Goal: Feedback & Contribution: Submit feedback/report problem

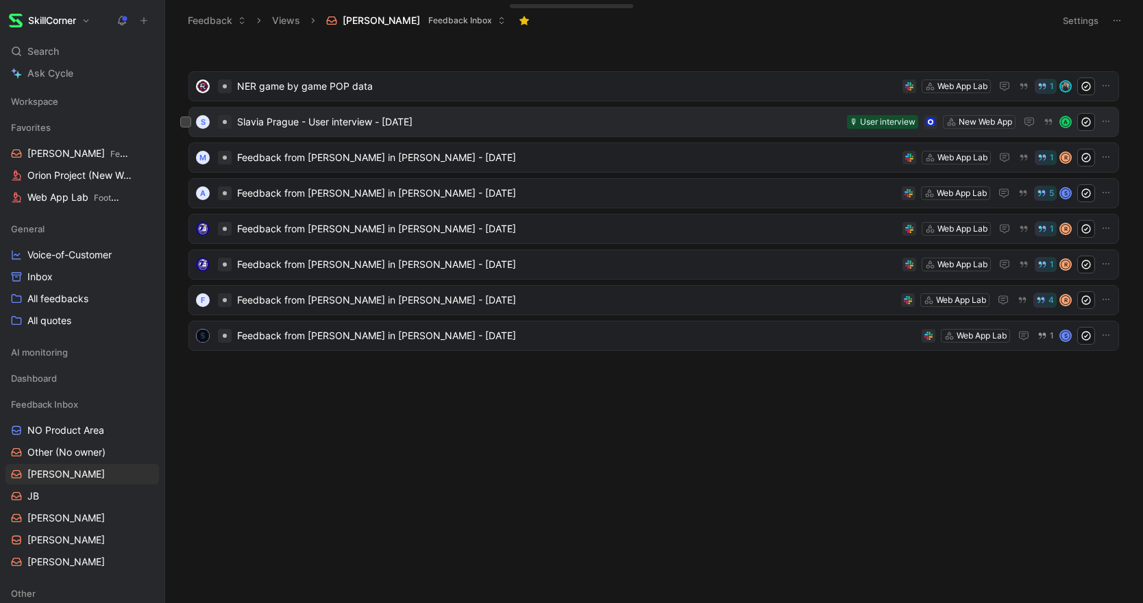
click at [451, 126] on span "Slavia Prague - User interview - [DATE]" at bounding box center [539, 122] width 604 height 16
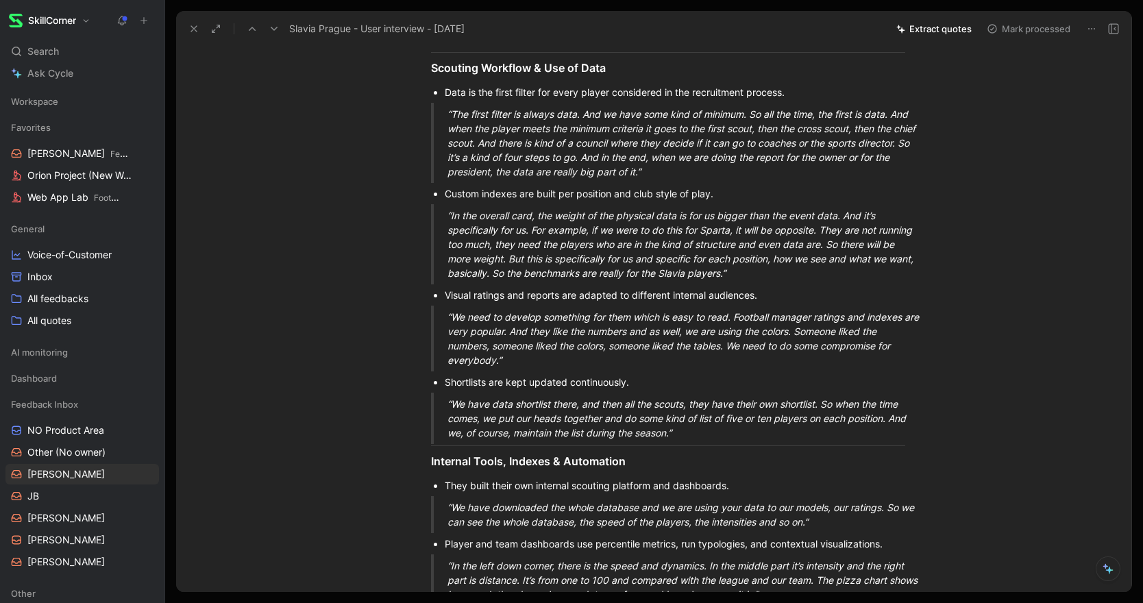
scroll to position [334, 0]
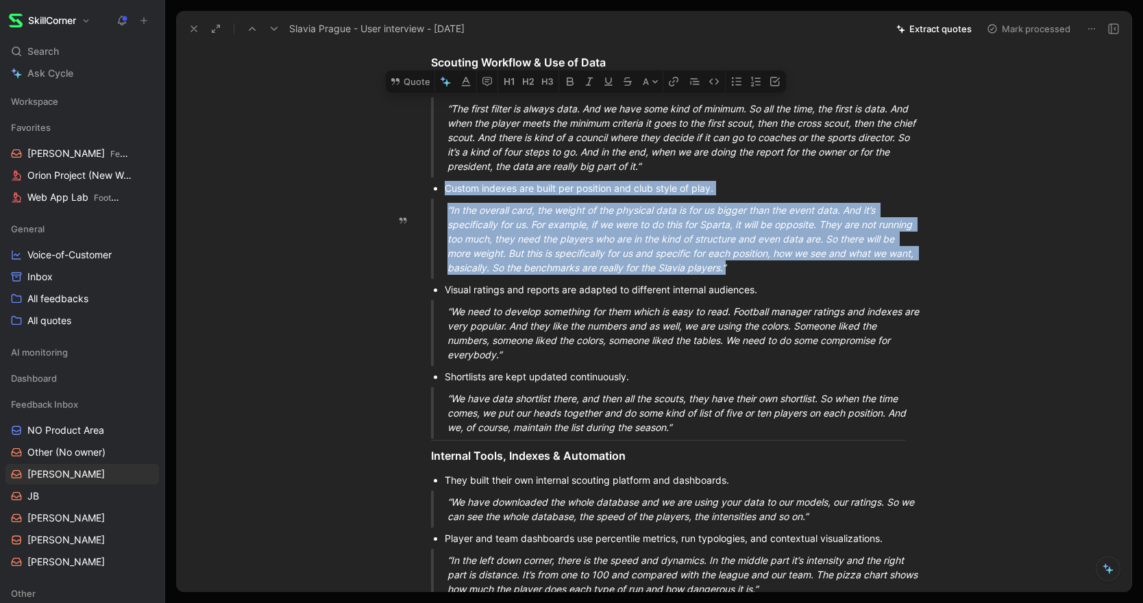
drag, startPoint x: 445, startPoint y: 202, endPoint x: 749, endPoint y: 284, distance: 315.0
click at [749, 284] on div "Quick Summary Slavia Prague uses SkillCorner data daily and across all scouting…" at bounding box center [668, 554] width 926 height 1525
click at [417, 93] on button "Quote" at bounding box center [410, 82] width 49 height 22
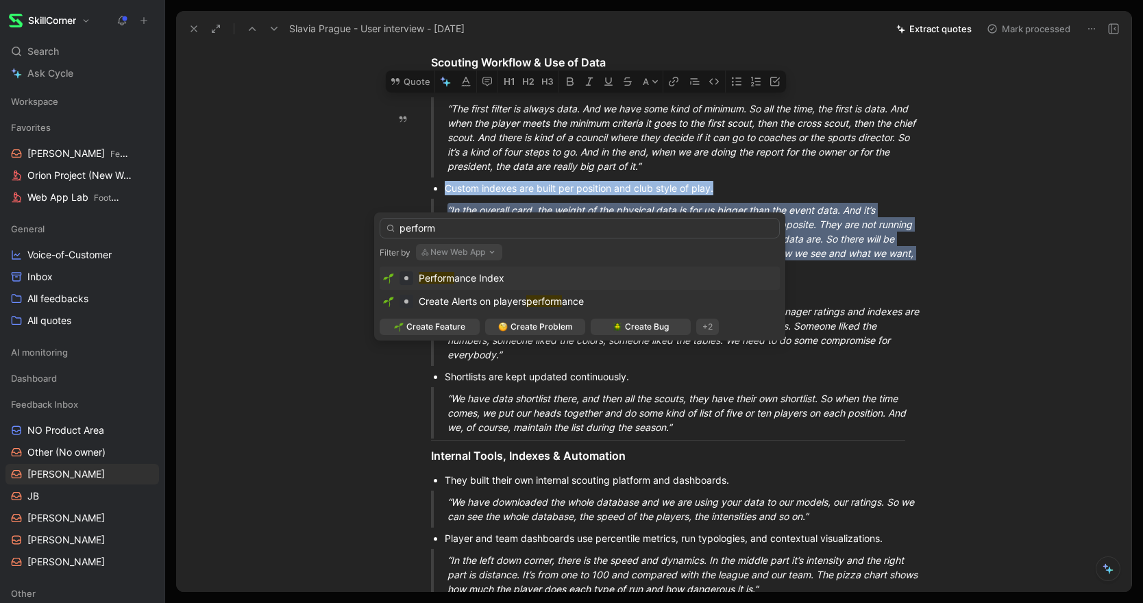
type input "perform"
click at [458, 279] on span "ance Index" at bounding box center [479, 278] width 50 height 12
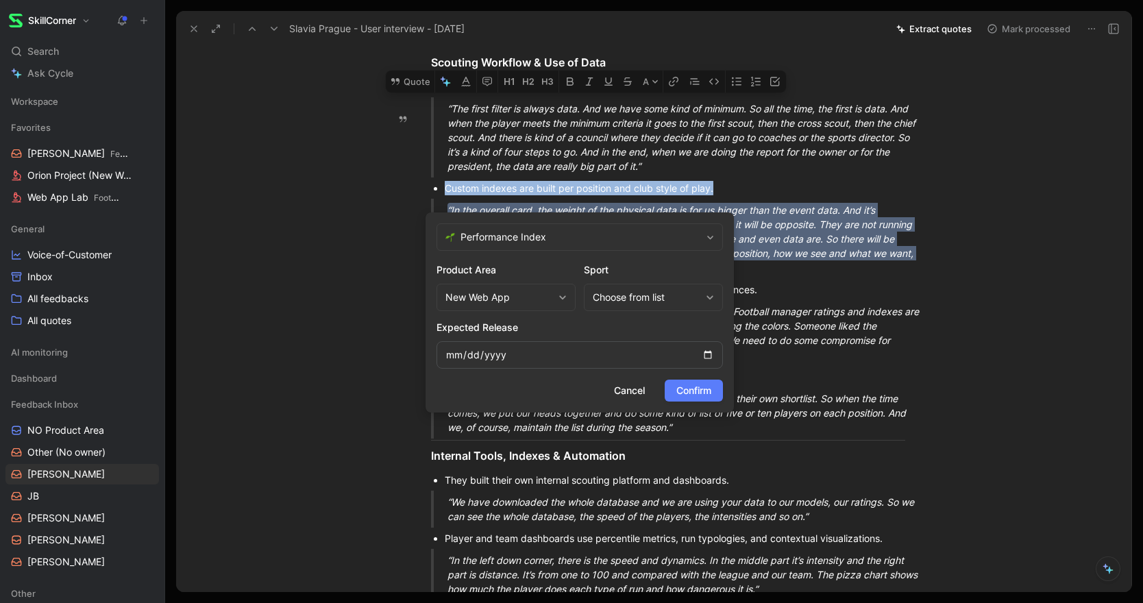
click at [687, 389] on span "Confirm" at bounding box center [693, 390] width 35 height 16
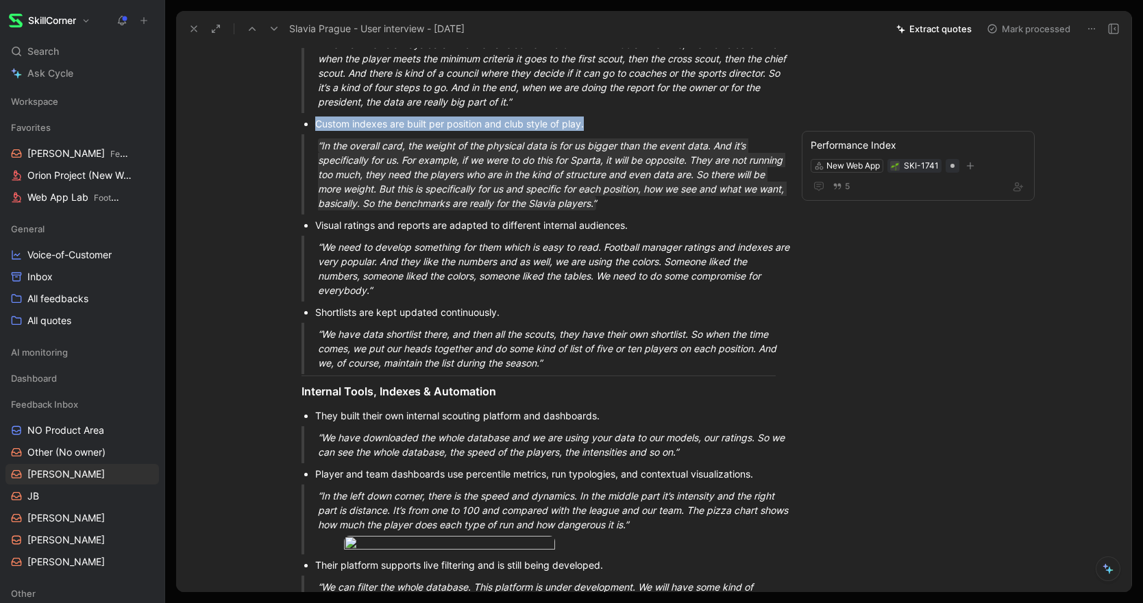
scroll to position [404, 0]
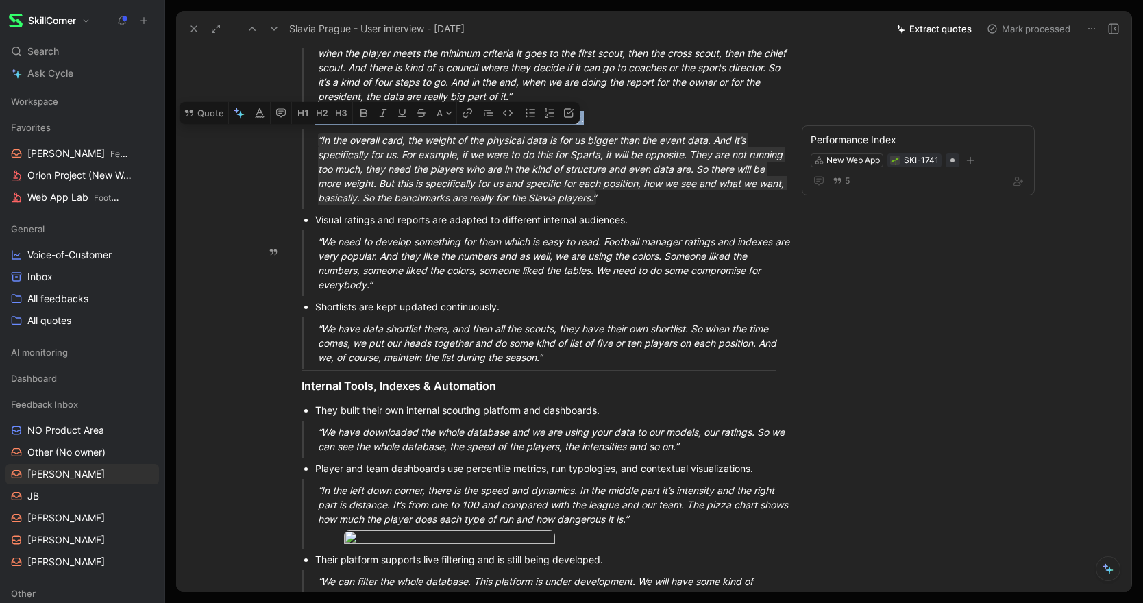
drag, startPoint x: 316, startPoint y: 232, endPoint x: 373, endPoint y: 302, distance: 90.5
click at [373, 303] on div "Quick Summary Slavia Prague uses SkillCorner data daily and across all scouting…" at bounding box center [538, 484] width 667 height 1525
click at [202, 124] on button "Quote" at bounding box center [204, 113] width 49 height 22
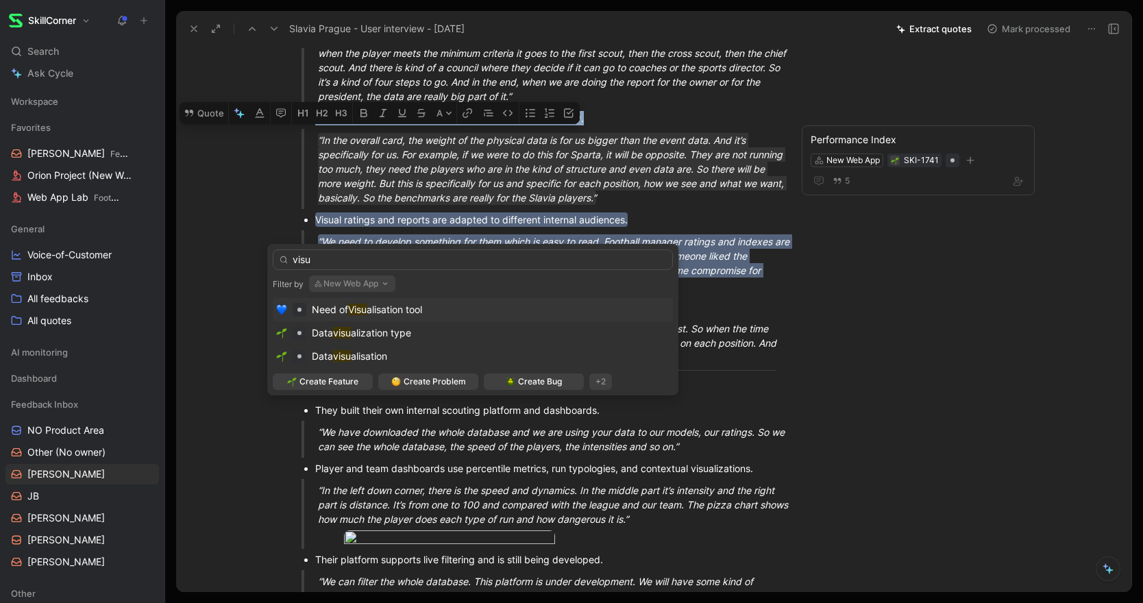
type input "visu"
click at [385, 312] on span "alisation tool" at bounding box center [395, 310] width 56 height 12
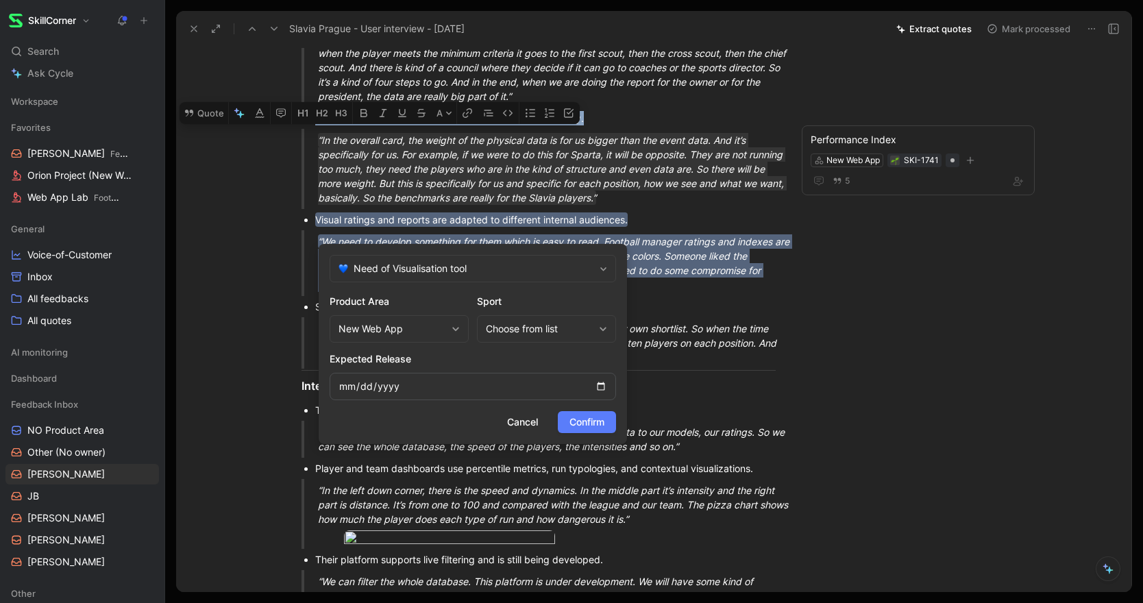
click at [583, 418] on span "Confirm" at bounding box center [586, 422] width 35 height 16
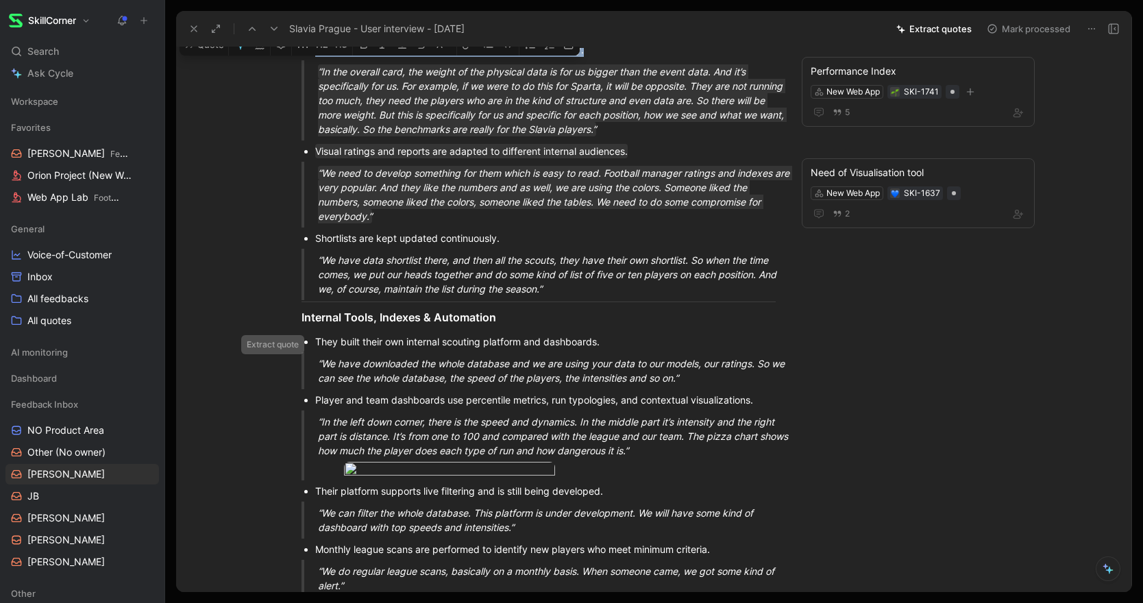
scroll to position [485, 0]
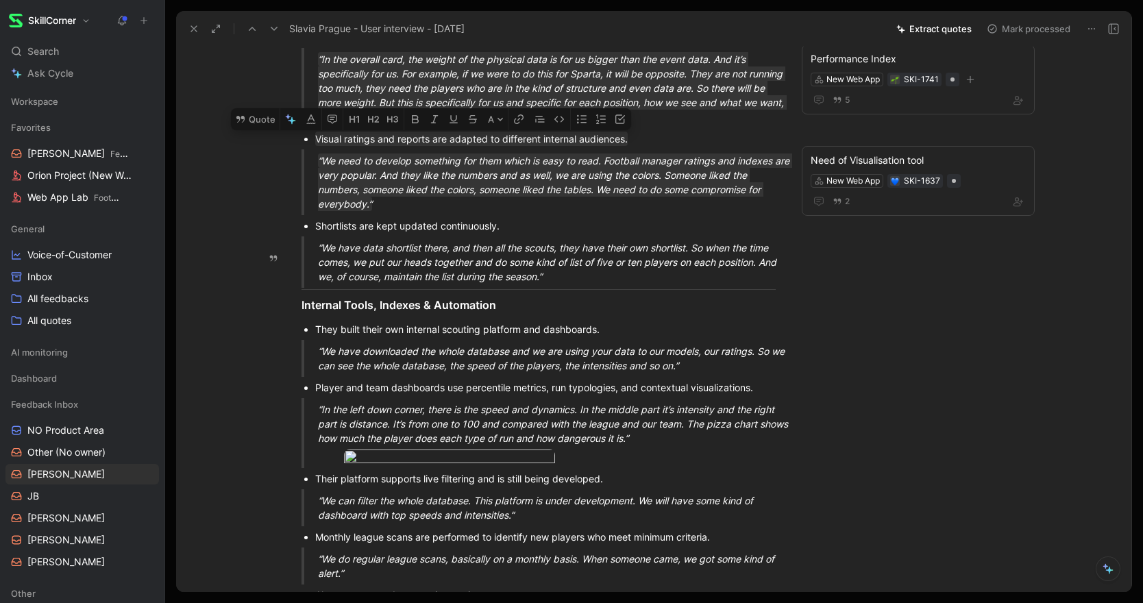
drag, startPoint x: 315, startPoint y: 238, endPoint x: 591, endPoint y: 297, distance: 282.4
click at [591, 297] on div "Quick Summary Slavia Prague uses SkillCorner data daily and across all scouting…" at bounding box center [538, 403] width 667 height 1525
click at [247, 130] on button "Quote" at bounding box center [255, 119] width 49 height 22
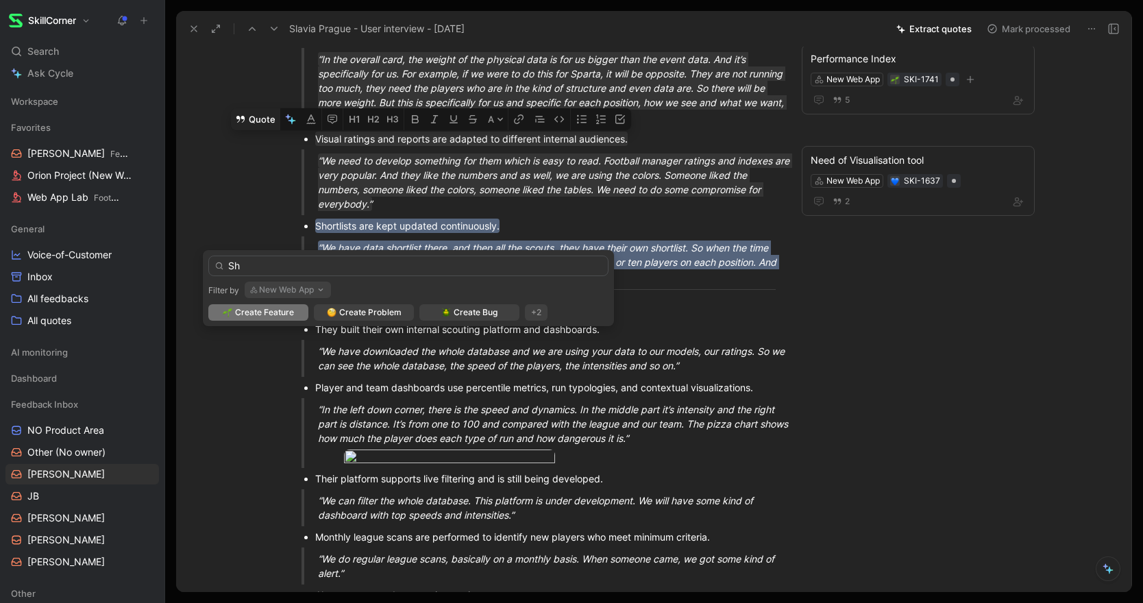
type input "S"
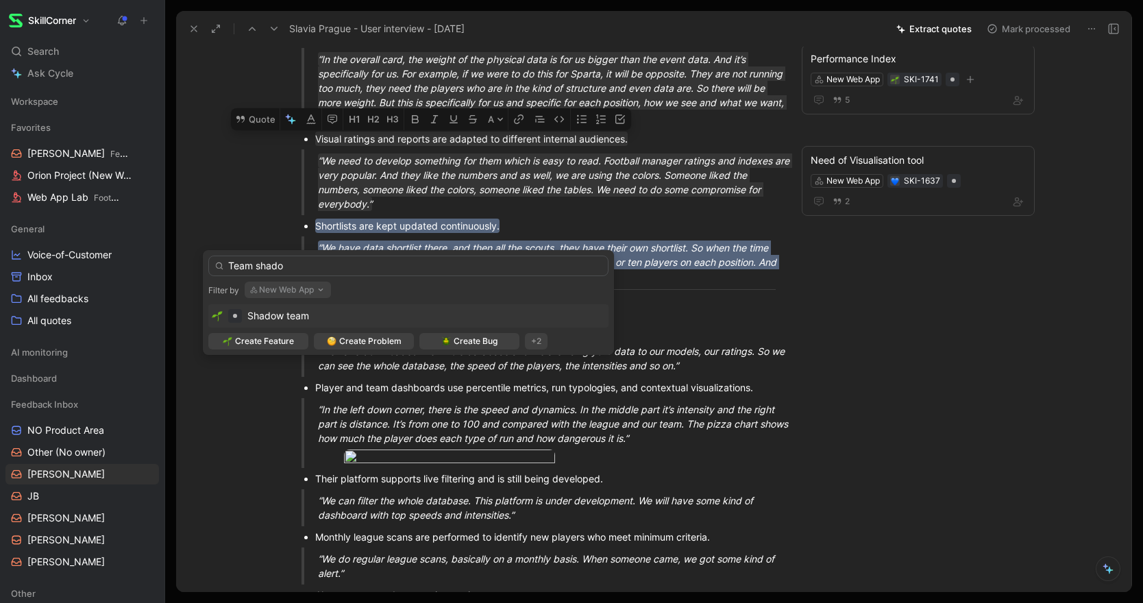
type input "Team shado"
click at [290, 314] on span "Shadow team" at bounding box center [278, 316] width 62 height 12
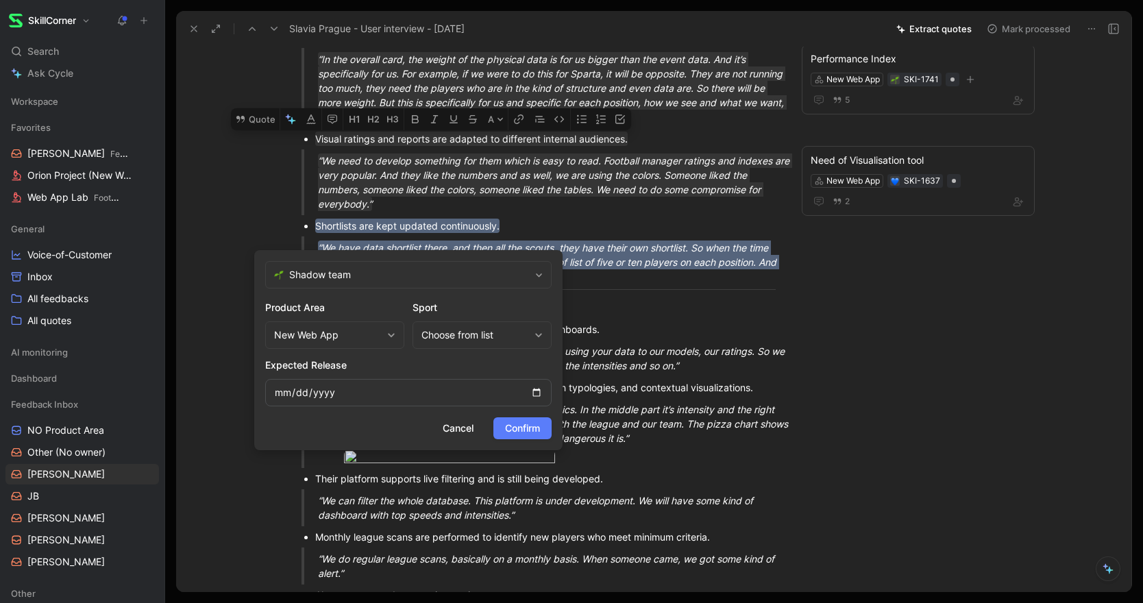
click at [535, 432] on span "Confirm" at bounding box center [522, 428] width 35 height 16
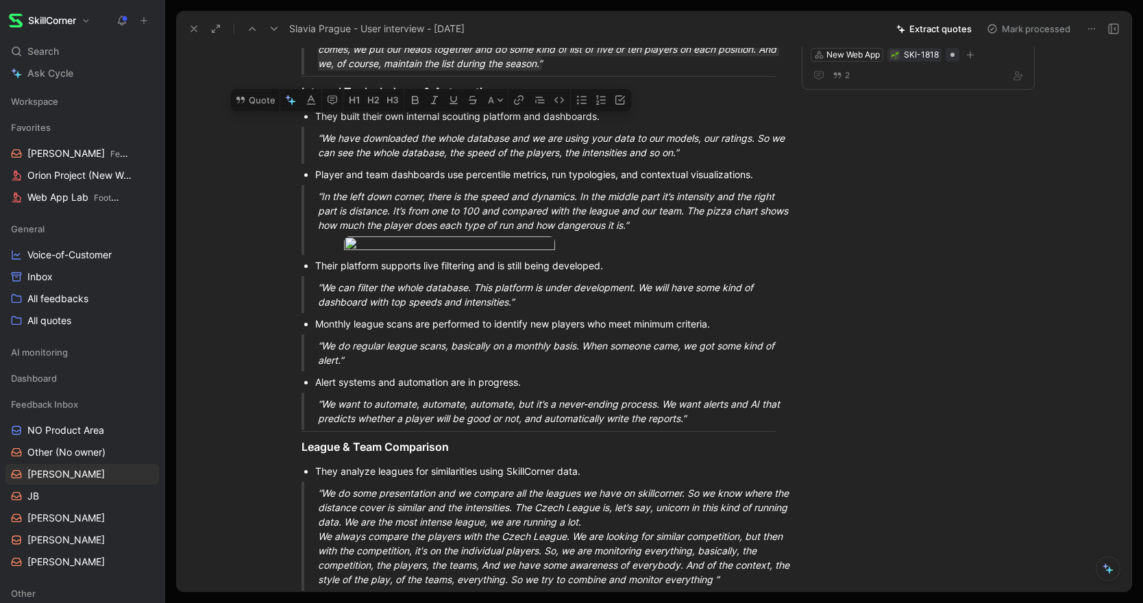
scroll to position [689, 0]
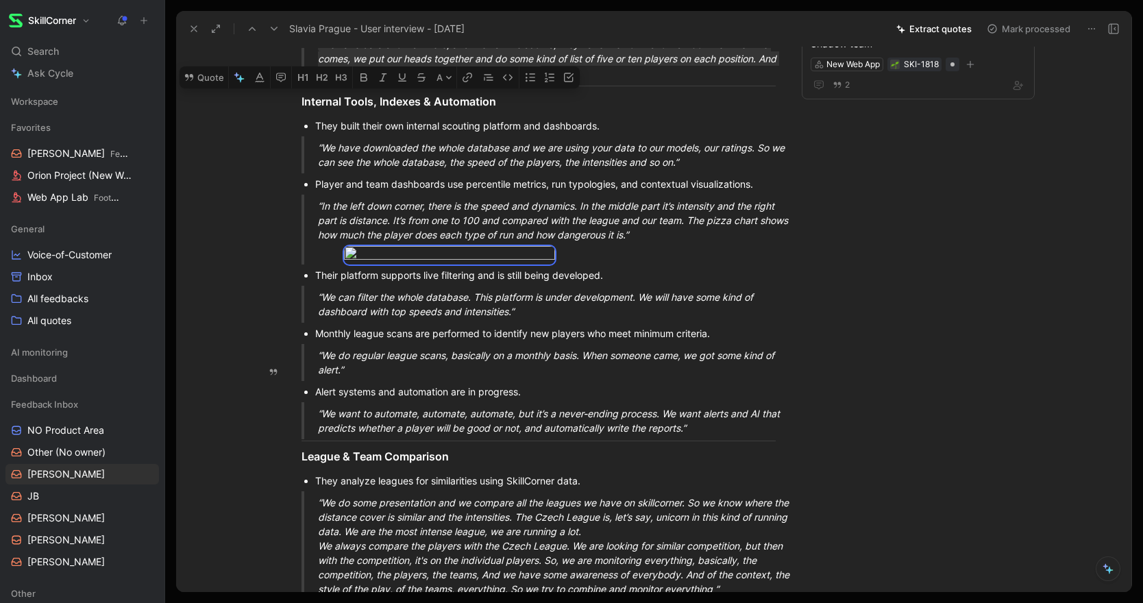
drag, startPoint x: 315, startPoint y: 197, endPoint x: 316, endPoint y: 375, distance: 178.2
click at [316, 375] on div "Quick Summary Slavia Prague uses SkillCorner data daily and across all scouting…" at bounding box center [538, 199] width 667 height 1525
click at [197, 88] on button "Quote" at bounding box center [204, 77] width 49 height 22
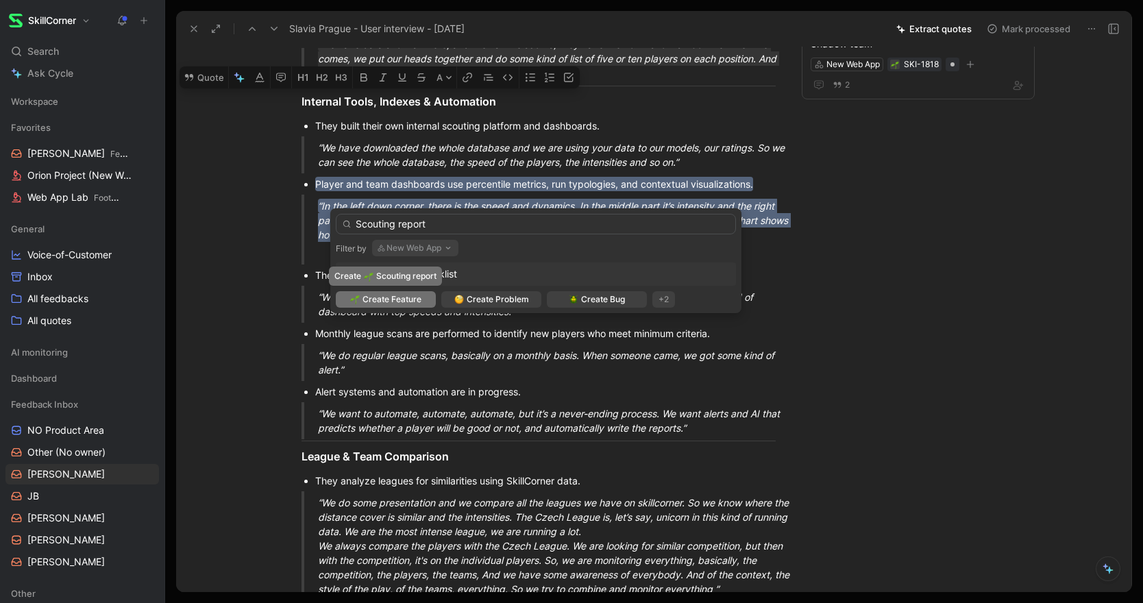
type input "Scouting report"
click at [381, 298] on span "Create Feature" at bounding box center [391, 300] width 59 height 14
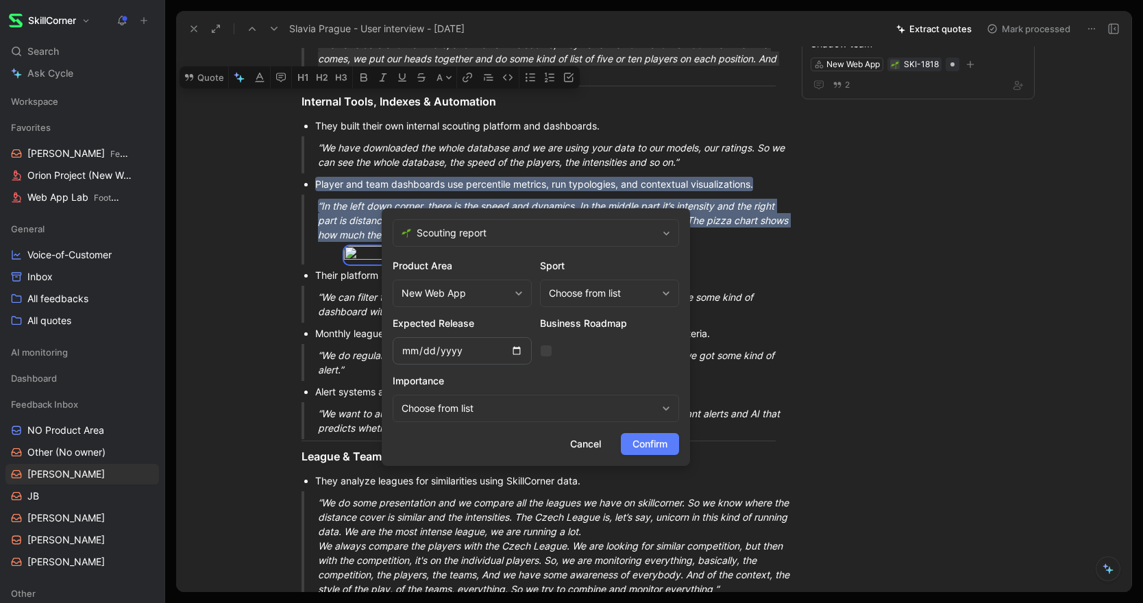
click at [650, 439] on span "Confirm" at bounding box center [649, 444] width 35 height 16
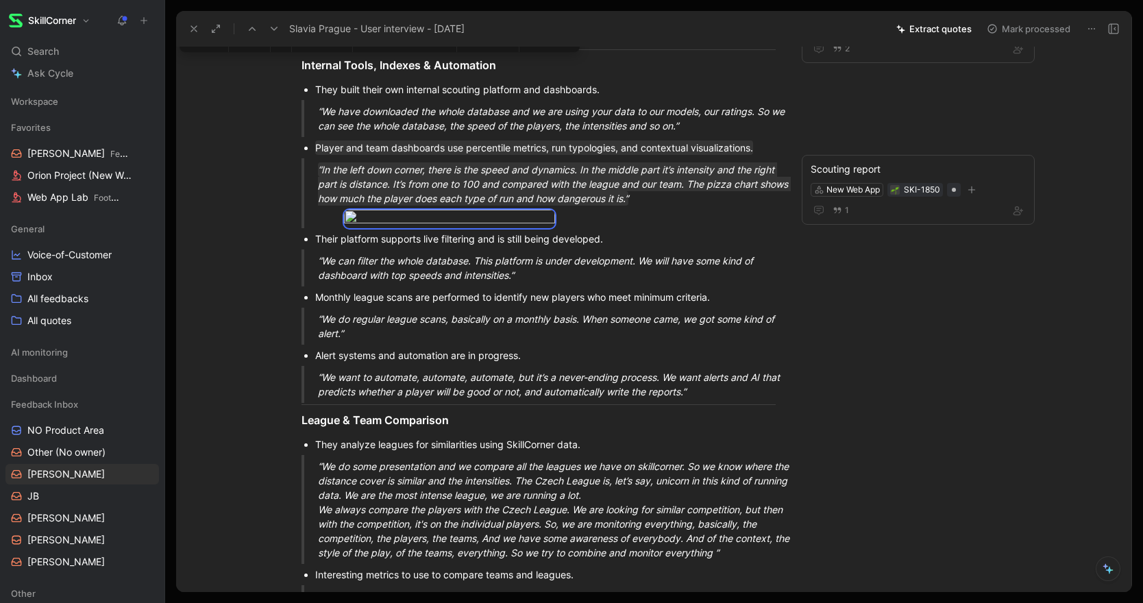
scroll to position [836, 0]
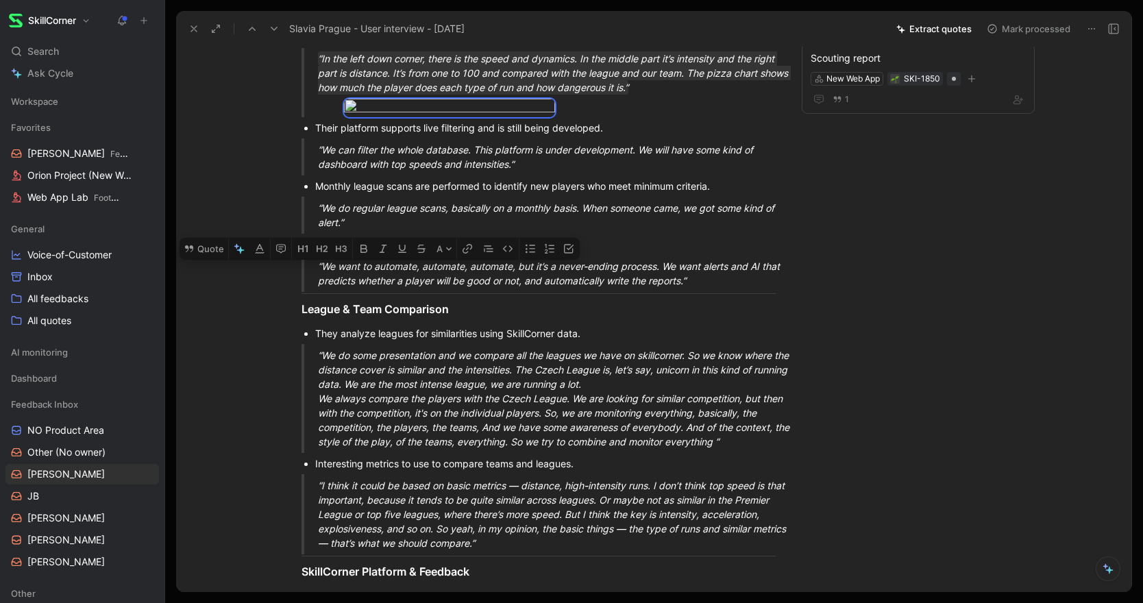
click at [254, 304] on div "Quick Summary Slavia Prague uses SkillCorner data daily and across all scouting…" at bounding box center [538, 52] width 667 height 1525
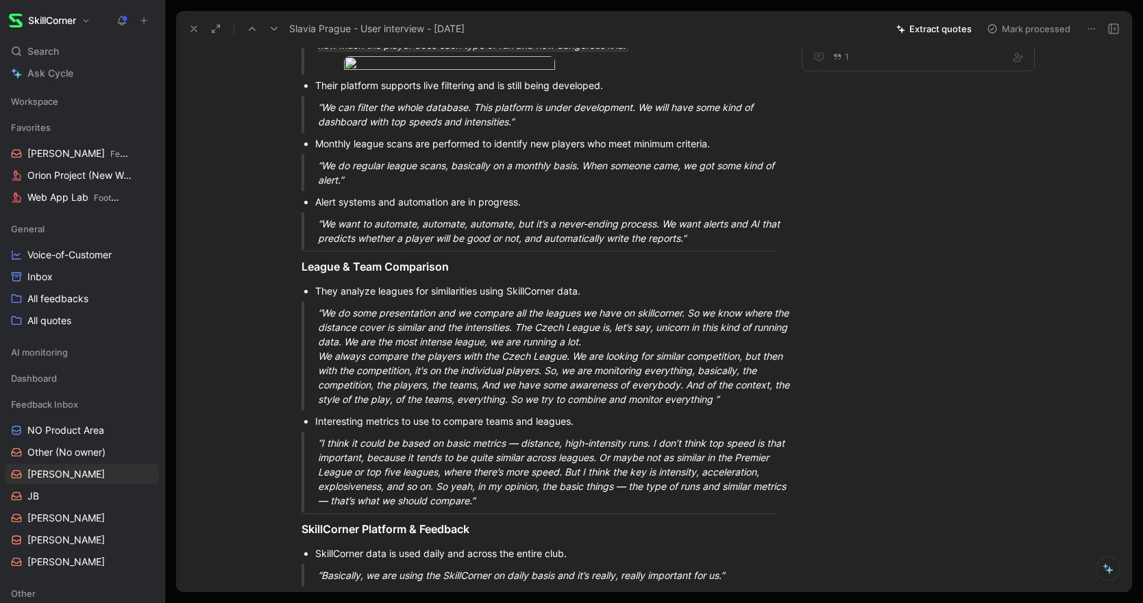
scroll to position [889, 0]
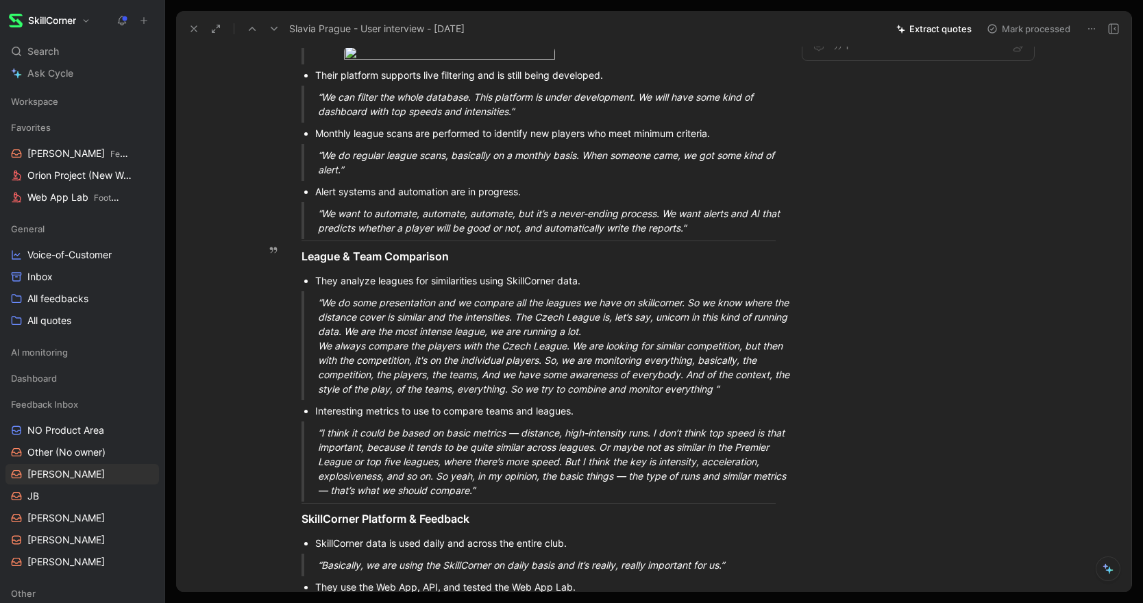
drag, startPoint x: 316, startPoint y: 231, endPoint x: 360, endPoint y: 267, distance: 56.9
click at [360, 267] on div "Quick Summary Slavia Prague uses SkillCorner data daily and across all scouting…" at bounding box center [538, -1] width 667 height 1525
click at [201, 122] on button "Quote" at bounding box center [204, 111] width 49 height 22
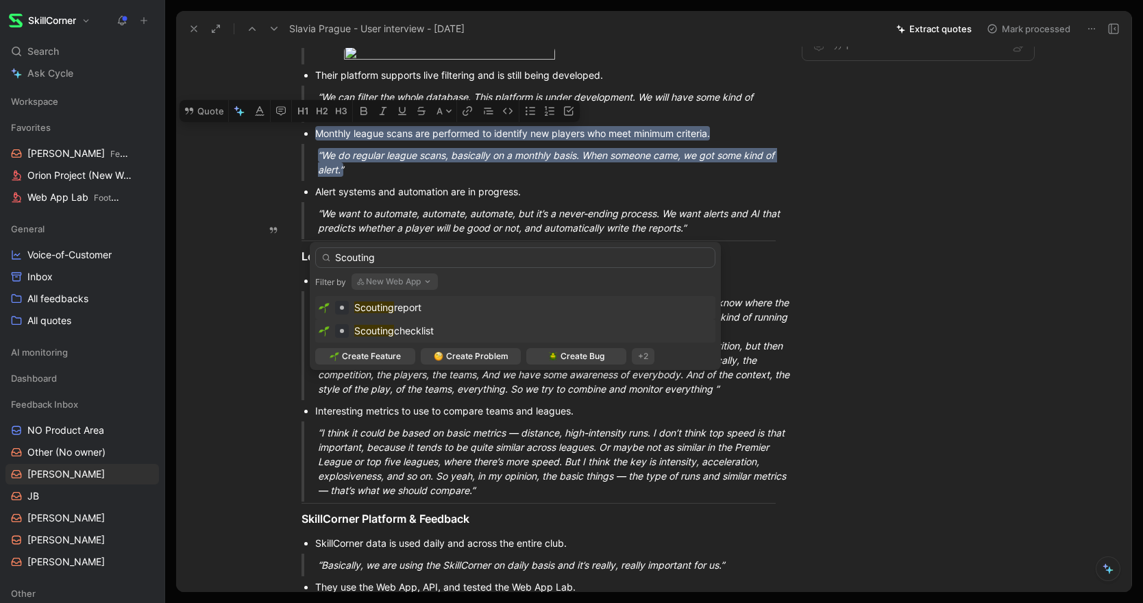
type input "Scouting"
click at [413, 332] on span "checklist" at bounding box center [414, 331] width 40 height 12
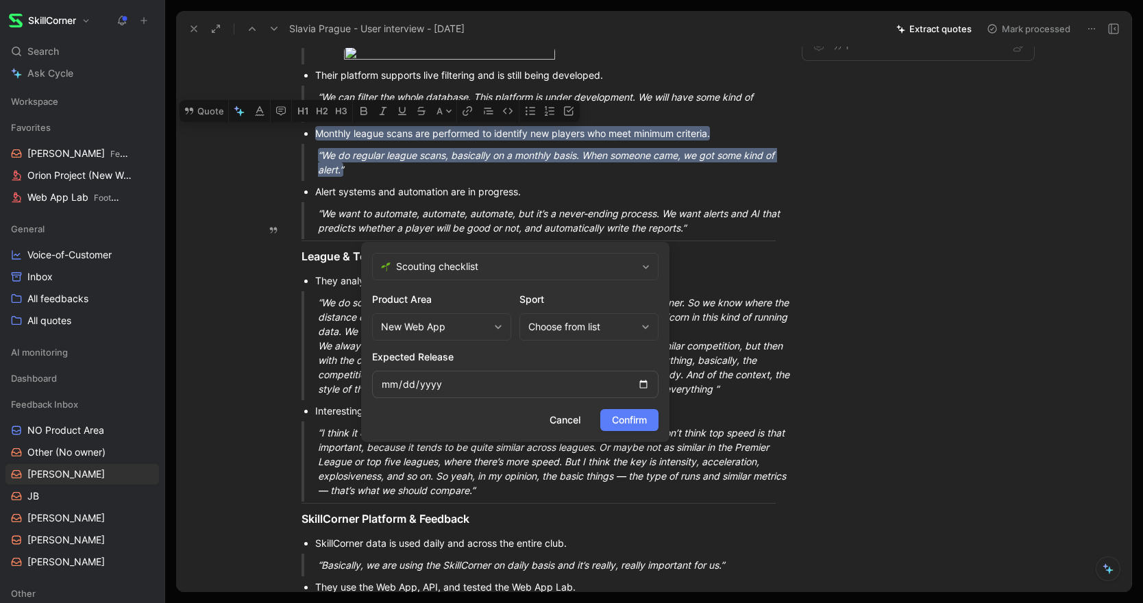
click at [628, 419] on span "Confirm" at bounding box center [629, 420] width 35 height 16
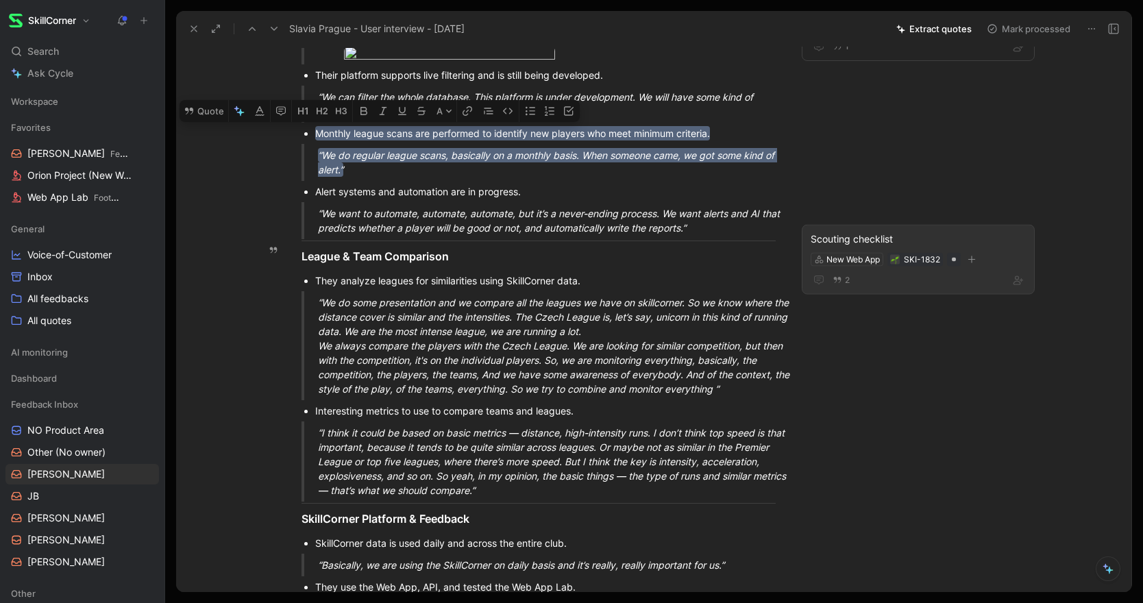
click at [336, 177] on mark "“We do regular league scans, basically on a monthly basis. When someone came, w…" at bounding box center [547, 162] width 459 height 29
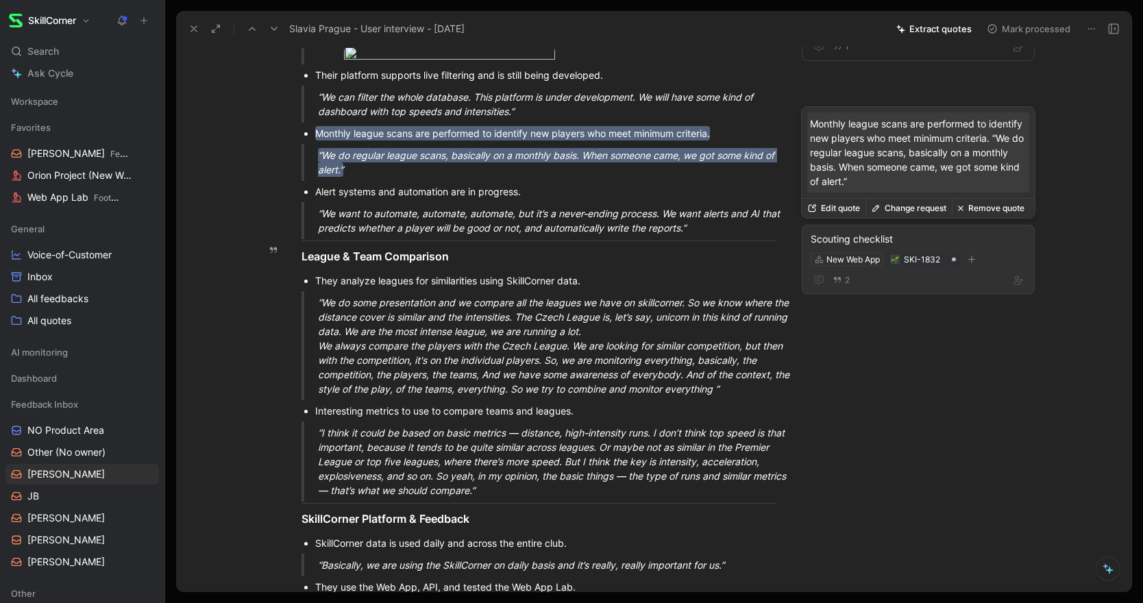
click at [1001, 209] on button "Remove quote" at bounding box center [991, 208] width 78 height 19
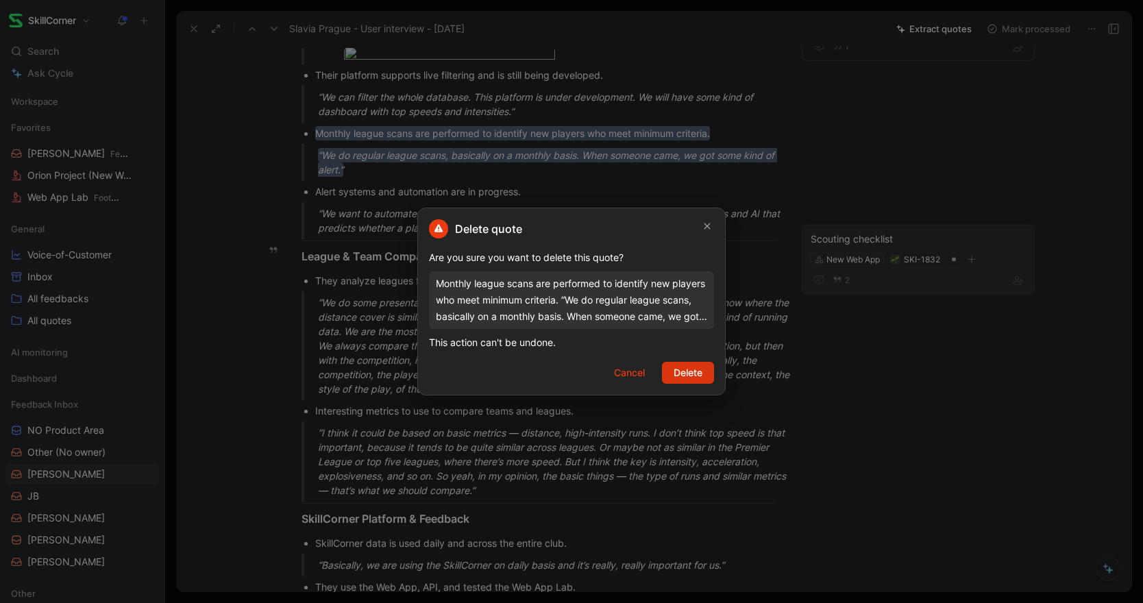
click at [691, 378] on span "Delete" at bounding box center [688, 373] width 29 height 16
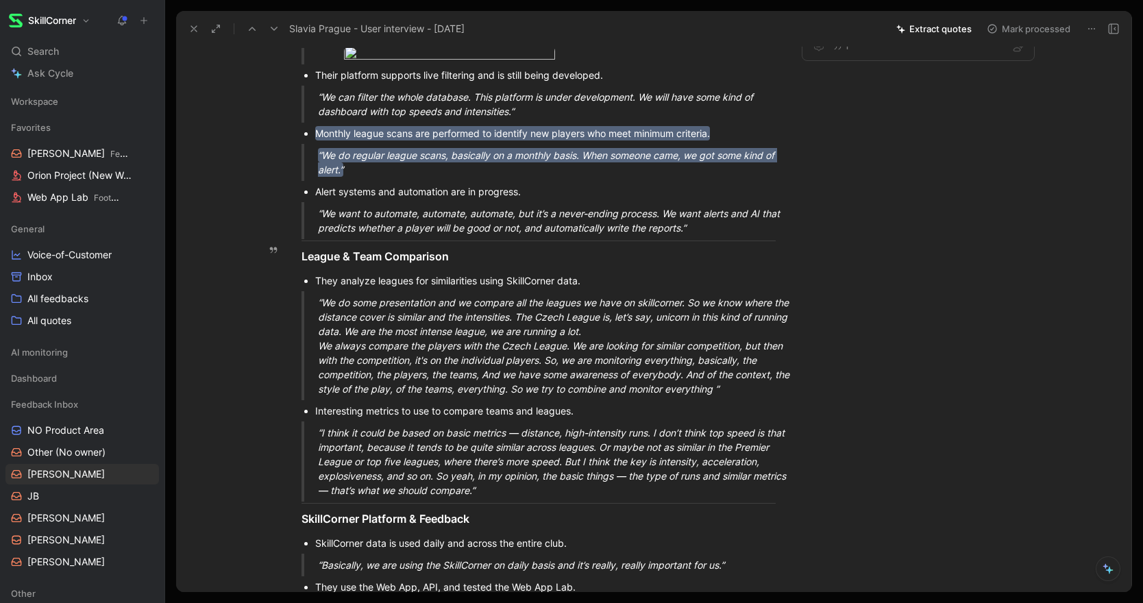
click at [357, 273] on div "Quick Summary Slavia Prague uses SkillCorner data daily and across all scouting…" at bounding box center [538, -1] width 667 height 1525
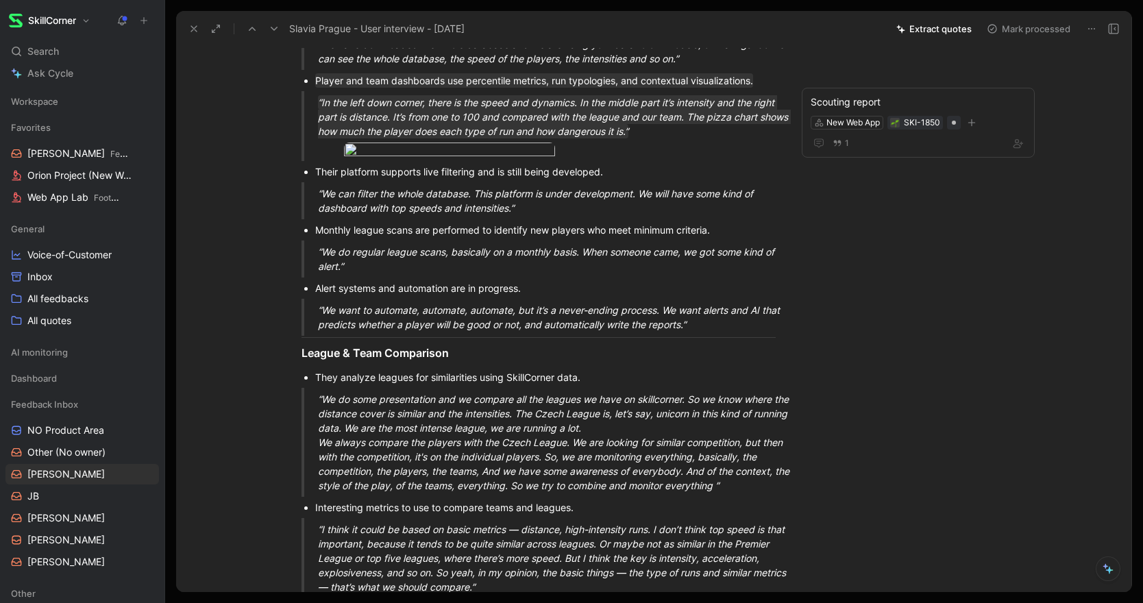
scroll to position [791, 0]
click at [355, 275] on div "“We do regular league scans, basically on a monthly basis. When someone came, w…" at bounding box center [555, 260] width 474 height 29
drag, startPoint x: 356, startPoint y: 370, endPoint x: 306, endPoint y: 335, distance: 60.5
click at [306, 335] on div "Quick Summary Slavia Prague uses SkillCorner data daily and across all scouting…" at bounding box center [538, 97] width 667 height 1525
click at [206, 220] on button "Quote" at bounding box center [204, 209] width 49 height 22
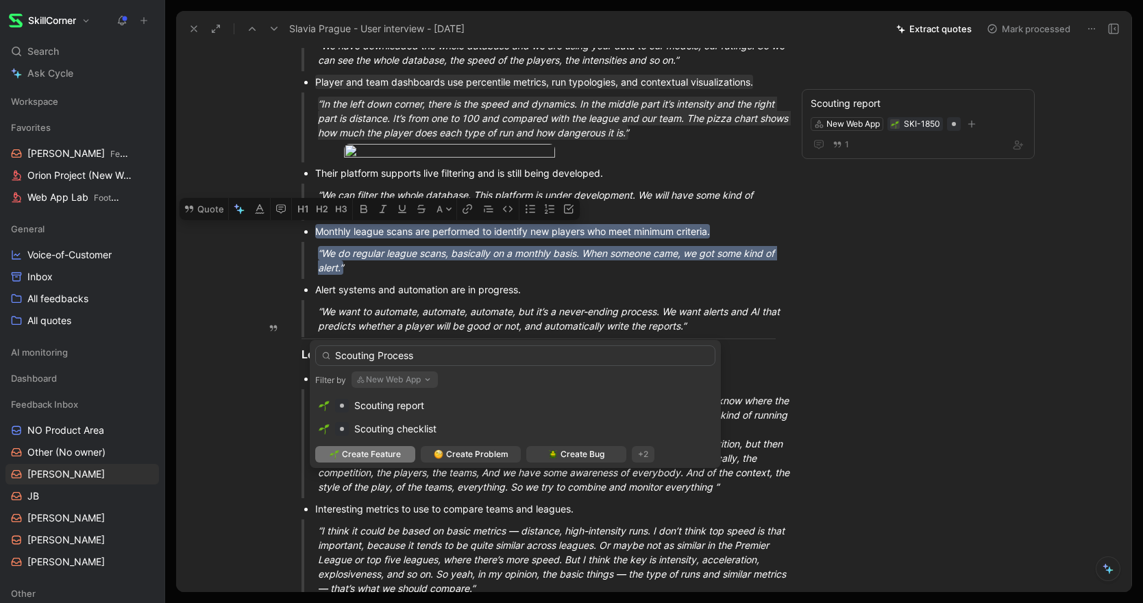
type input "Scouting Process"
click at [369, 457] on span "Create Feature" at bounding box center [371, 454] width 59 height 14
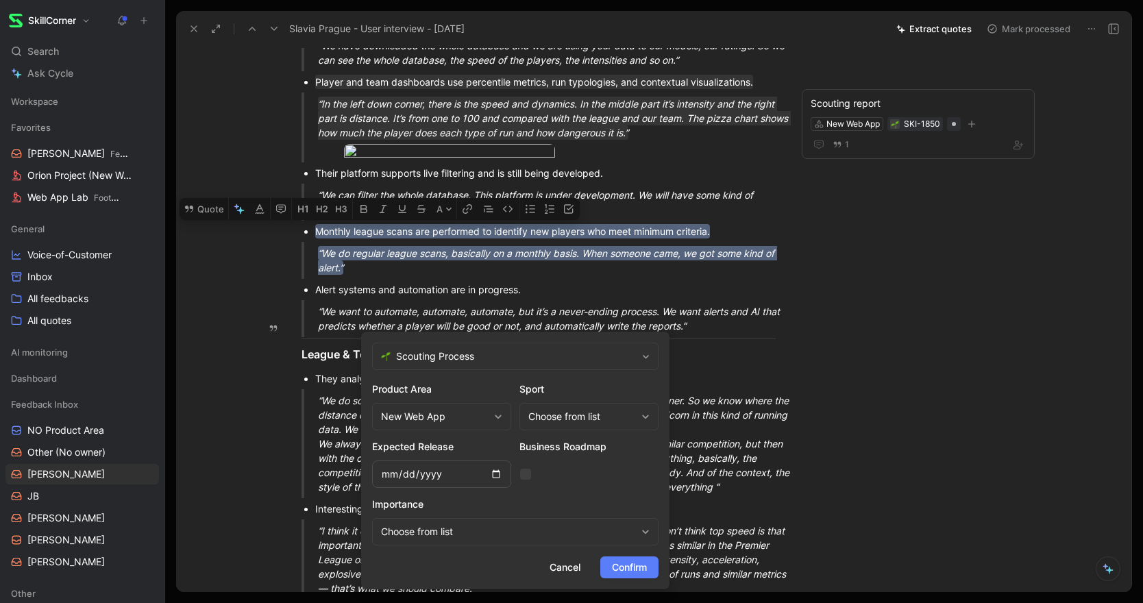
click at [634, 565] on span "Confirm" at bounding box center [629, 567] width 35 height 16
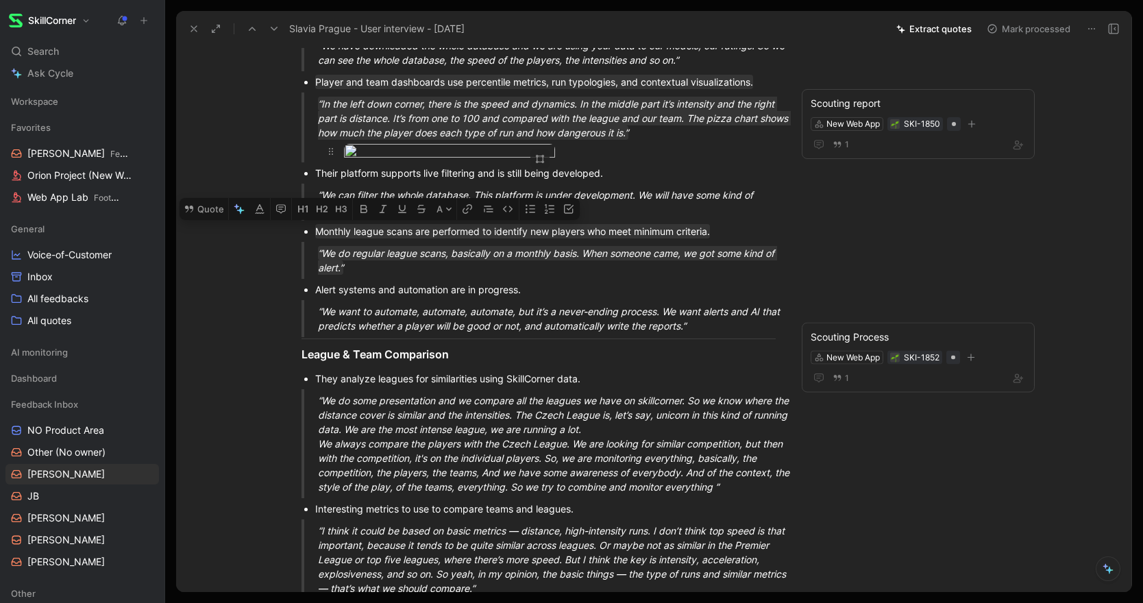
click at [683, 162] on div at bounding box center [555, 153] width 422 height 19
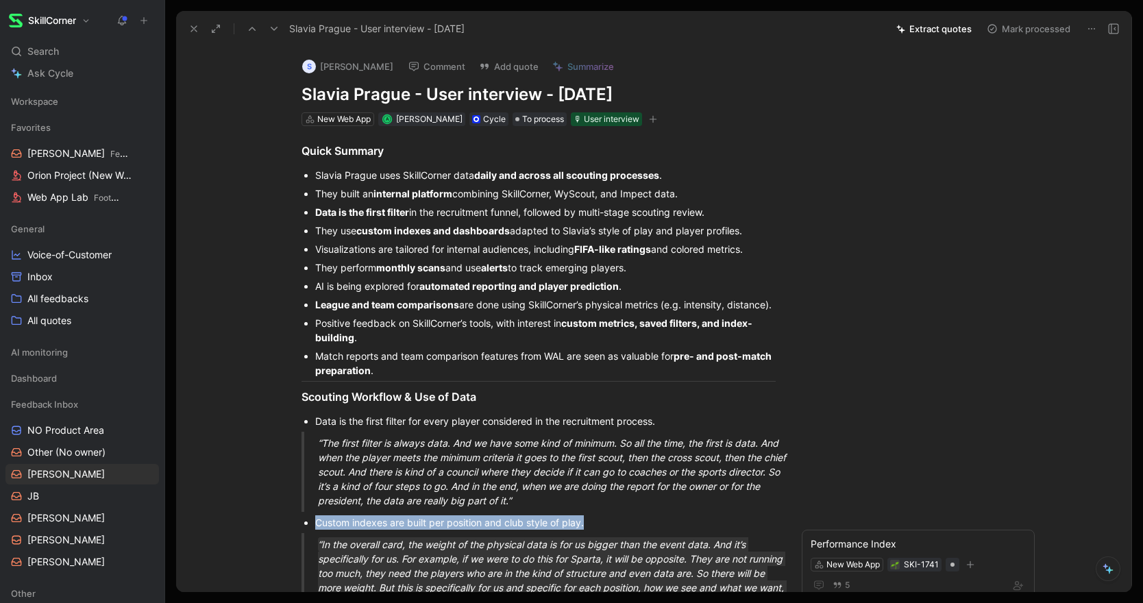
scroll to position [208, 0]
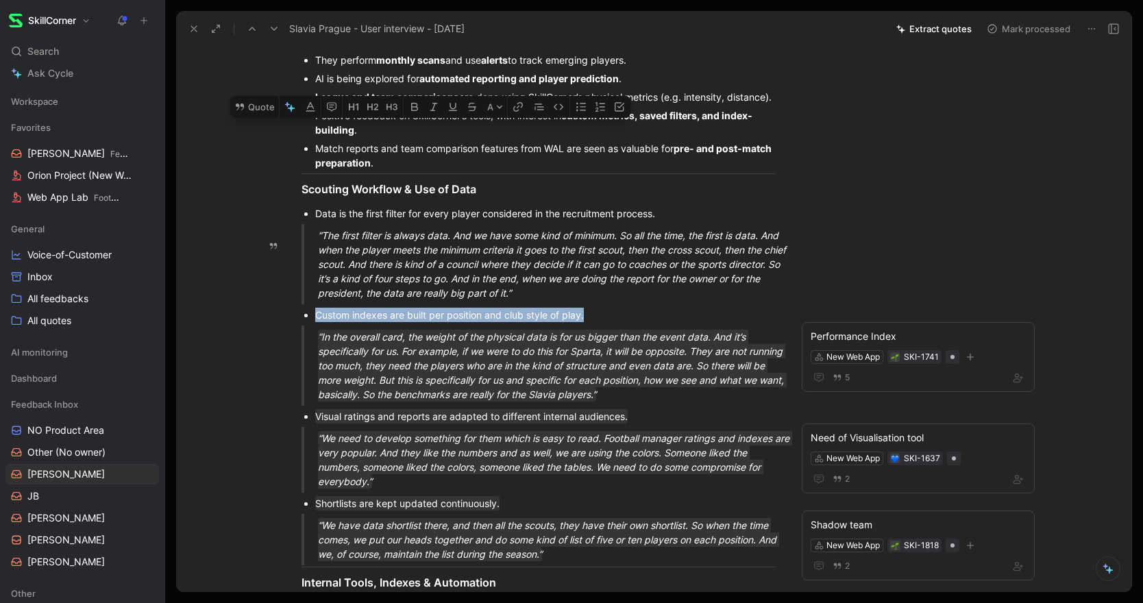
drag, startPoint x: 315, startPoint y: 230, endPoint x: 602, endPoint y: 312, distance: 299.3
click at [256, 118] on button "Quote" at bounding box center [254, 107] width 49 height 22
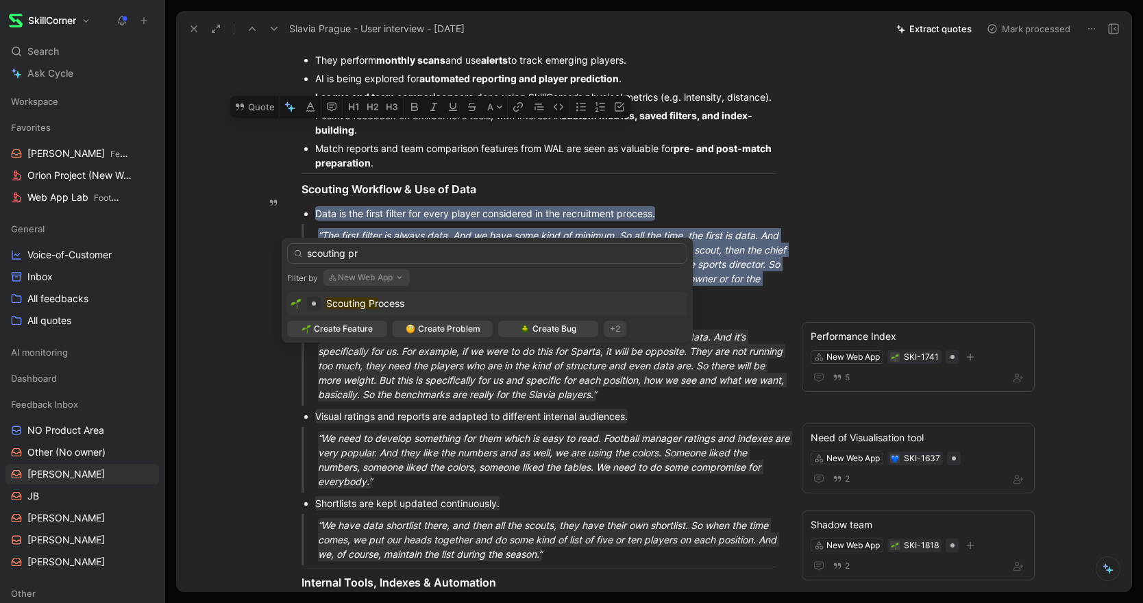
type input "scouting pr"
click at [375, 304] on mark "Scouting Pr" at bounding box center [352, 303] width 52 height 12
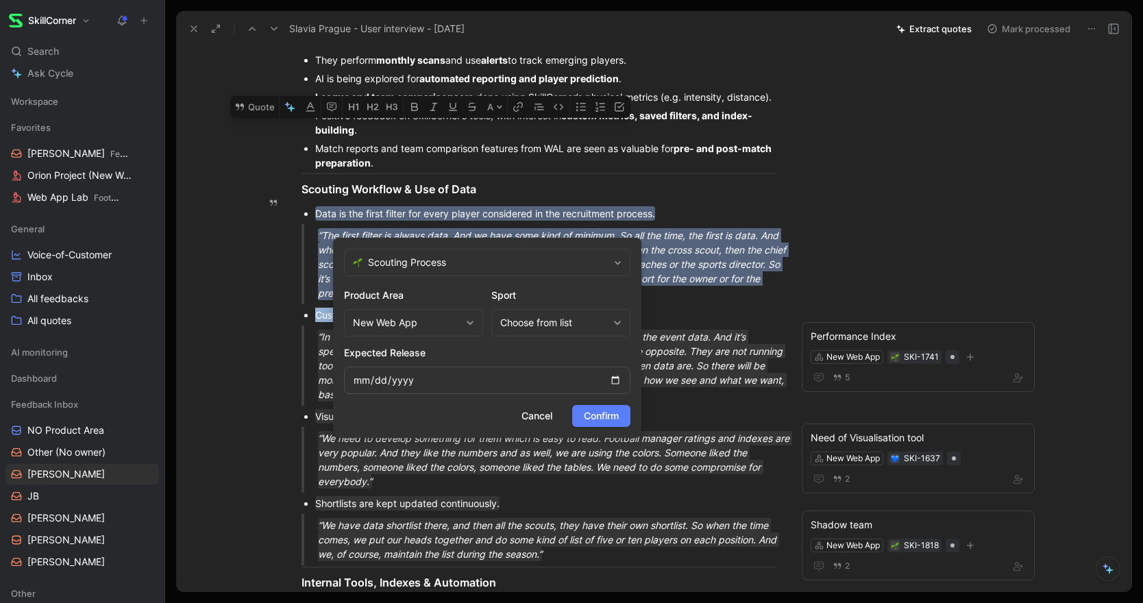
click at [610, 410] on span "Confirm" at bounding box center [601, 416] width 35 height 16
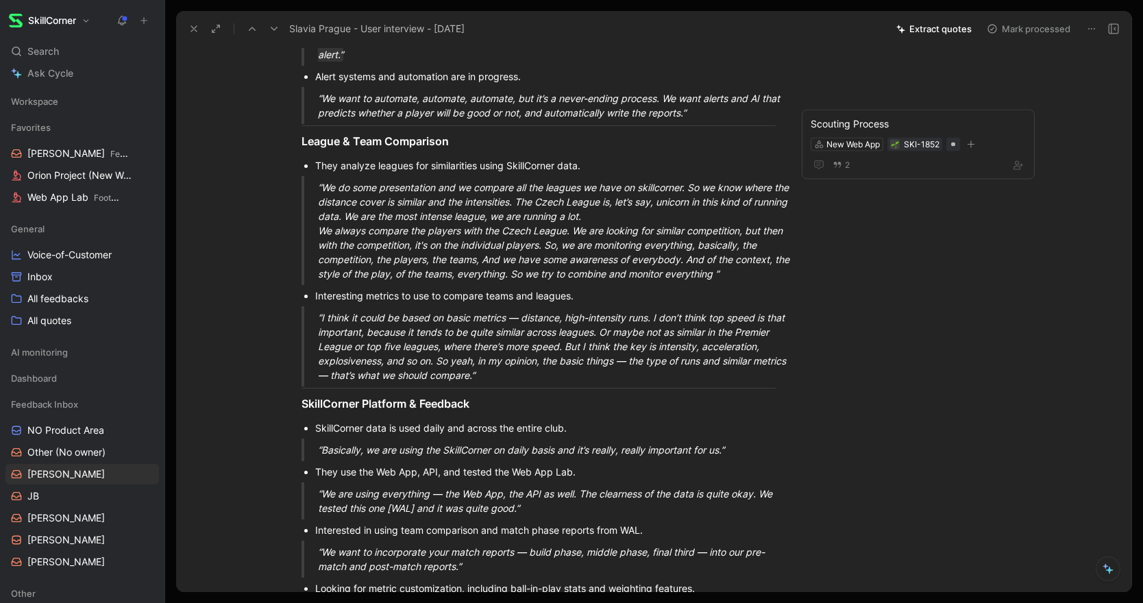
scroll to position [998, 0]
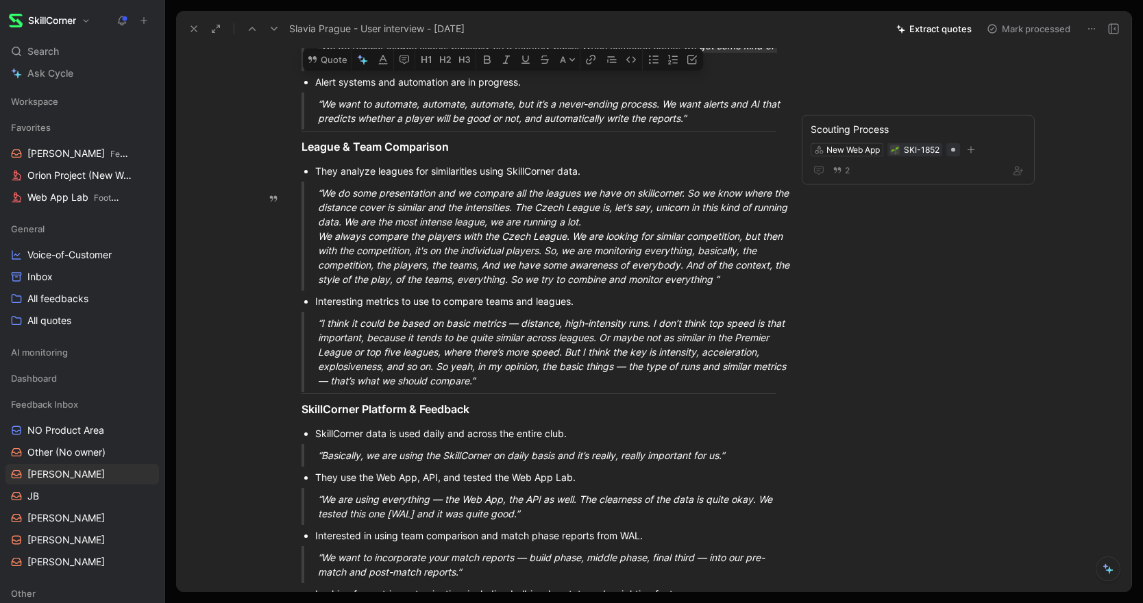
drag, startPoint x: 313, startPoint y: 177, endPoint x: 695, endPoint y: 225, distance: 384.7
click at [319, 71] on button "Quote" at bounding box center [327, 60] width 49 height 22
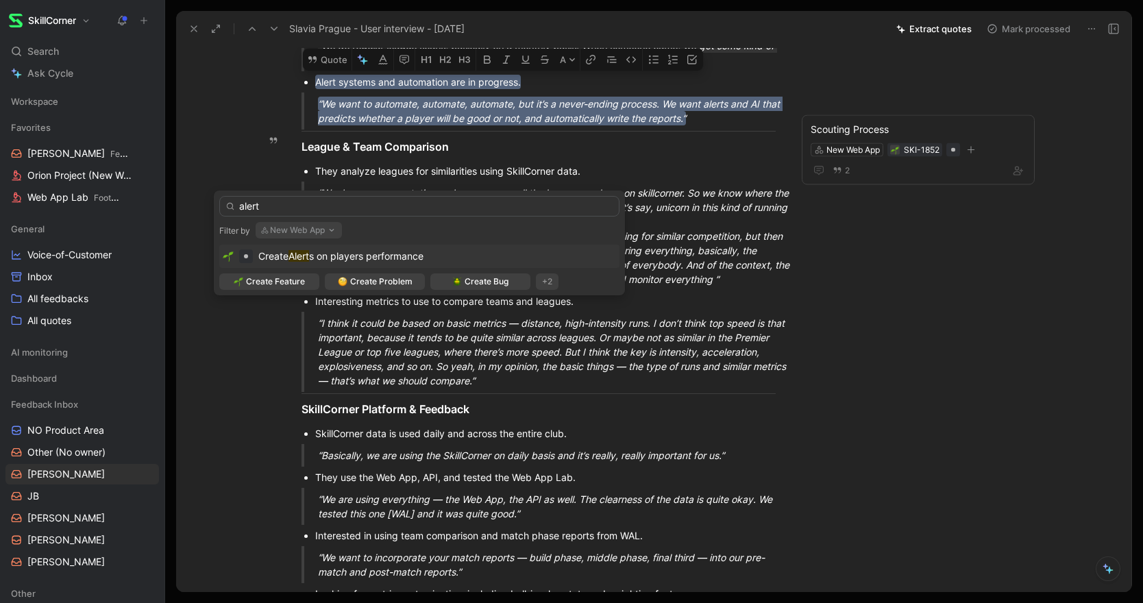
type input "alert"
click at [337, 256] on span "s on players performance" at bounding box center [366, 256] width 114 height 12
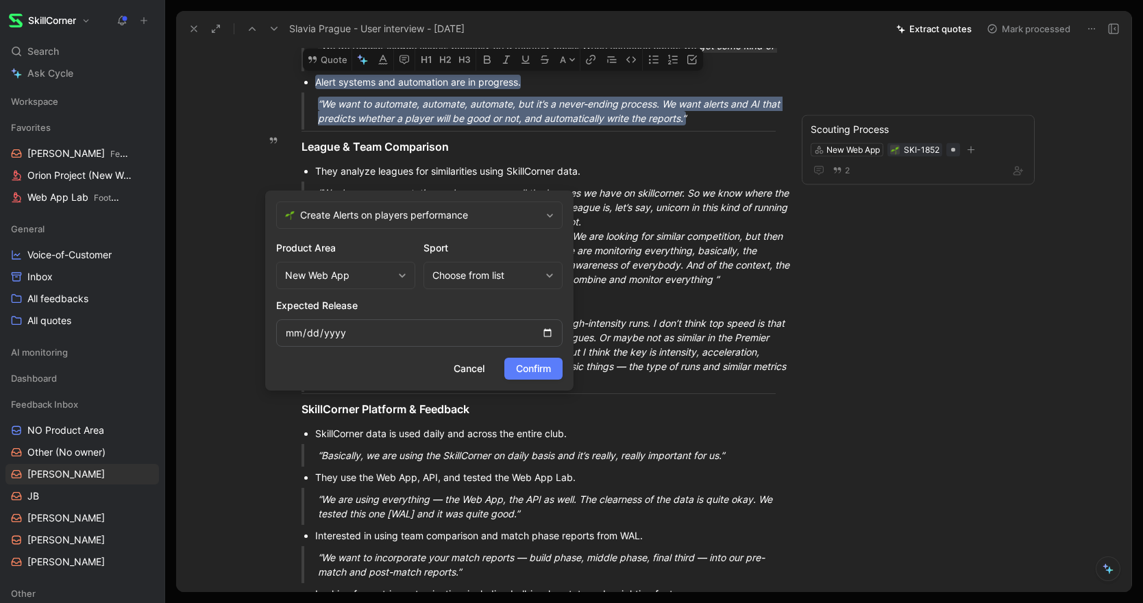
click at [528, 375] on span "Confirm" at bounding box center [533, 368] width 35 height 16
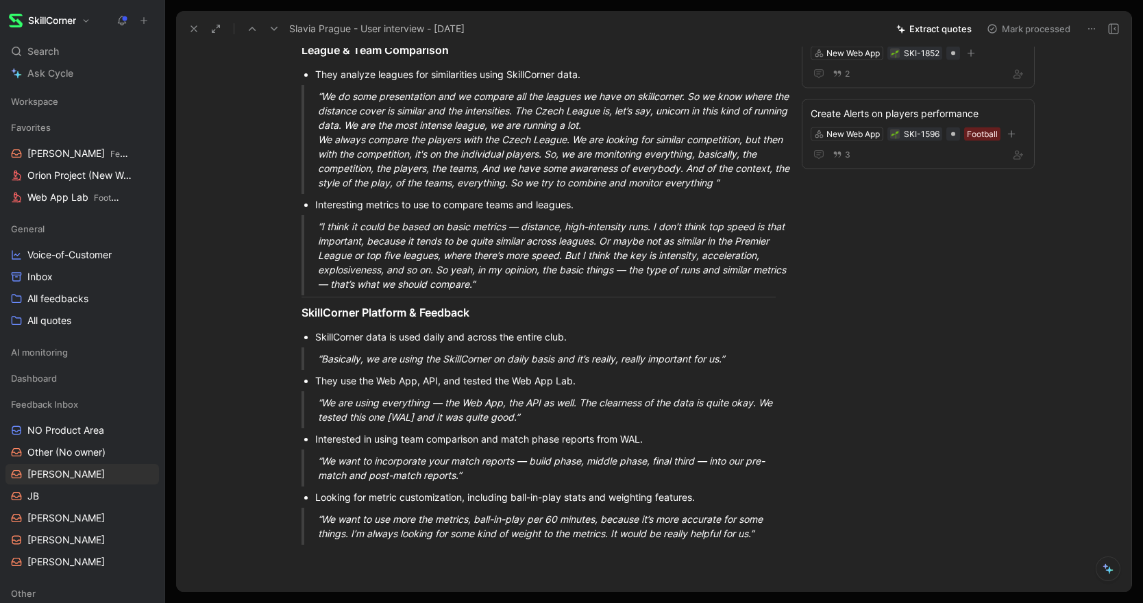
scroll to position [1096, 0]
drag, startPoint x: 314, startPoint y: 171, endPoint x: 755, endPoint y: 291, distance: 457.3
click at [335, 62] on button "Quote" at bounding box center [352, 51] width 49 height 22
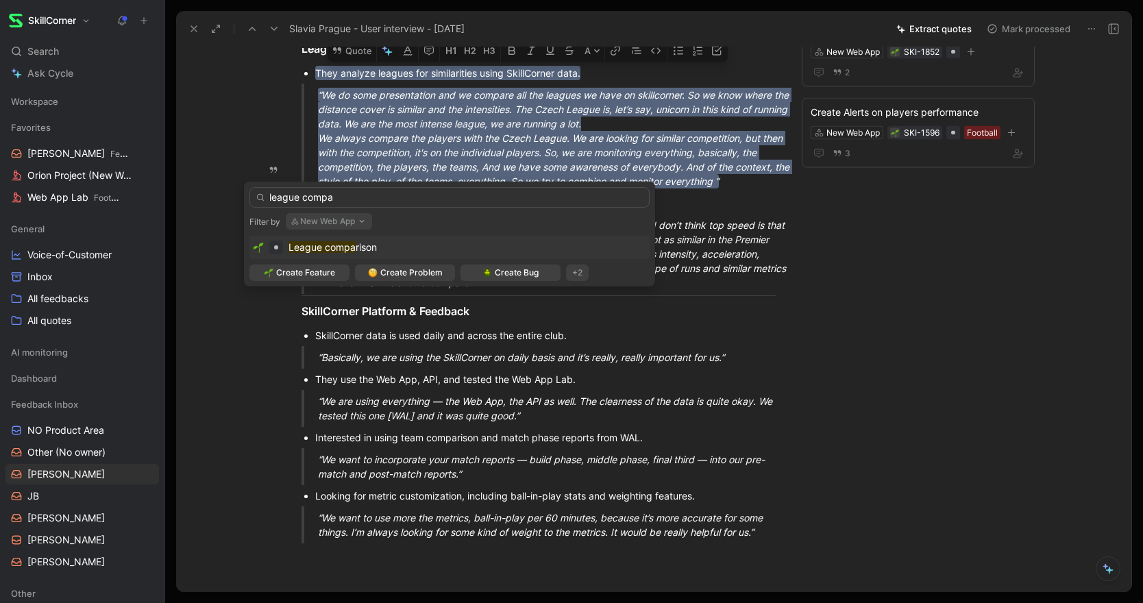
type input "league compa"
click at [336, 243] on mark "League compa" at bounding box center [321, 247] width 67 height 12
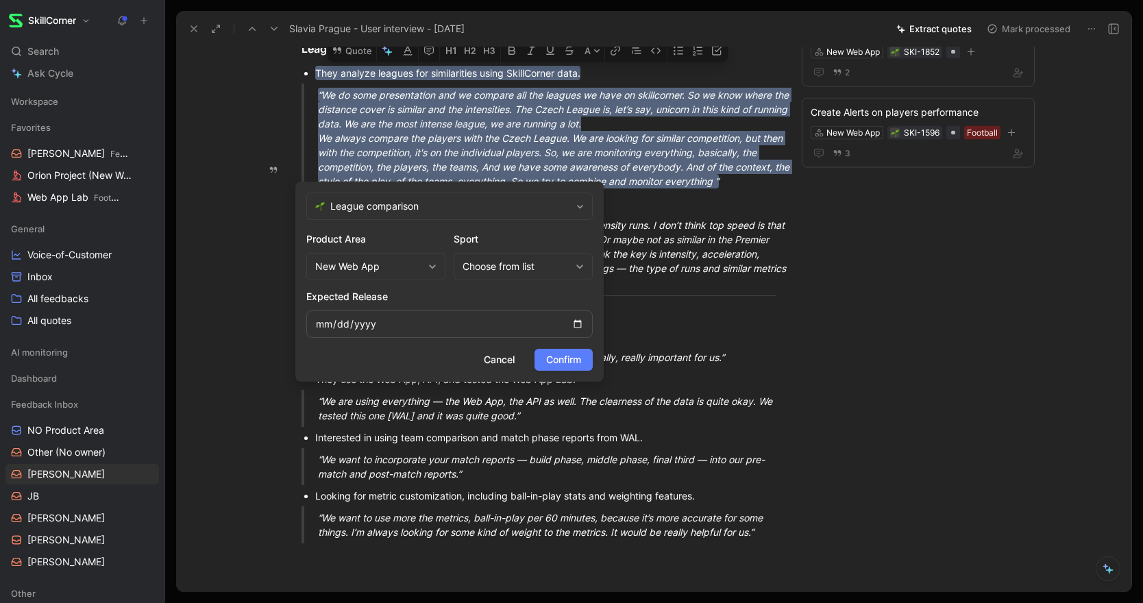
click at [581, 358] on button "Confirm" at bounding box center [563, 360] width 58 height 22
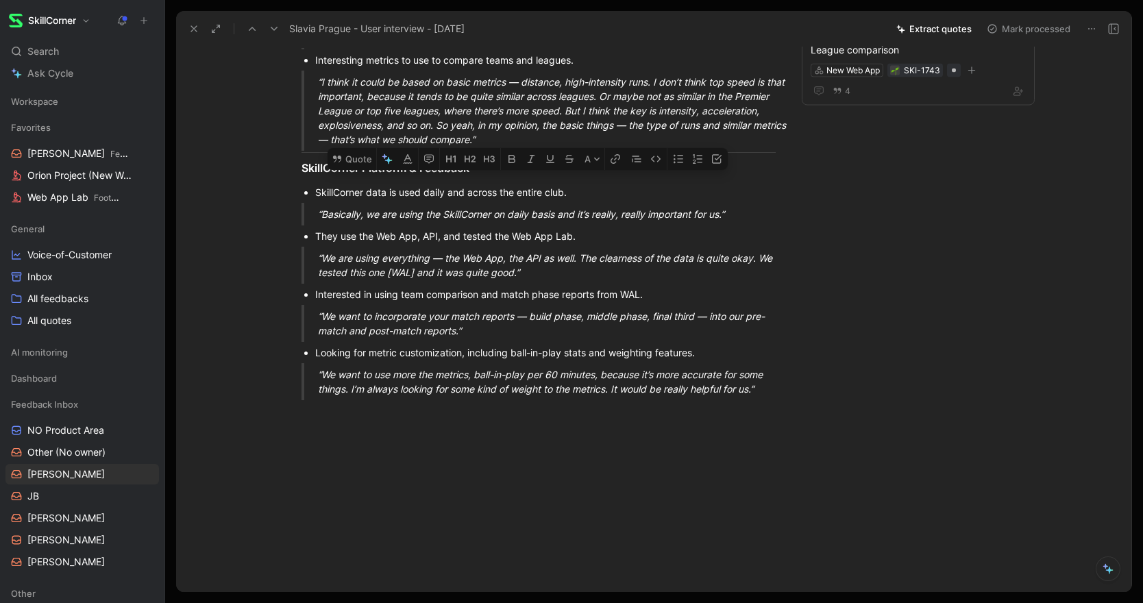
scroll to position [1259, 0]
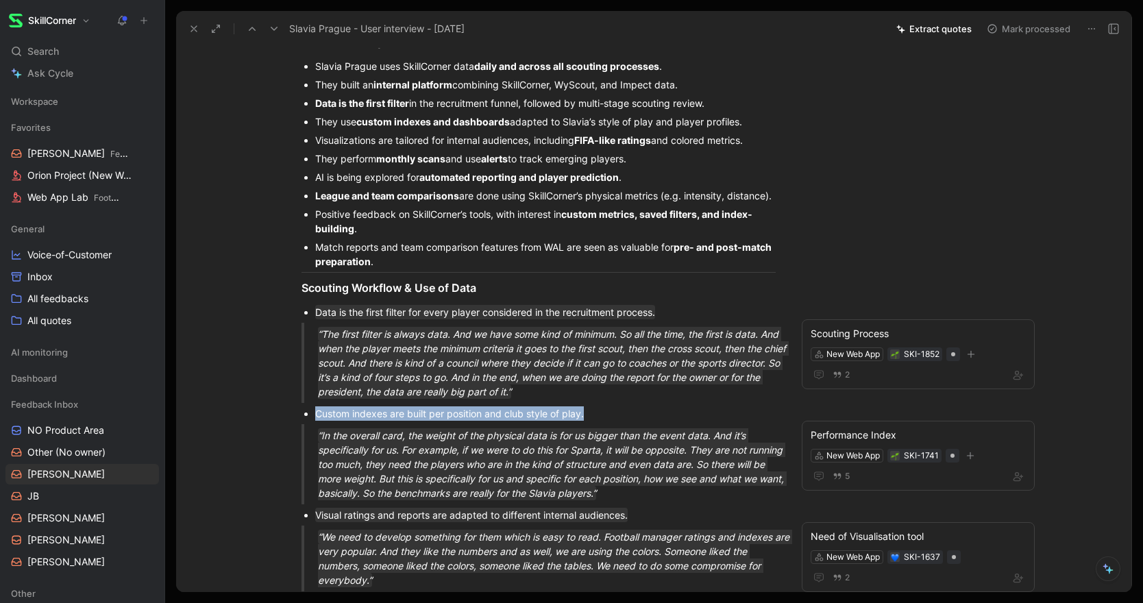
scroll to position [0, 0]
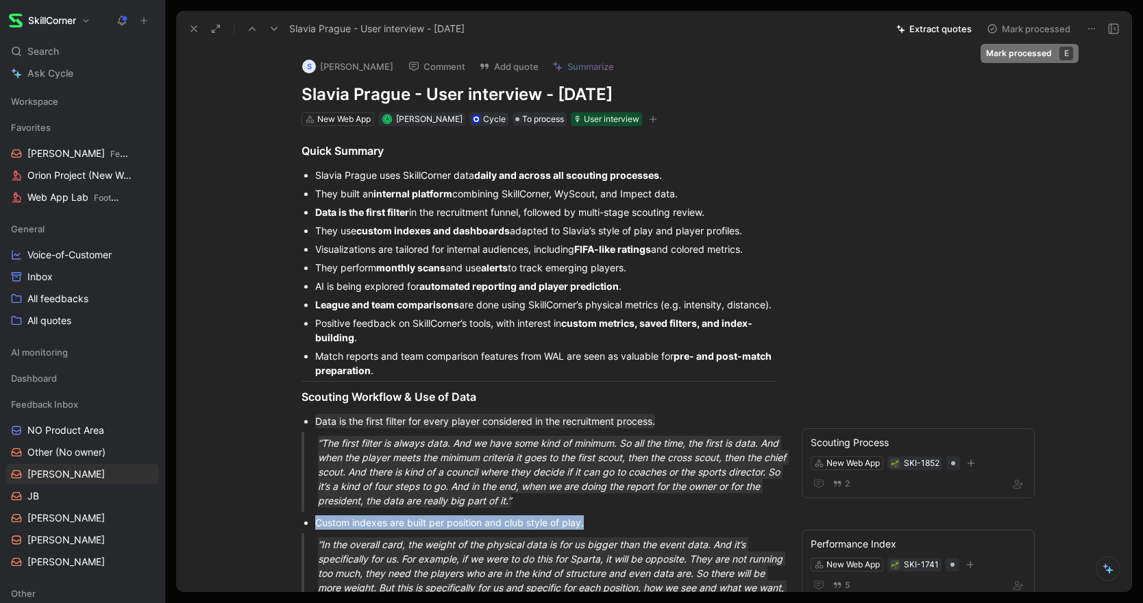
click at [1011, 27] on button "Mark processed" at bounding box center [1029, 28] width 96 height 19
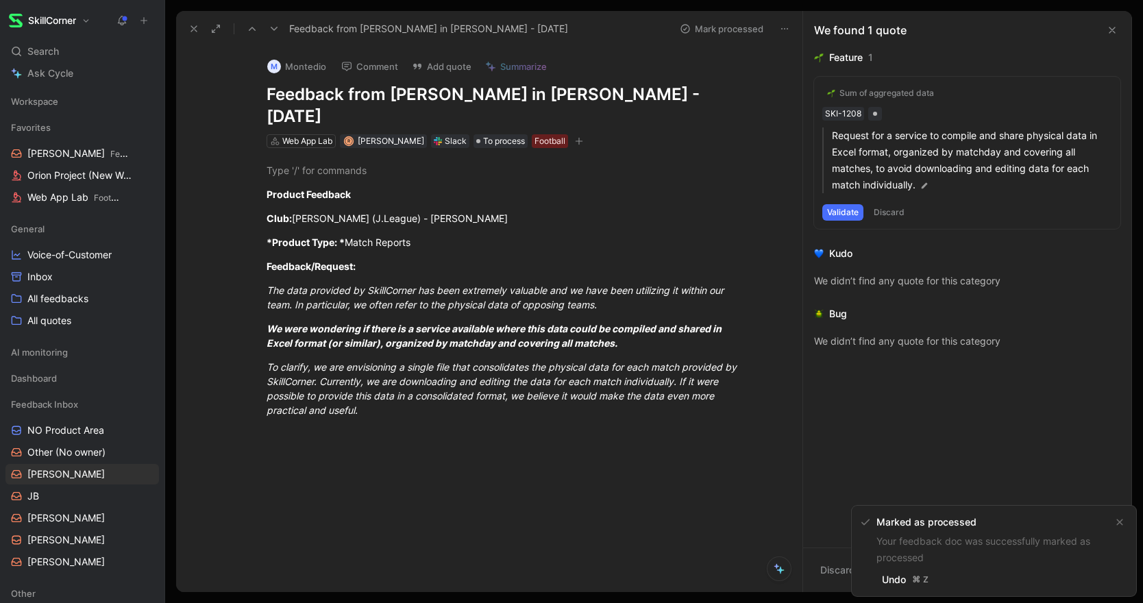
click at [194, 32] on icon at bounding box center [193, 28] width 11 height 11
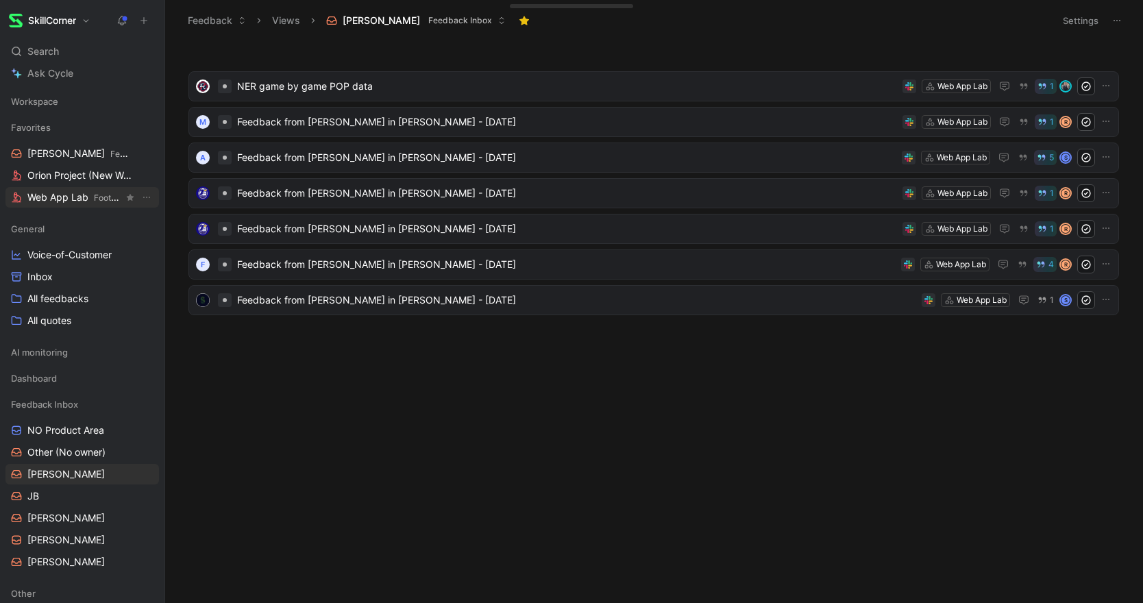
click at [59, 197] on span "Web App Lab Football" at bounding box center [75, 197] width 96 height 14
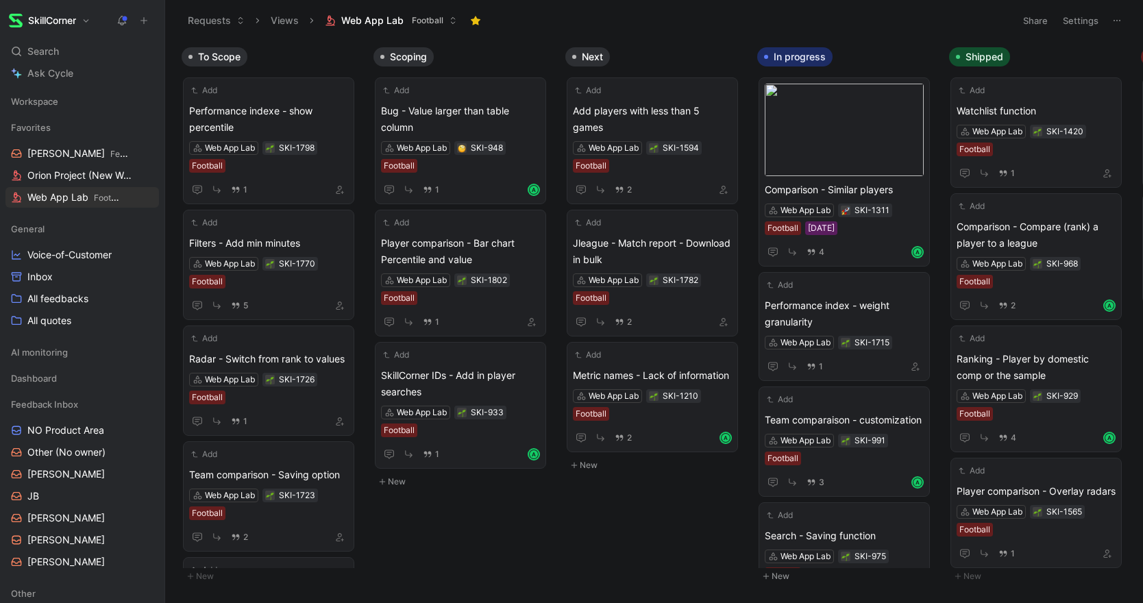
click at [378, 25] on span "Web App Lab" at bounding box center [372, 21] width 62 height 14
click at [59, 473] on link "[PERSON_NAME]" at bounding box center [81, 474] width 153 height 21
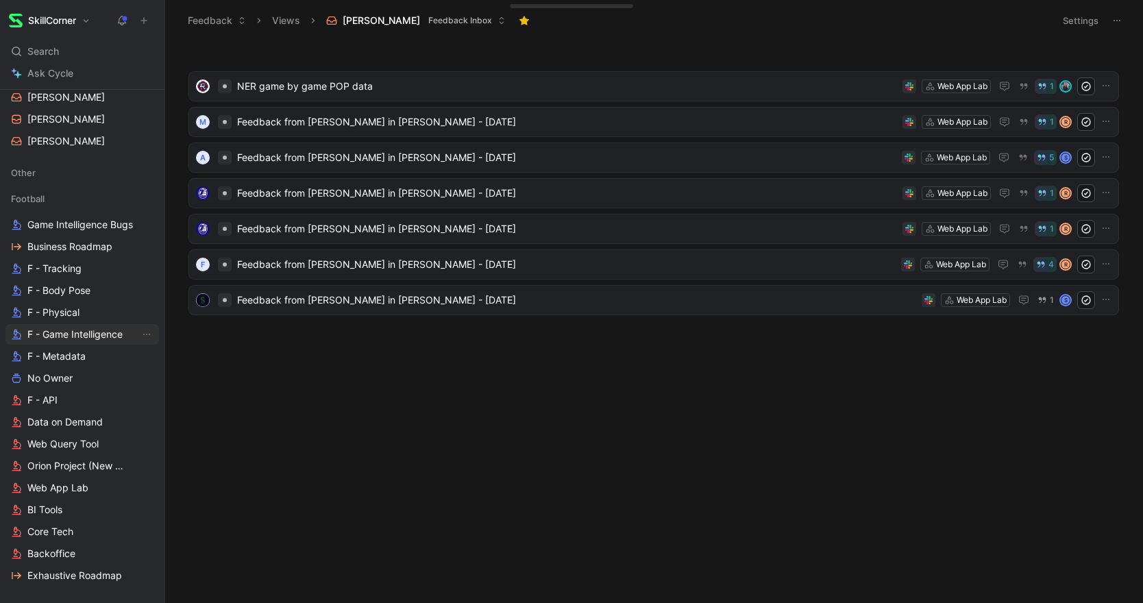
scroll to position [423, 0]
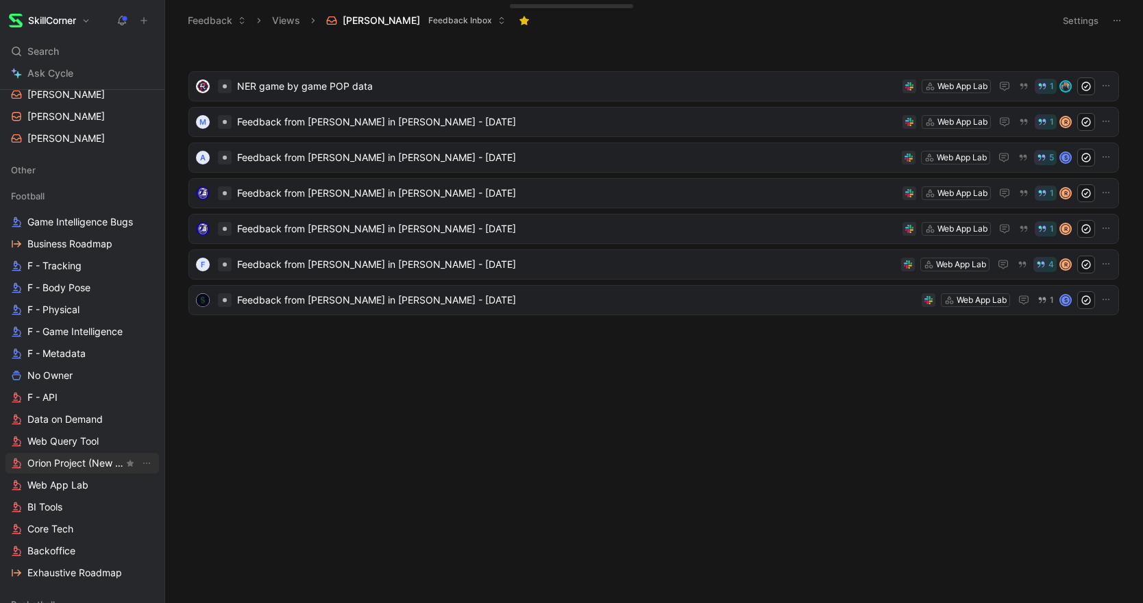
click at [58, 458] on span "Orion Project (New Web App)" at bounding box center [75, 463] width 96 height 14
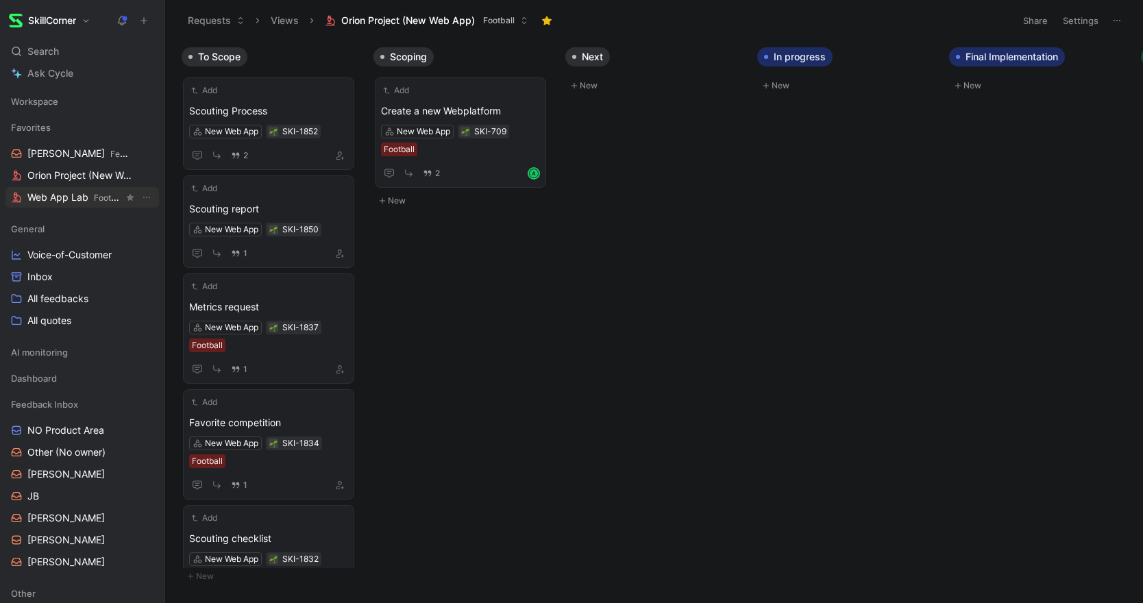
click at [53, 199] on span "Web App Lab Football" at bounding box center [75, 197] width 96 height 14
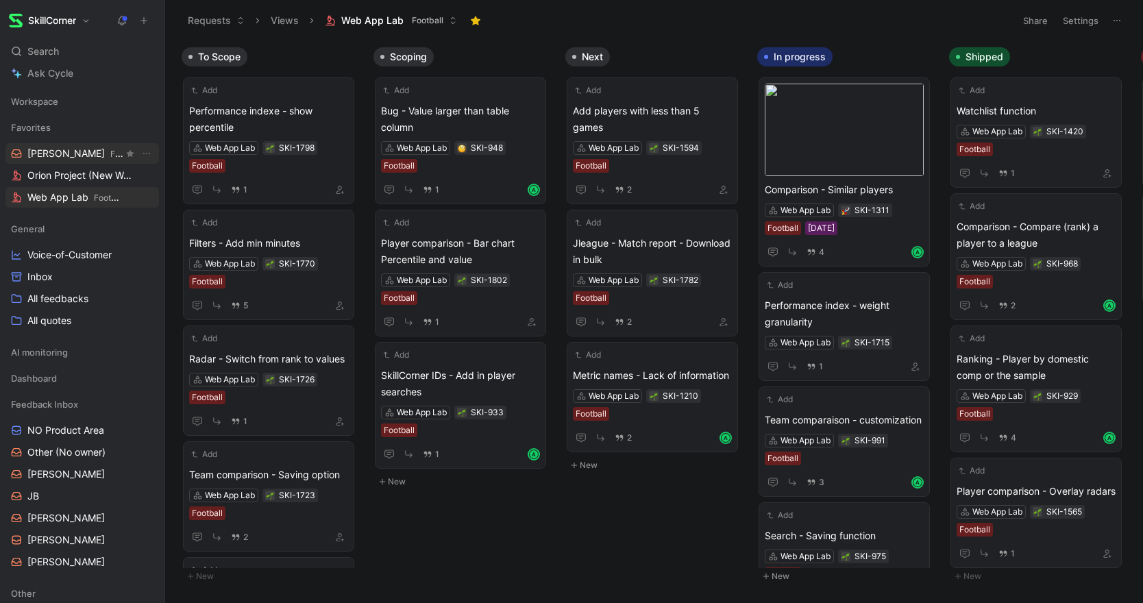
click at [42, 151] on span "[PERSON_NAME] Feedback Inbox" at bounding box center [75, 154] width 96 height 14
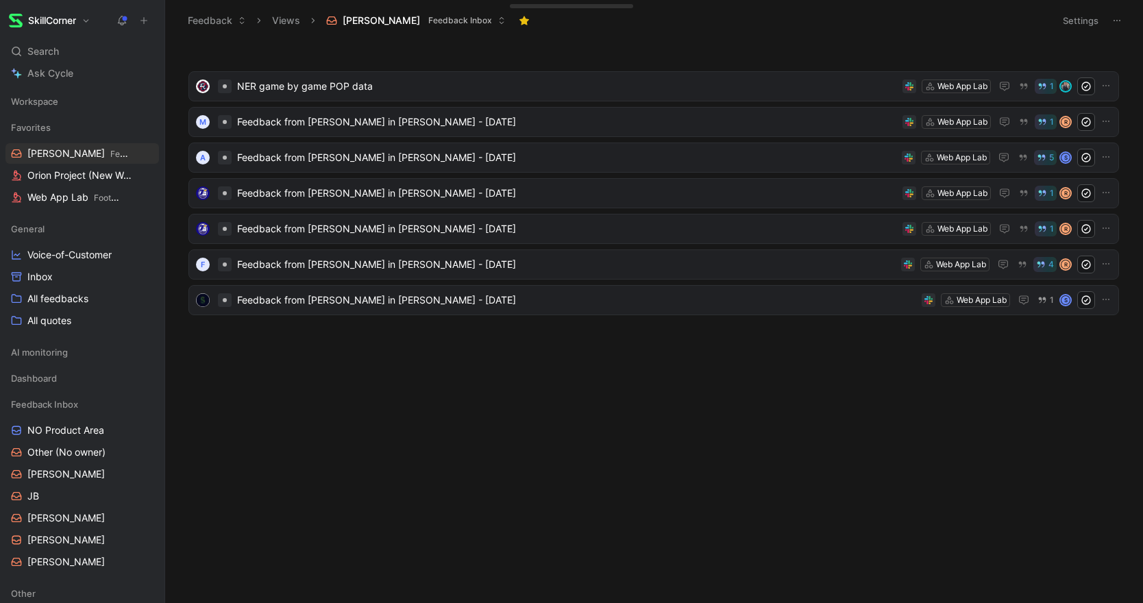
click at [1085, 25] on button "Settings" at bounding box center [1081, 20] width 48 height 19
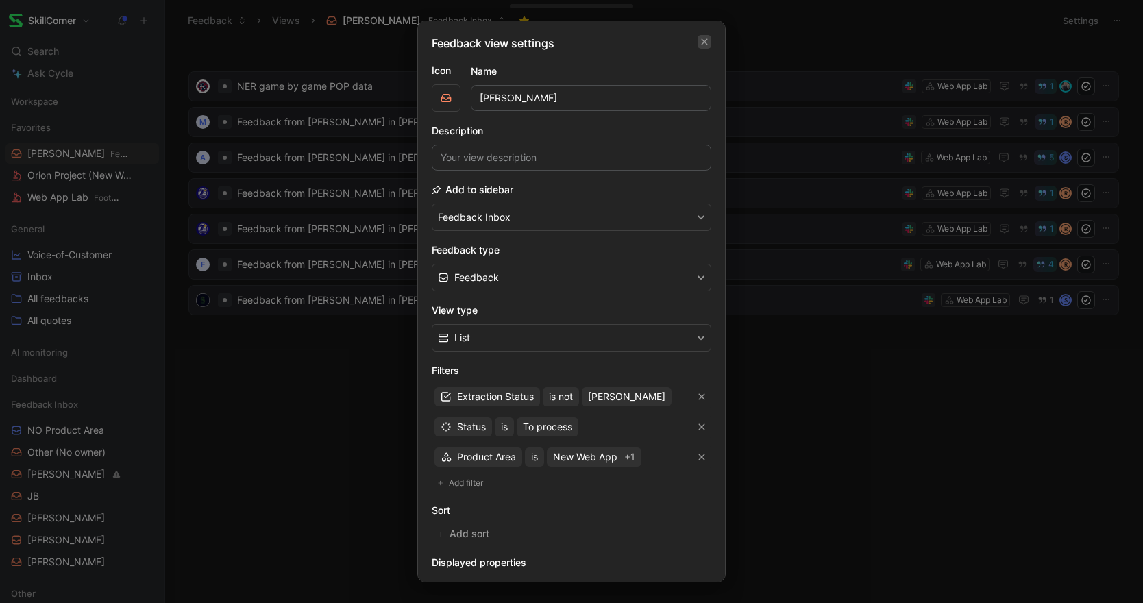
click at [706, 40] on icon "button" at bounding box center [704, 41] width 8 height 11
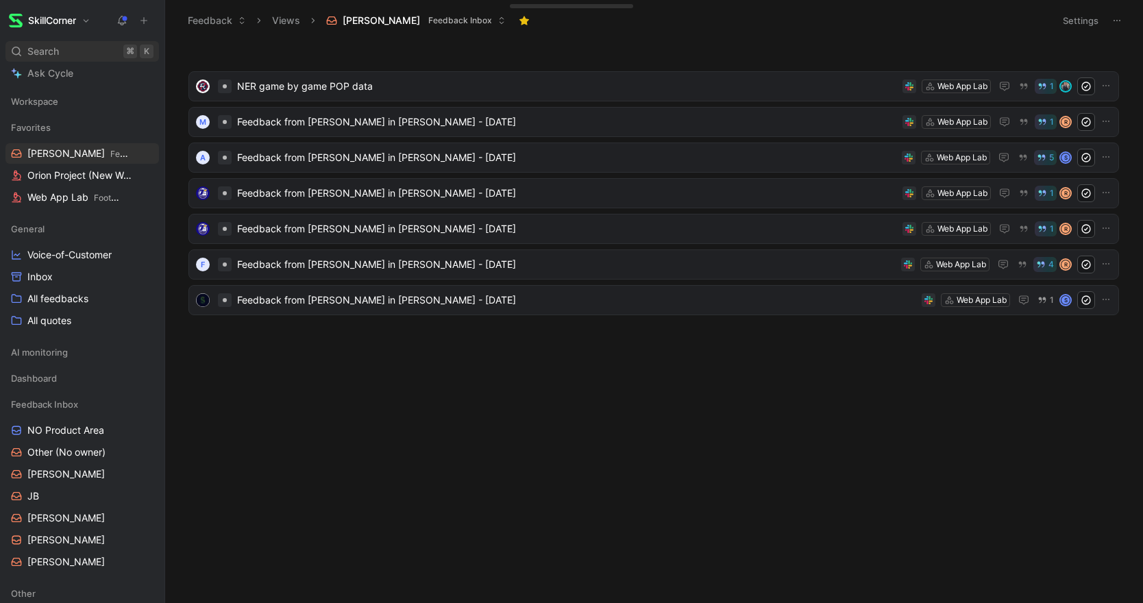
click at [66, 56] on div "Search ⌘ K" at bounding box center [81, 51] width 153 height 21
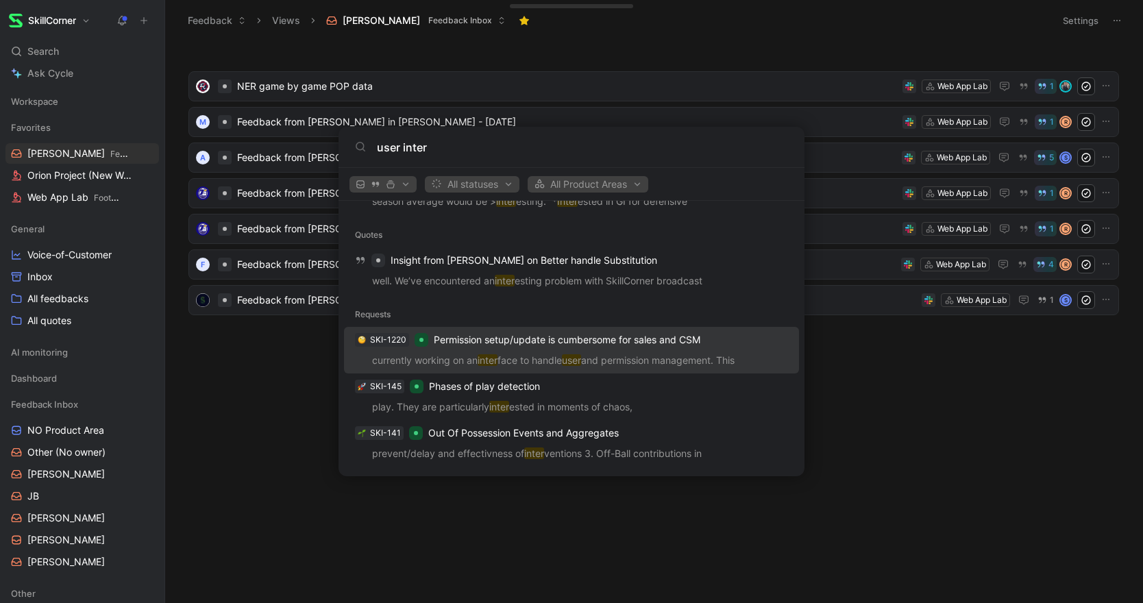
scroll to position [393, 0]
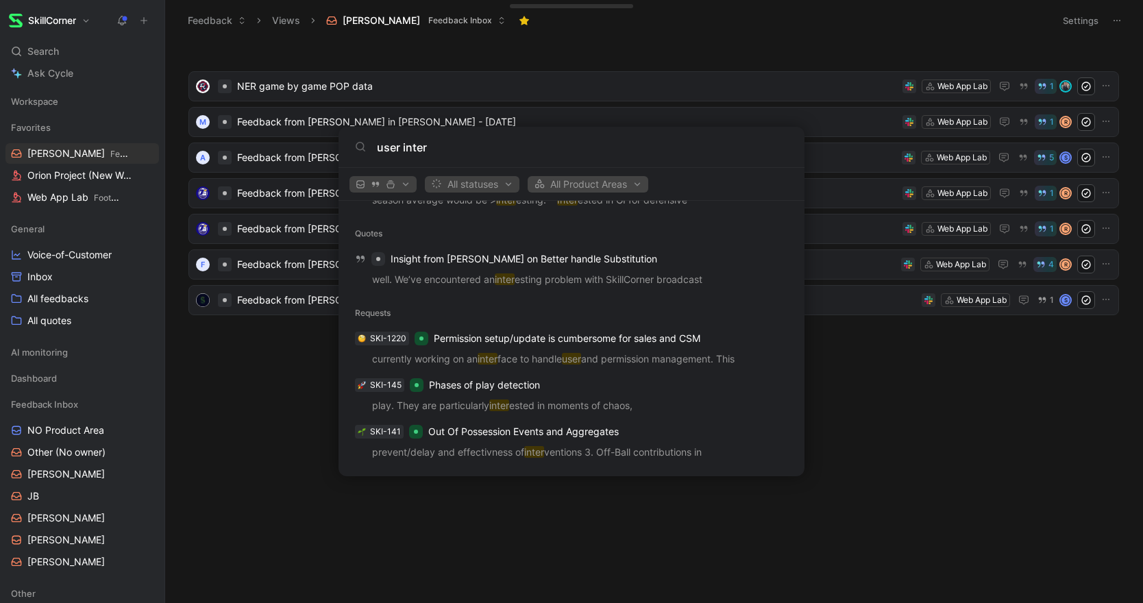
type input "user inter"
click at [558, 182] on span "All Product Areas" at bounding box center [588, 184] width 108 height 16
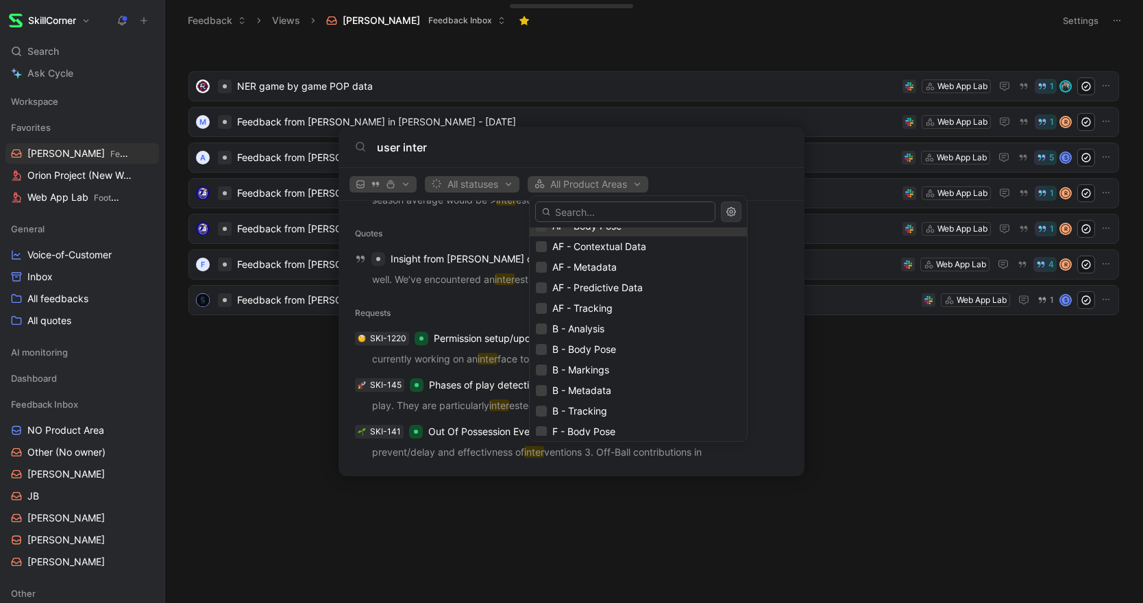
scroll to position [449, 0]
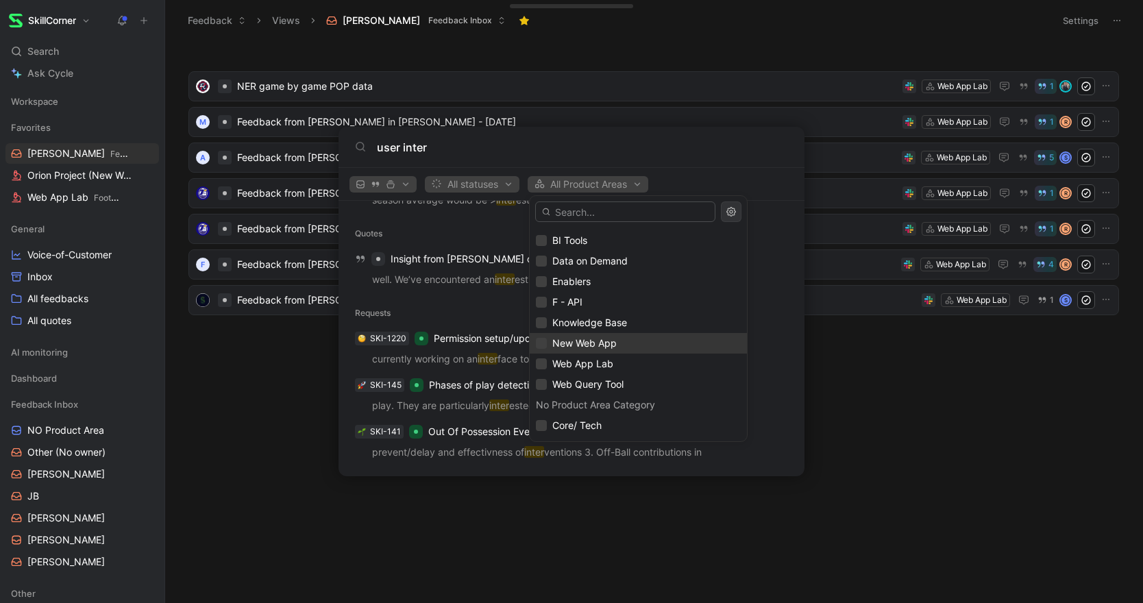
click at [606, 347] on span "New Web App" at bounding box center [584, 343] width 64 height 12
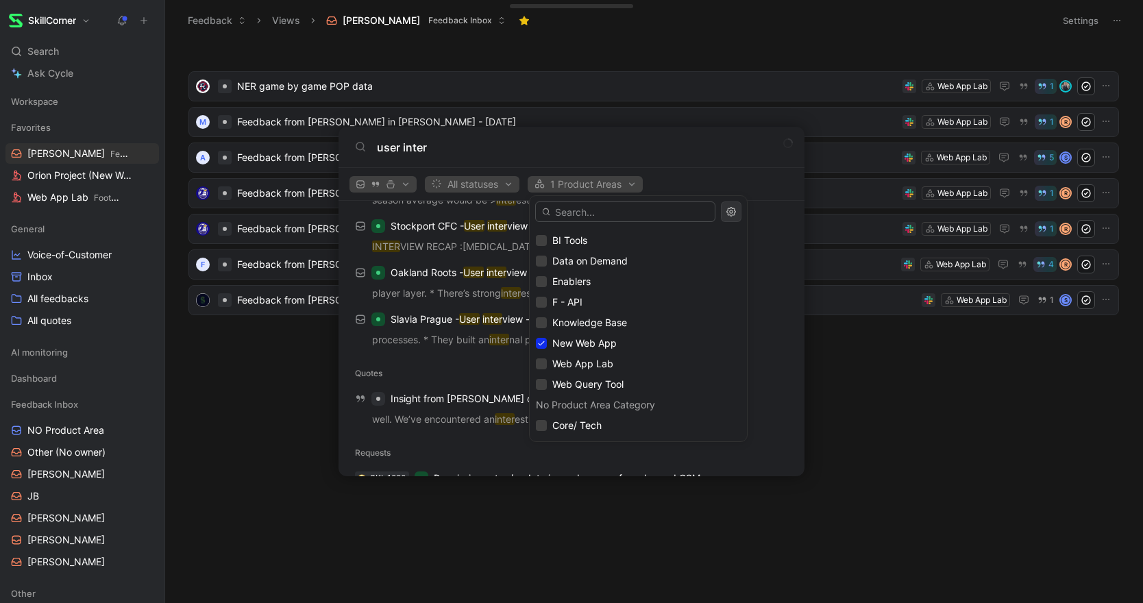
click at [611, 190] on div at bounding box center [571, 301] width 1143 height 603
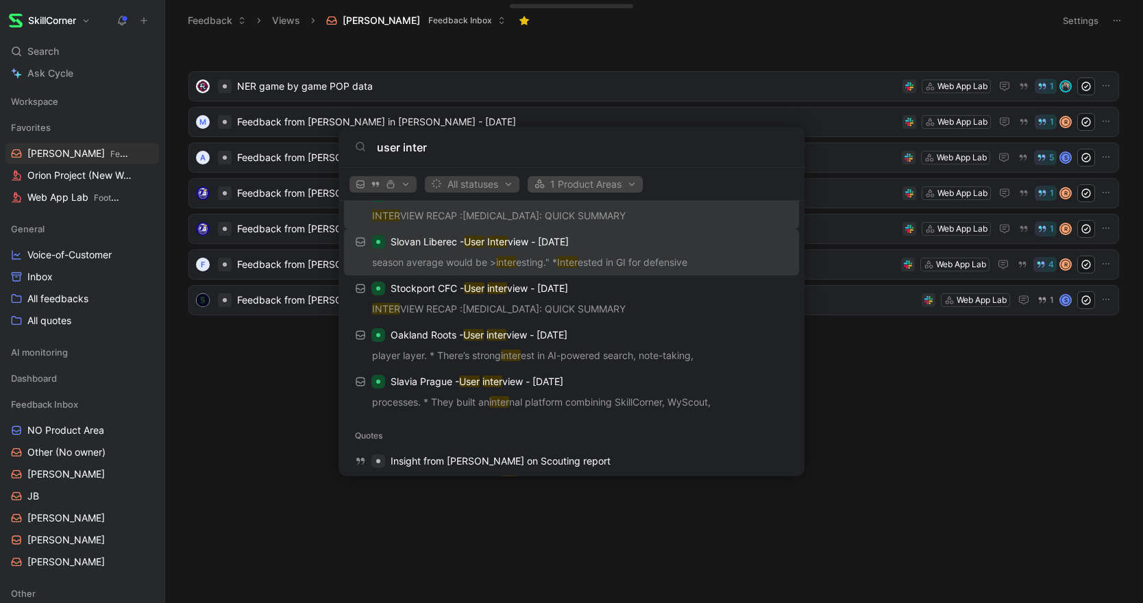
scroll to position [0, 0]
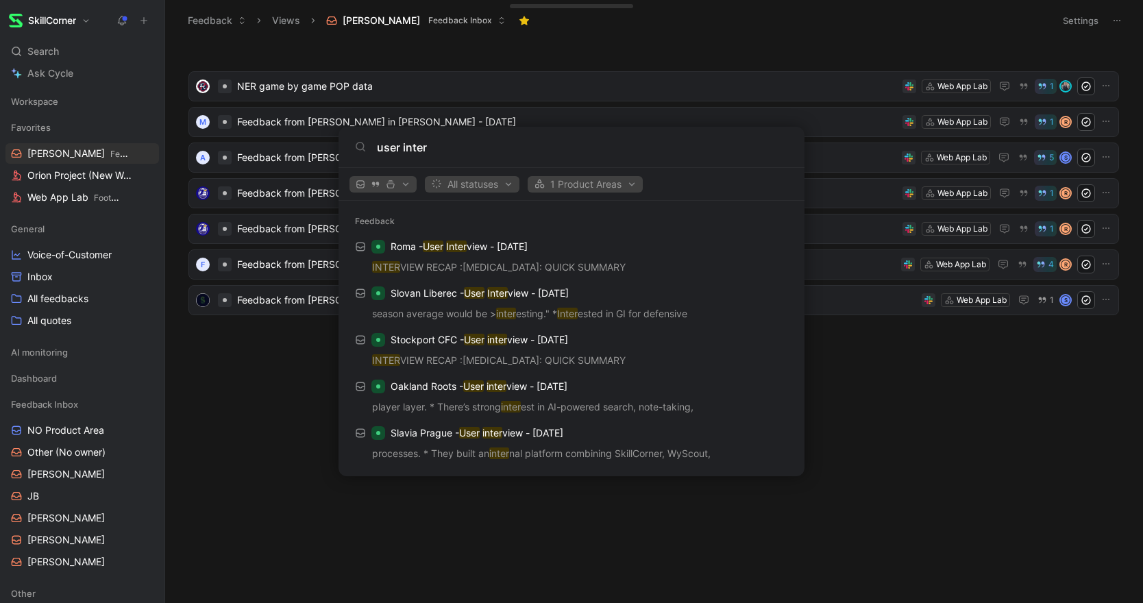
click at [1128, 3] on body "SkillCorner Search ⌘ K Ask Cycle Workspace Favorites [PERSON_NAME] Feedback Inb…" at bounding box center [571, 301] width 1143 height 603
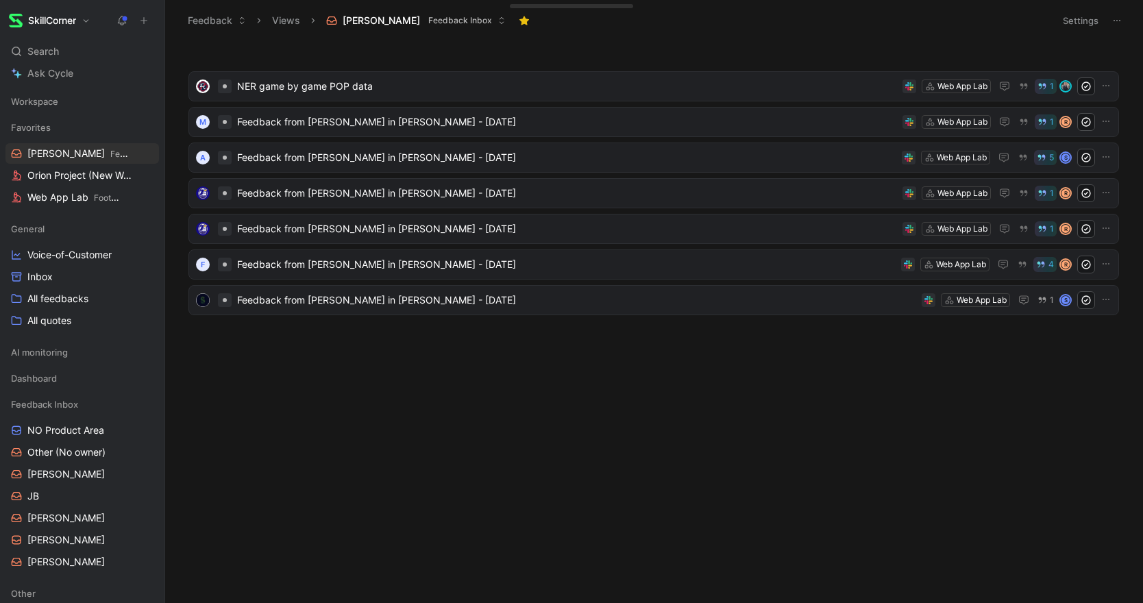
click at [1120, 17] on icon at bounding box center [1116, 20] width 11 height 11
click at [1111, 55] on icon "button" at bounding box center [1113, 53] width 8 height 8
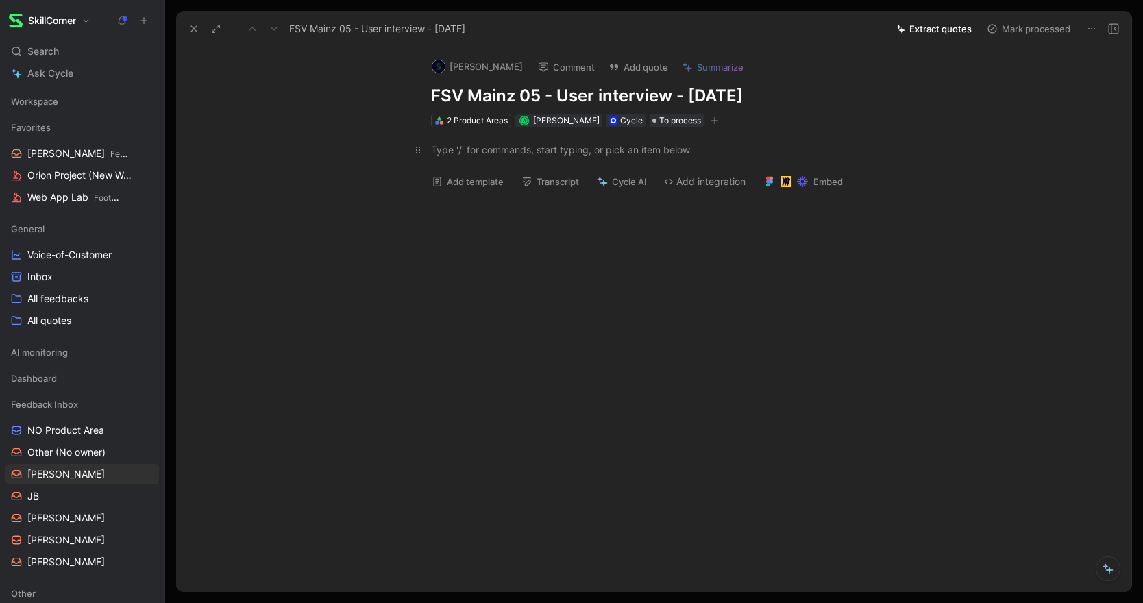
click at [467, 150] on div at bounding box center [668, 150] width 474 height 14
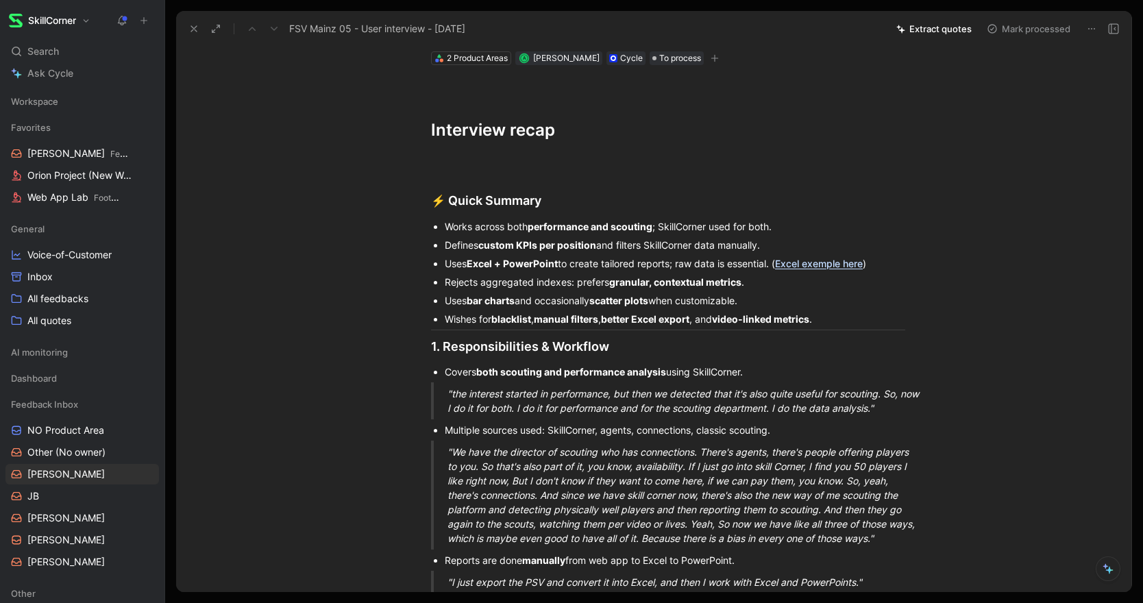
scroll to position [0, 0]
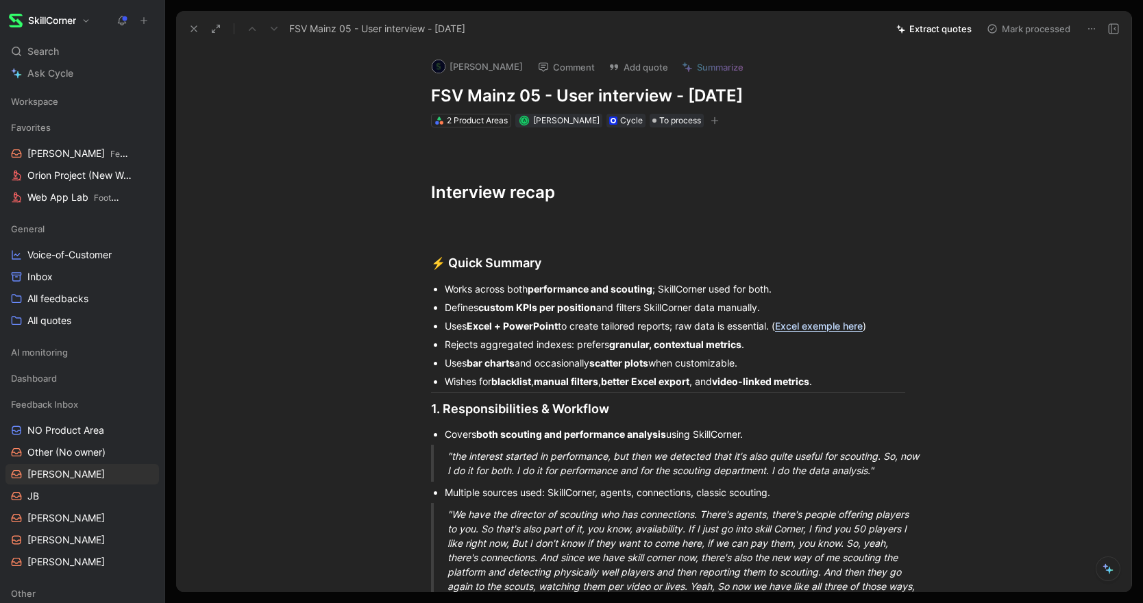
drag, startPoint x: 578, startPoint y: 194, endPoint x: 355, endPoint y: 193, distance: 223.4
click at [450, 233] on p at bounding box center [668, 223] width 526 height 23
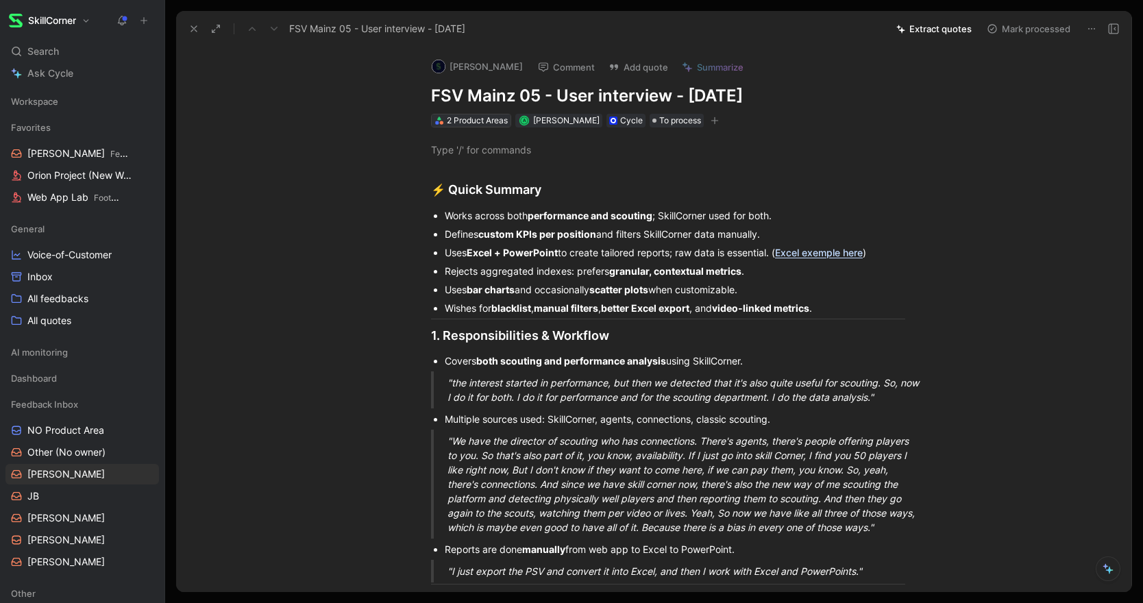
click at [480, 123] on div "2 Product Areas" at bounding box center [477, 121] width 61 height 14
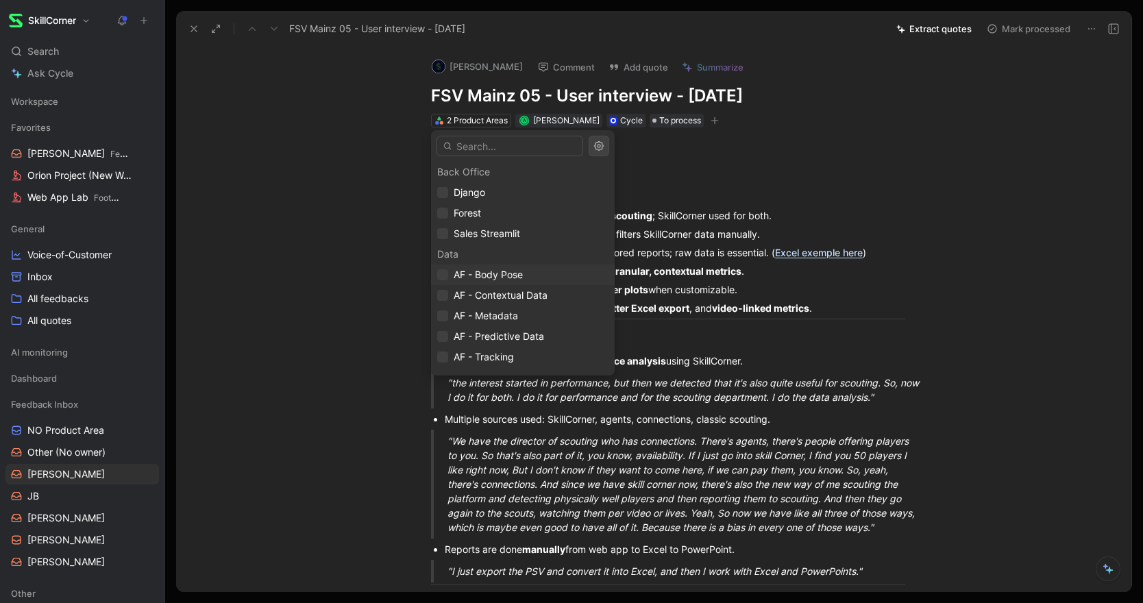
scroll to position [449, 0]
click at [463, 294] on span "Web App Lab" at bounding box center [484, 298] width 61 height 12
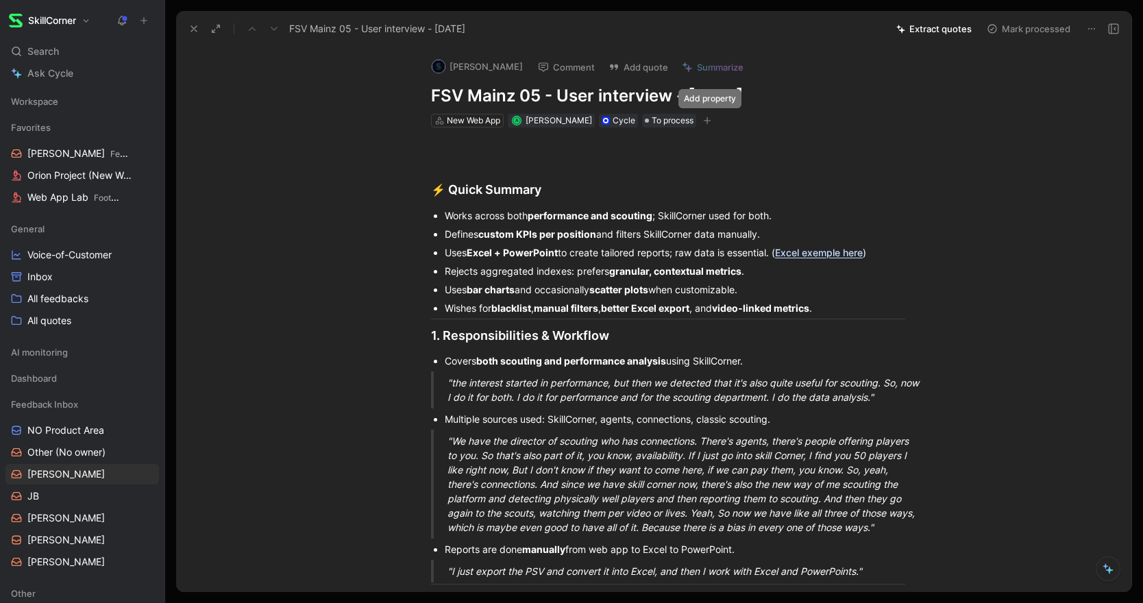
click at [711, 122] on icon "button" at bounding box center [707, 120] width 8 height 8
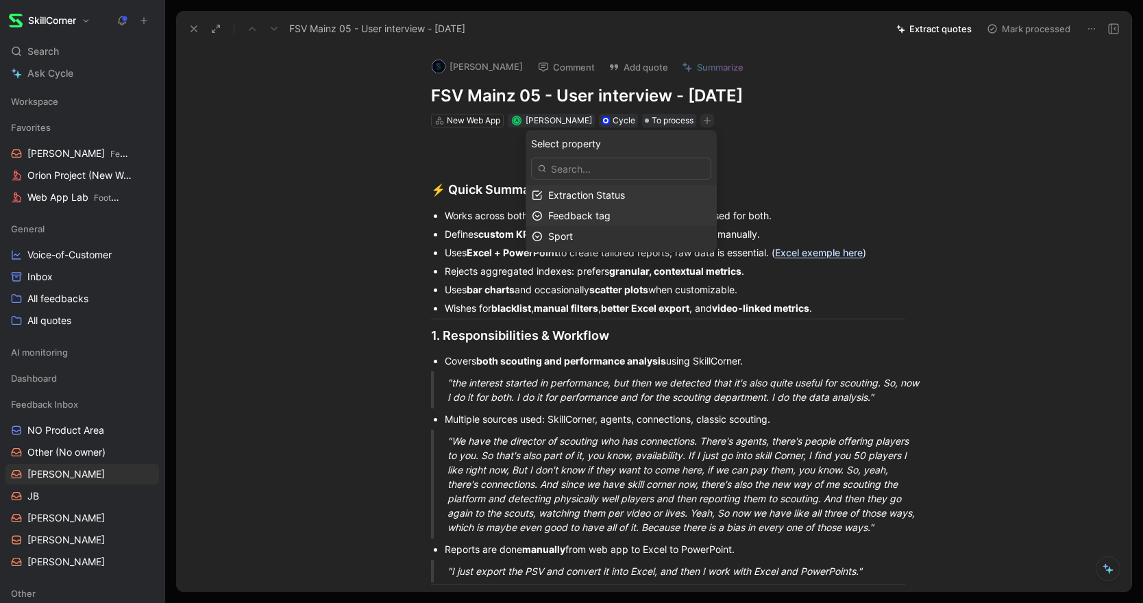
click at [606, 210] on span "Feedback tag" at bounding box center [579, 216] width 62 height 12
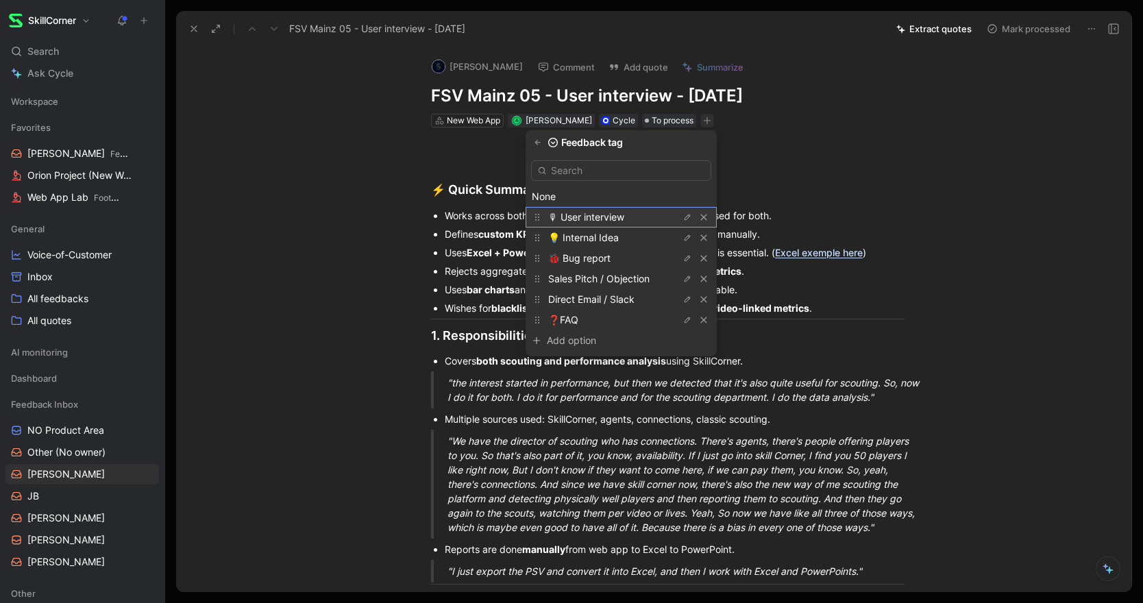
click at [614, 217] on span "🎙 User interview" at bounding box center [586, 217] width 76 height 12
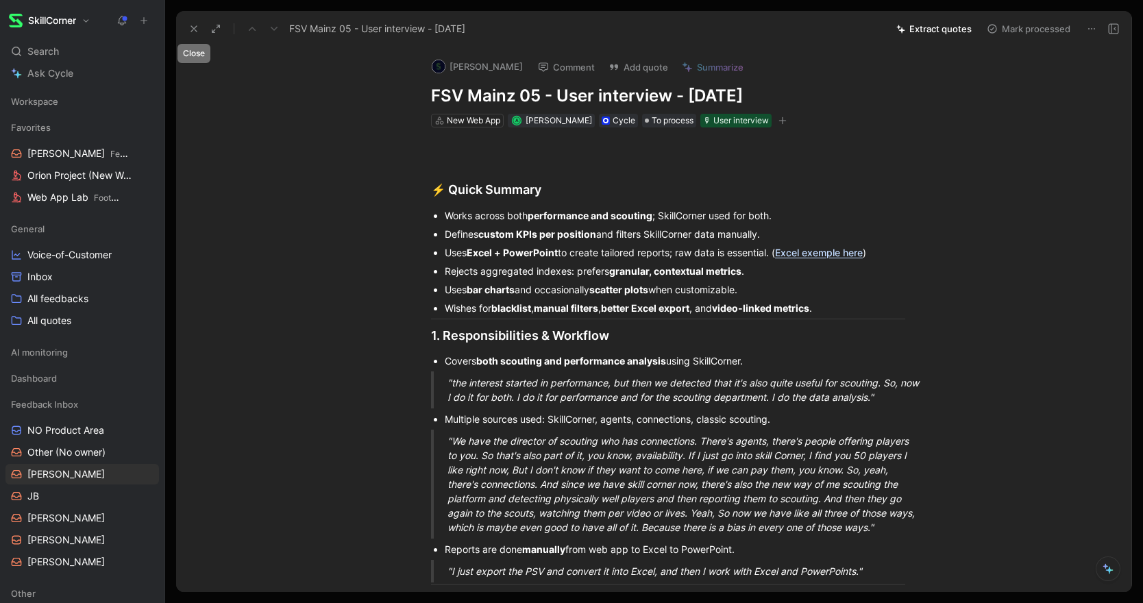
click at [192, 32] on icon at bounding box center [193, 28] width 11 height 11
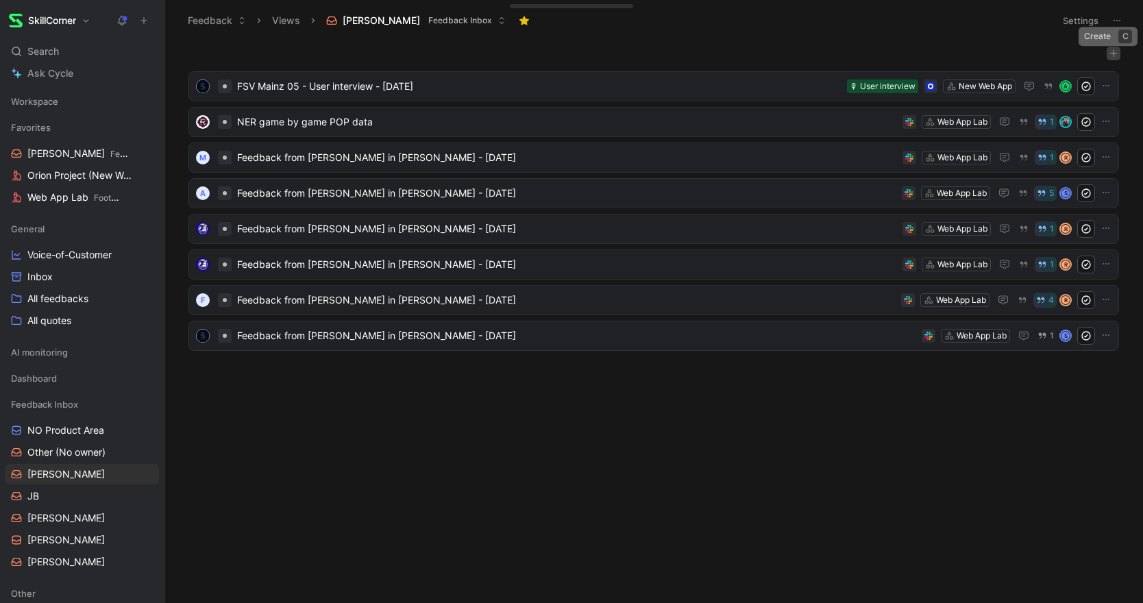
click at [1114, 52] on icon "button" at bounding box center [1113, 53] width 8 height 8
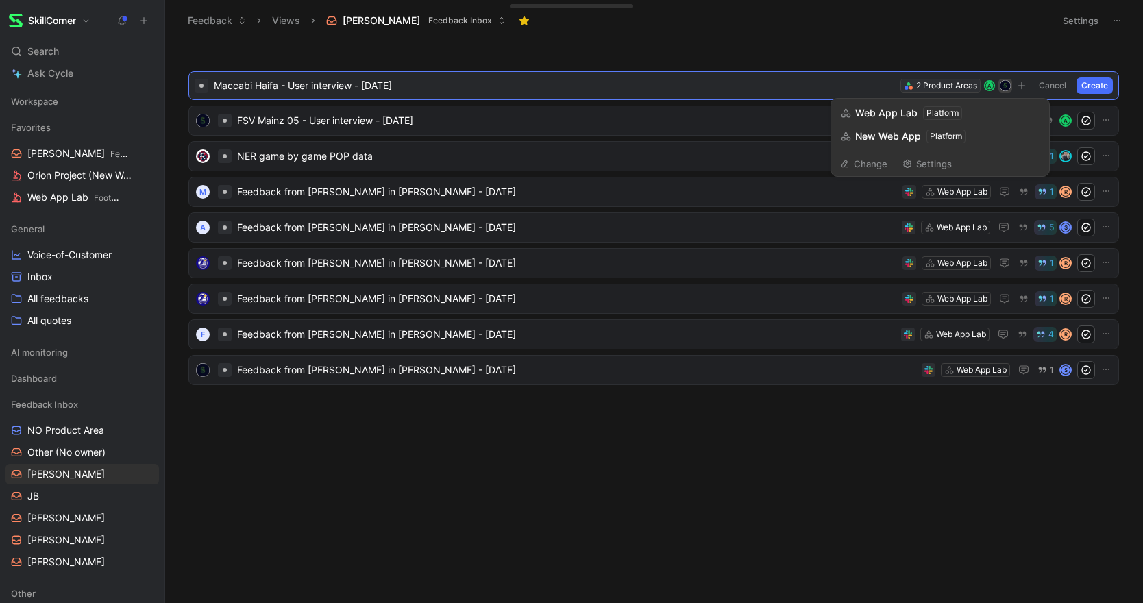
click at [929, 82] on div "2 Product Areas" at bounding box center [946, 86] width 61 height 14
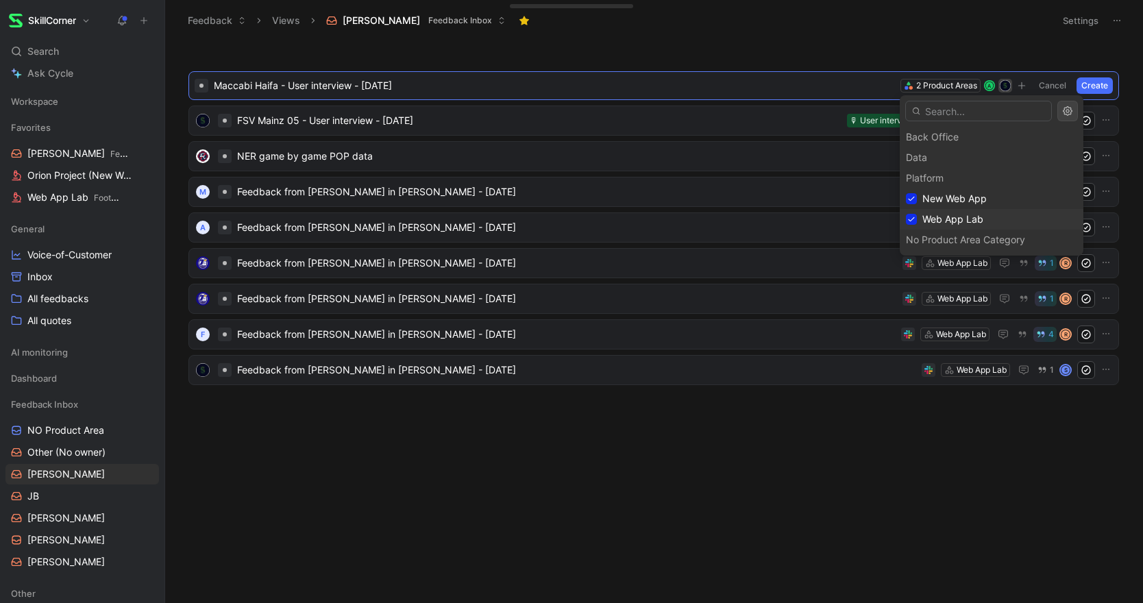
click at [939, 214] on span "Web App Lab" at bounding box center [952, 219] width 61 height 12
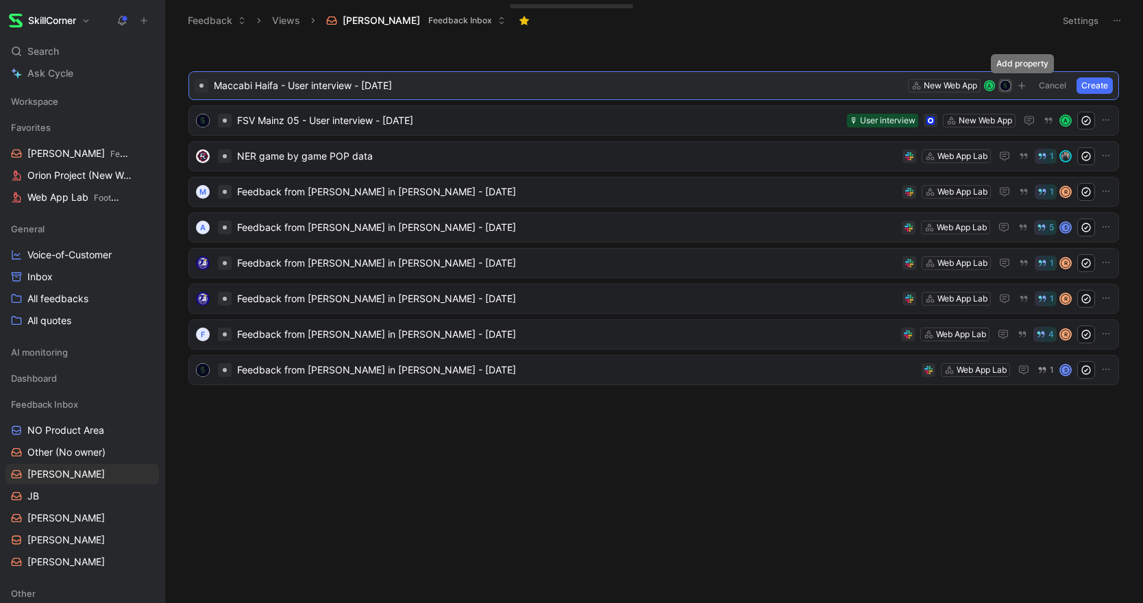
click at [1019, 86] on icon "button" at bounding box center [1022, 86] width 8 height 8
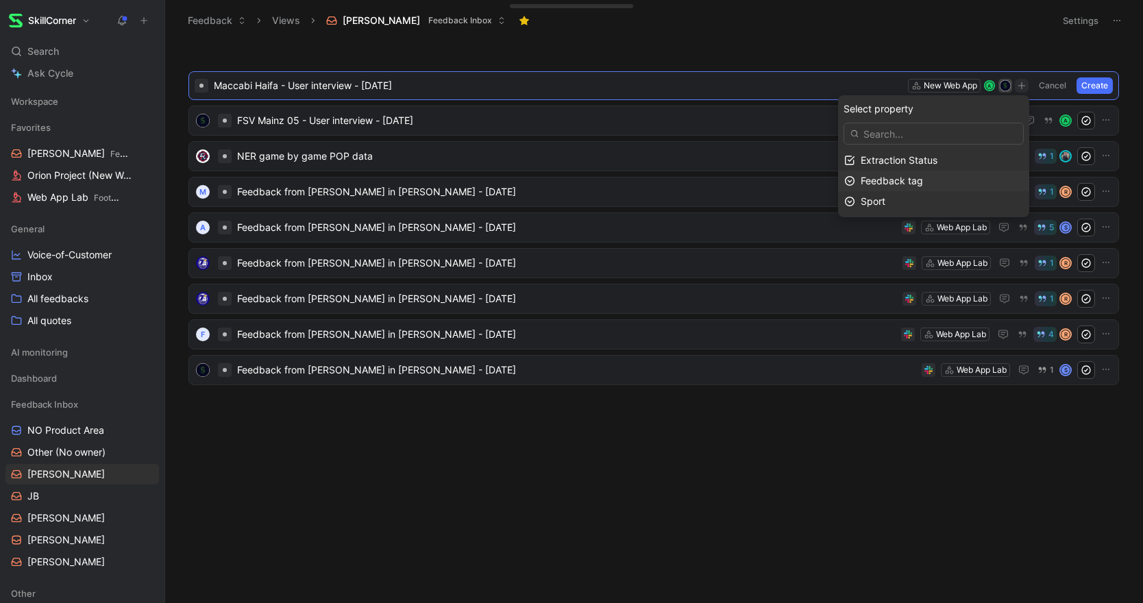
click at [897, 179] on span "Feedback tag" at bounding box center [892, 181] width 62 height 12
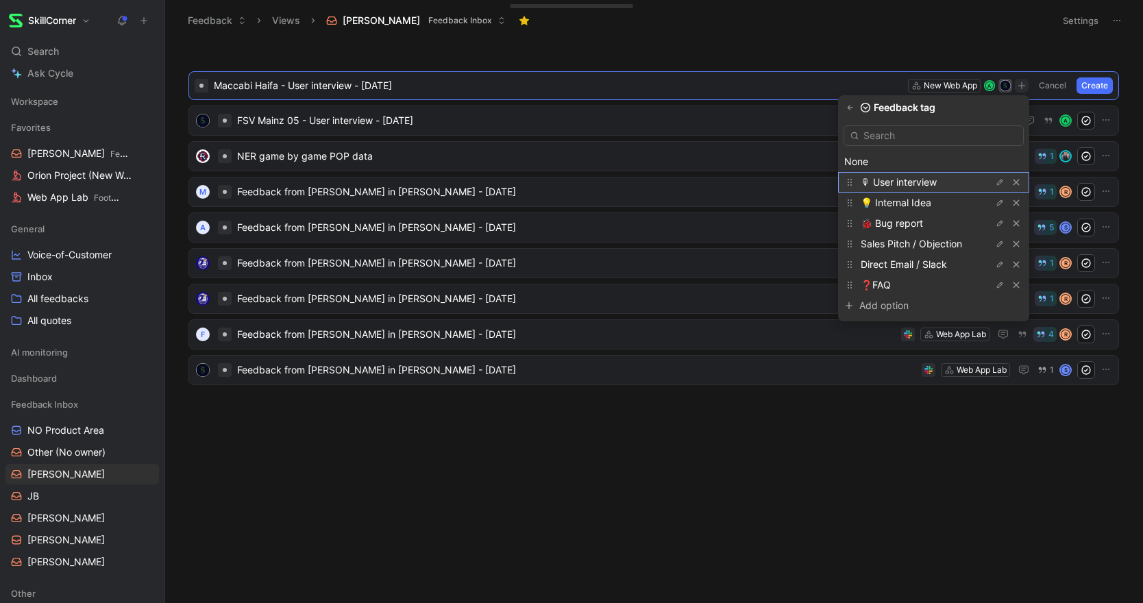
click at [922, 181] on span "🎙 User interview" at bounding box center [899, 182] width 76 height 12
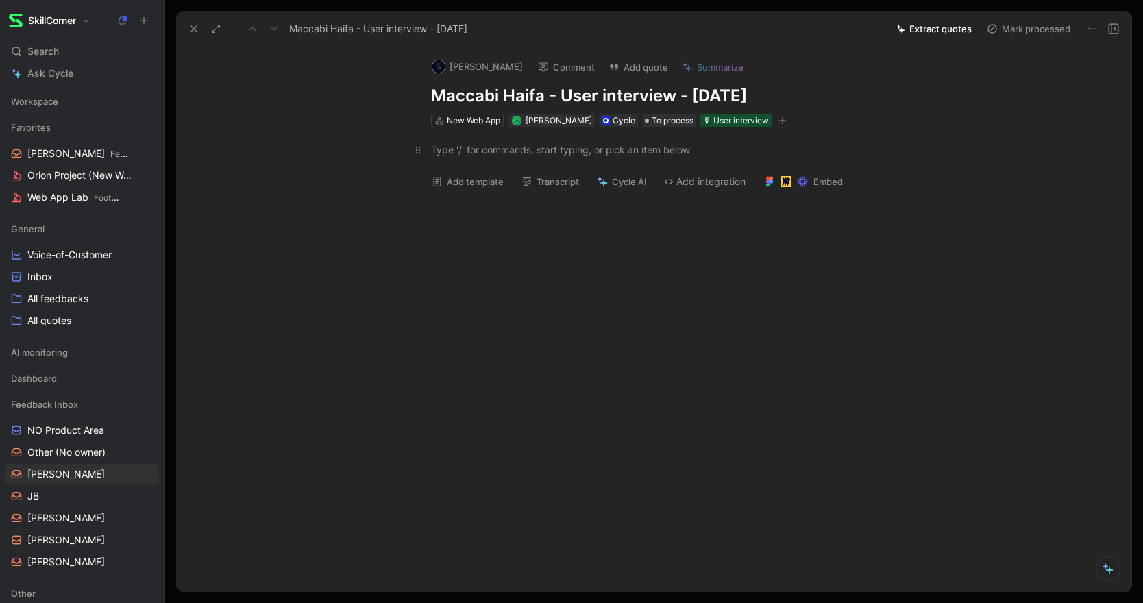
click at [457, 153] on div at bounding box center [668, 150] width 474 height 14
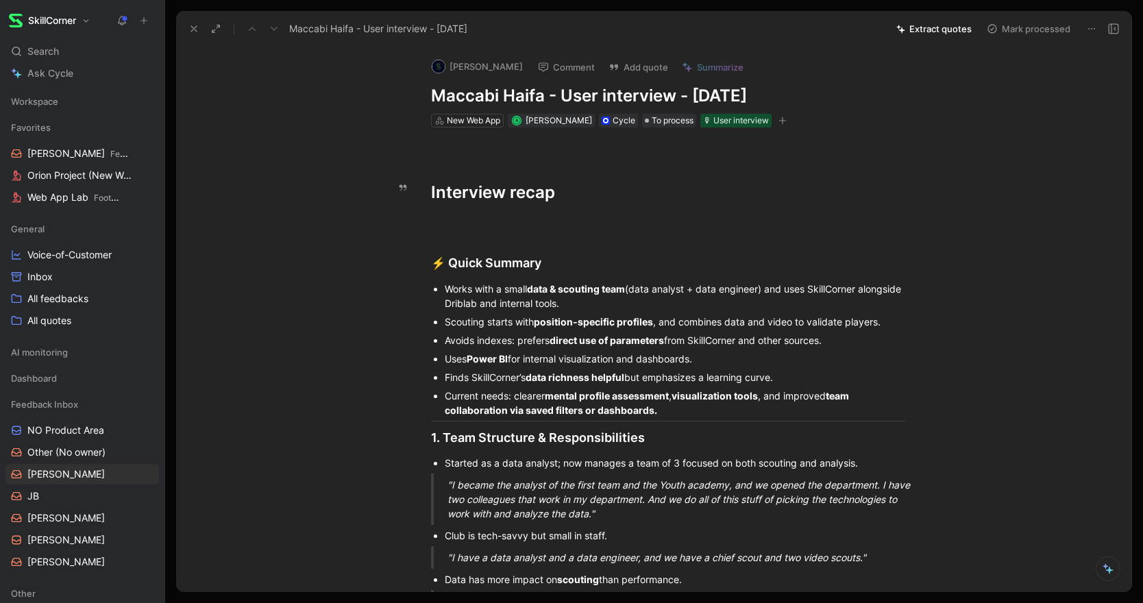
drag, startPoint x: 579, startPoint y: 191, endPoint x: 271, endPoint y: 188, distance: 307.7
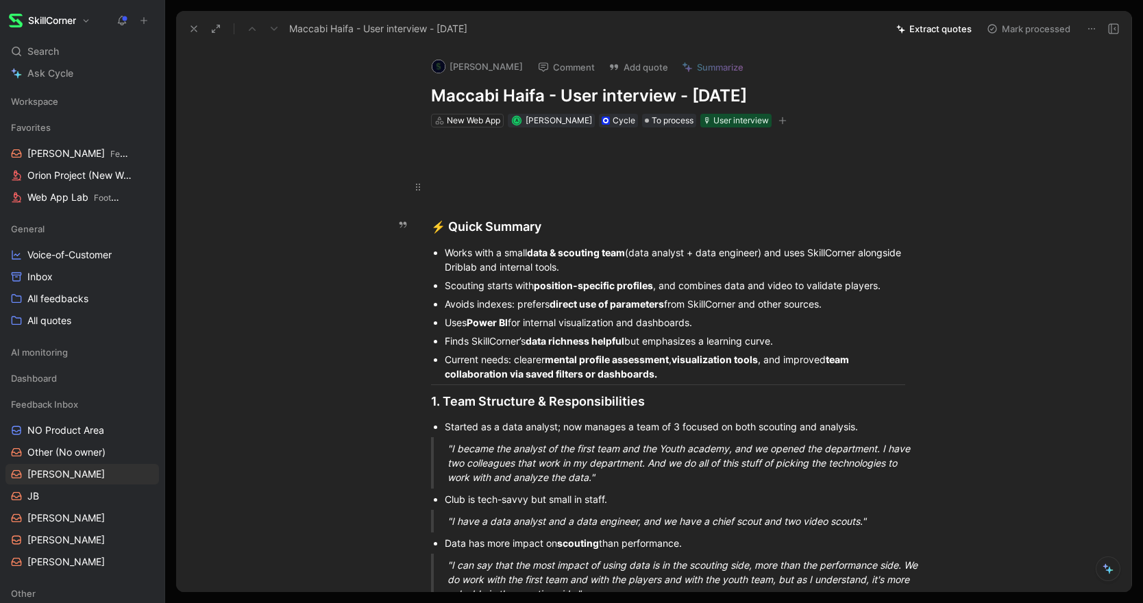
click at [447, 193] on div at bounding box center [668, 187] width 474 height 14
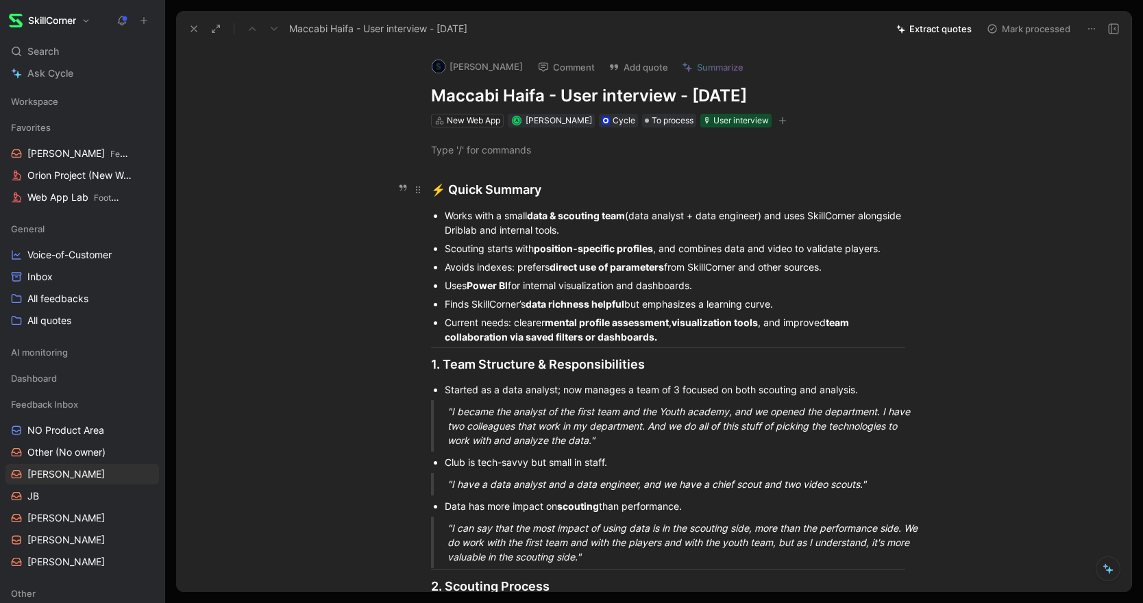
click at [449, 185] on div "⚡ ️ Quick Summary" at bounding box center [668, 189] width 474 height 19
click at [471, 156] on div at bounding box center [668, 150] width 474 height 14
click at [196, 25] on icon at bounding box center [193, 28] width 11 height 11
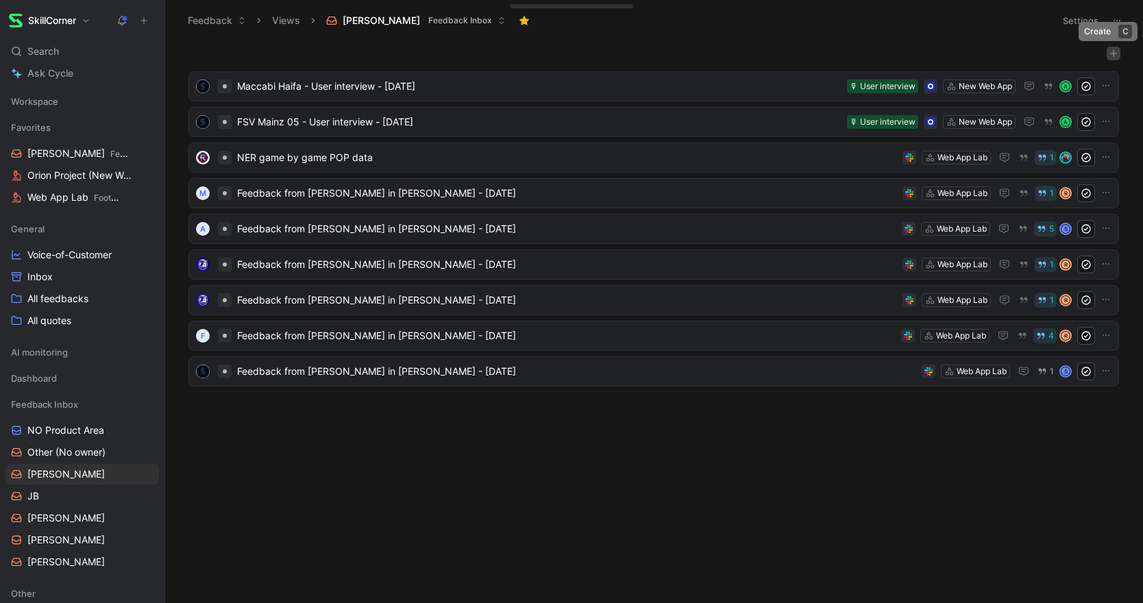
click at [1112, 56] on icon "button" at bounding box center [1113, 53] width 8 height 8
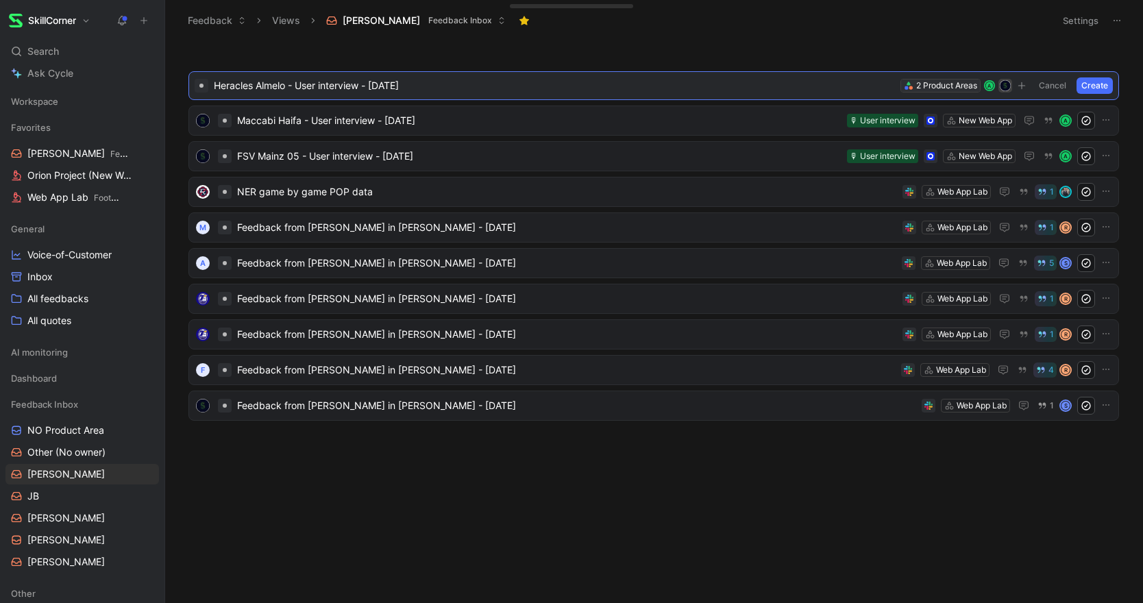
click at [931, 84] on div "2 Product Areas" at bounding box center [946, 86] width 61 height 14
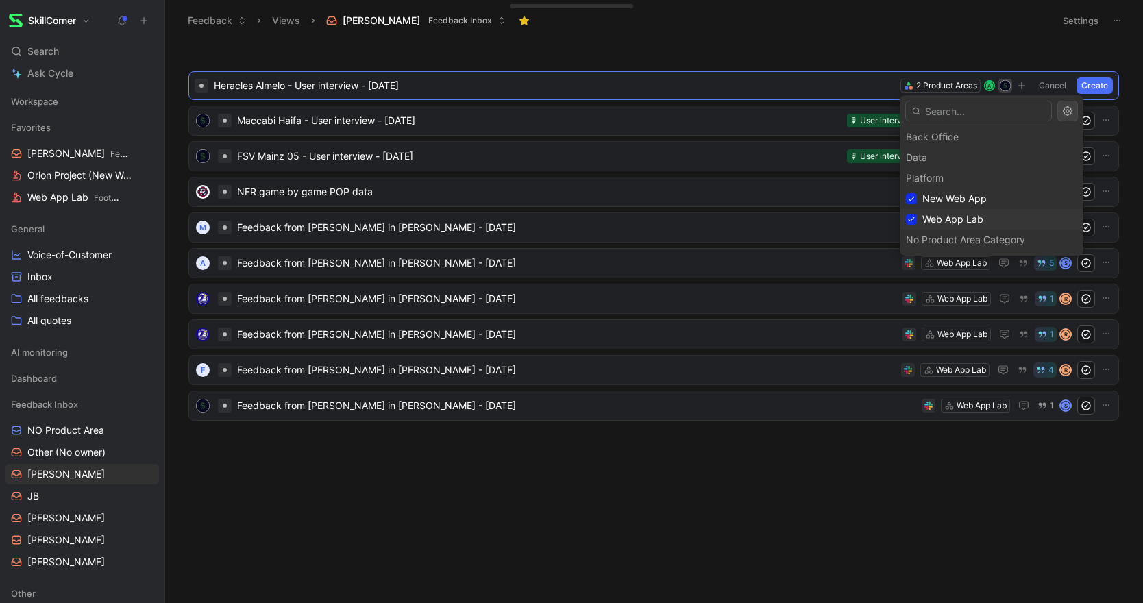
click at [935, 216] on span "Web App Lab" at bounding box center [952, 219] width 61 height 12
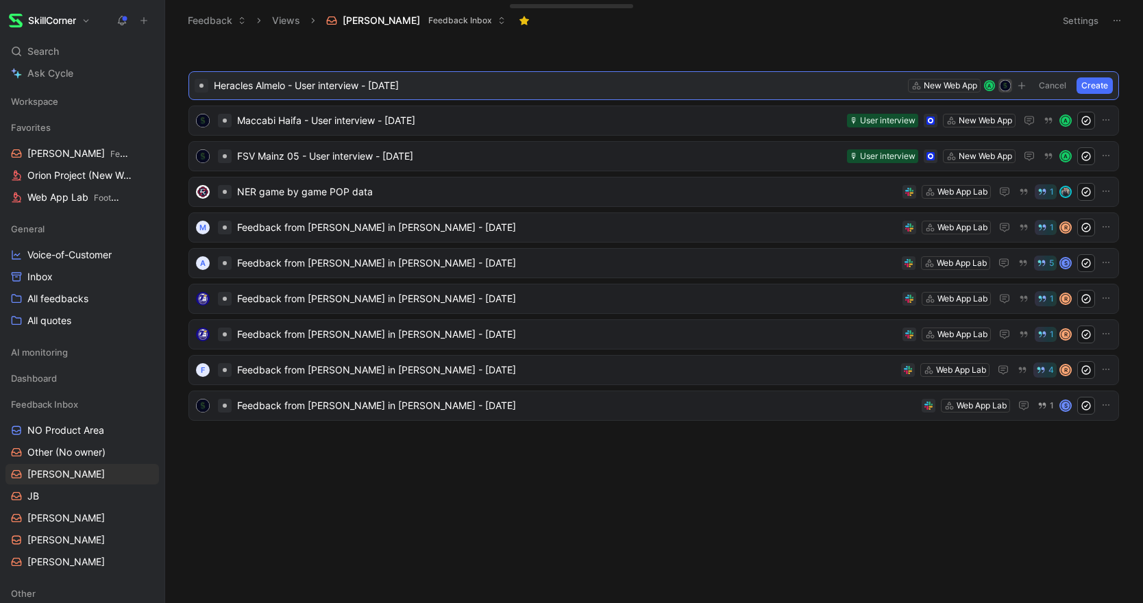
click at [1020, 84] on icon "button" at bounding box center [1022, 86] width 8 height 8
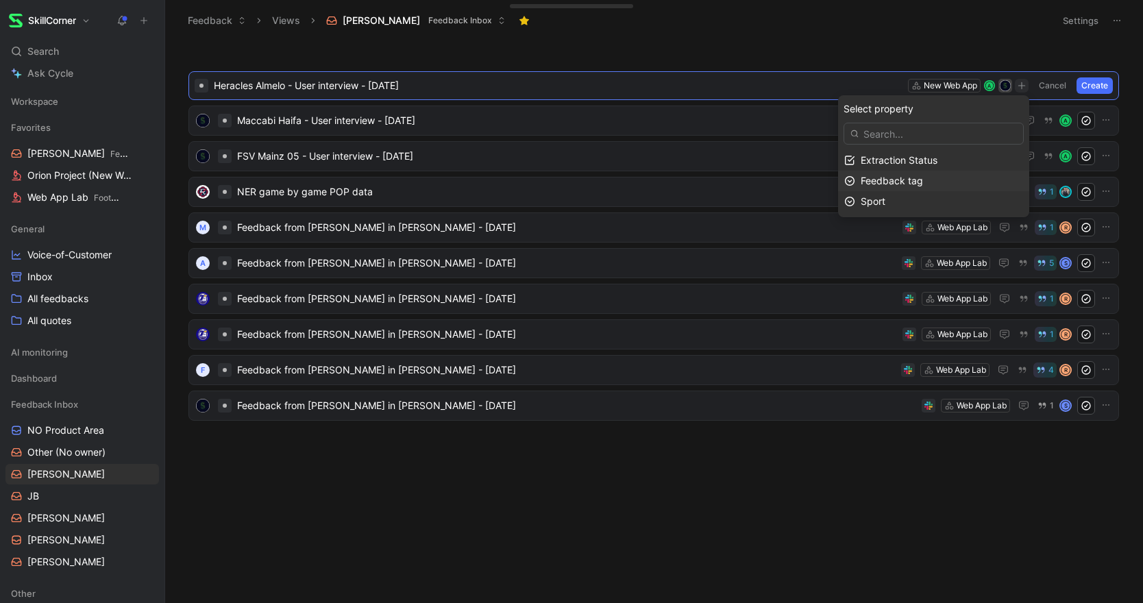
click at [903, 180] on span "Feedback tag" at bounding box center [892, 181] width 62 height 12
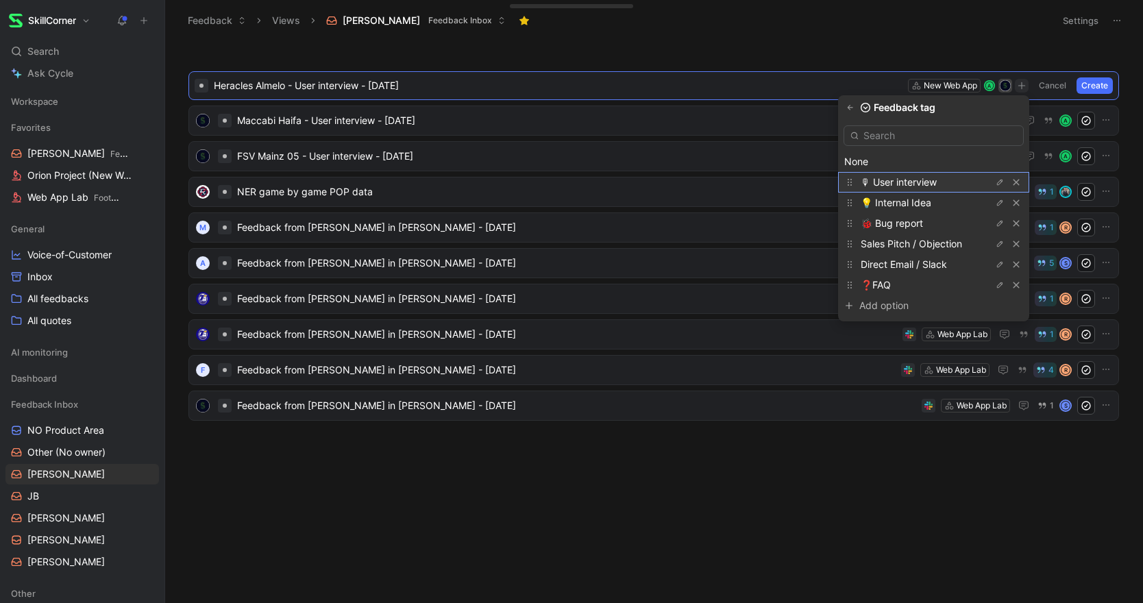
click at [905, 178] on span "🎙 User interview" at bounding box center [899, 182] width 76 height 12
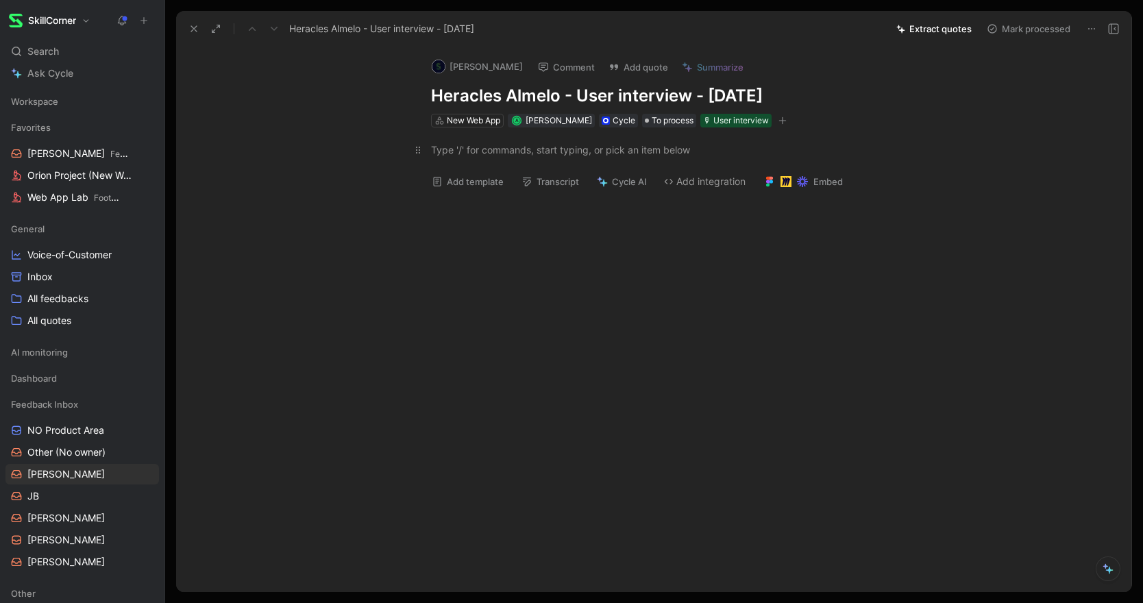
click at [490, 144] on div at bounding box center [668, 150] width 474 height 14
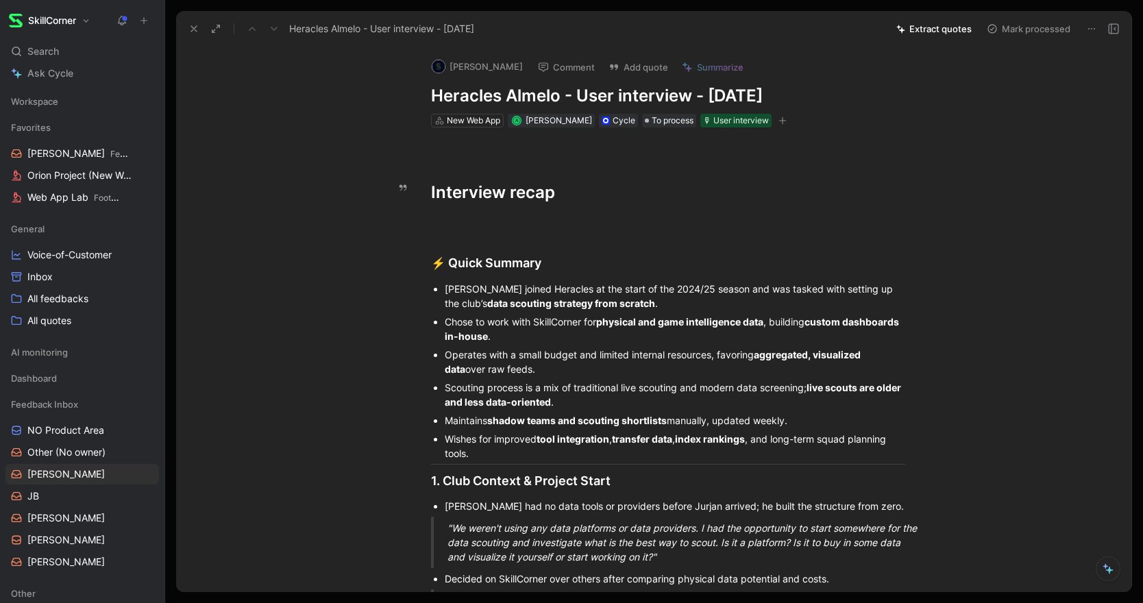
drag, startPoint x: 568, startPoint y: 195, endPoint x: 311, endPoint y: 199, distance: 257.0
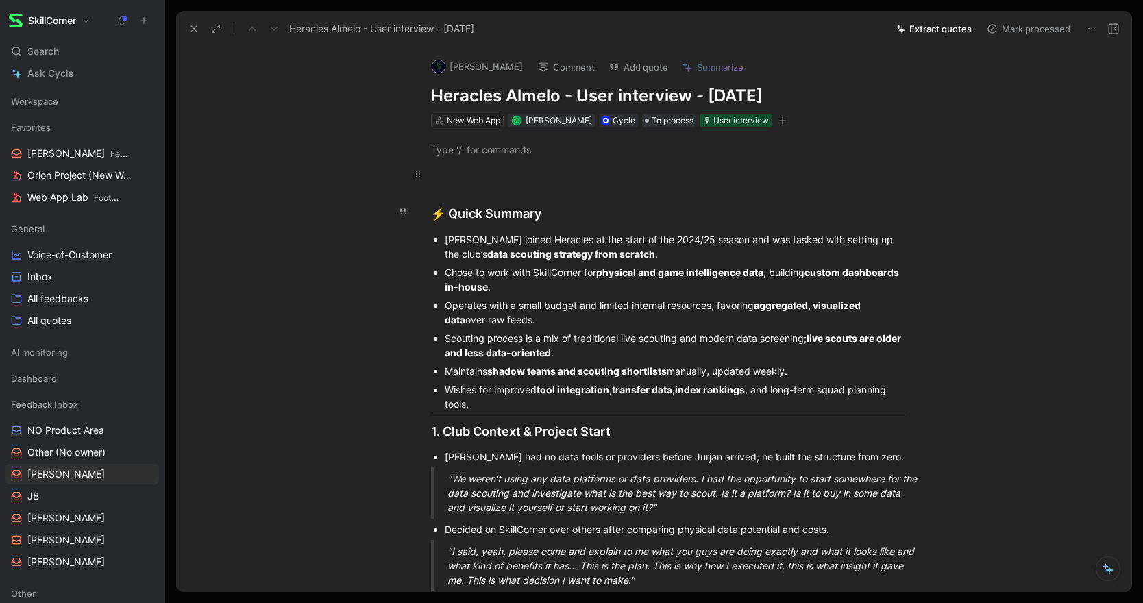
click at [456, 179] on div at bounding box center [668, 174] width 474 height 14
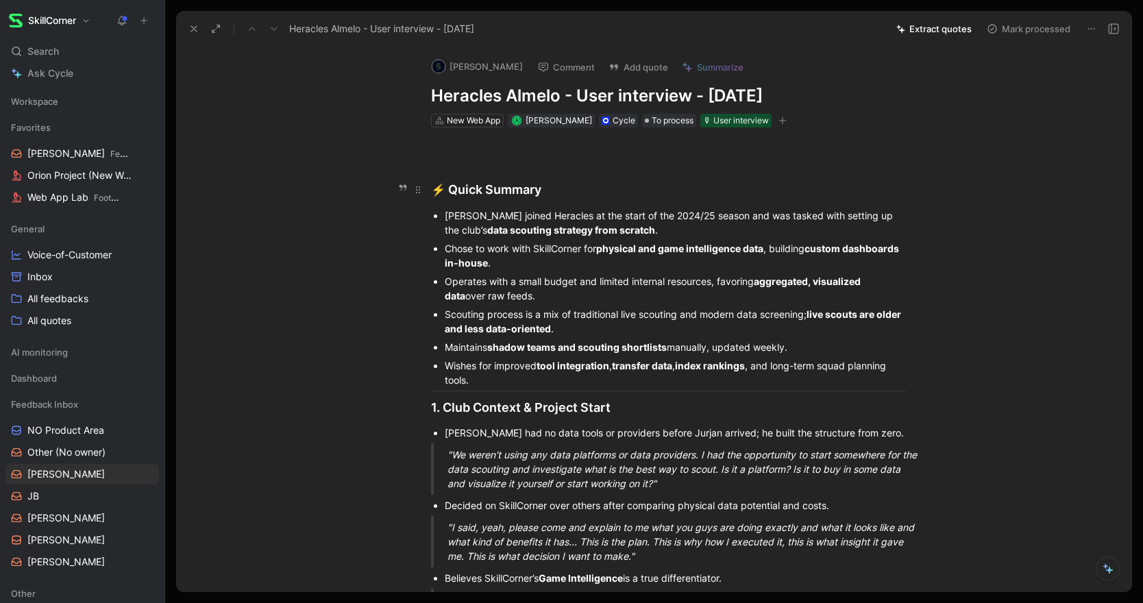
click at [444, 188] on span "⚡" at bounding box center [438, 190] width 14 height 14
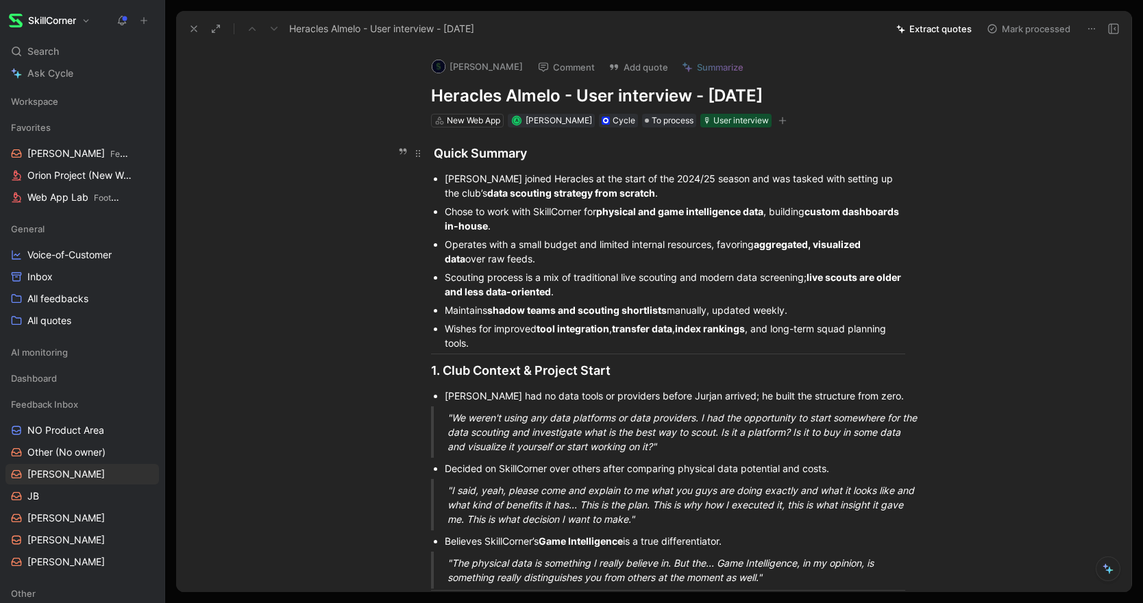
click at [438, 156] on div "️ Quick Summary" at bounding box center [668, 153] width 474 height 19
click at [1033, 120] on div "[PERSON_NAME] Comment Add quote Summarize [PERSON_NAME] Almelo - User interview…" at bounding box center [653, 319] width 955 height 545
click at [513, 338] on div "Wishes for improved tool integration , transfer data , index rankings , and lon…" at bounding box center [675, 335] width 460 height 29
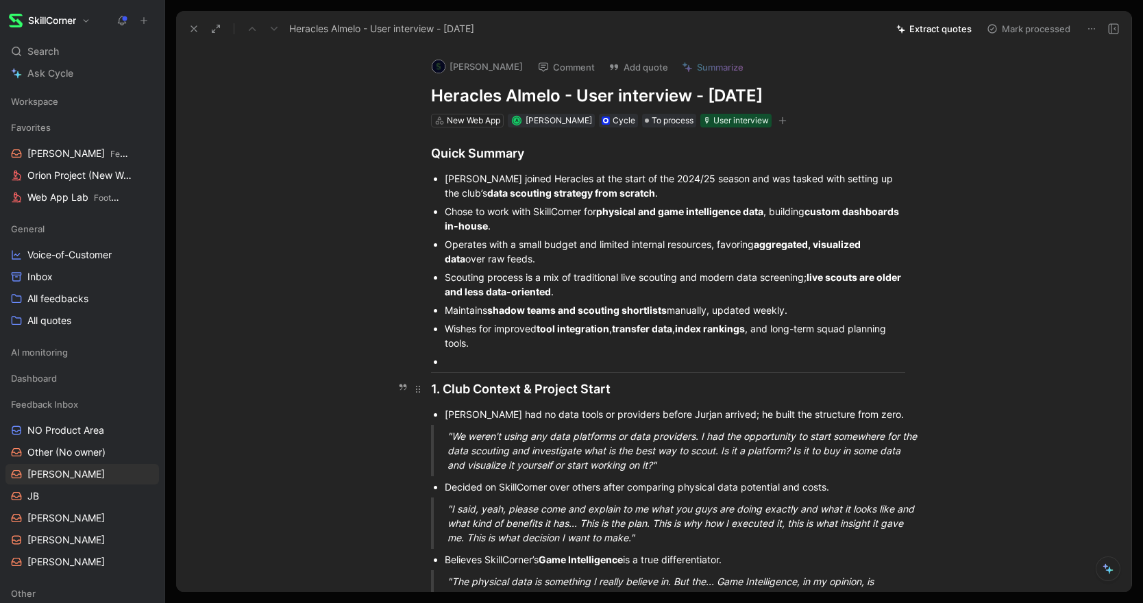
click at [428, 385] on h2 "1. Club Context & Project Start" at bounding box center [668, 388] width 526 height 29
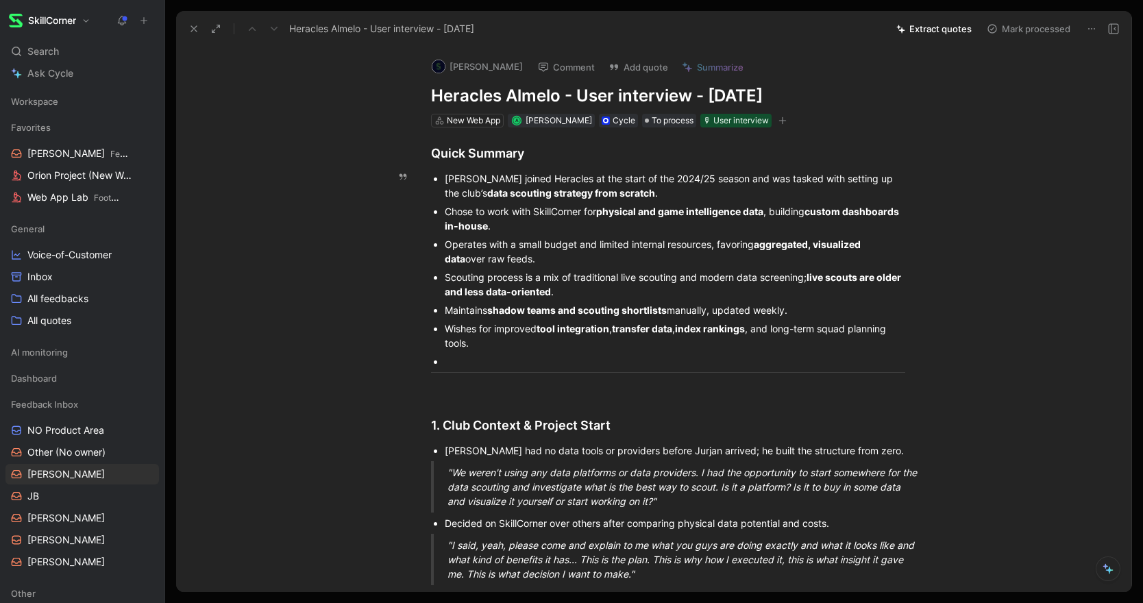
click at [465, 362] on div at bounding box center [675, 361] width 460 height 14
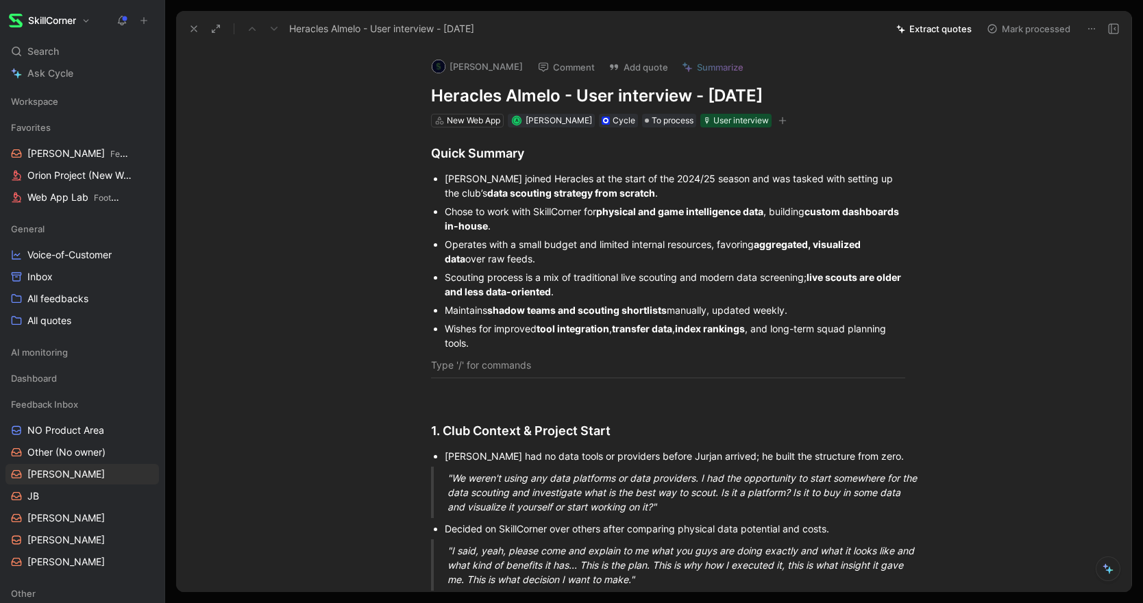
click at [194, 28] on use at bounding box center [193, 28] width 5 height 5
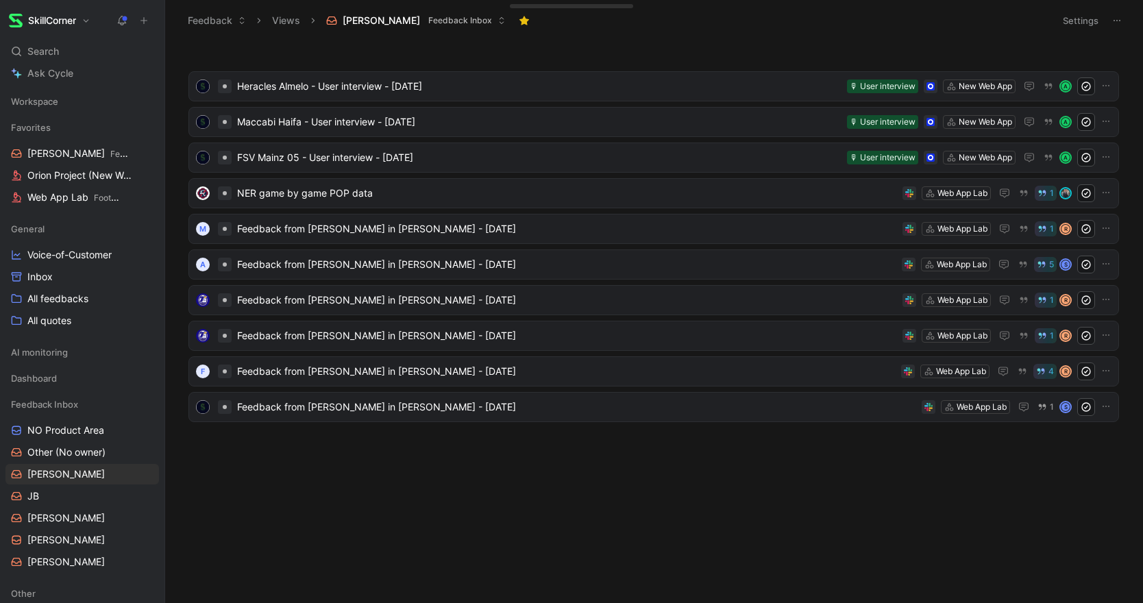
click at [1125, 56] on div at bounding box center [654, 54] width 944 height 14
click at [1119, 56] on button "button" at bounding box center [1114, 54] width 14 height 14
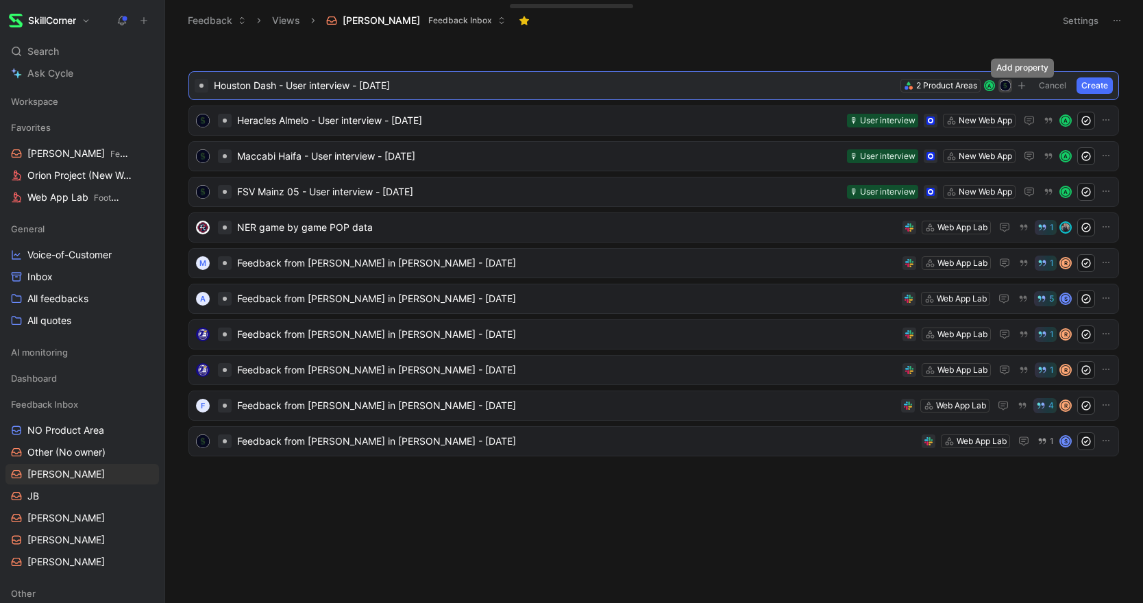
click at [1026, 86] on button "button" at bounding box center [1022, 86] width 14 height 14
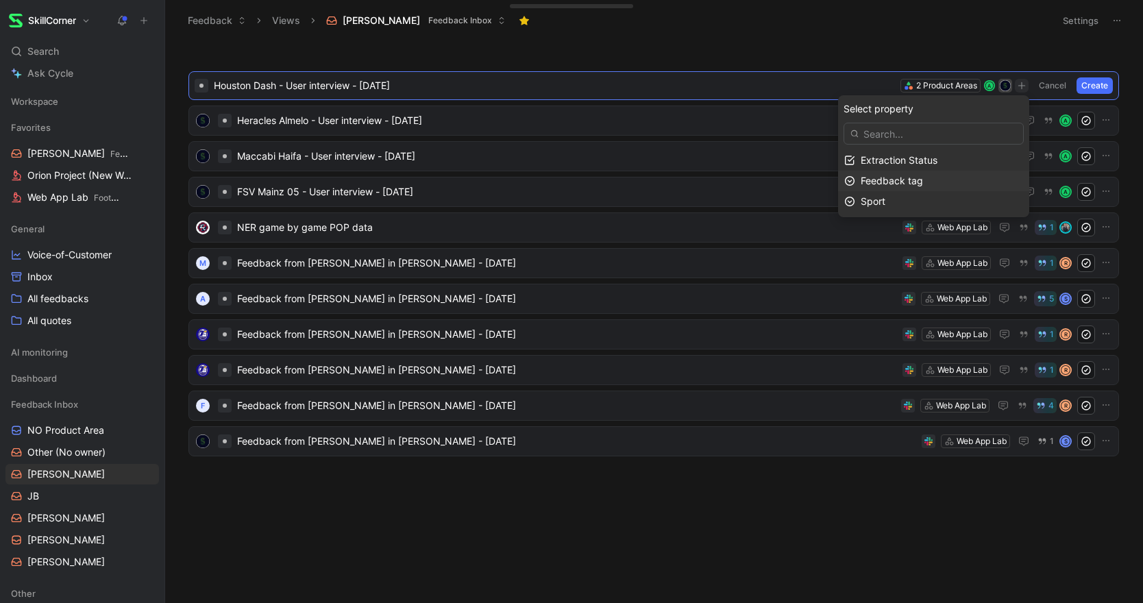
click at [912, 173] on div "Feedback tag" at bounding box center [942, 181] width 162 height 16
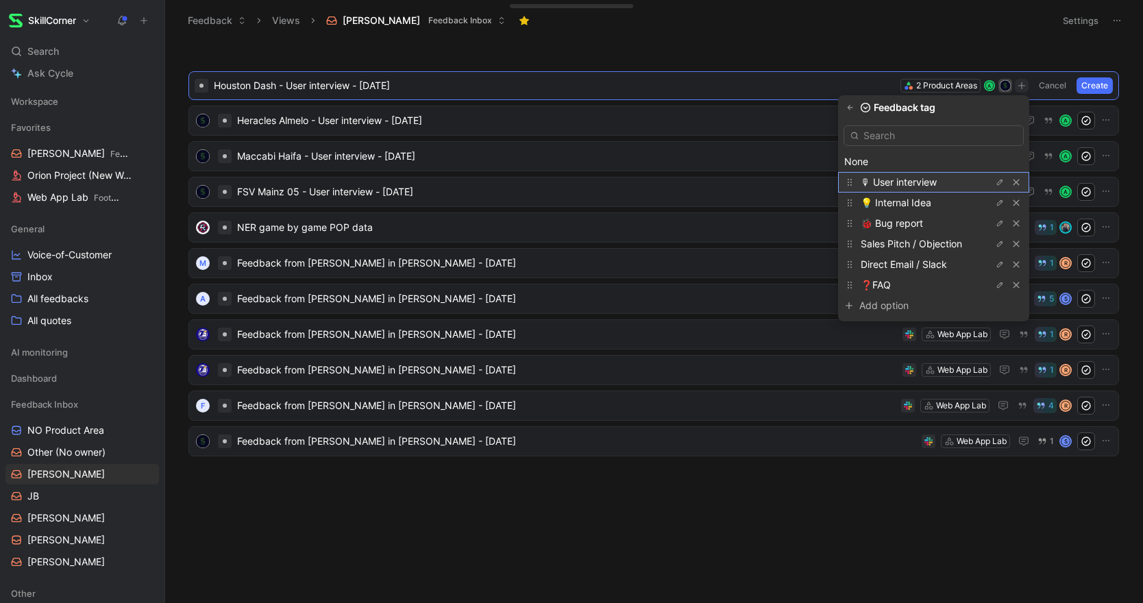
click at [917, 175] on div "🎙 User interview" at bounding box center [912, 182] width 103 height 16
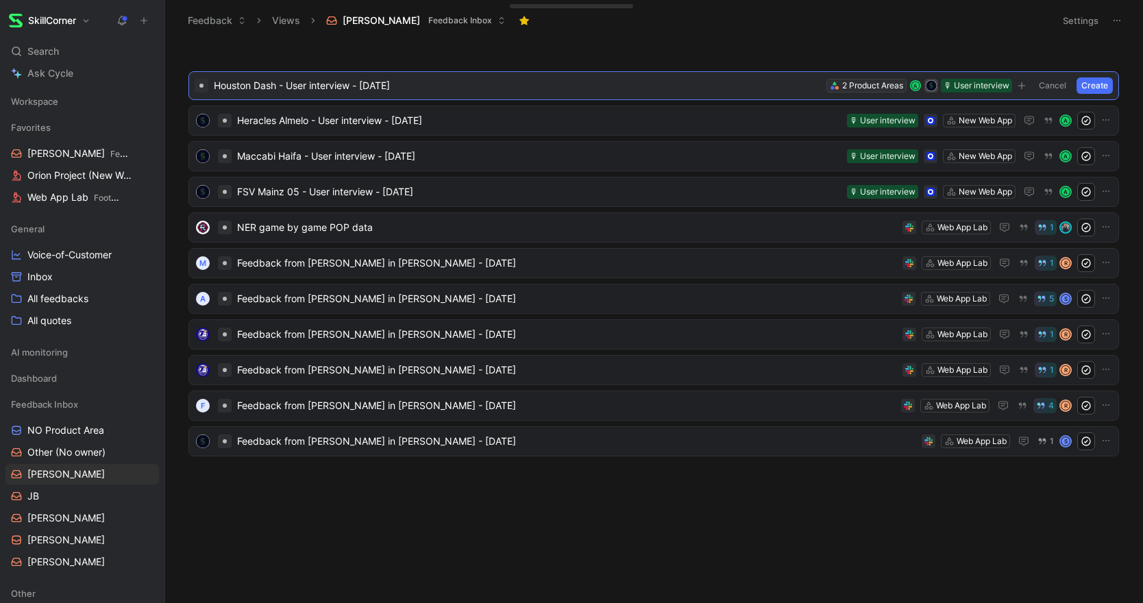
click at [866, 84] on div "2 Product Areas" at bounding box center [872, 86] width 61 height 14
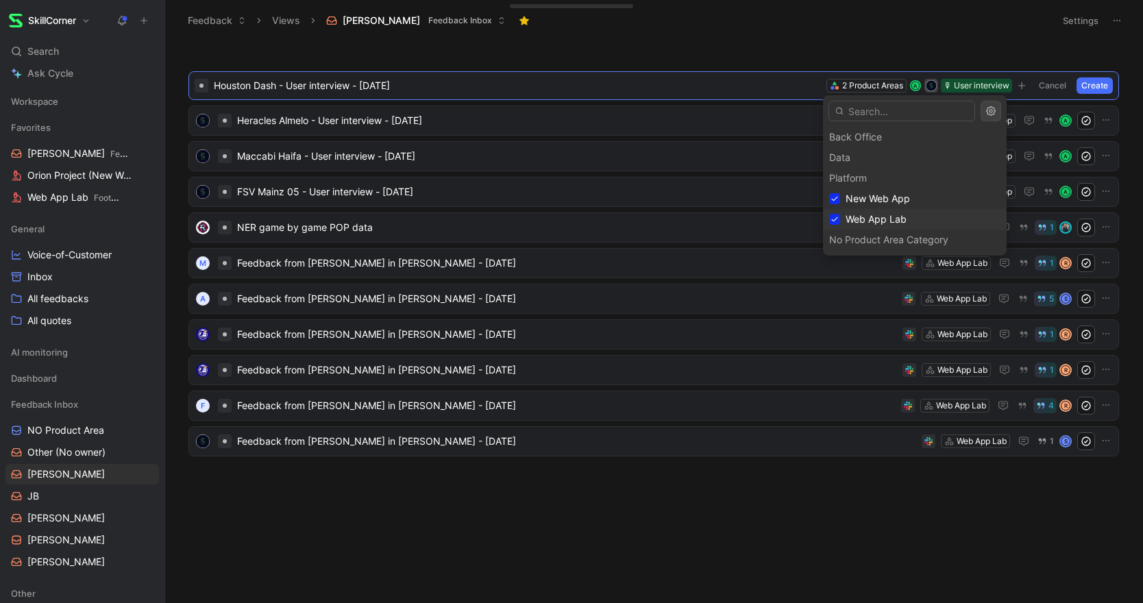
click at [865, 217] on span "Web App Lab" at bounding box center [876, 219] width 61 height 12
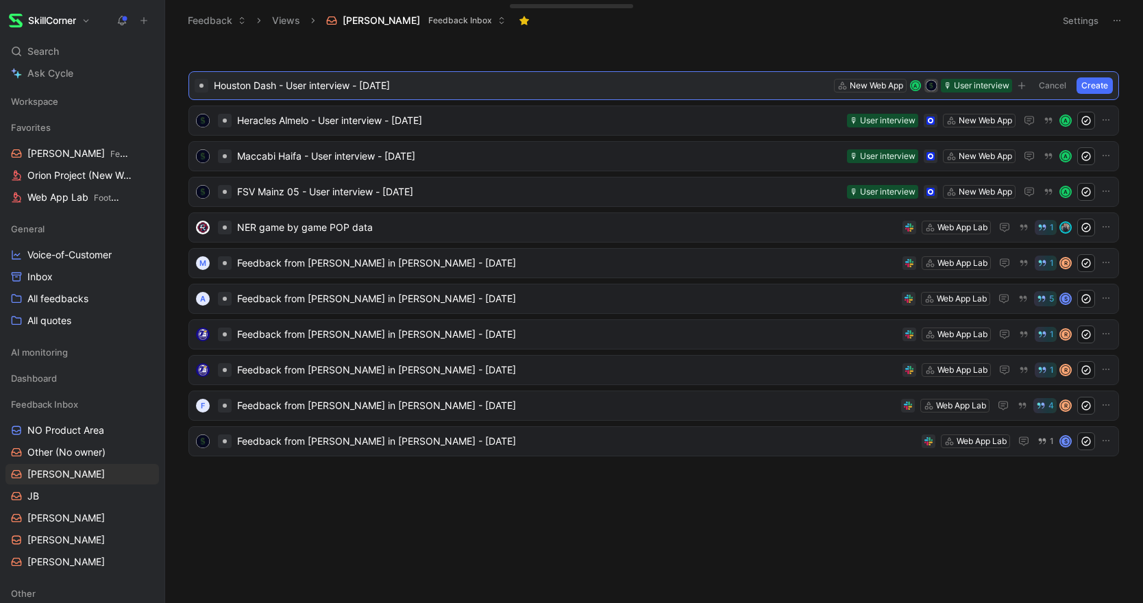
click at [737, 82] on span "Houston Dash - User interview - [DATE]" at bounding box center [521, 85] width 615 height 16
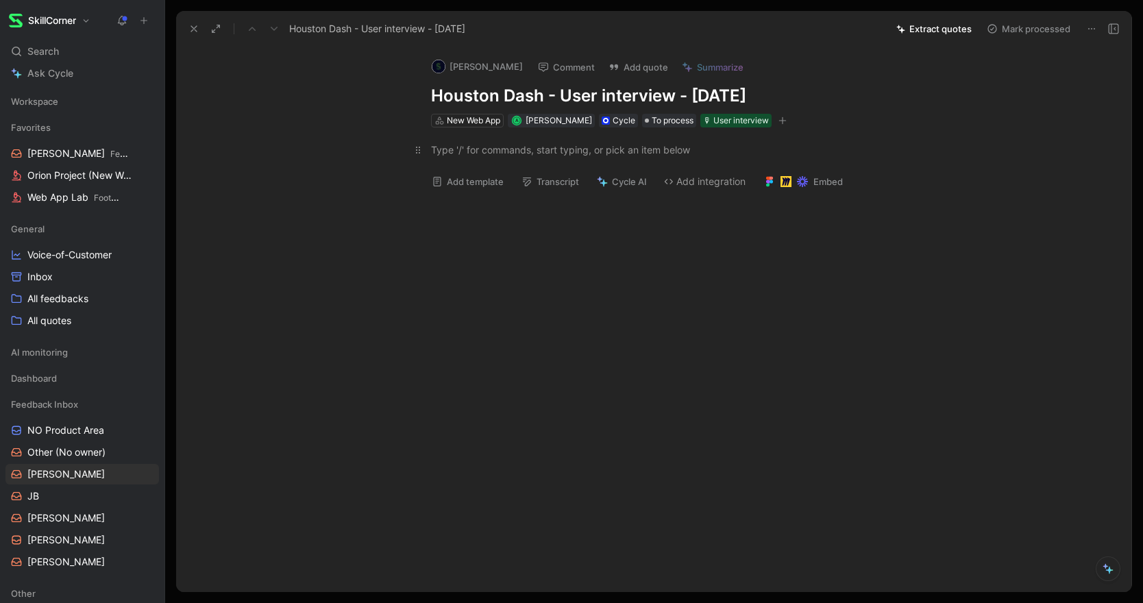
click at [532, 150] on div at bounding box center [668, 150] width 474 height 14
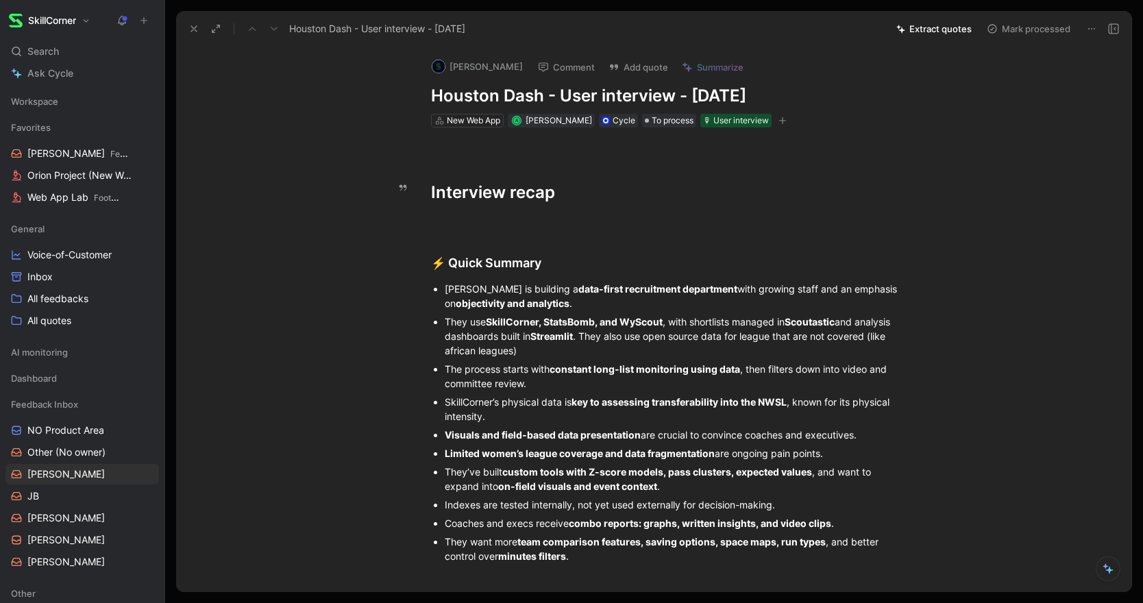
drag, startPoint x: 587, startPoint y: 188, endPoint x: 235, endPoint y: 192, distance: 352.2
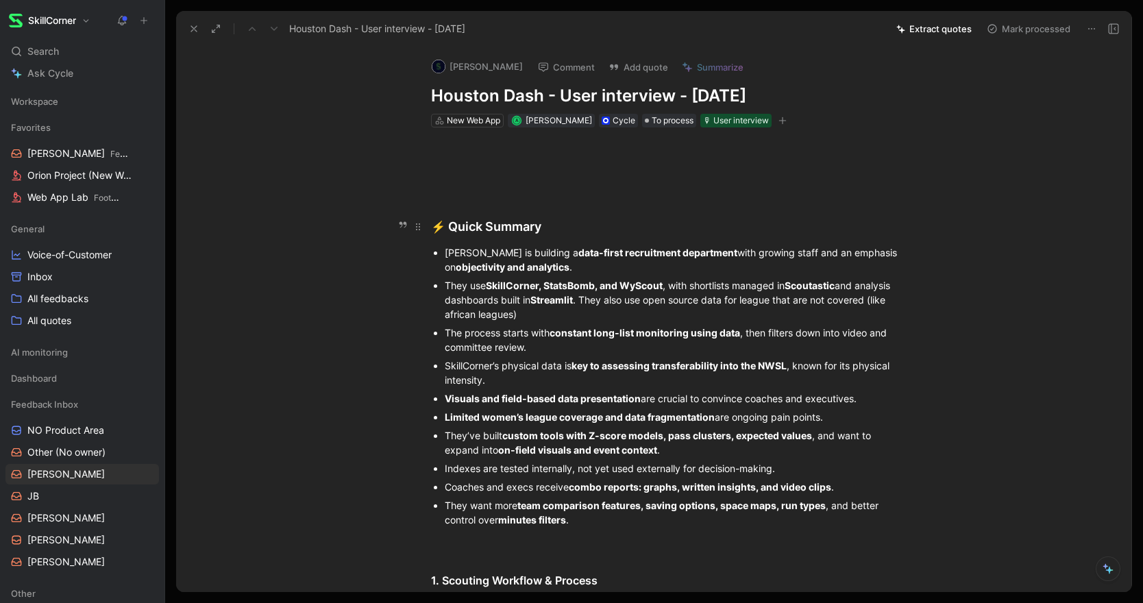
click at [448, 221] on div "⚡ ️ Quick Summary" at bounding box center [668, 226] width 474 height 19
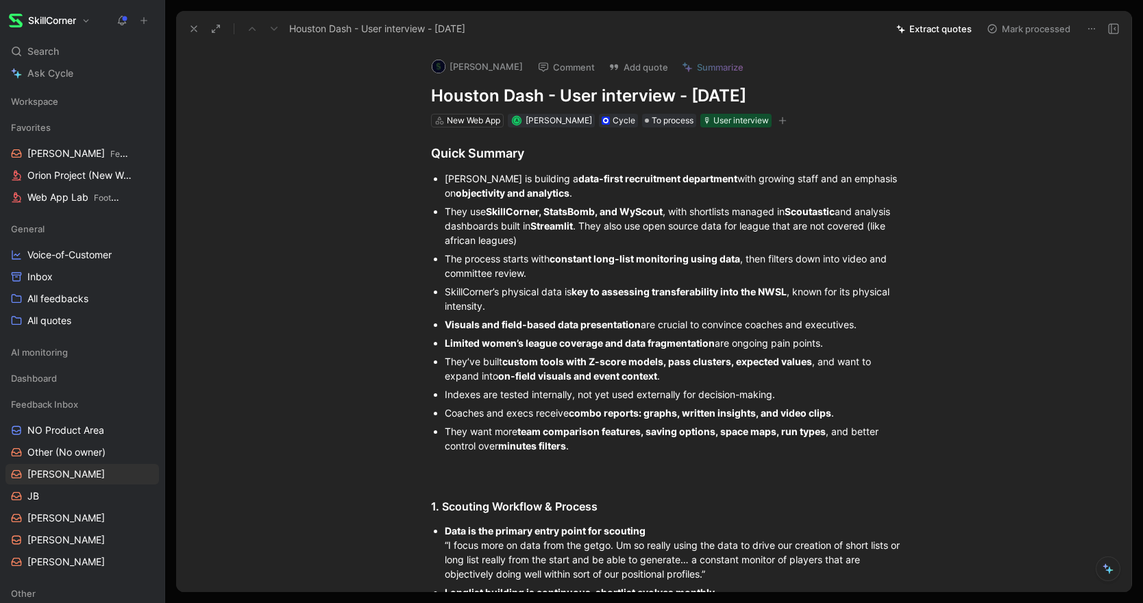
click at [189, 21] on button at bounding box center [193, 28] width 19 height 19
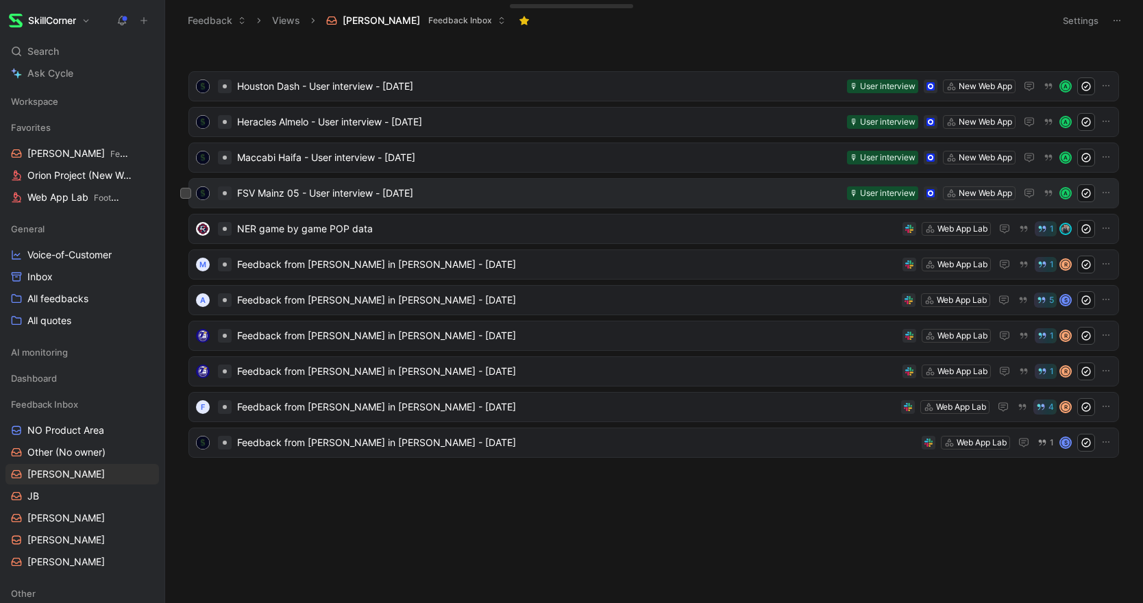
click at [361, 197] on span "FSV Mainz 05 - User interview - [DATE]" at bounding box center [539, 193] width 604 height 16
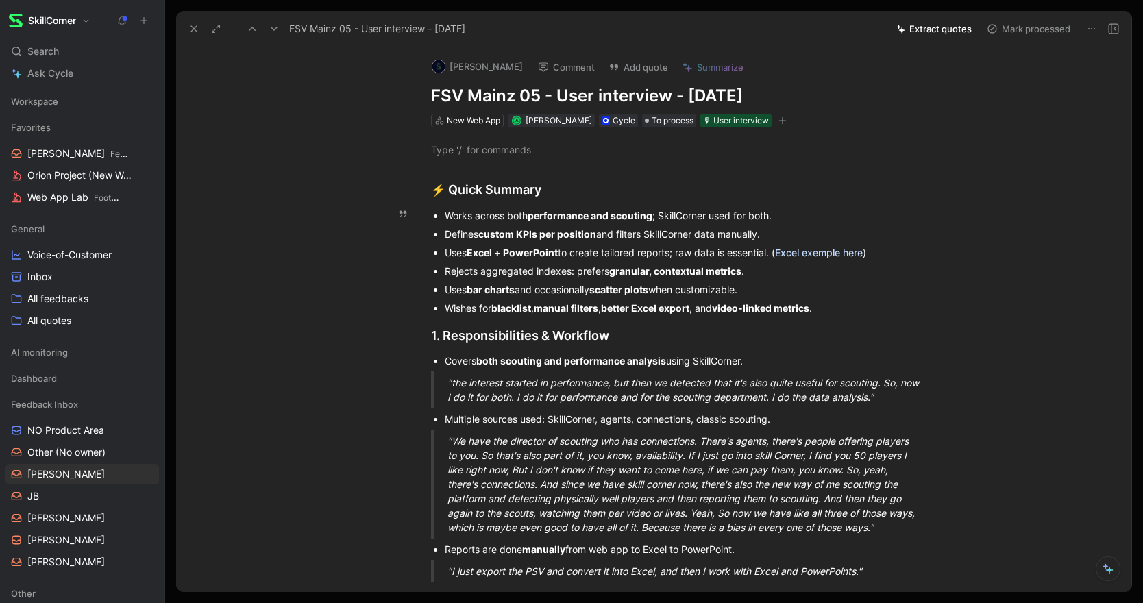
click at [858, 312] on div "Wishes for blacklist , manual filters , better Excel export , and video-linked …" at bounding box center [675, 308] width 460 height 14
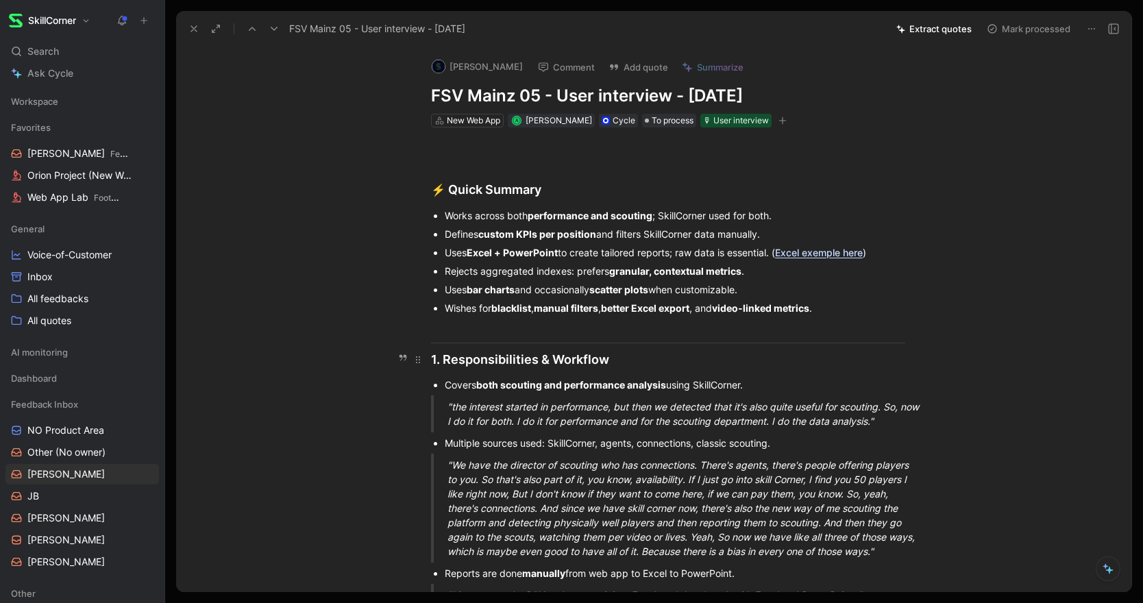
click at [431, 360] on div "1. Responsibilities & Workflow" at bounding box center [668, 359] width 474 height 19
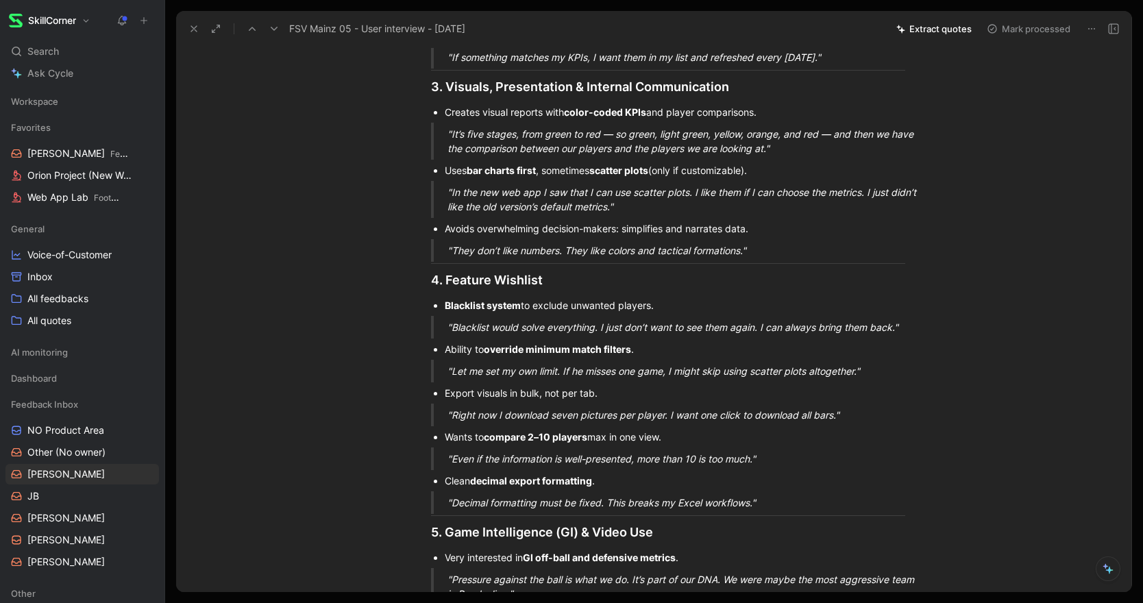
scroll to position [780, 0]
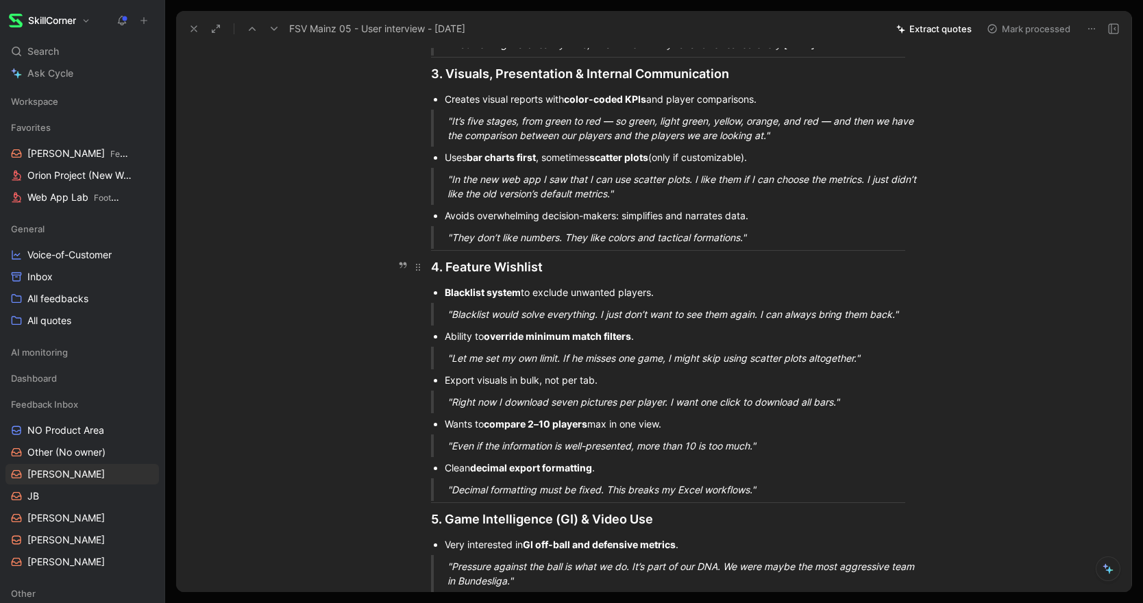
click at [432, 264] on div "4. Feature Wishlist" at bounding box center [668, 267] width 474 height 19
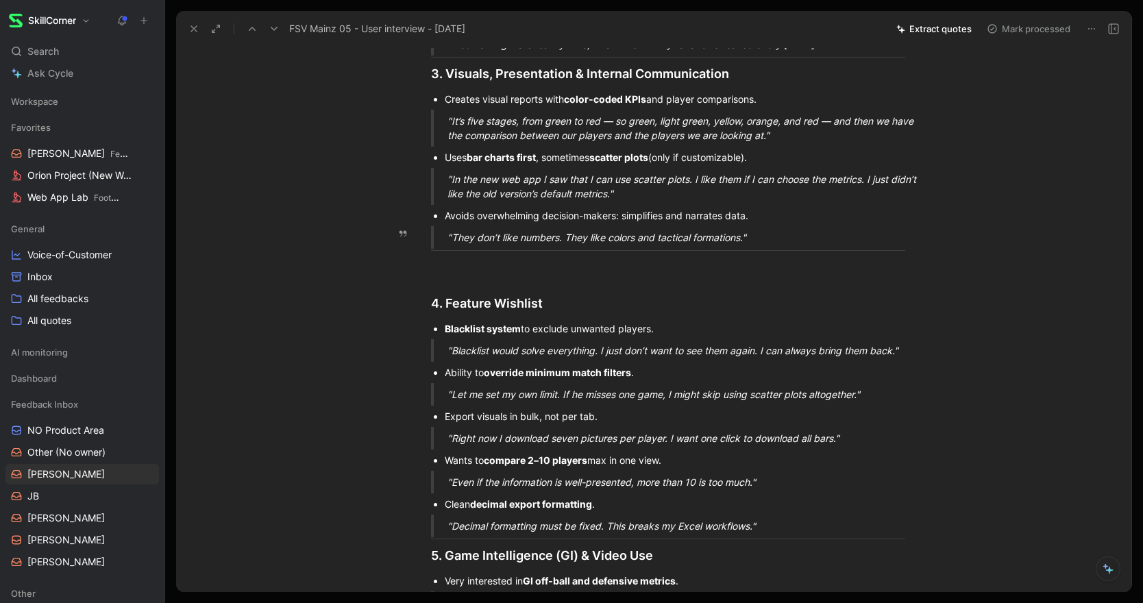
click at [757, 236] on div ""They don’t like numbers. They like colors and tactical formations."" at bounding box center [684, 237] width 474 height 14
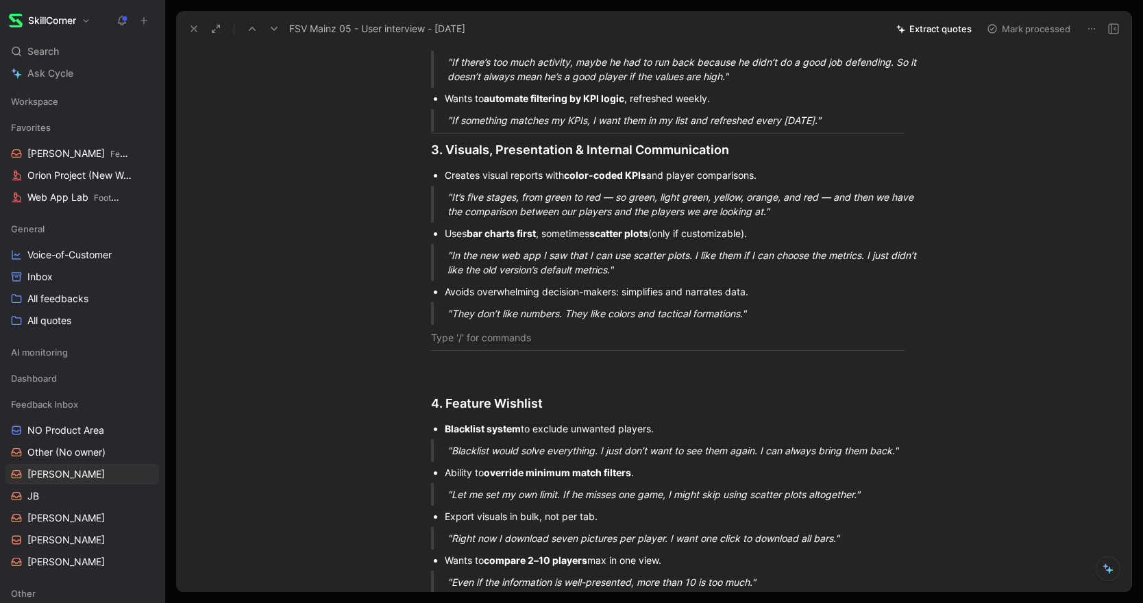
scroll to position [702, 0]
click at [433, 153] on div "3. Visuals, Presentation & Internal Communication" at bounding box center [668, 152] width 474 height 19
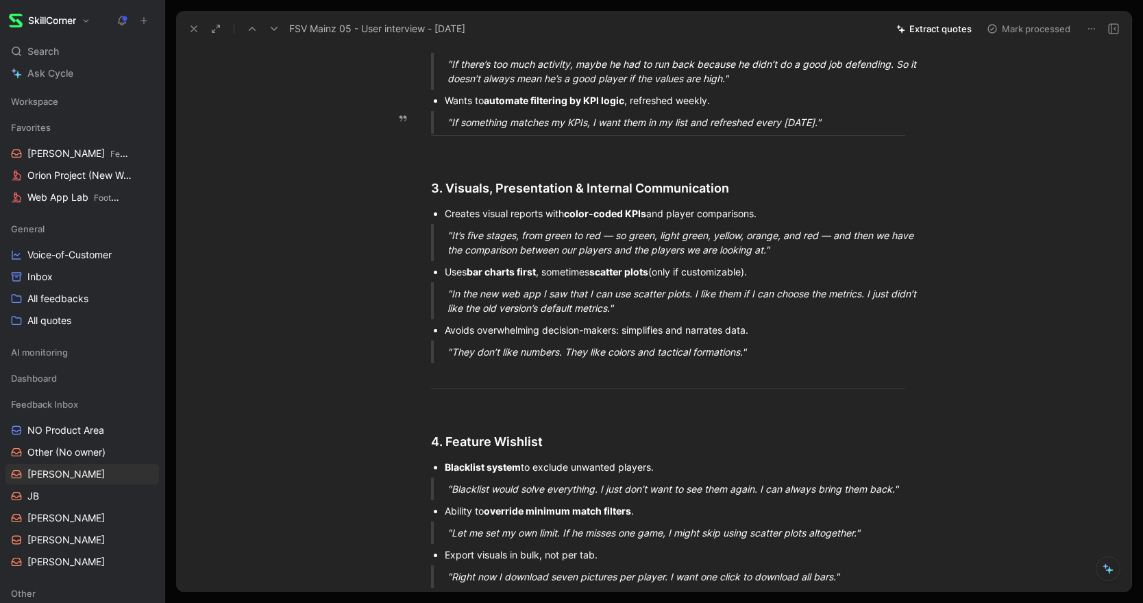
click at [834, 125] on div ""If something matches my KPIs, I want them in my list and refreshed every [DATE…" at bounding box center [684, 122] width 474 height 14
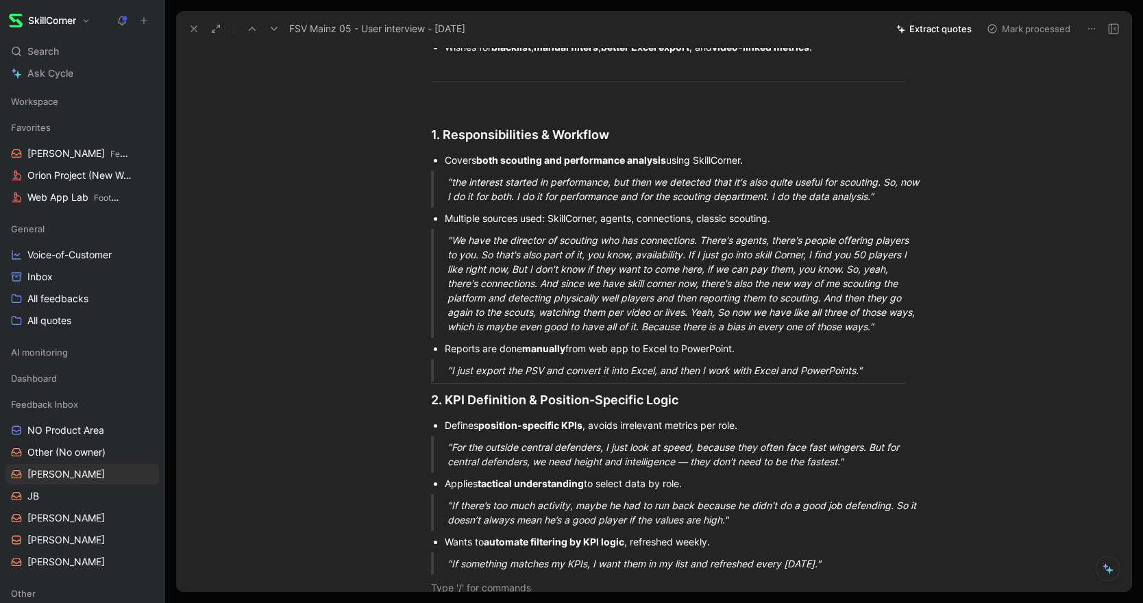
scroll to position [275, 0]
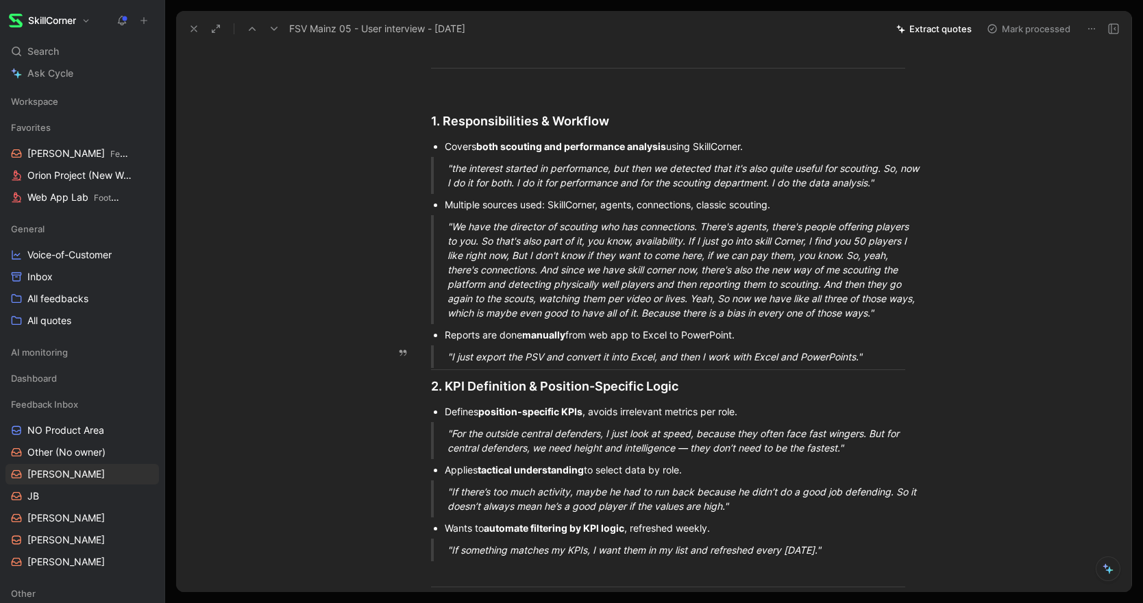
click at [897, 357] on div ""I just export the PSV and convert it into Excel, and then I work with Excel an…" at bounding box center [684, 356] width 474 height 14
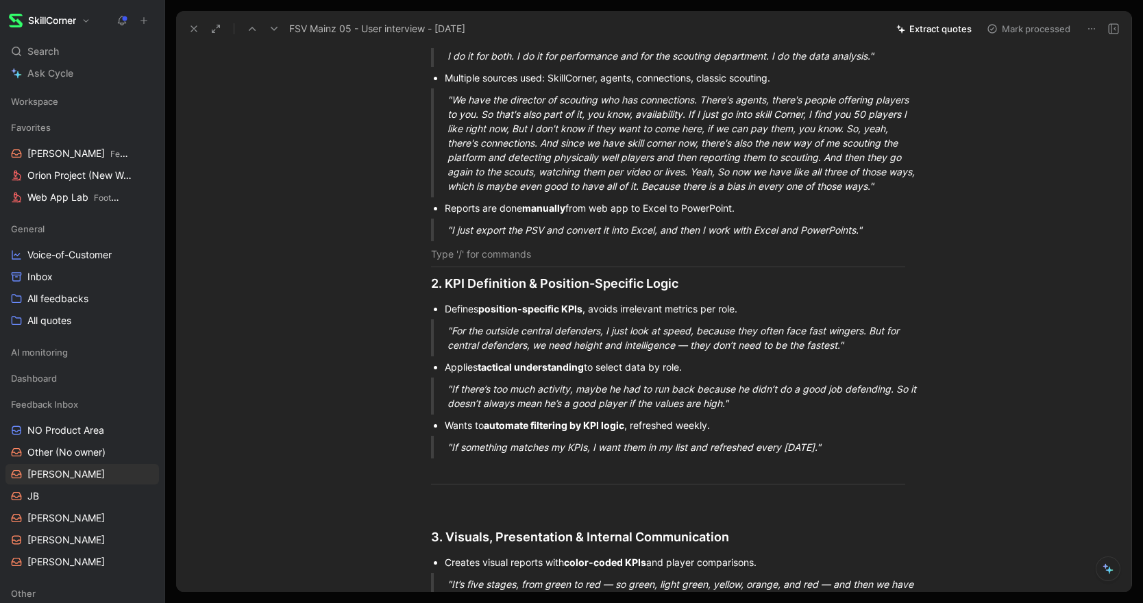
scroll to position [423, 0]
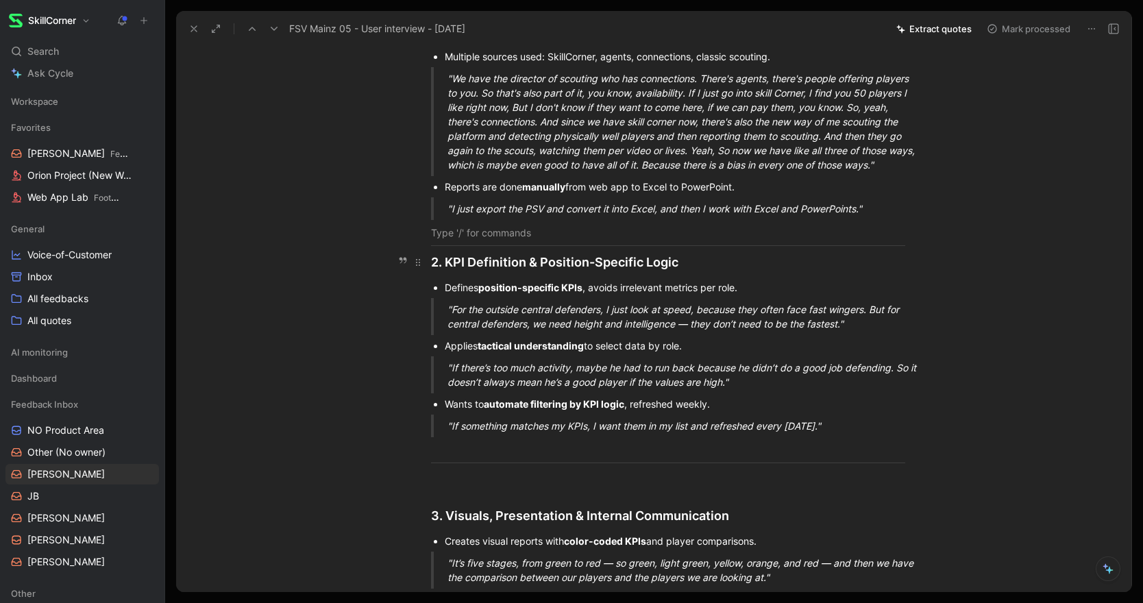
click at [426, 258] on h2 "2. KPI Definition & Position-Specific Logic" at bounding box center [668, 261] width 526 height 29
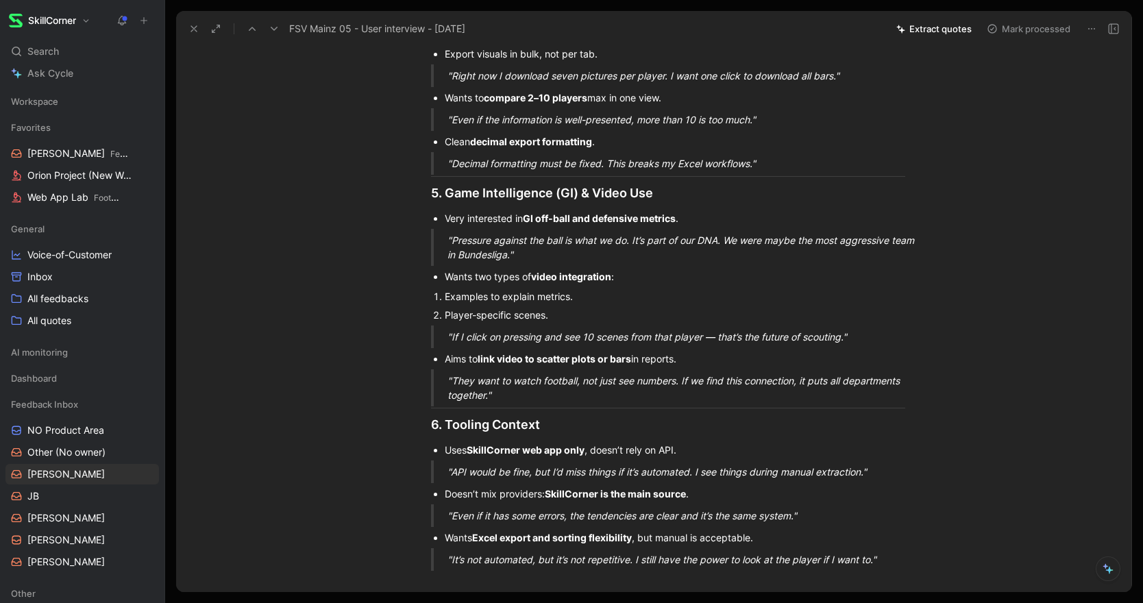
scroll to position [1292, 0]
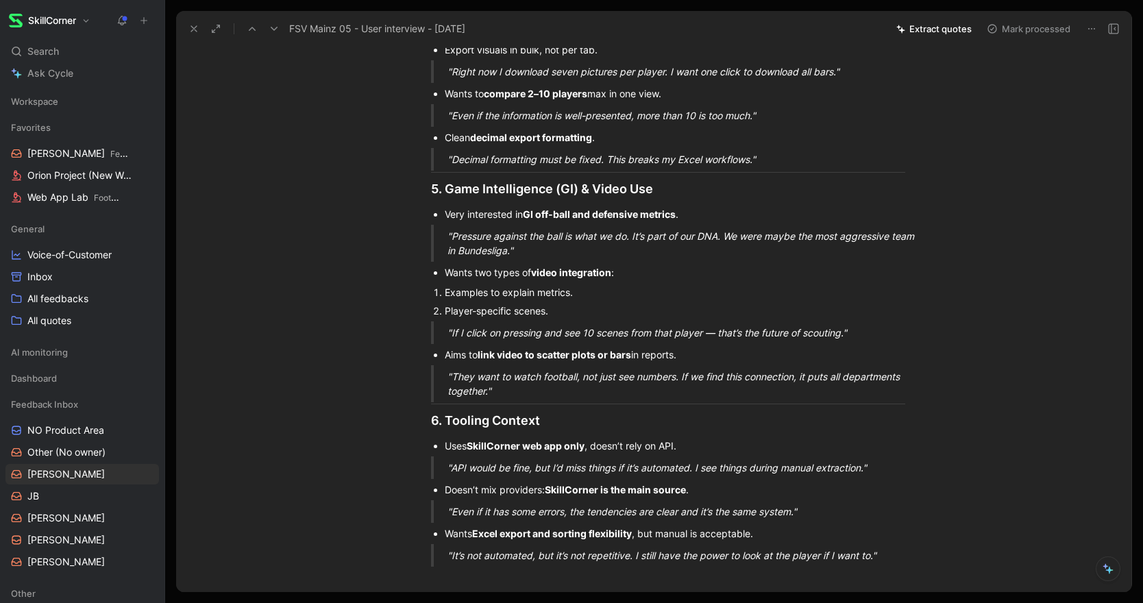
click at [429, 183] on h2 "5. Game Intelligence (GI) & Video Use" at bounding box center [668, 188] width 526 height 29
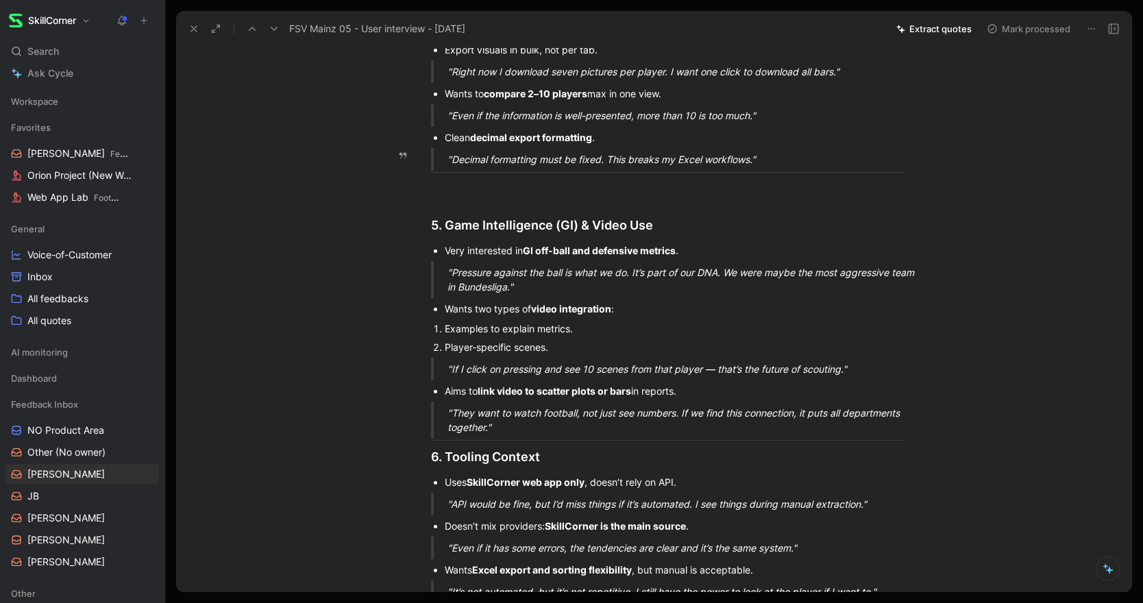
click at [789, 163] on div ""Decimal formatting must be fixed. This breaks my Excel workflows."" at bounding box center [684, 159] width 474 height 14
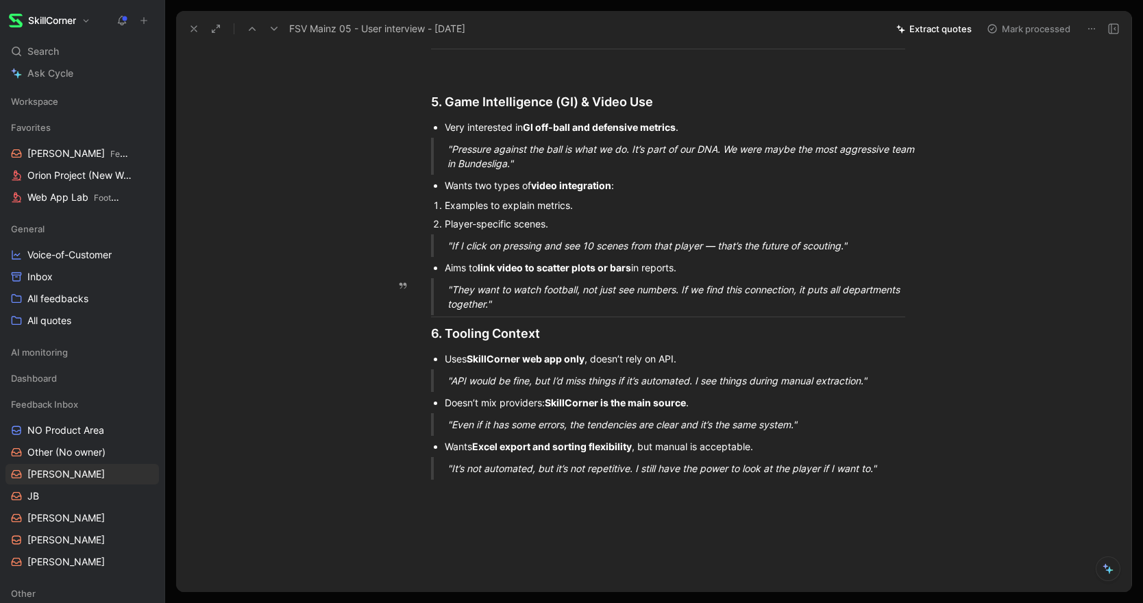
click at [506, 306] on p ""They want to watch football, not just see numbers. If we find this connection,…" at bounding box center [684, 296] width 474 height 37
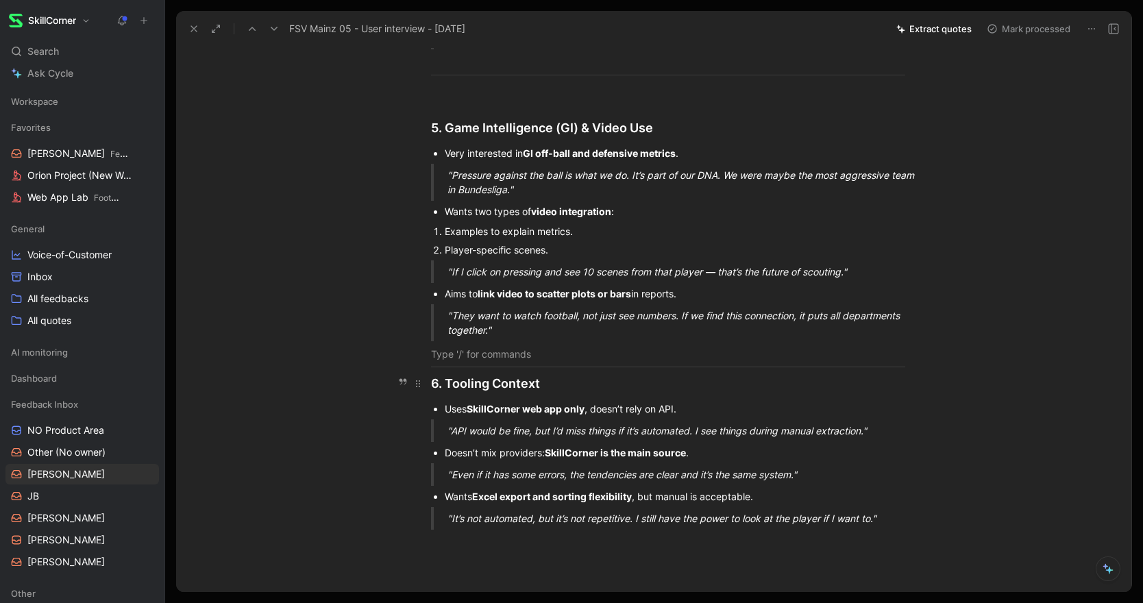
click at [431, 389] on div "6. Tooling Context" at bounding box center [668, 383] width 474 height 19
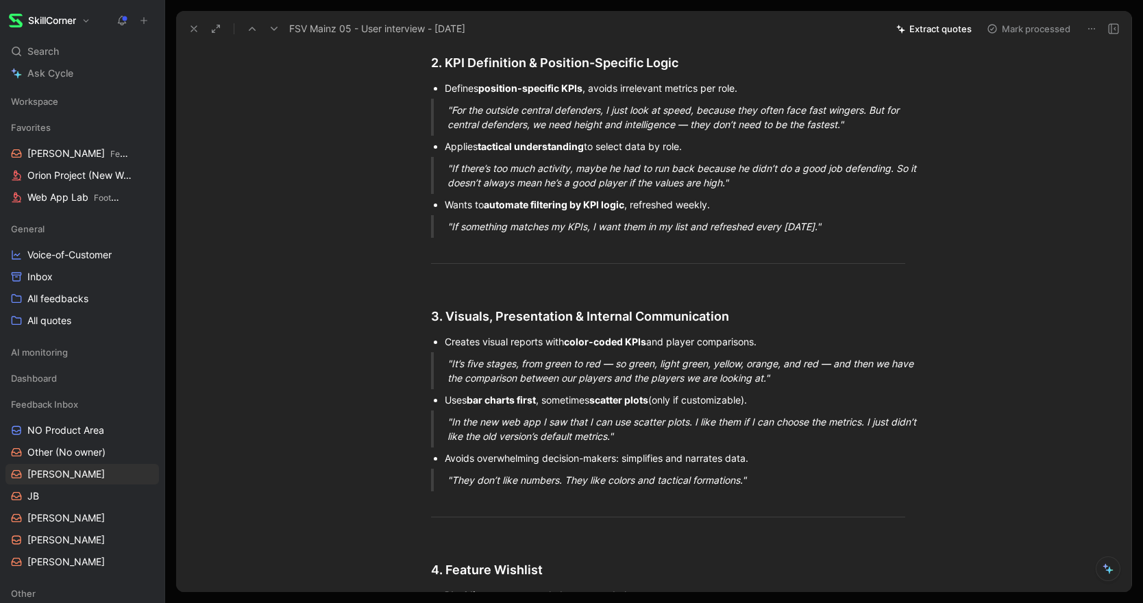
scroll to position [0, 0]
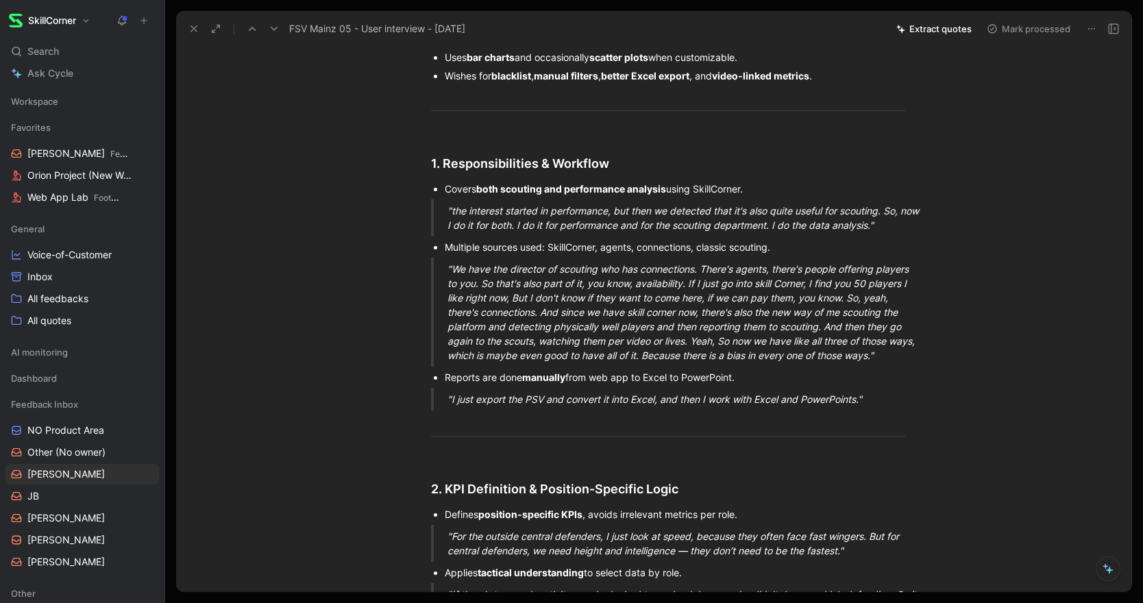
scroll to position [254, 0]
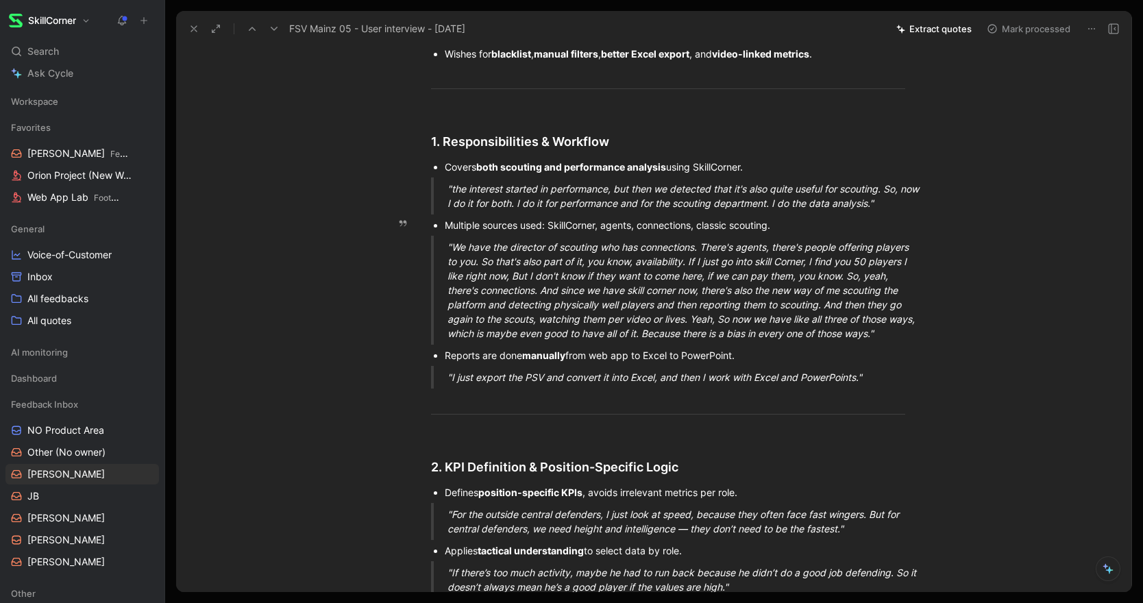
drag, startPoint x: 528, startPoint y: 225, endPoint x: 467, endPoint y: 224, distance: 61.0
click at [472, 224] on div "Multiple sources used: SkillCorner, agents, connections, classic scouting." at bounding box center [675, 225] width 460 height 14
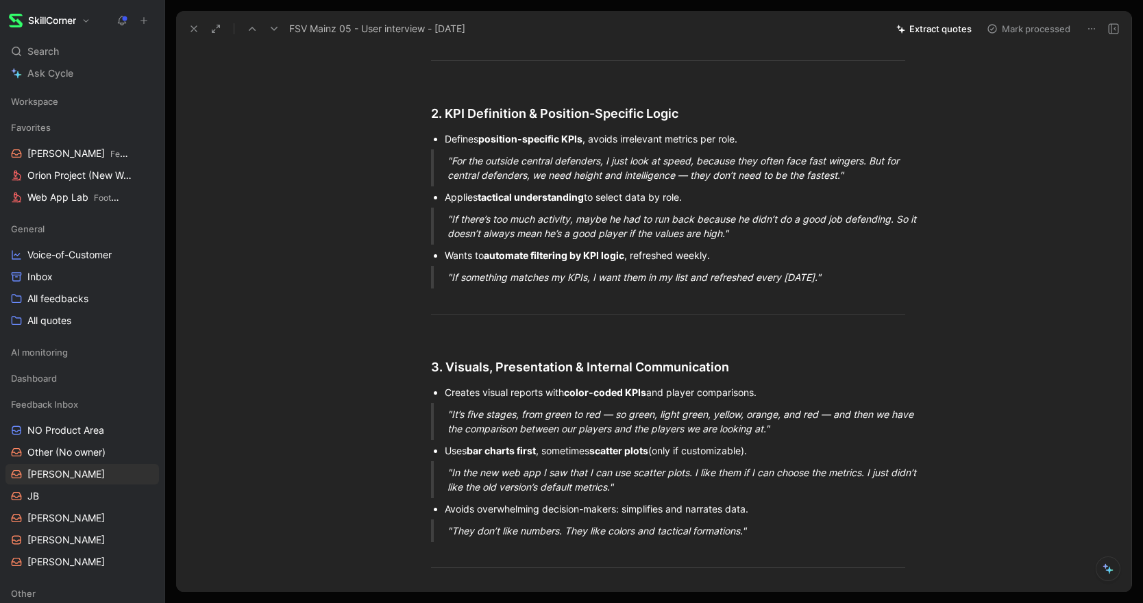
scroll to position [611, 0]
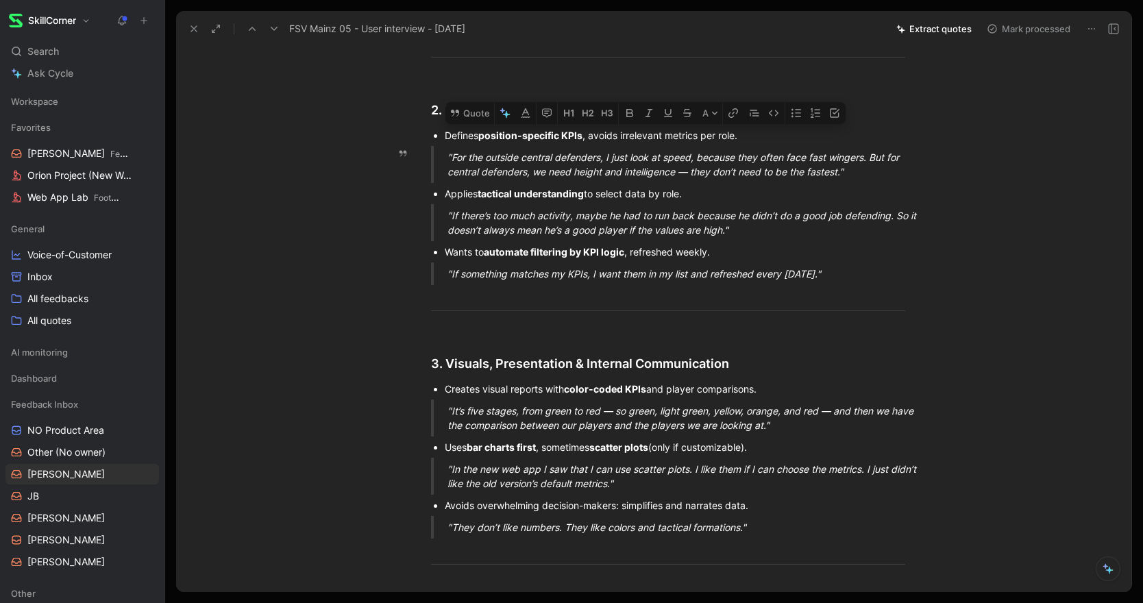
drag, startPoint x: 446, startPoint y: 134, endPoint x: 861, endPoint y: 177, distance: 417.5
click at [861, 177] on div "⚡ ️ Quick Summary Works across both performance and scouting ; SkillCorner used…" at bounding box center [668, 459] width 926 height 1886
click at [333, 249] on div "⚡ ️ Quick Summary Works across both performance and scouting ; SkillCorner used…" at bounding box center [668, 459] width 926 height 1886
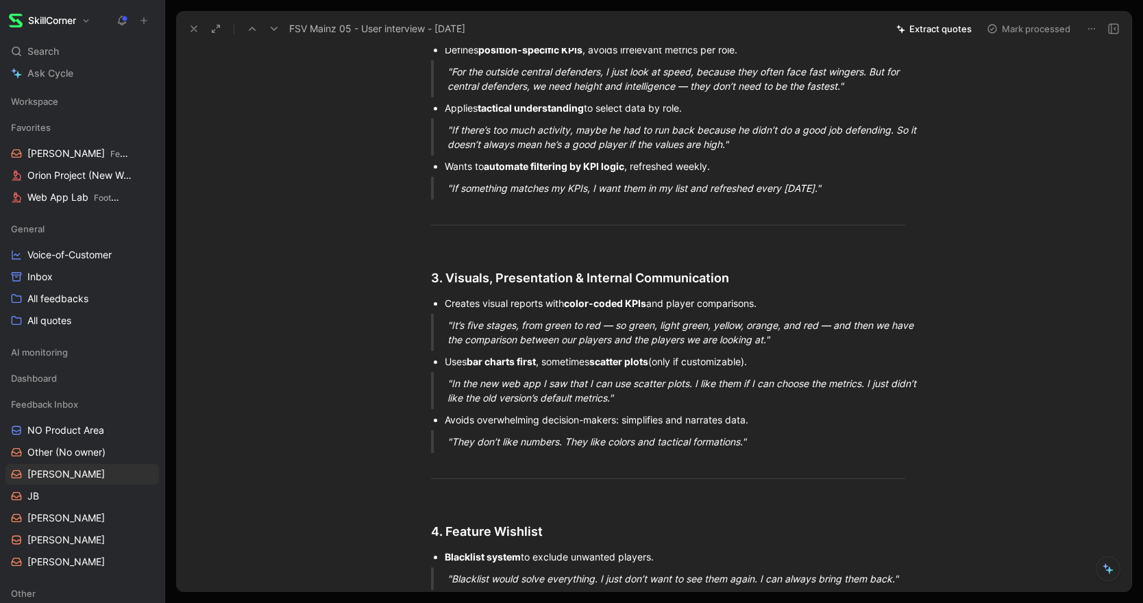
scroll to position [693, 0]
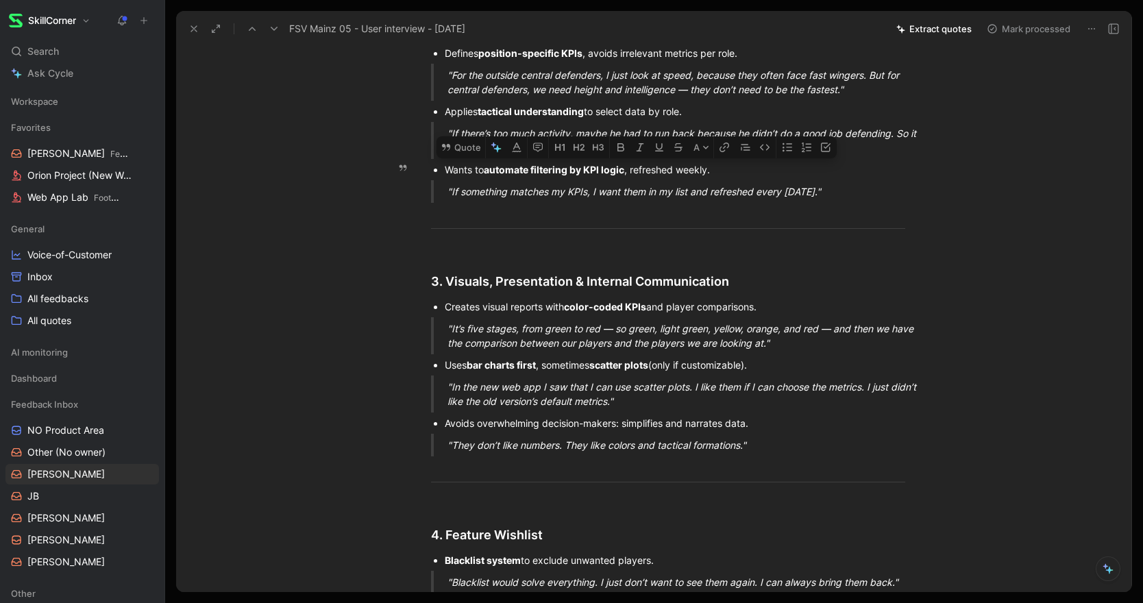
drag, startPoint x: 843, startPoint y: 193, endPoint x: 437, endPoint y: 166, distance: 407.2
click at [437, 166] on div "⚡ ️ Quick Summary Works across both performance and scouting ; SkillCorner used…" at bounding box center [668, 377] width 926 height 1886
click at [468, 147] on button "Quote" at bounding box center [460, 147] width 49 height 22
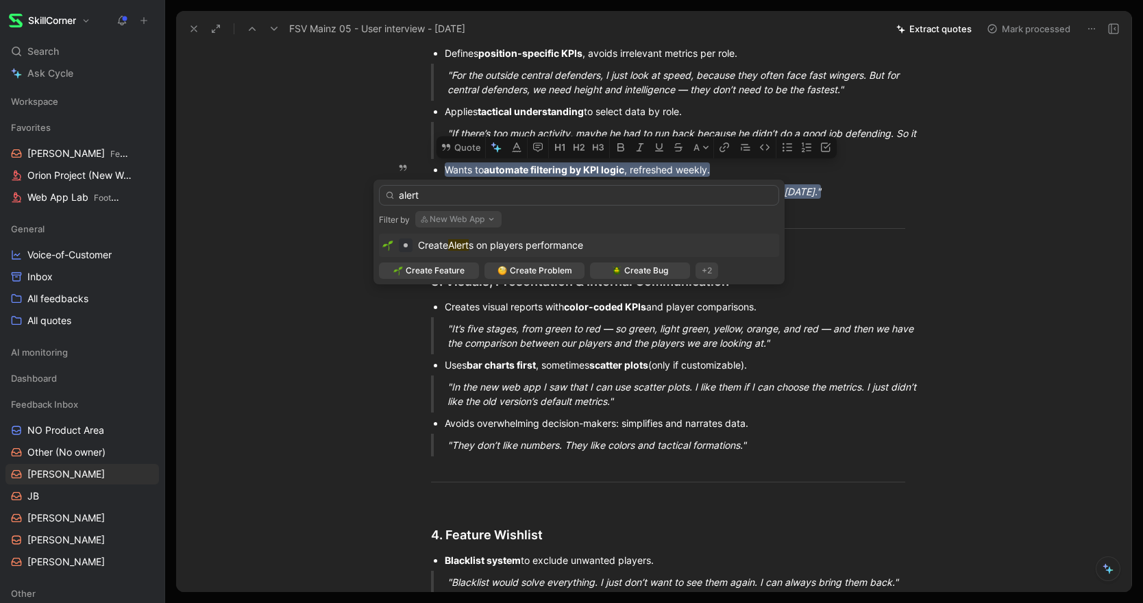
type input "alert"
click at [476, 245] on span "s on players performance" at bounding box center [526, 245] width 114 height 12
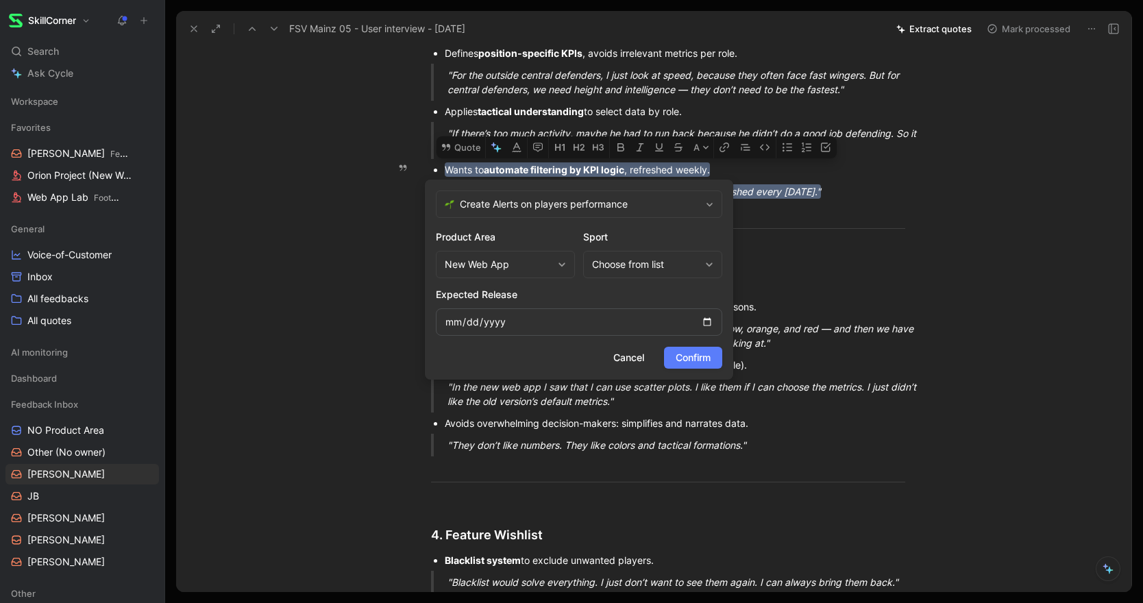
click at [709, 360] on span "Confirm" at bounding box center [693, 357] width 35 height 16
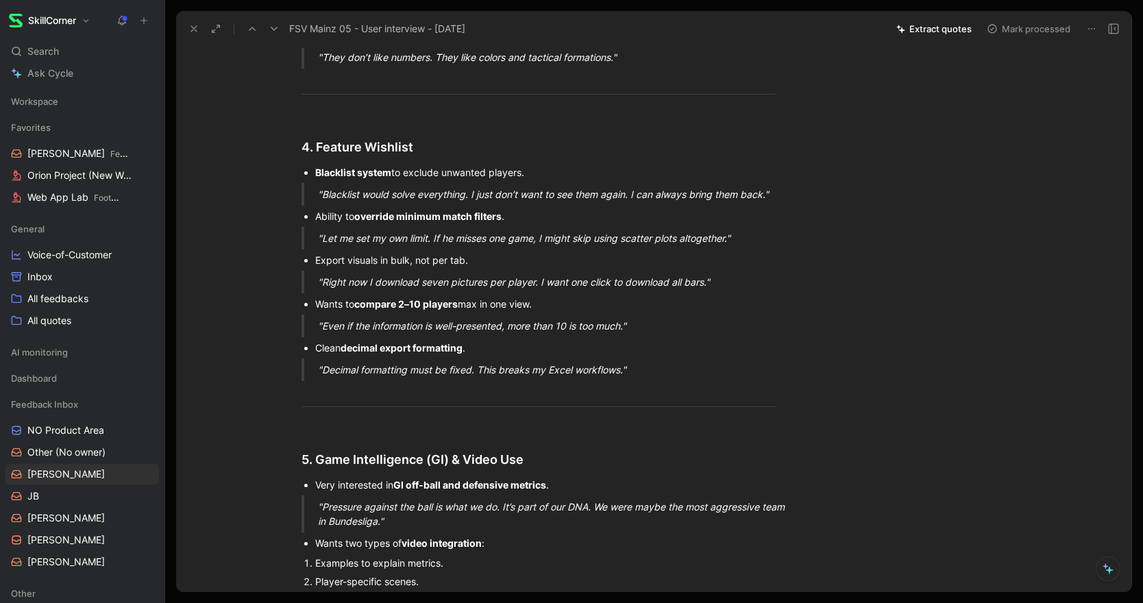
scroll to position [1088, 0]
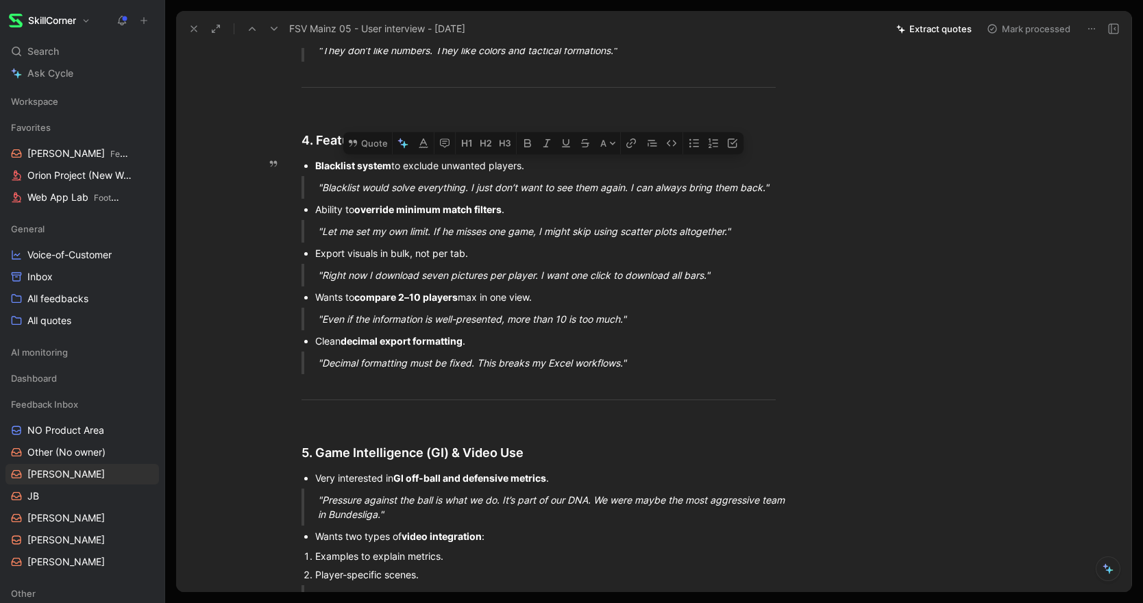
drag, startPoint x: 775, startPoint y: 189, endPoint x: 312, endPoint y: 171, distance: 462.9
click at [365, 151] on button "Quote" at bounding box center [367, 143] width 49 height 22
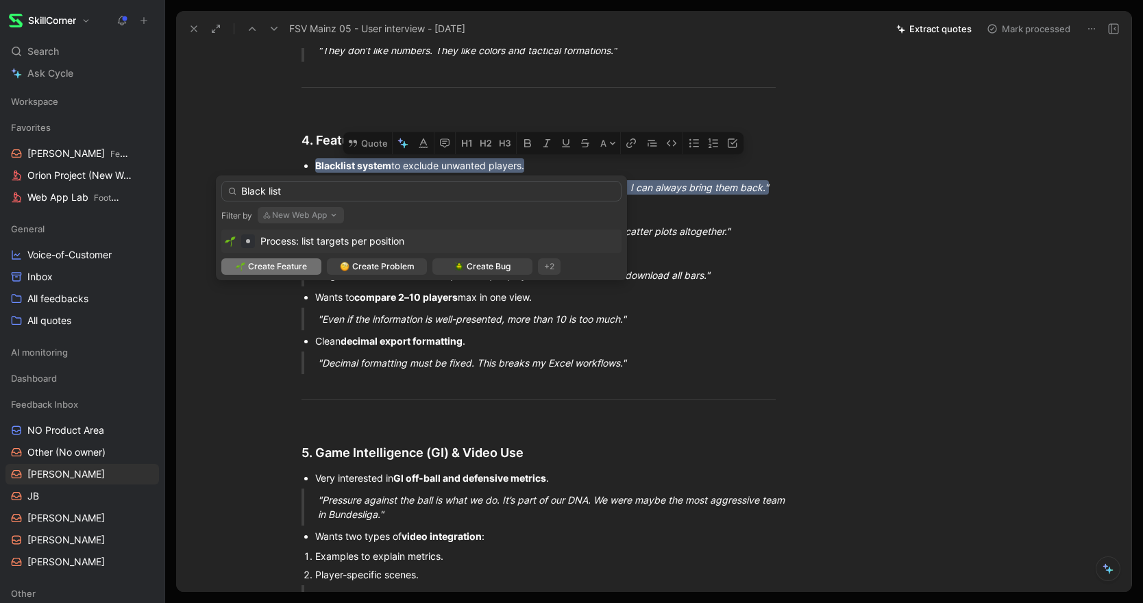
type input "Black list"
click at [267, 268] on span "Create Feature" at bounding box center [277, 267] width 59 height 14
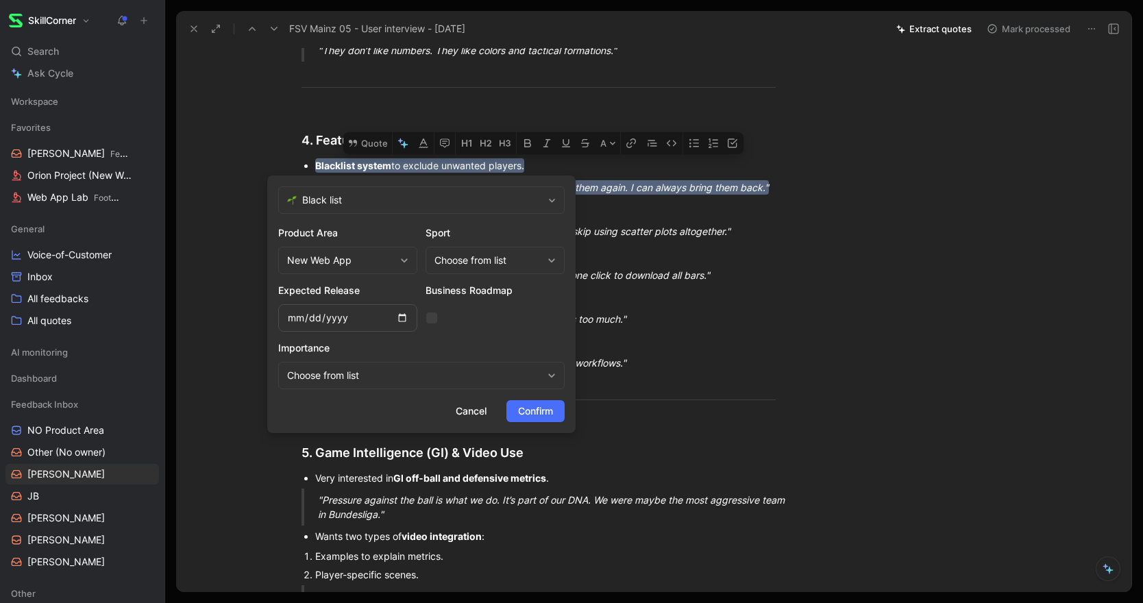
click at [540, 405] on span "Confirm" at bounding box center [535, 411] width 35 height 16
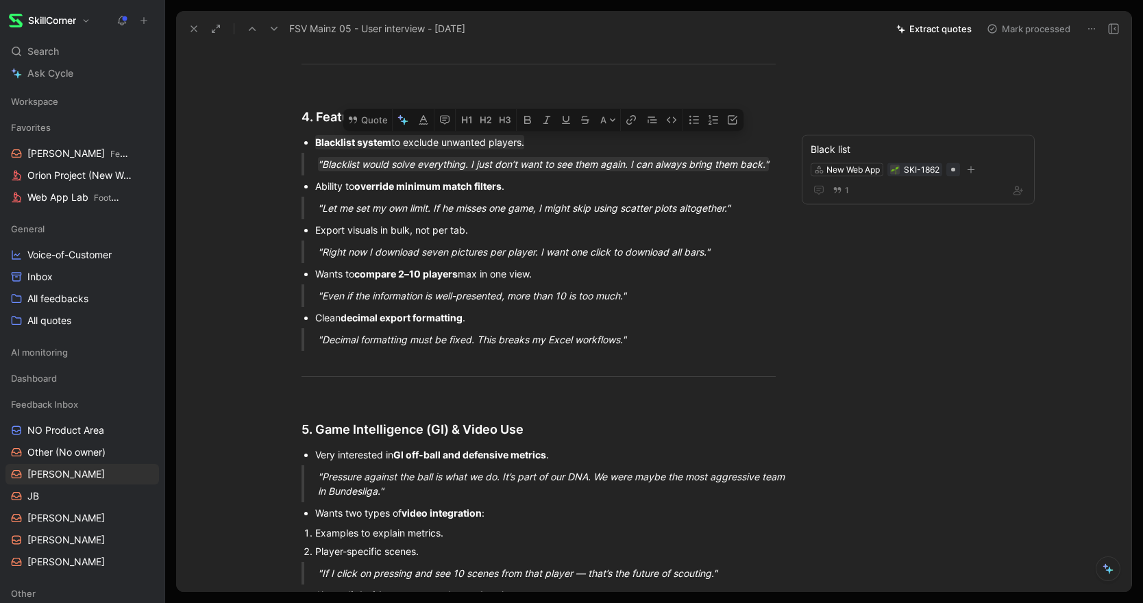
scroll to position [1113, 0]
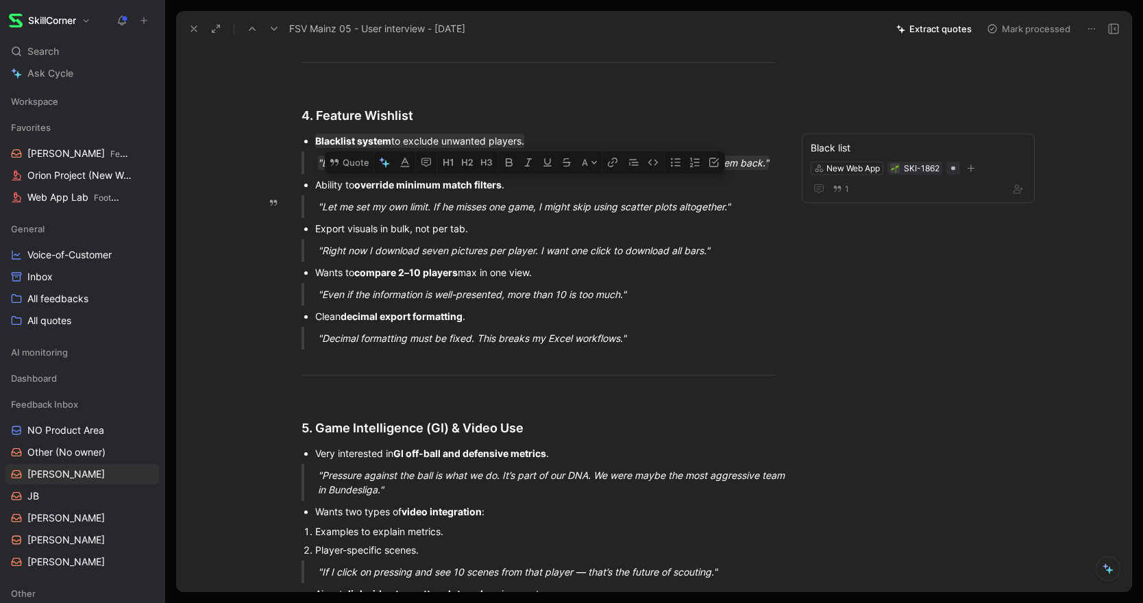
drag, startPoint x: 317, startPoint y: 186, endPoint x: 771, endPoint y: 213, distance: 454.4
click at [348, 158] on button "Quote" at bounding box center [349, 162] width 49 height 22
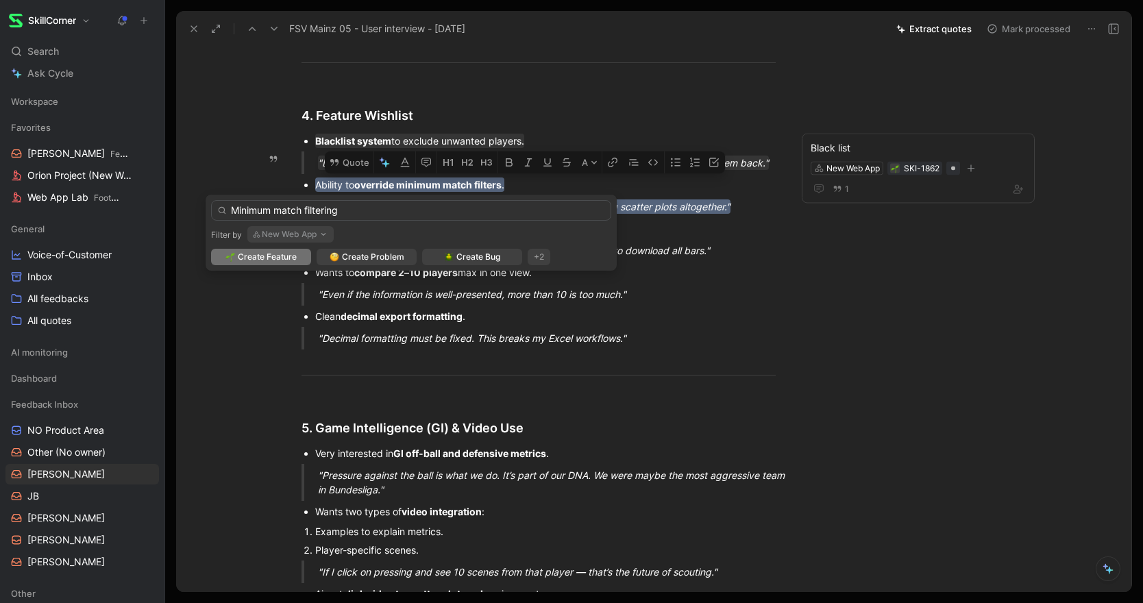
type input "Minimum match filtering"
click at [260, 259] on span "Create Feature" at bounding box center [267, 257] width 59 height 14
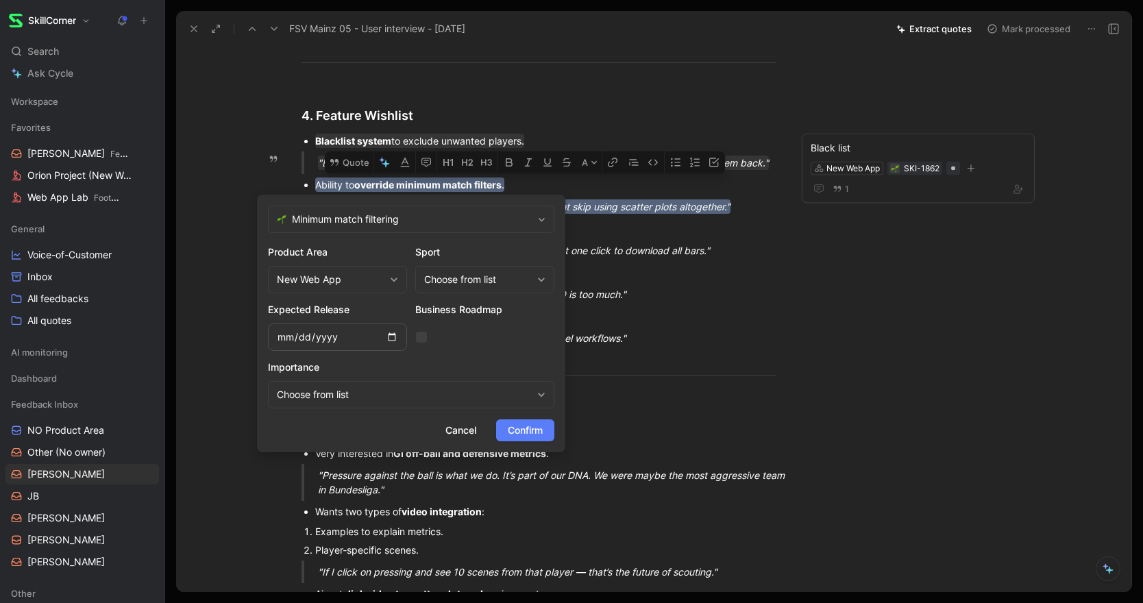
click at [513, 434] on span "Confirm" at bounding box center [525, 430] width 35 height 16
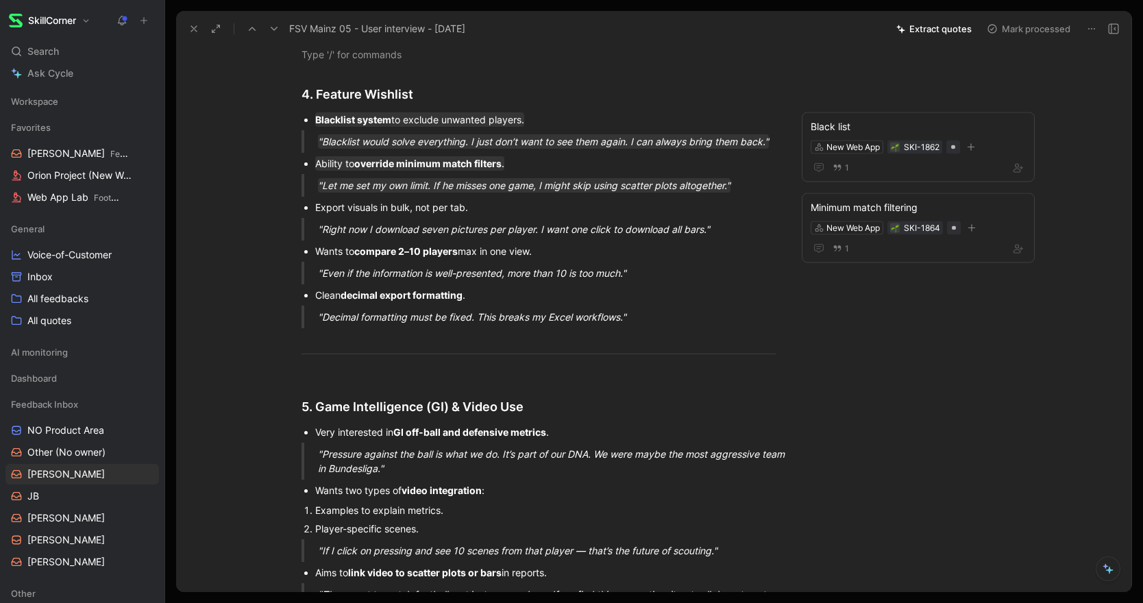
scroll to position [1136, 0]
click at [364, 209] on div "Export visuals in bulk, not per tab." at bounding box center [545, 205] width 460 height 14
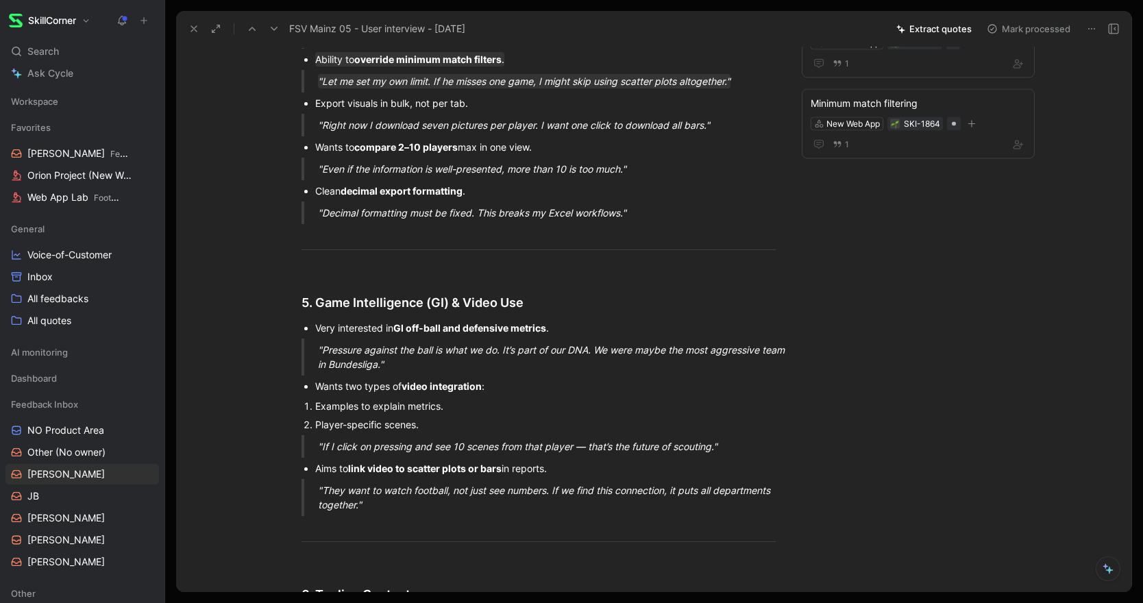
scroll to position [1251, 0]
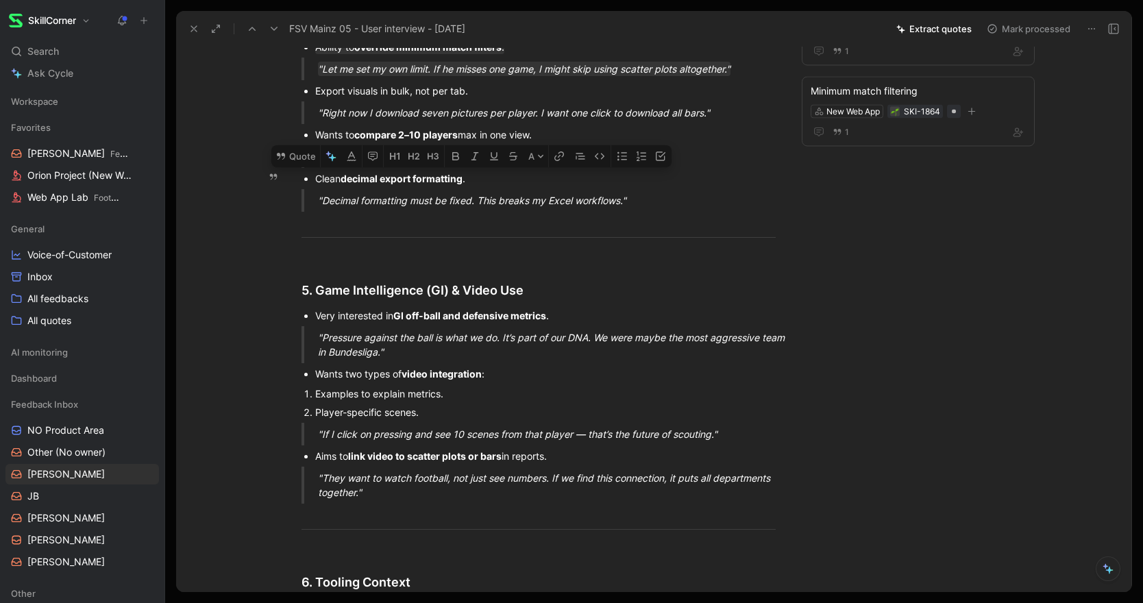
drag, startPoint x: 635, startPoint y: 199, endPoint x: 311, endPoint y: 179, distance: 324.8
click at [298, 153] on button "Quote" at bounding box center [295, 156] width 49 height 22
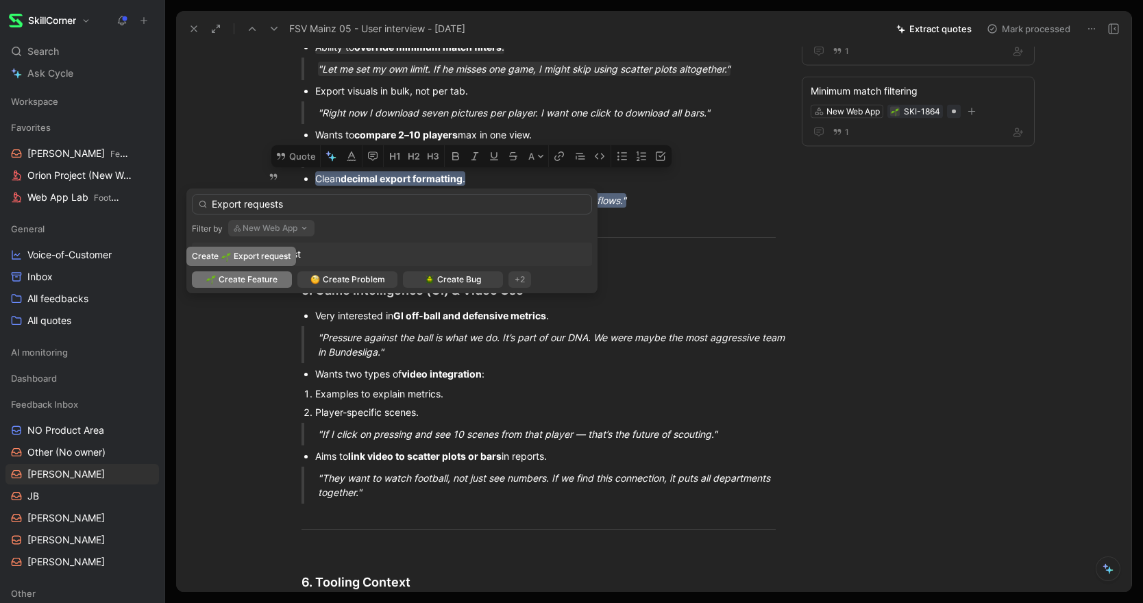
type input "Export requests"
click at [232, 280] on span "Create Feature" at bounding box center [248, 280] width 59 height 14
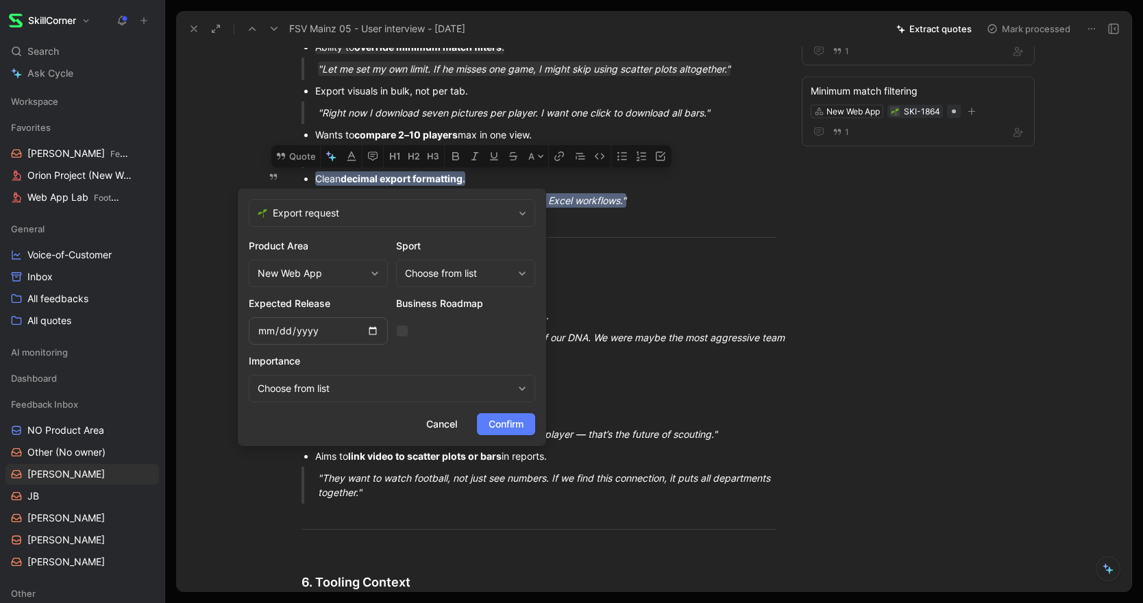
click at [510, 426] on span "Confirm" at bounding box center [506, 424] width 35 height 16
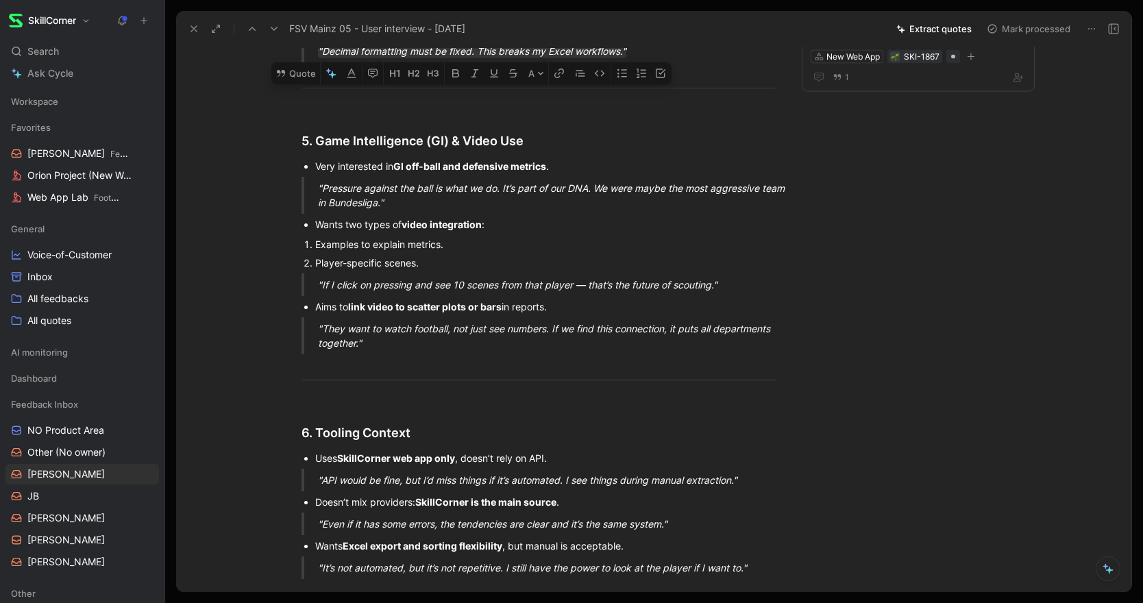
scroll to position [1408, 0]
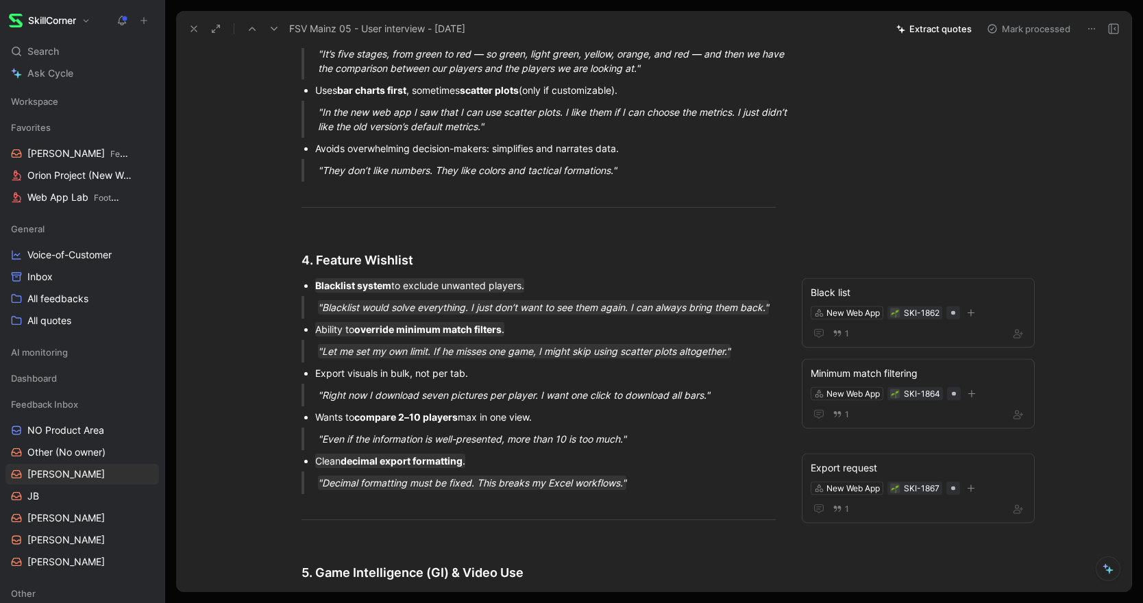
scroll to position [0, 0]
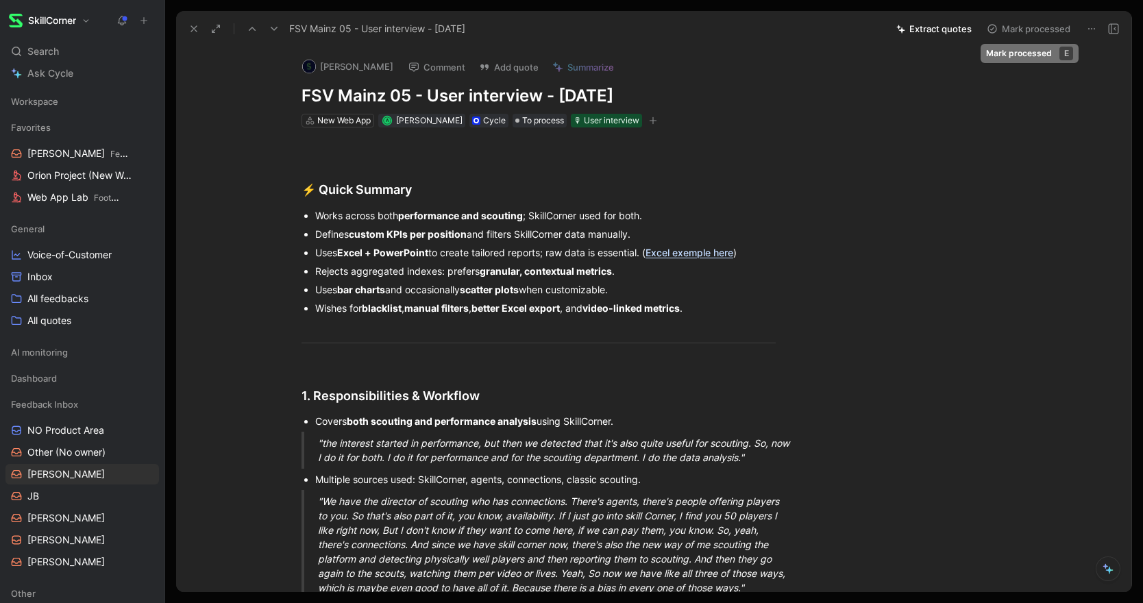
click at [1018, 28] on button "Mark processed" at bounding box center [1029, 28] width 96 height 19
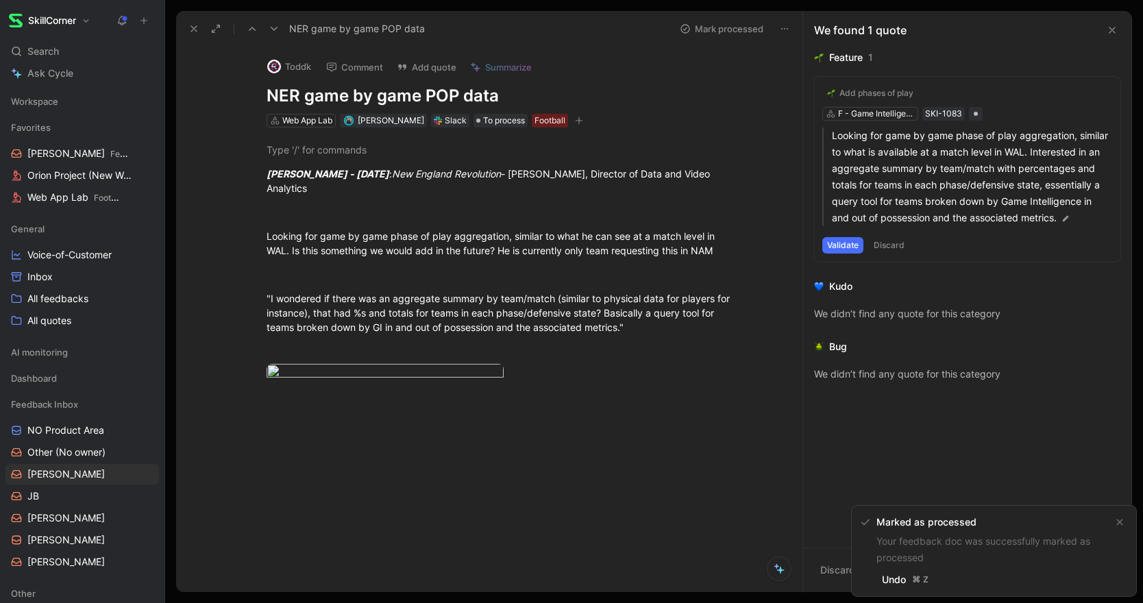
click at [188, 32] on icon at bounding box center [193, 28] width 11 height 11
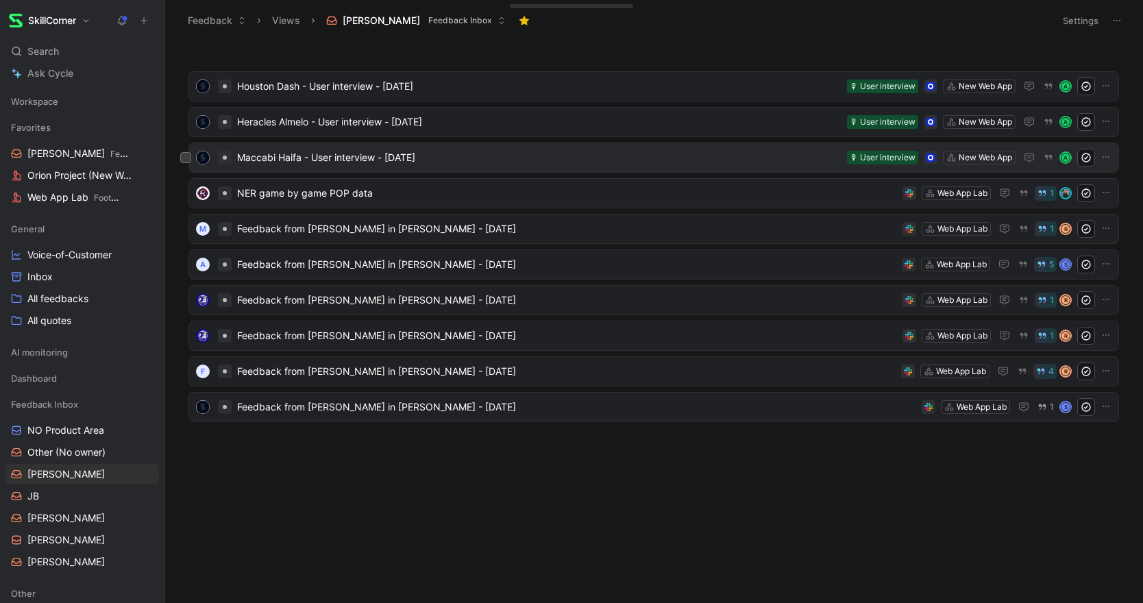
click at [326, 151] on span "Maccabi Haifa - User interview - [DATE]" at bounding box center [539, 157] width 604 height 16
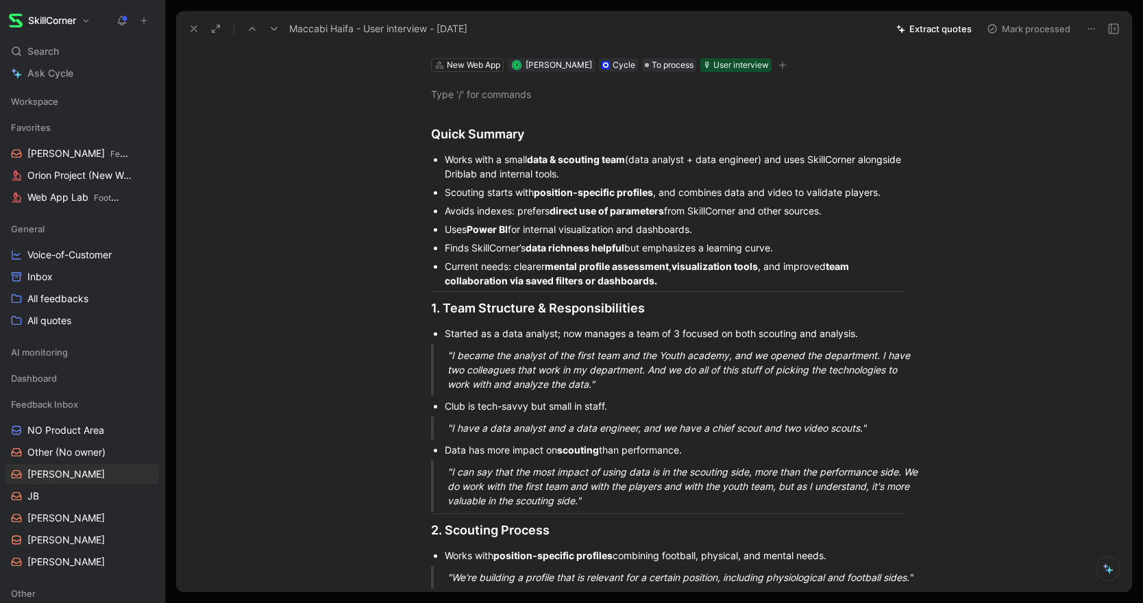
scroll to position [58, 0]
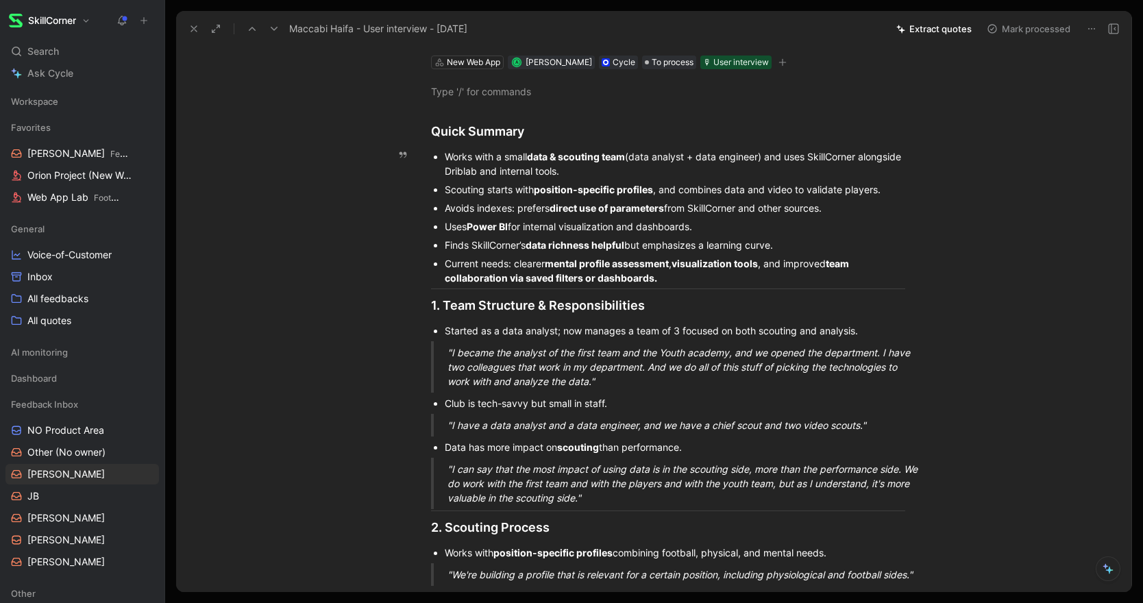
click at [663, 275] on div "Current needs: clearer mental profile assessment , visualization tools , and im…" at bounding box center [675, 270] width 460 height 29
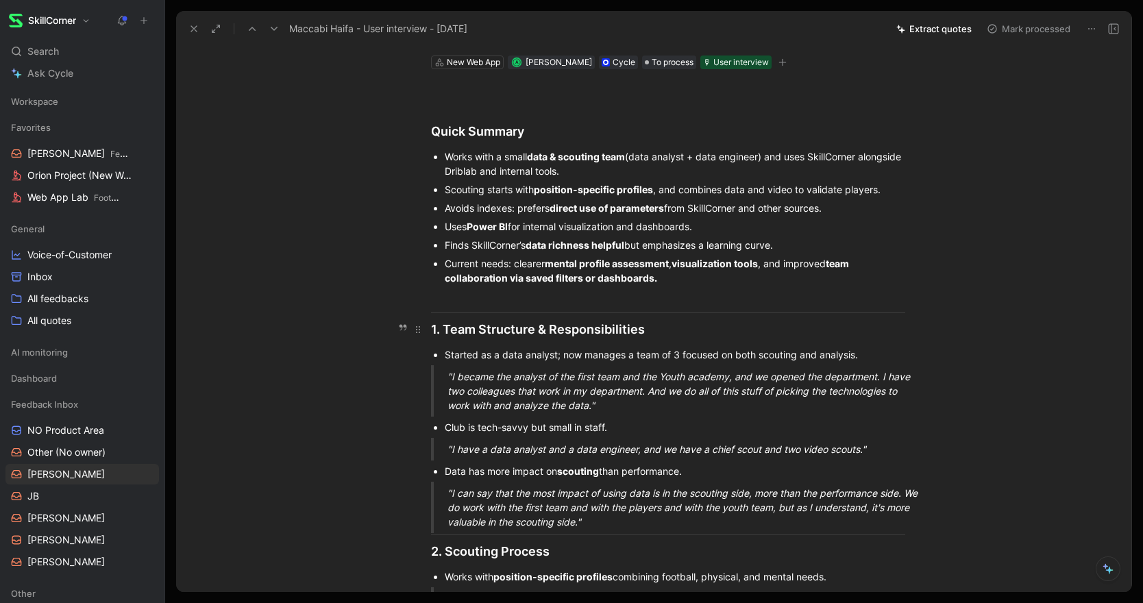
click at [432, 333] on div "1. Team Structure & Responsibilities" at bounding box center [668, 329] width 474 height 19
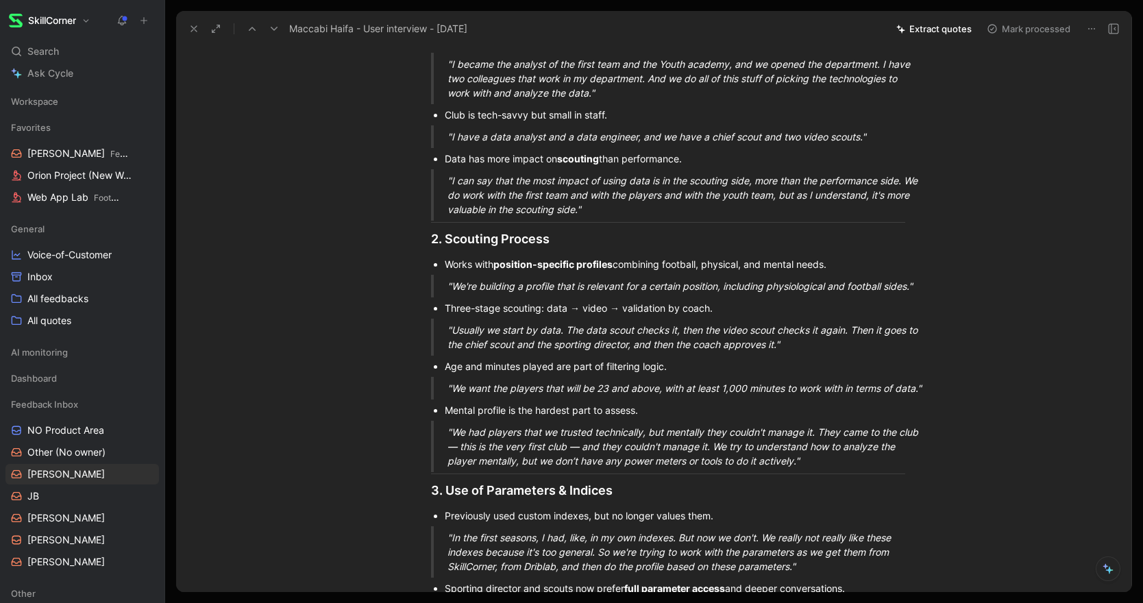
scroll to position [413, 0]
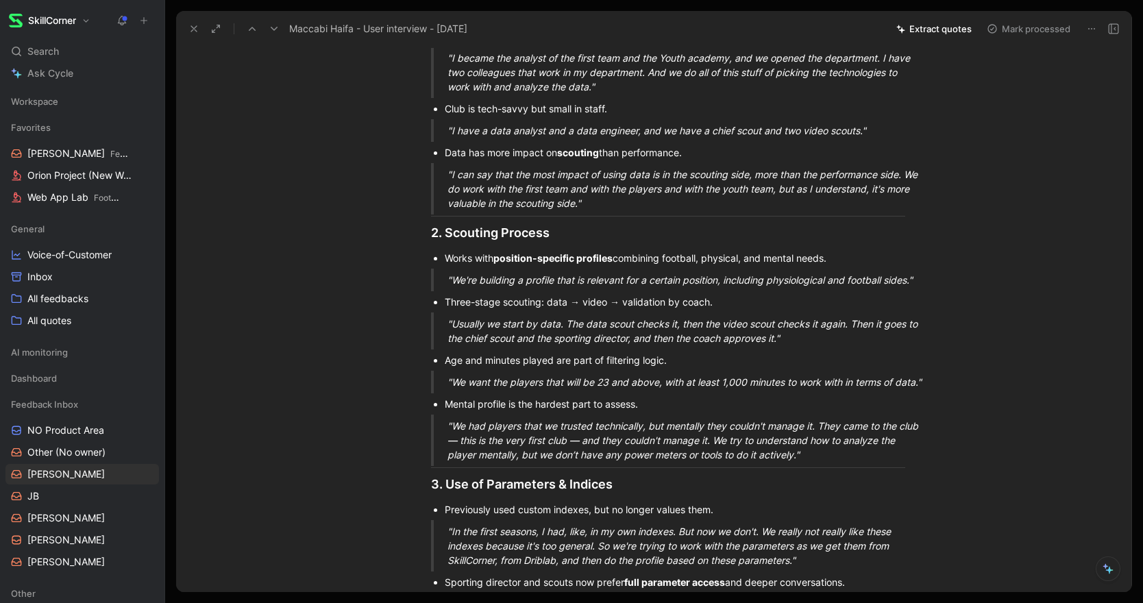
click at [432, 236] on div "2. Scouting Process" at bounding box center [668, 232] width 474 height 19
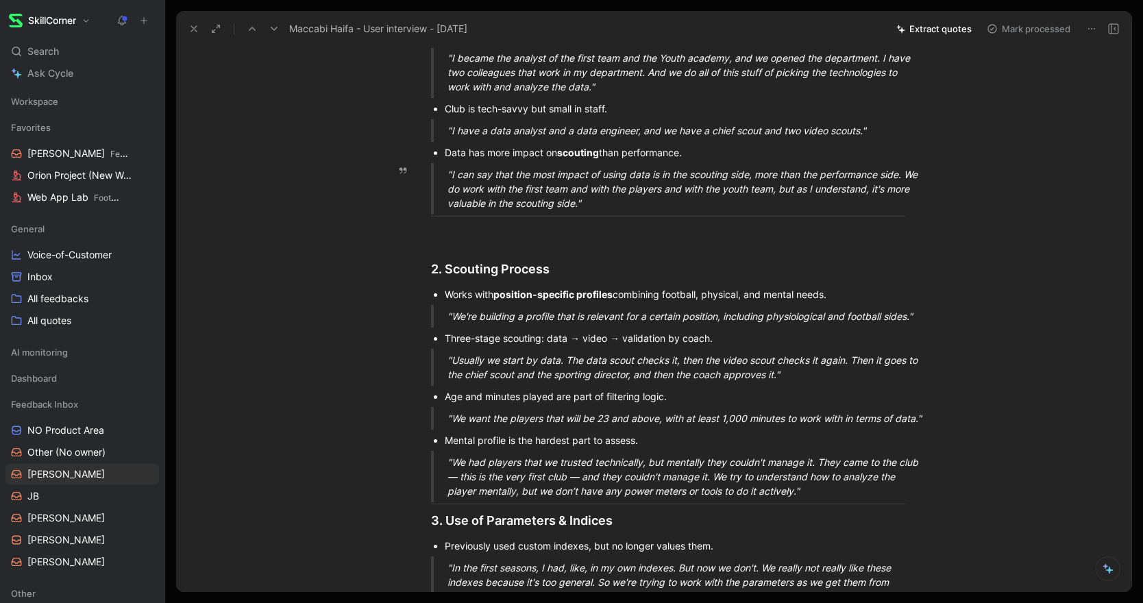
click at [626, 204] on div ""I can say that the most impact of using data is in the scouting side, more tha…" at bounding box center [684, 188] width 474 height 43
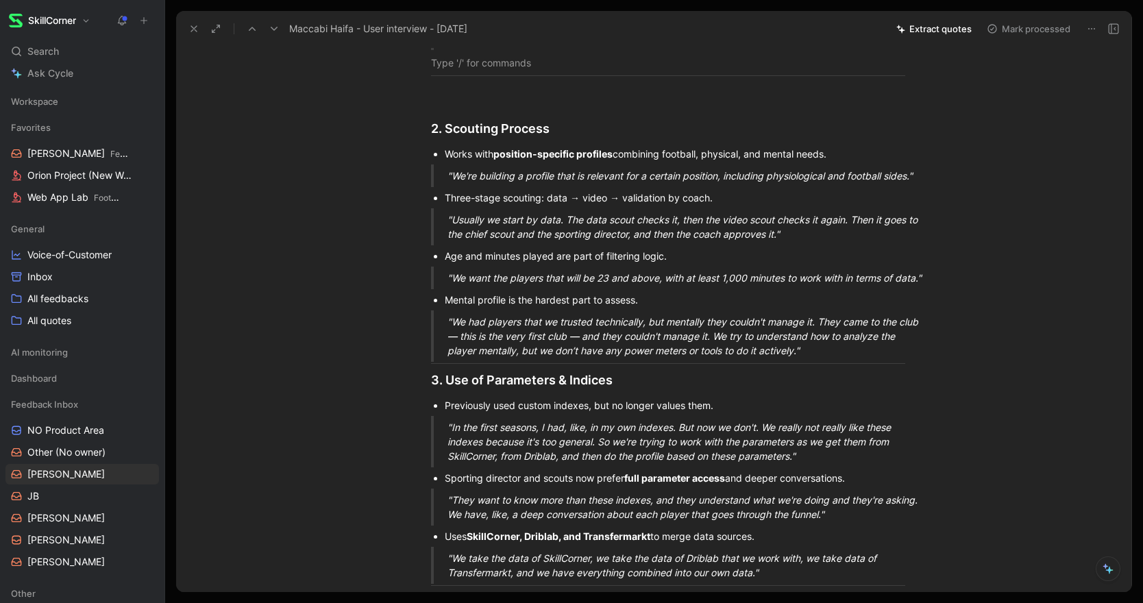
scroll to position [578, 0]
click at [858, 357] on div ""We had players that we trusted technically, but mentally they couldn't manage …" at bounding box center [684, 335] width 474 height 43
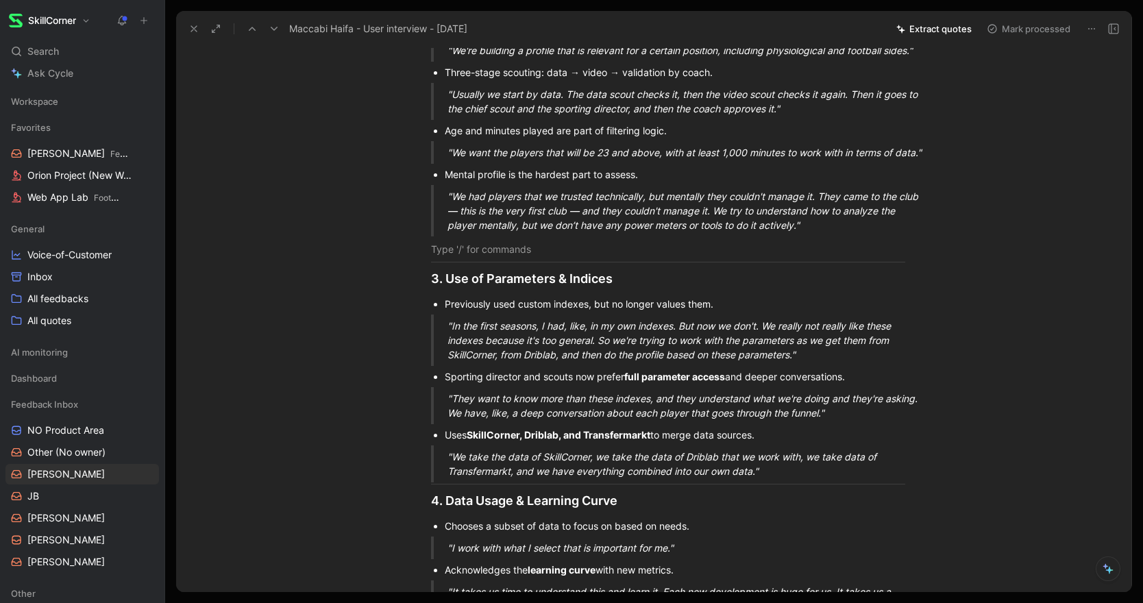
scroll to position [756, 0]
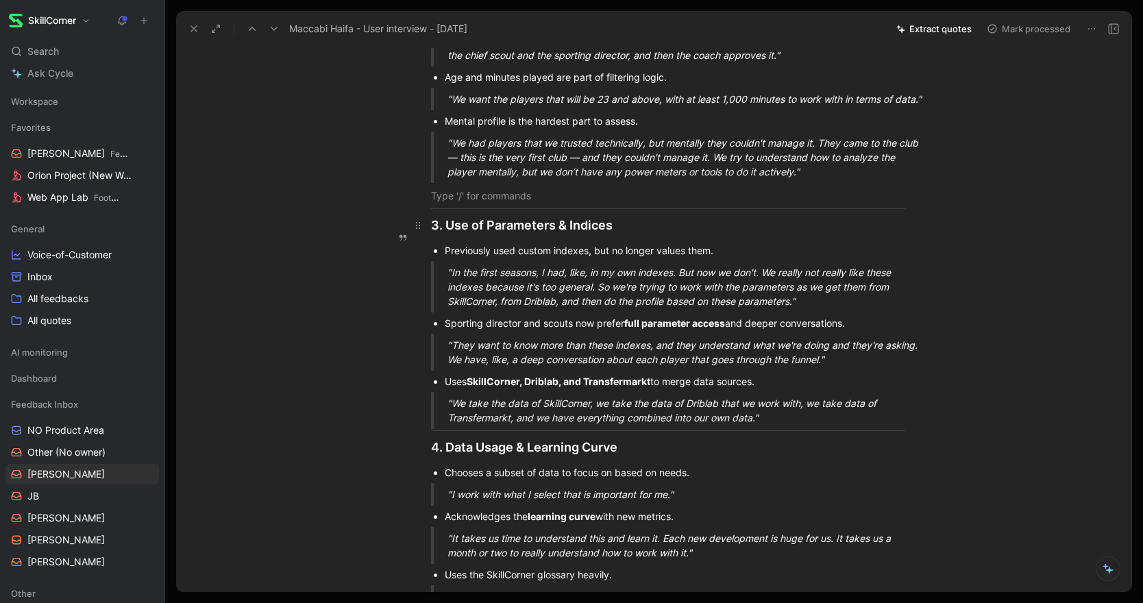
click at [434, 234] on div "3. Use of Parameters & Indices" at bounding box center [668, 225] width 474 height 19
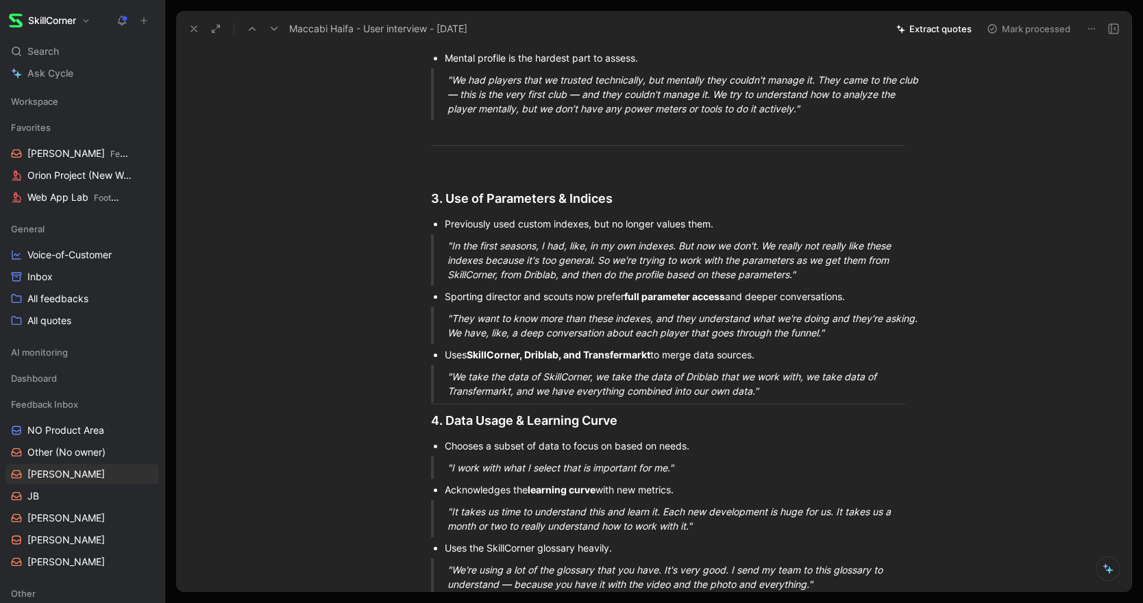
scroll to position [841, 0]
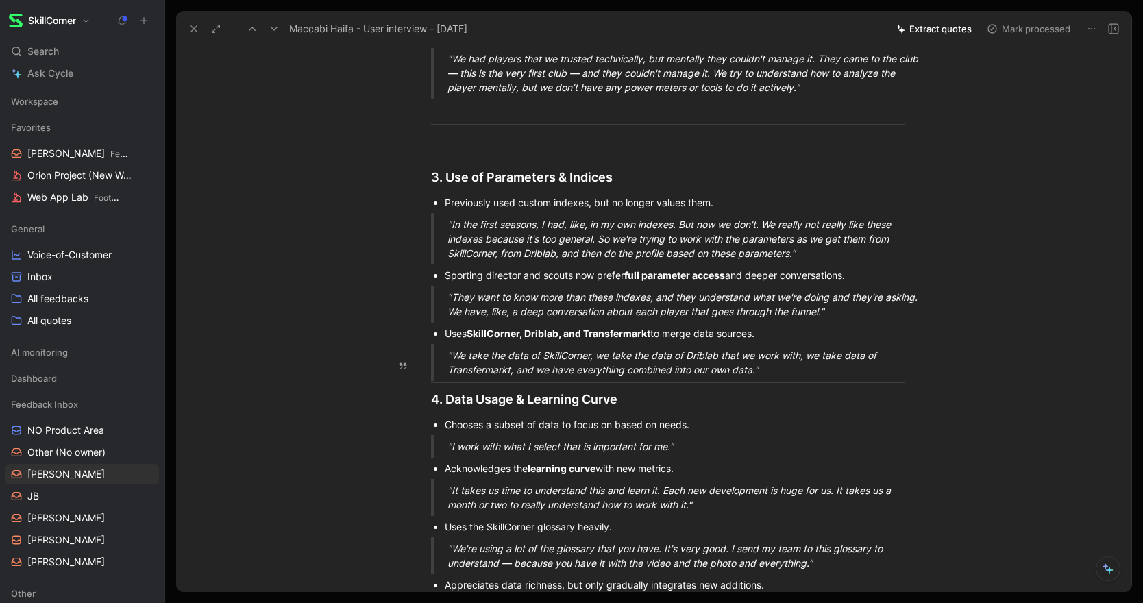
click at [778, 377] on div ""We take the data of SkillCorner, we take the data of Driblab that we work with…" at bounding box center [684, 362] width 474 height 29
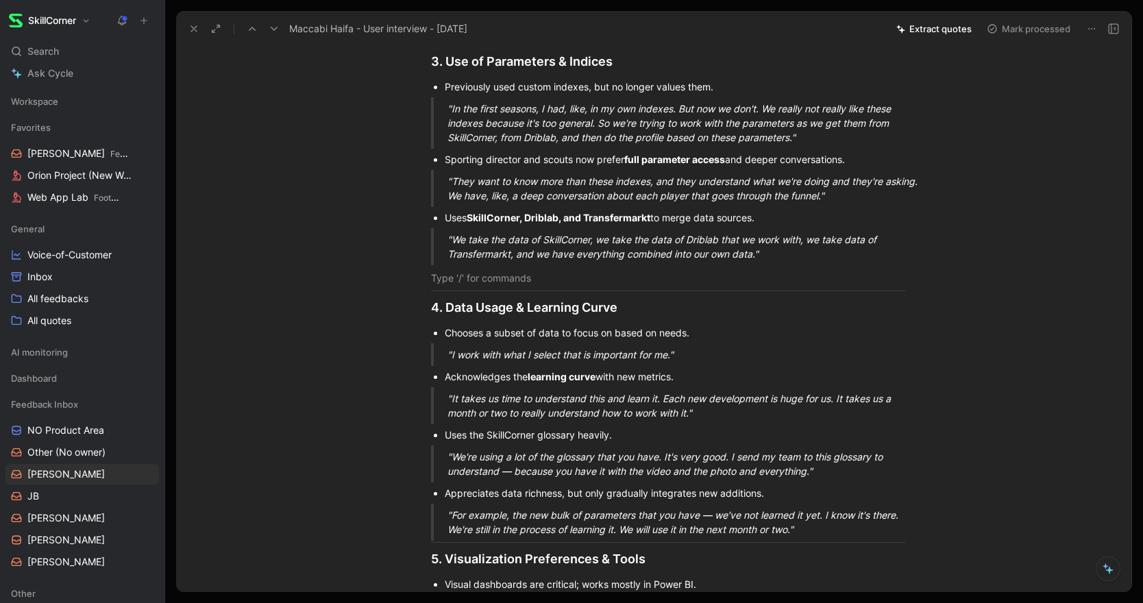
scroll to position [1001, 0]
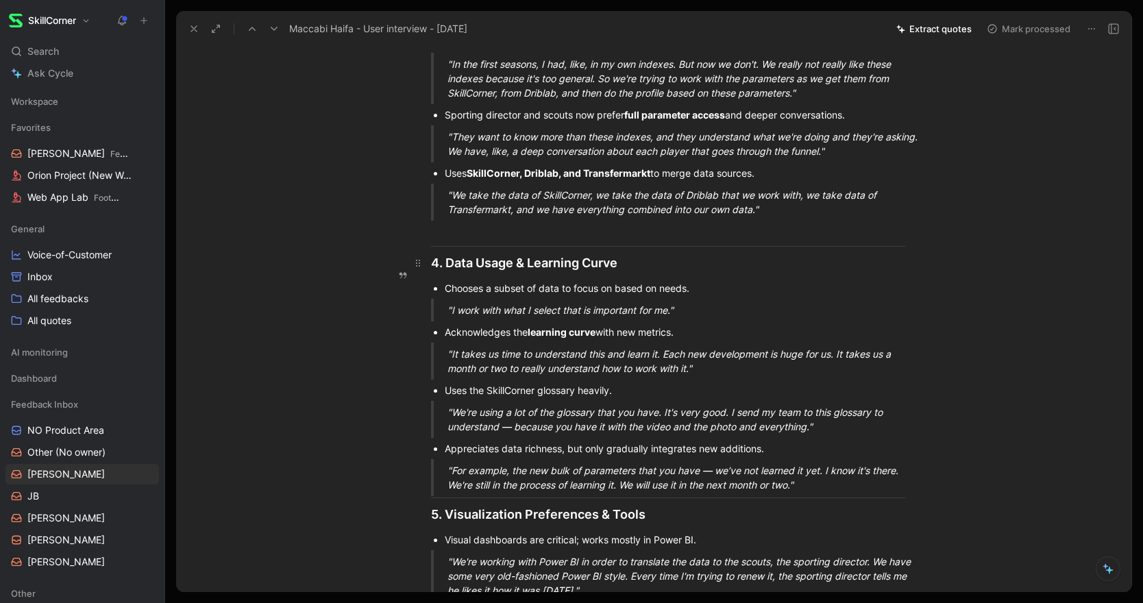
click at [431, 272] on div "4. Data Usage & Learning Curve" at bounding box center [668, 263] width 474 height 19
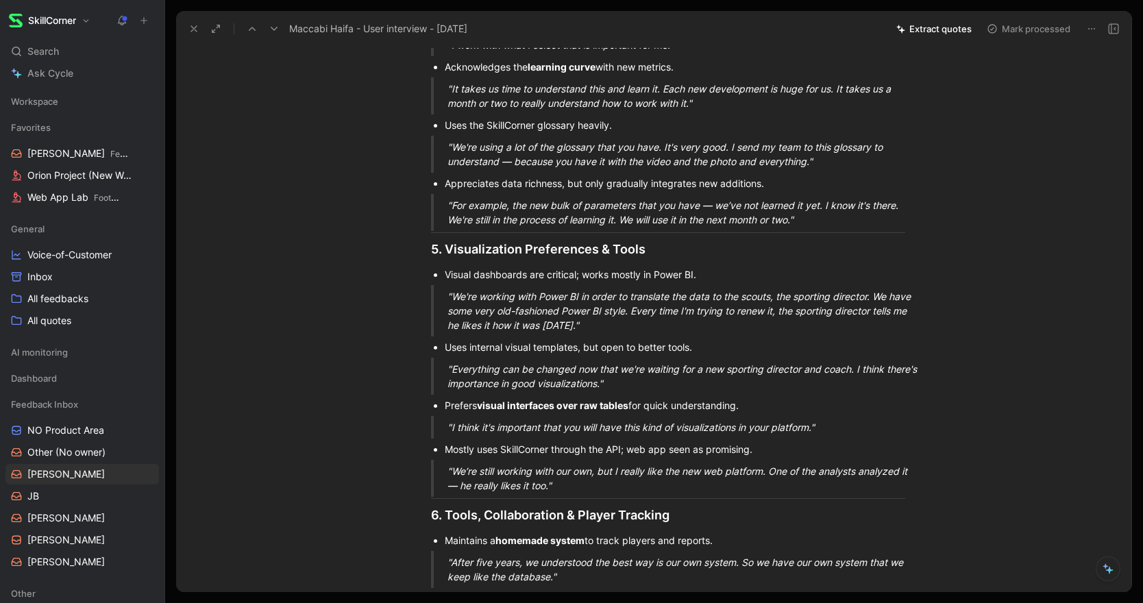
scroll to position [1282, 0]
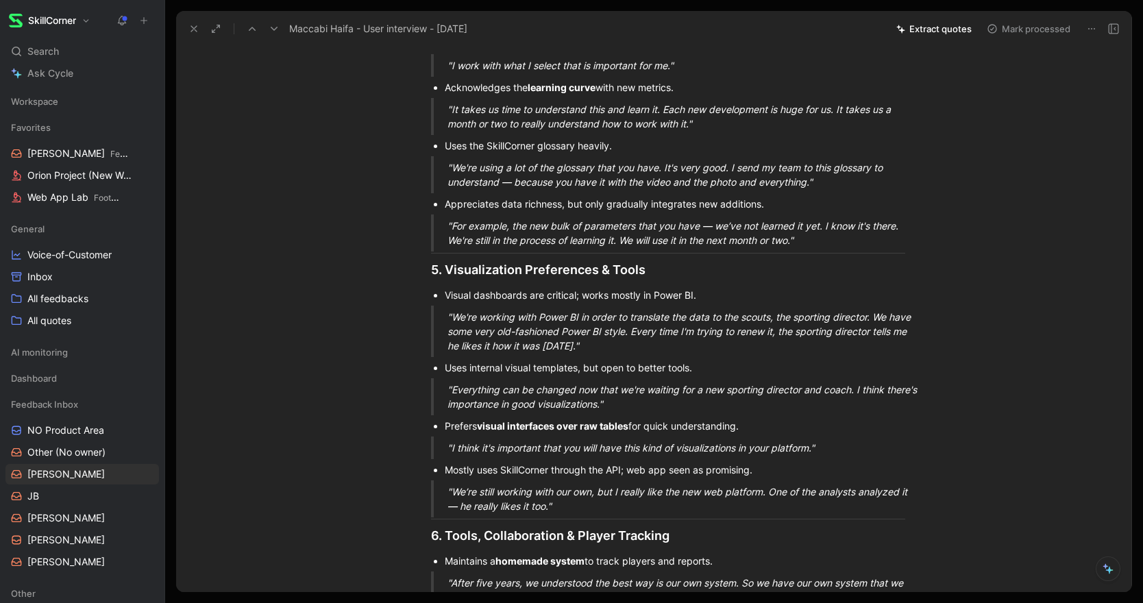
click at [826, 247] on div ""For example, the new bulk of parameters that you have — we’ve not learned it y…" at bounding box center [684, 233] width 474 height 29
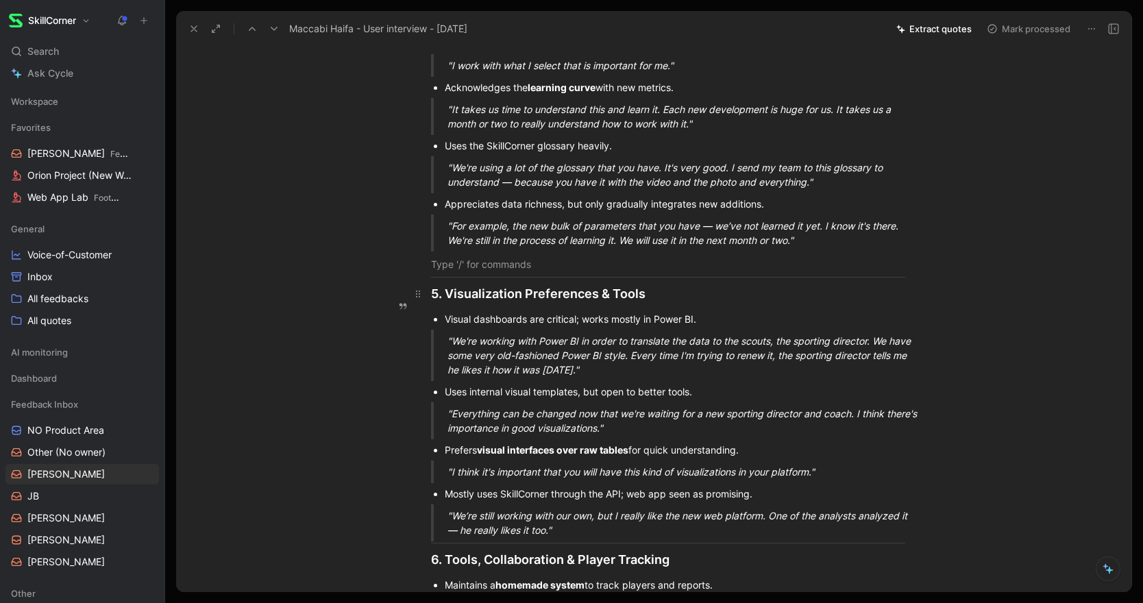
click at [433, 303] on div "5. Visualization Preferences & Tools" at bounding box center [668, 293] width 474 height 19
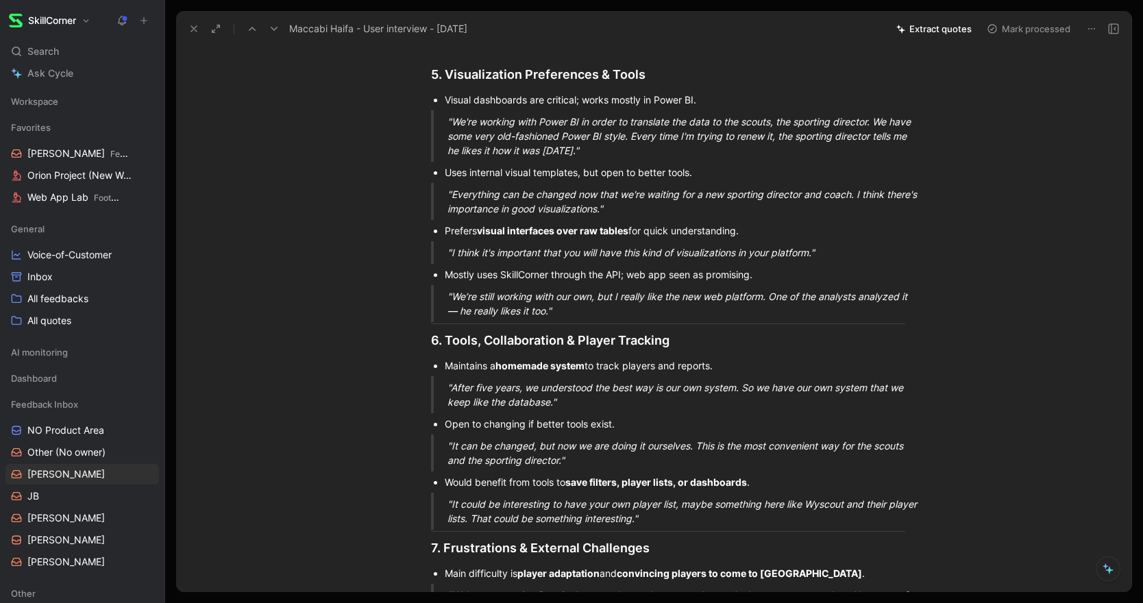
scroll to position [1546, 0]
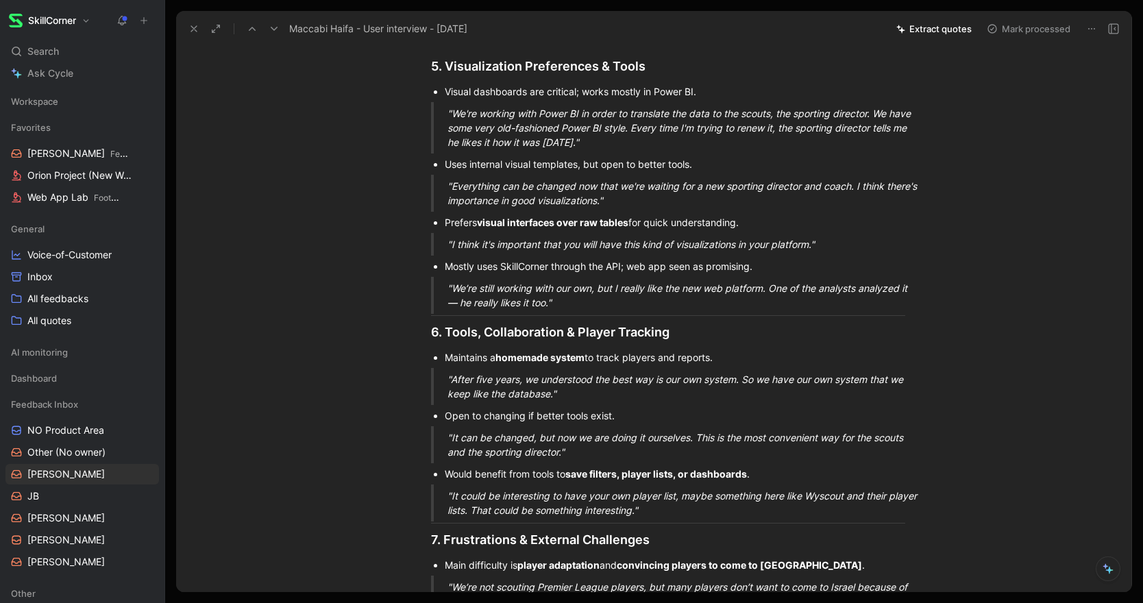
click at [569, 310] on div ""We’re still working with our own, but I really like the new web platform. One …" at bounding box center [684, 295] width 474 height 29
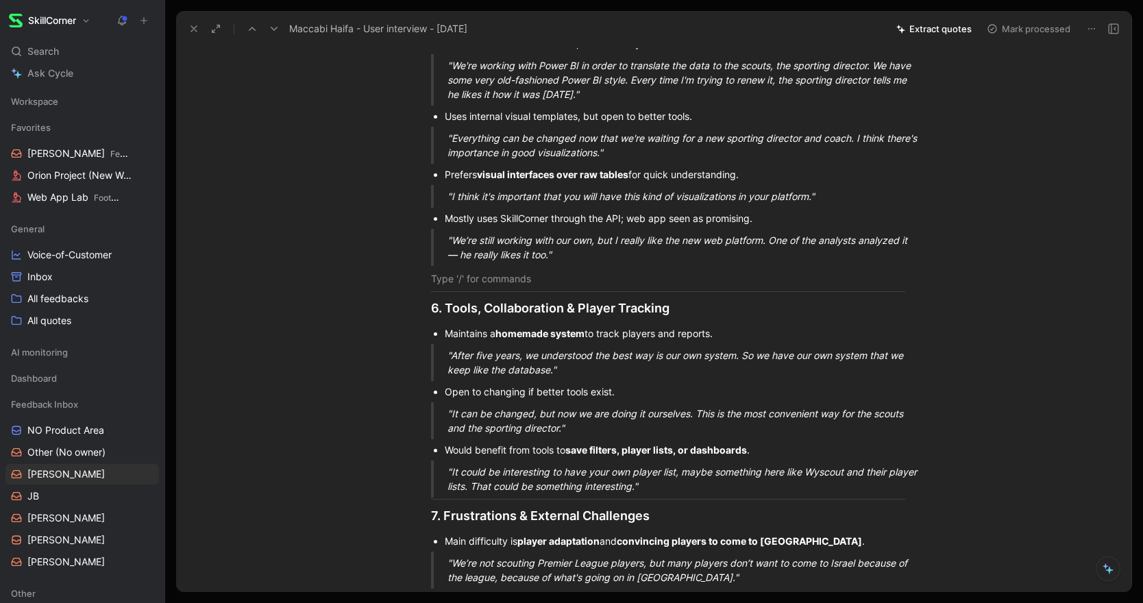
scroll to position [1623, 0]
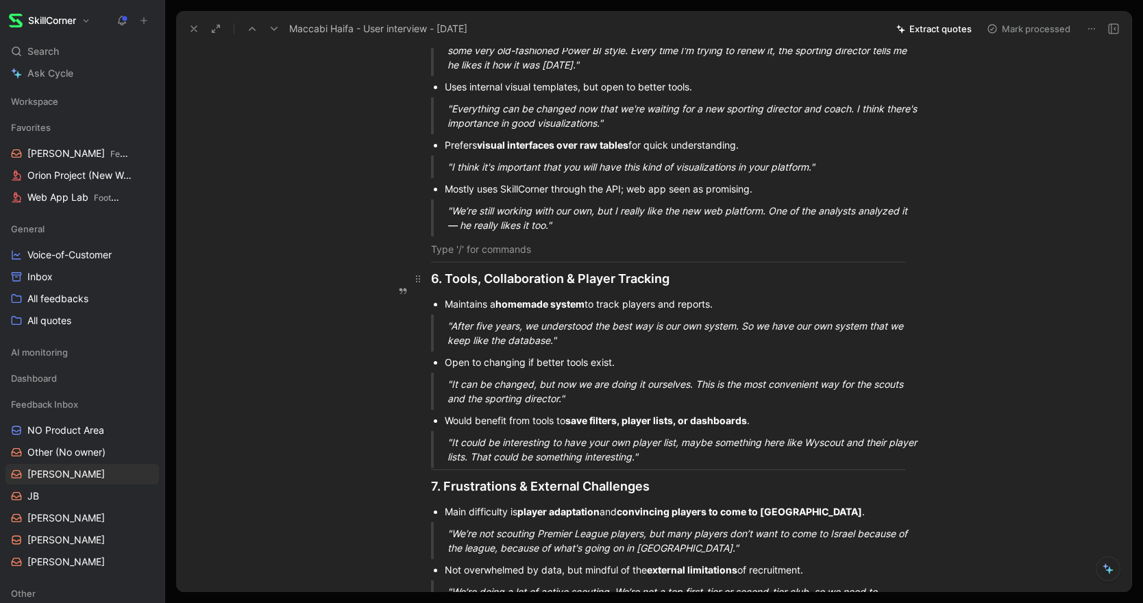
click at [431, 288] on div "6. Tools, Collaboration & Player Tracking" at bounding box center [668, 278] width 474 height 19
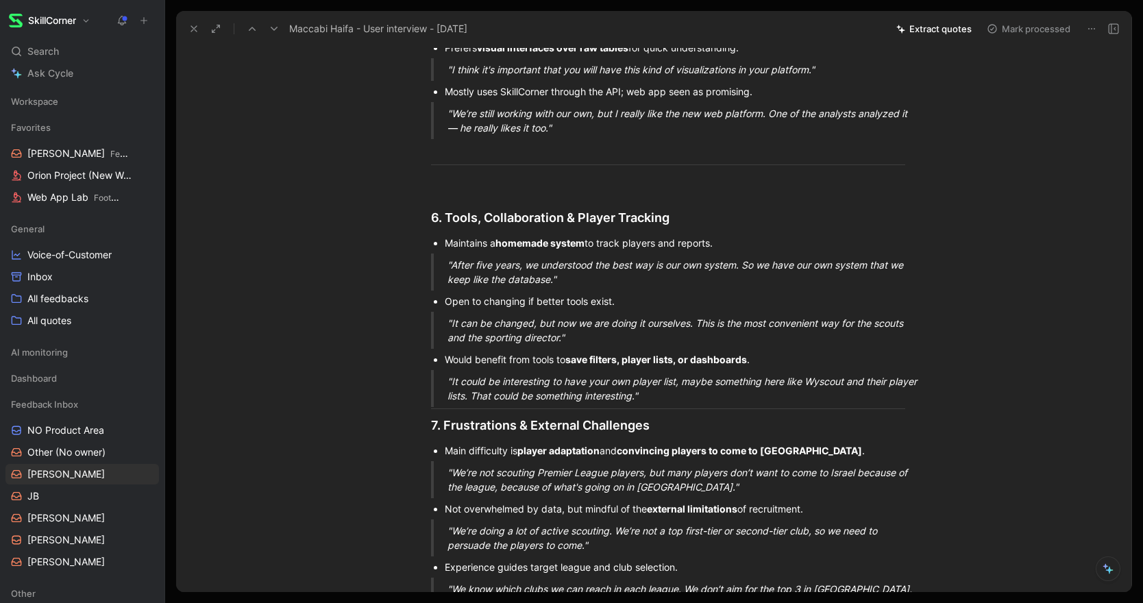
scroll to position [1724, 0]
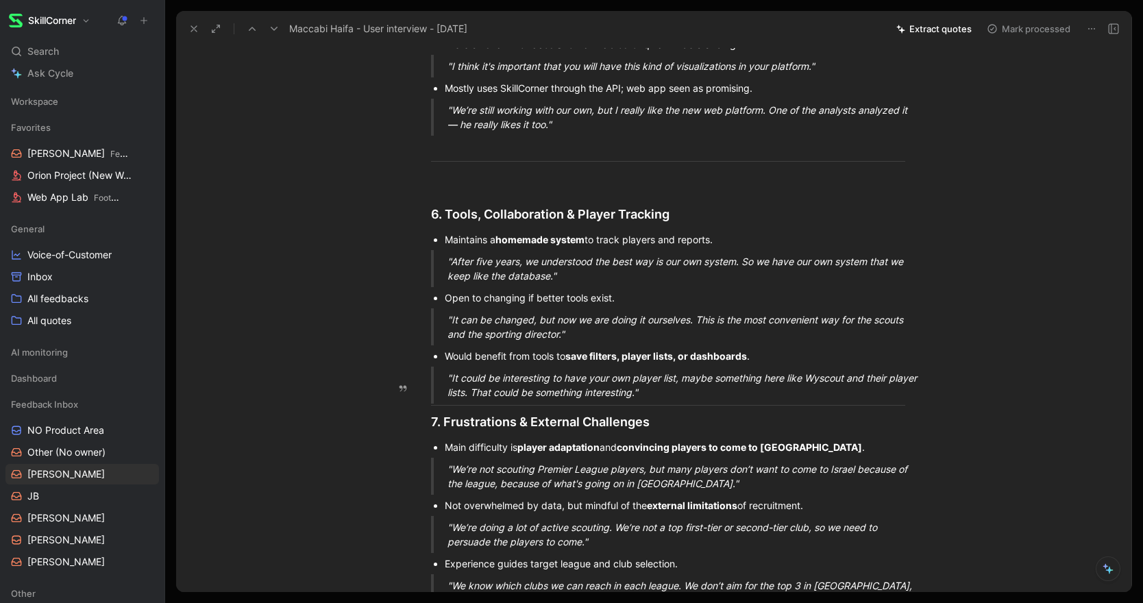
click at [710, 399] on div ""It could be interesting to have your own player list, maybe something here lik…" at bounding box center [684, 385] width 474 height 29
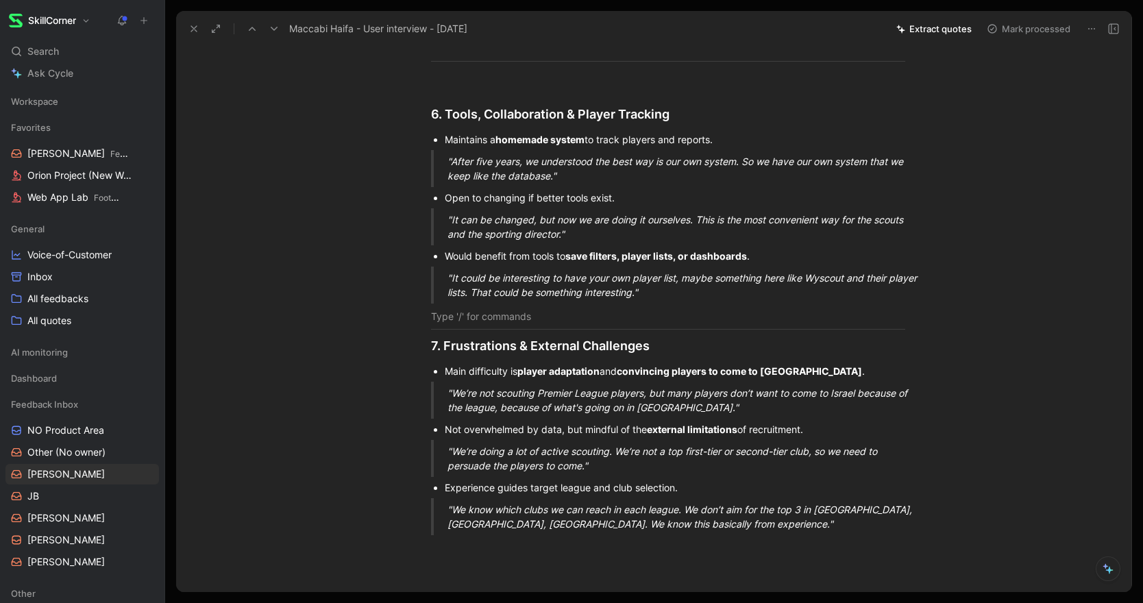
scroll to position [1847, 0]
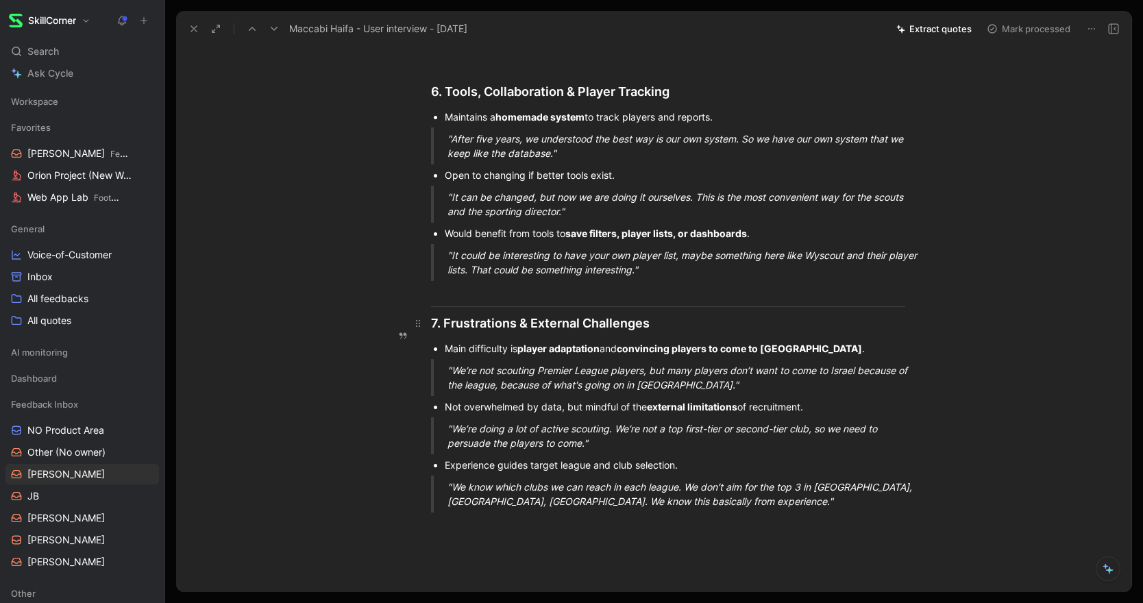
click at [432, 332] on div "7. Frustrations & External Challenges" at bounding box center [668, 323] width 474 height 19
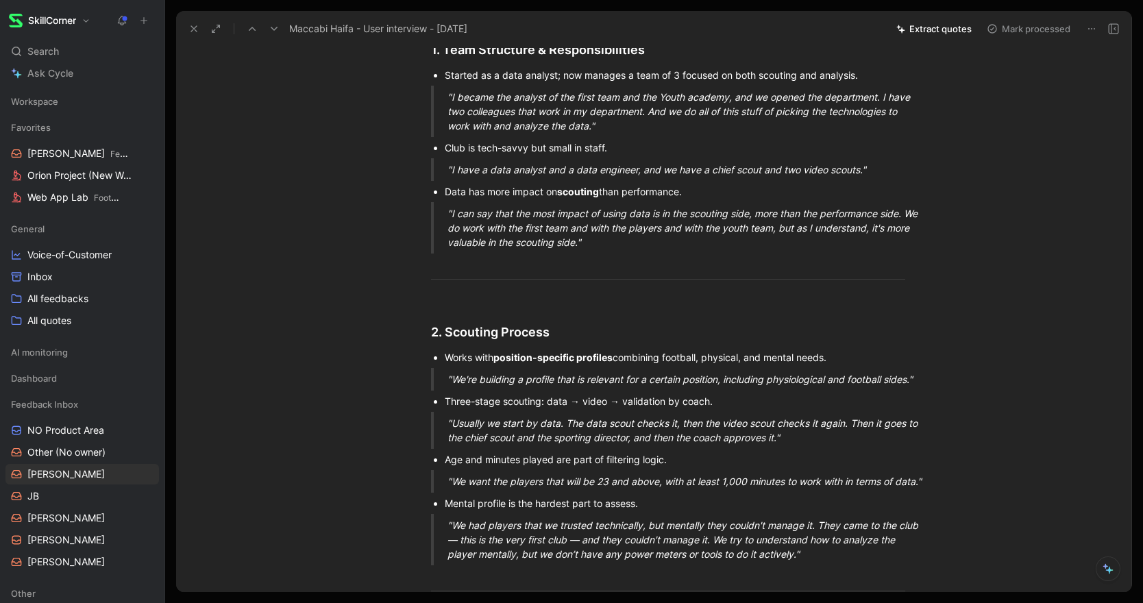
scroll to position [370, 0]
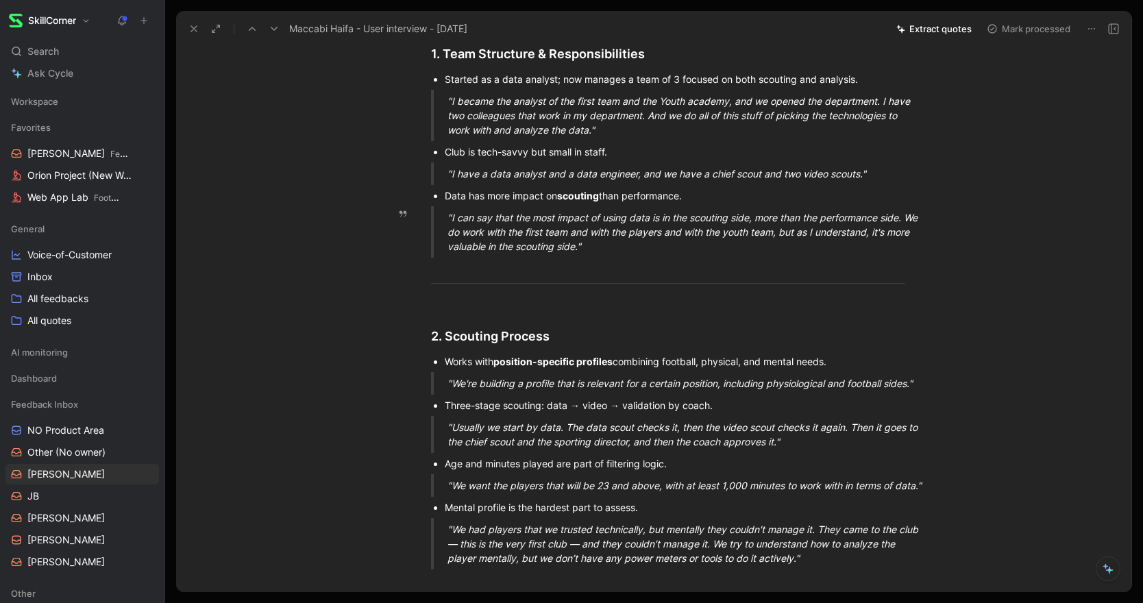
drag, startPoint x: 446, startPoint y: 195, endPoint x: 630, endPoint y: 247, distance: 190.9
click at [352, 170] on button "Quote" at bounding box center [351, 159] width 49 height 22
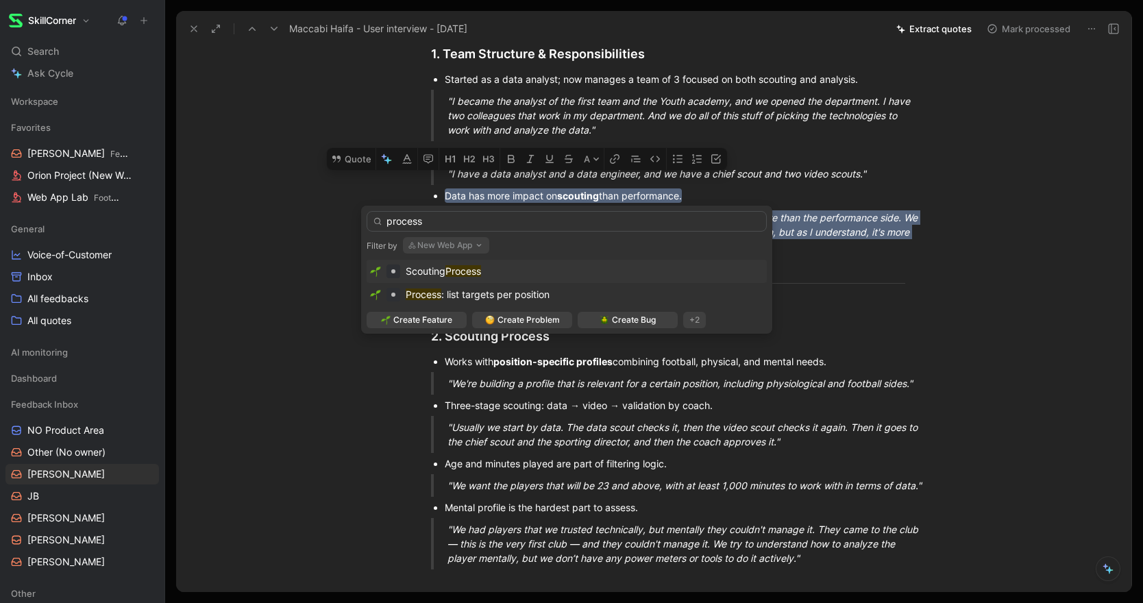
type input "process"
click at [481, 273] on mark "Process" at bounding box center [463, 271] width 36 height 12
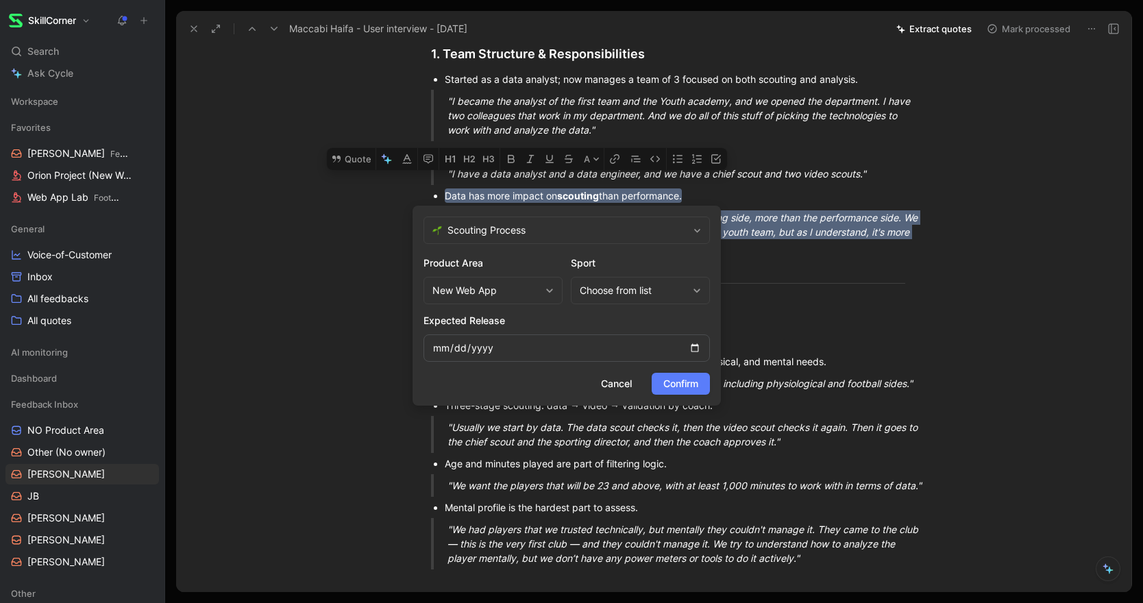
click at [672, 373] on button "Confirm" at bounding box center [681, 384] width 58 height 22
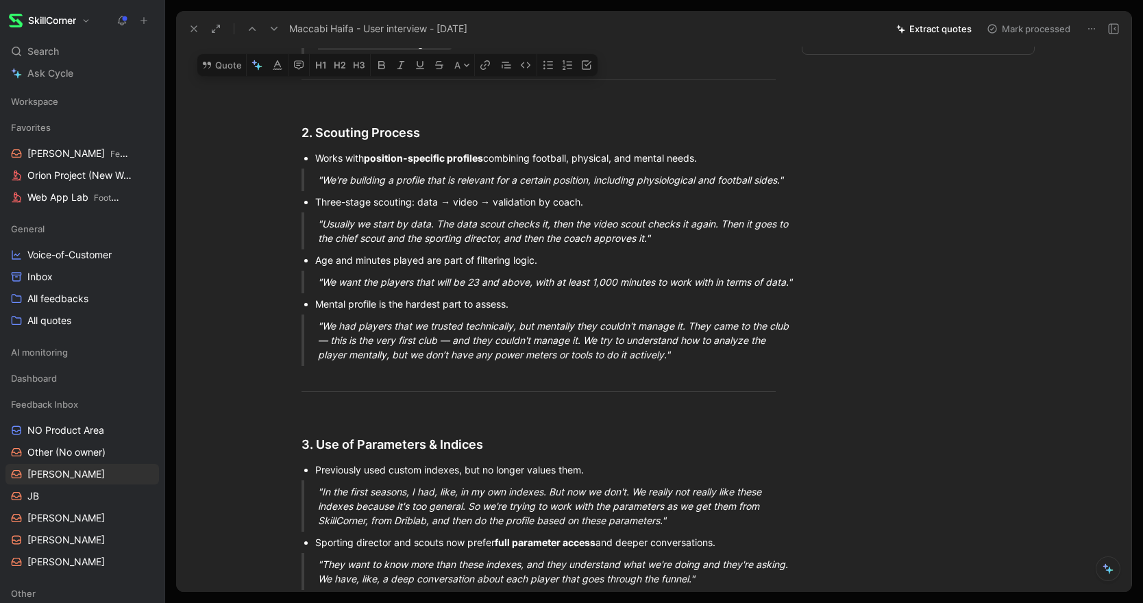
scroll to position [577, 0]
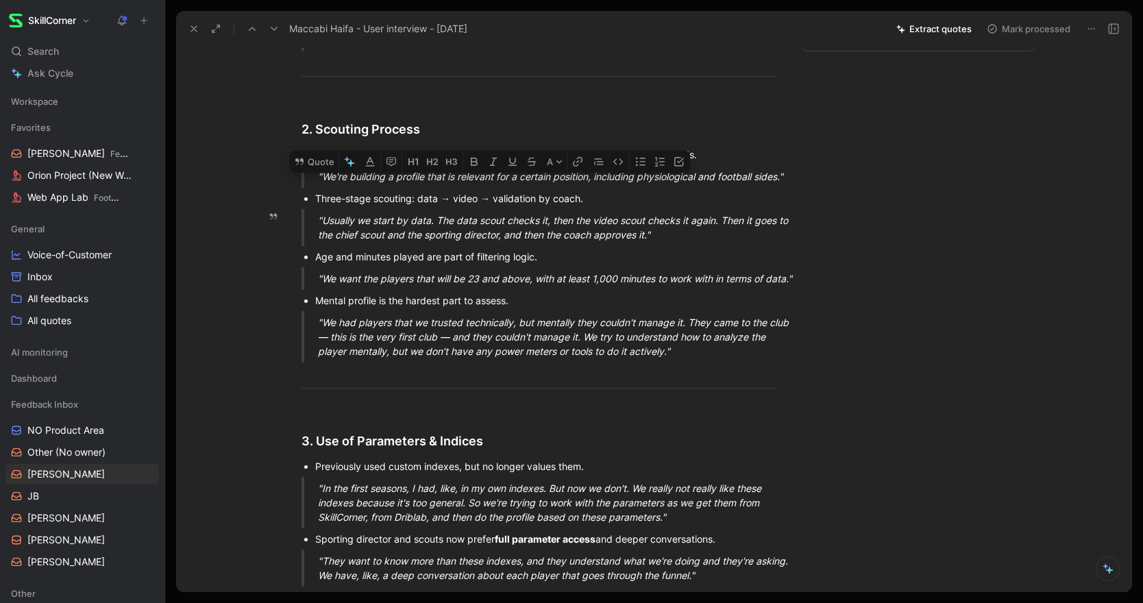
drag, startPoint x: 314, startPoint y: 192, endPoint x: 666, endPoint y: 236, distance: 355.0
click at [311, 173] on button "Quote" at bounding box center [314, 162] width 49 height 22
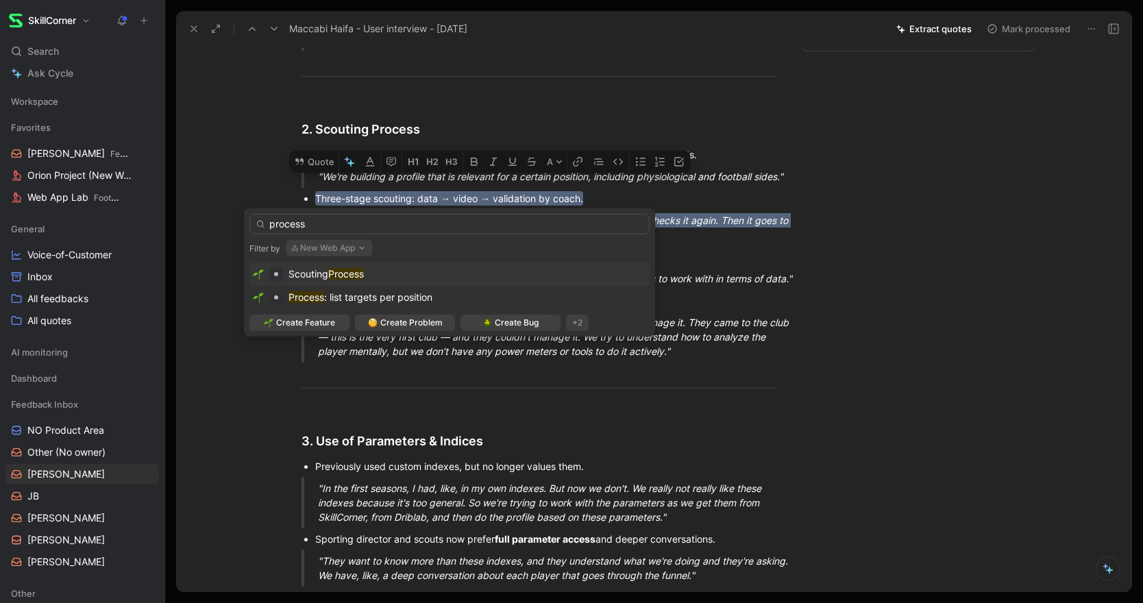
type input "process"
click at [340, 274] on mark "Process" at bounding box center [346, 274] width 36 height 12
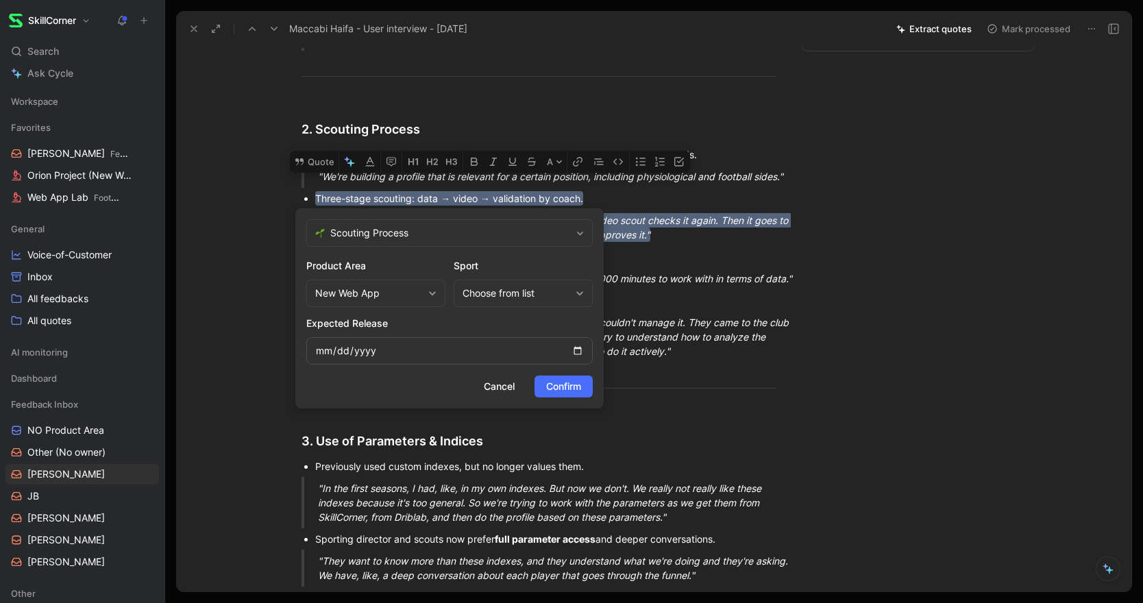
click at [587, 398] on form "Scouting Process Product Area New Web App Sport Choose from list Expected Relea…" at bounding box center [449, 308] width 308 height 200
click at [572, 391] on span "Confirm" at bounding box center [563, 386] width 35 height 16
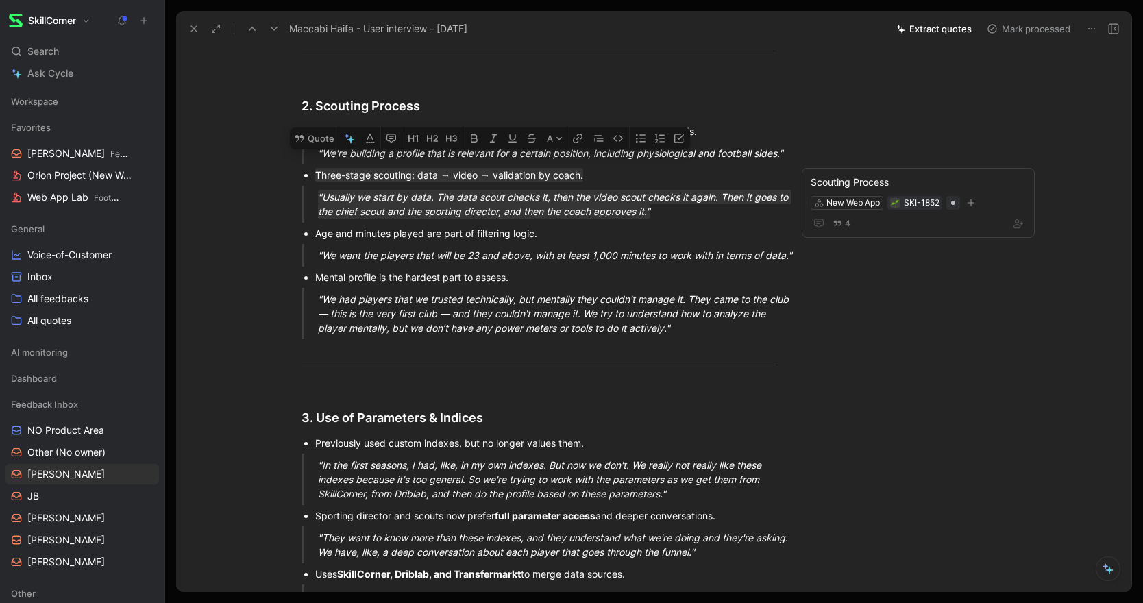
scroll to position [602, 0]
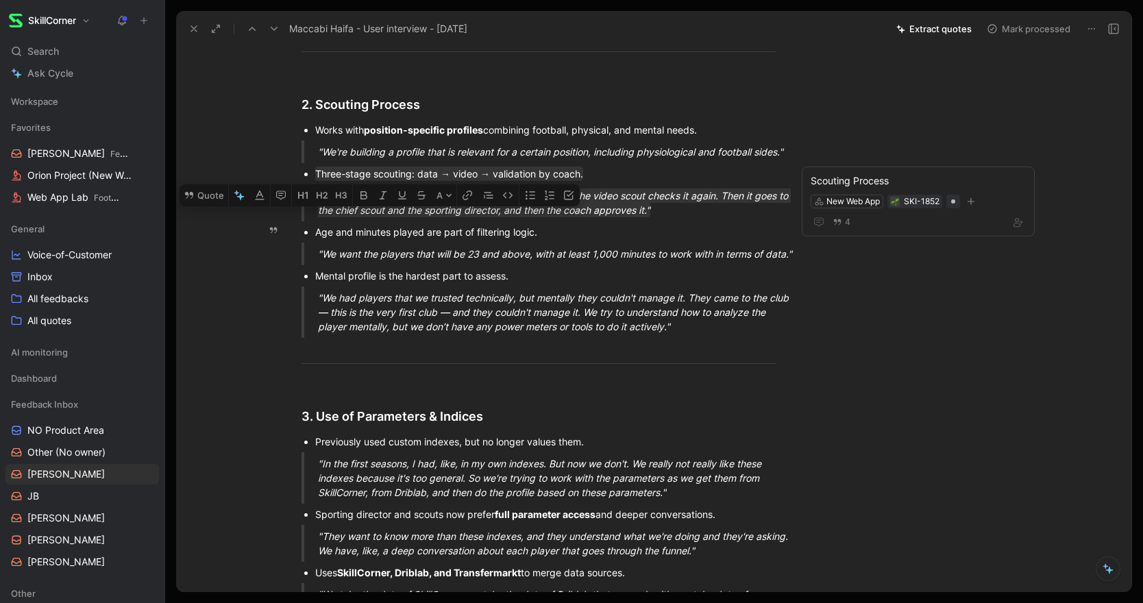
drag, startPoint x: 350, startPoint y: 269, endPoint x: 315, endPoint y: 238, distance: 47.6
click at [206, 206] on button "Quote" at bounding box center [204, 195] width 49 height 22
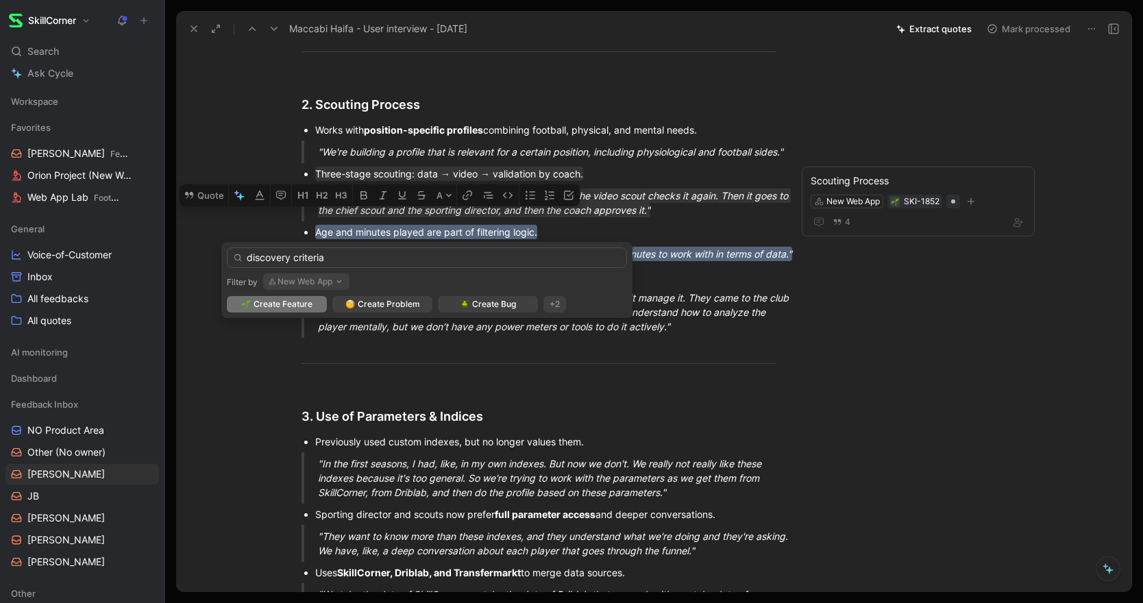
click at [251, 262] on input "discovery criteria" at bounding box center [427, 257] width 400 height 21
type input "Discovery criteria"
click at [277, 306] on span "Create Feature" at bounding box center [283, 304] width 59 height 14
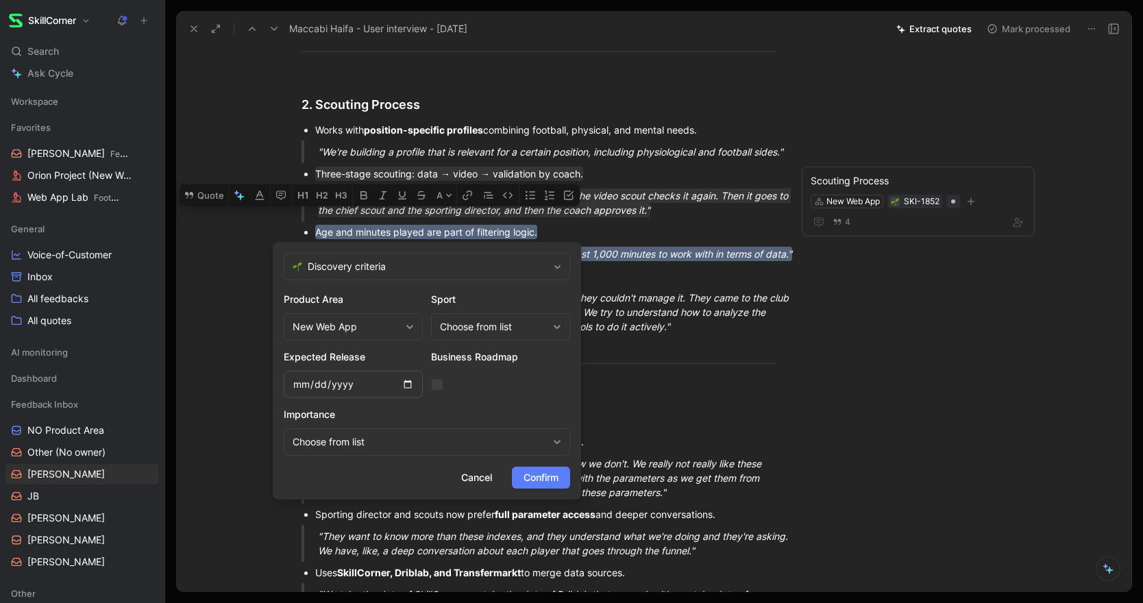
click at [529, 476] on span "Confirm" at bounding box center [541, 477] width 35 height 16
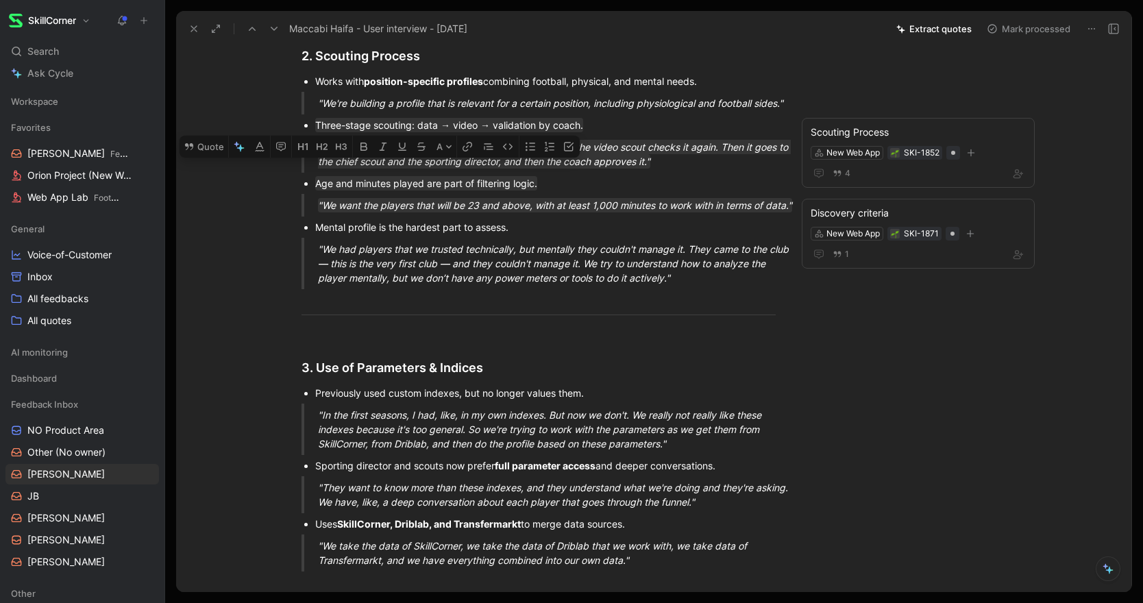
scroll to position [656, 0]
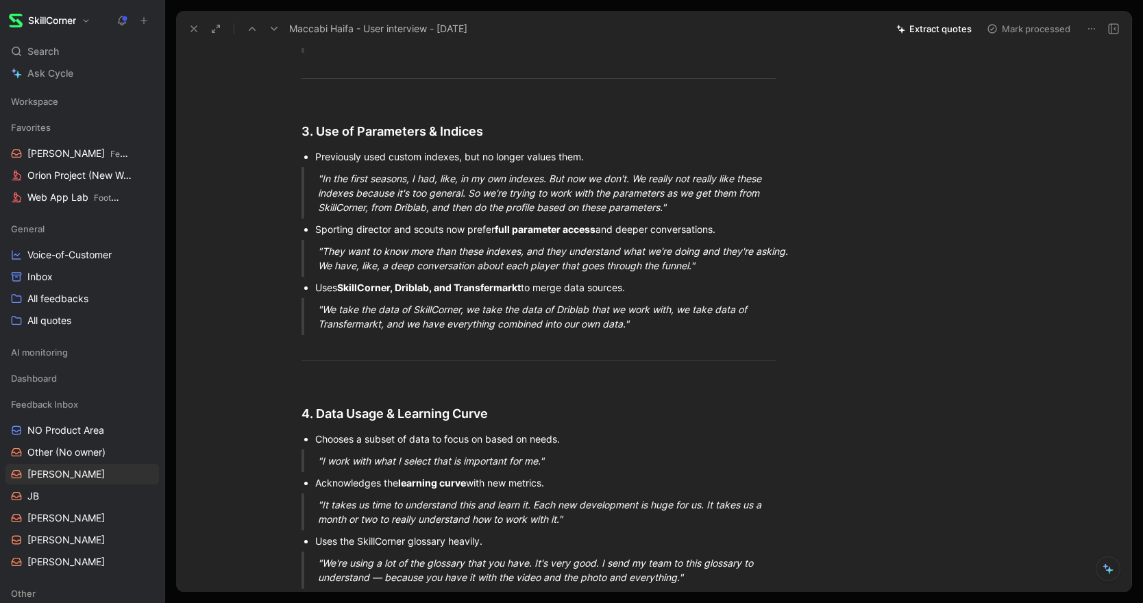
scroll to position [888, 0]
drag, startPoint x: 752, startPoint y: 278, endPoint x: 307, endPoint y: 173, distance: 456.9
click at [307, 173] on div "Quick Summary Works with a small data & scouting team (data analyst + data engi…" at bounding box center [538, 390] width 667 height 2303
click at [345, 144] on button "Quote" at bounding box center [347, 133] width 49 height 22
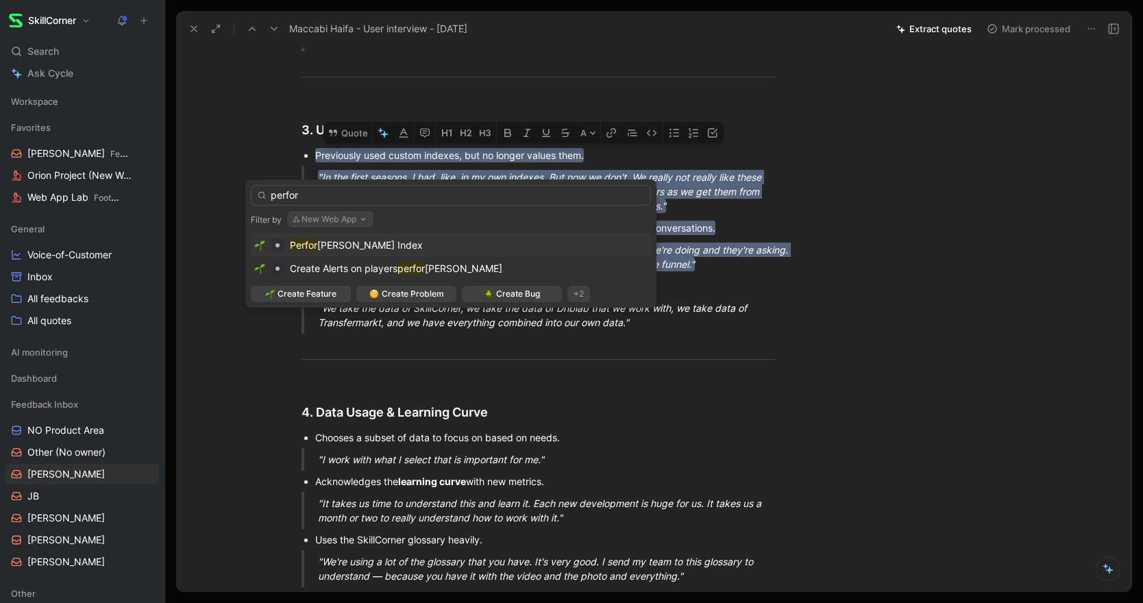
type input "perfor"
click at [343, 245] on span "[PERSON_NAME] Index" at bounding box center [370, 245] width 106 height 12
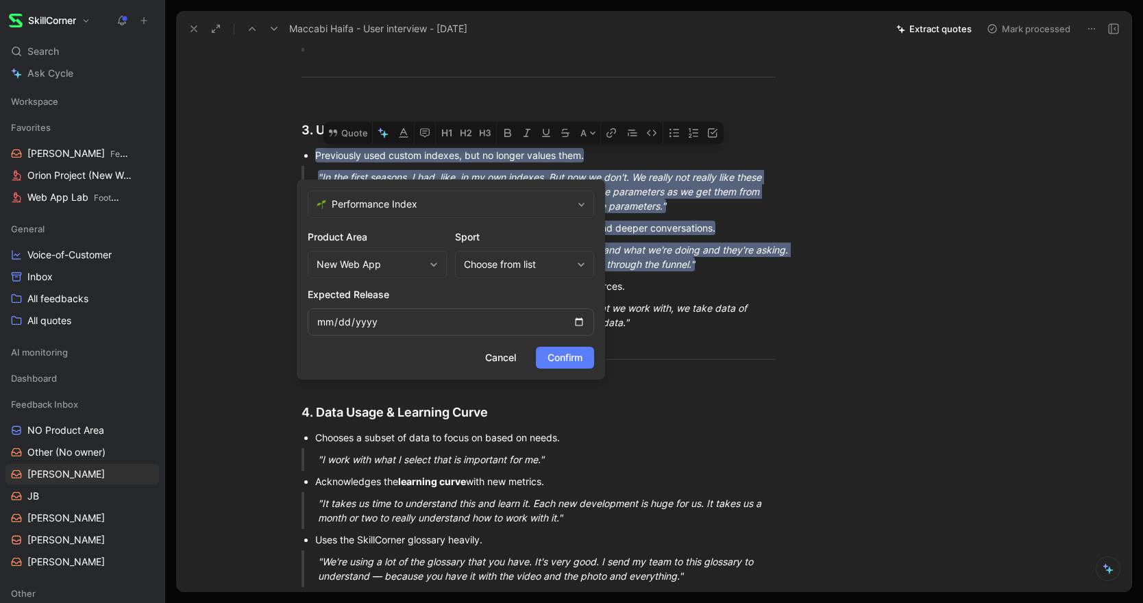
click at [575, 354] on span "Confirm" at bounding box center [564, 357] width 35 height 16
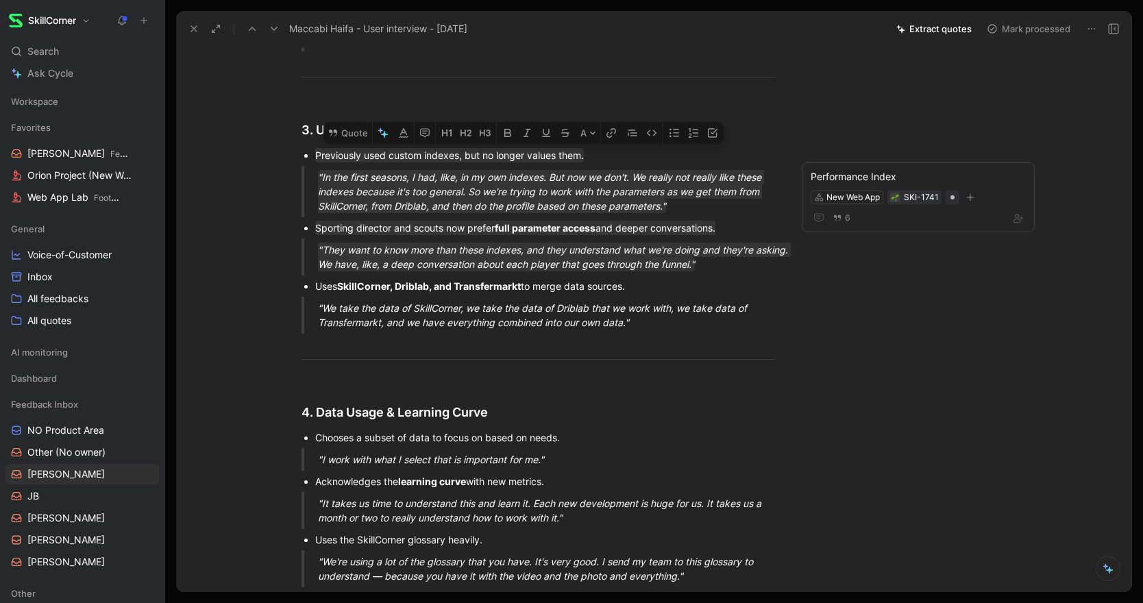
click at [267, 330] on div "Quick Summary Works with a small data & scouting team (data analyst + data engi…" at bounding box center [538, 390] width 667 height 2303
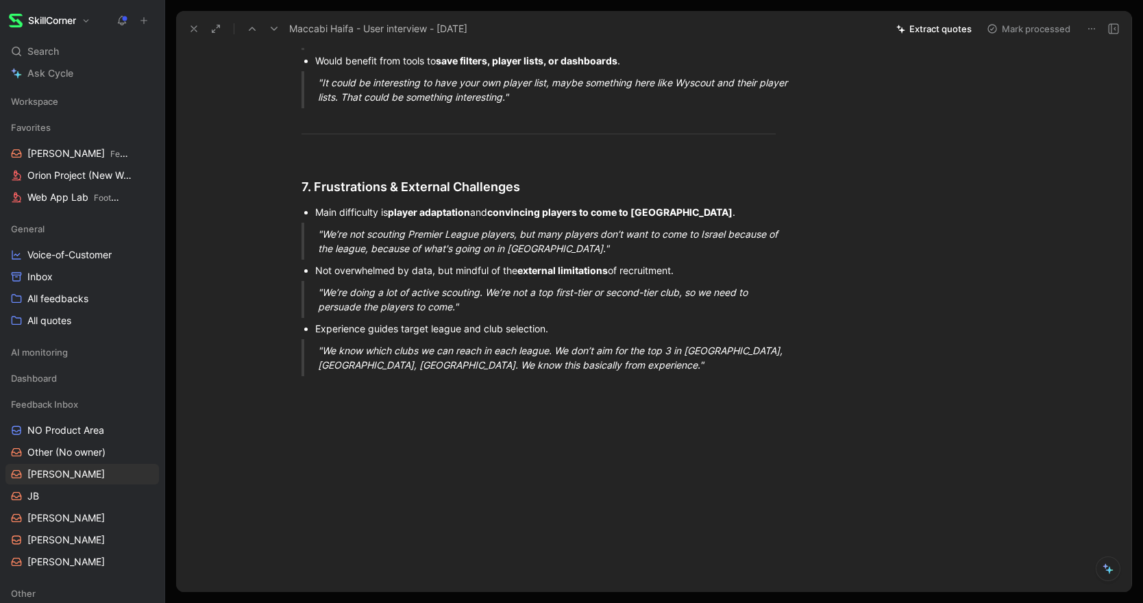
scroll to position [2034, 0]
click at [1044, 32] on button "Mark processed" at bounding box center [1029, 28] width 96 height 19
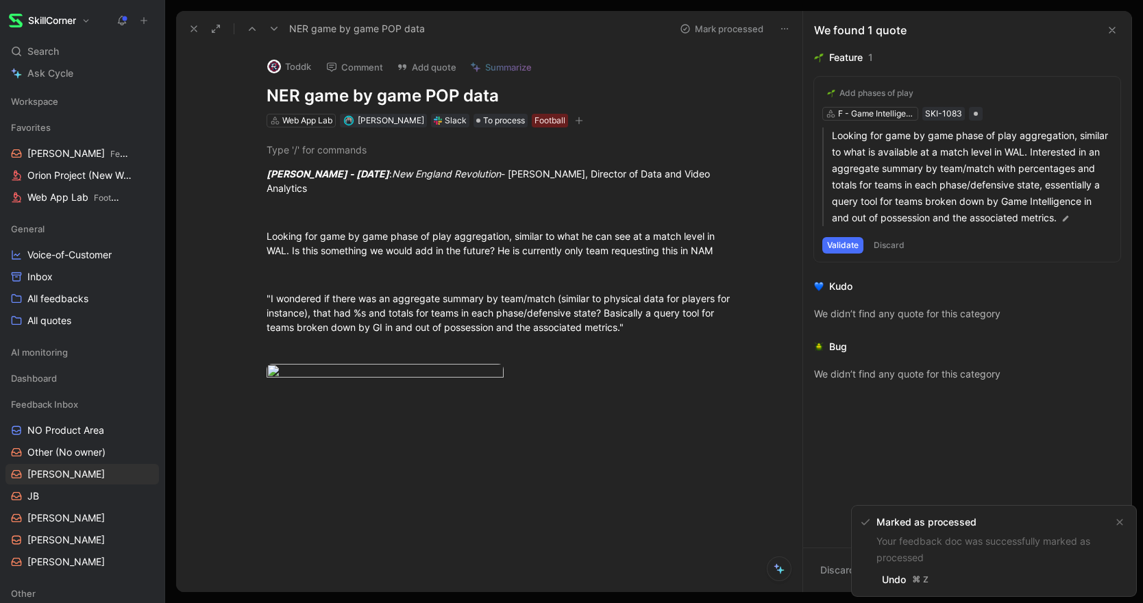
click at [189, 30] on icon at bounding box center [193, 28] width 11 height 11
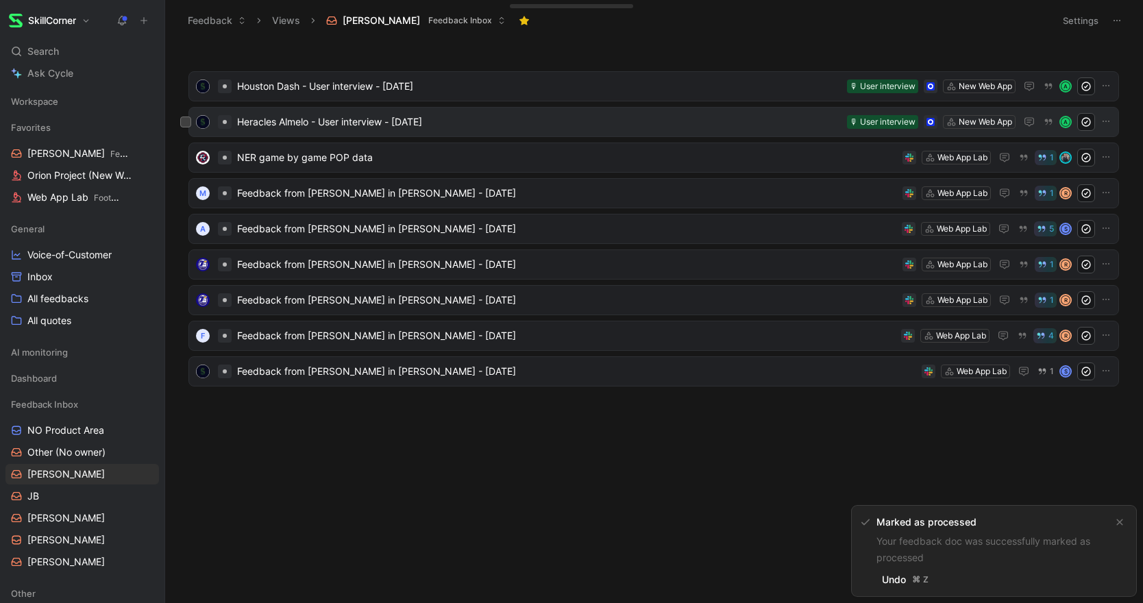
click at [330, 123] on span "Heracles Almelo - User interview - [DATE]" at bounding box center [539, 122] width 604 height 16
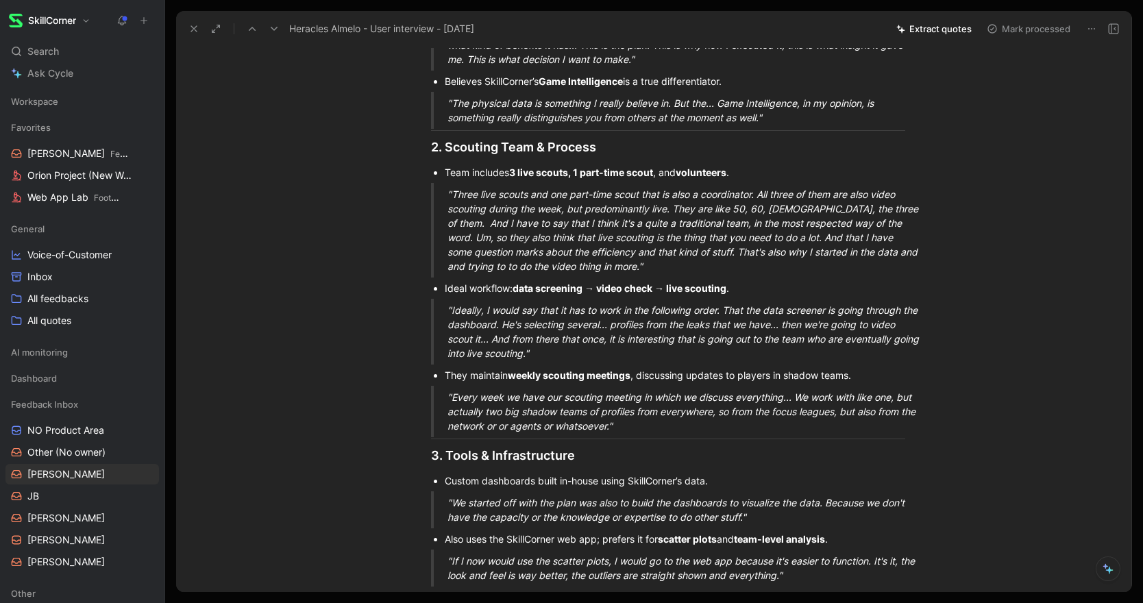
scroll to position [521, 0]
click at [431, 149] on div "2. Scouting Team & Process" at bounding box center [668, 146] width 474 height 19
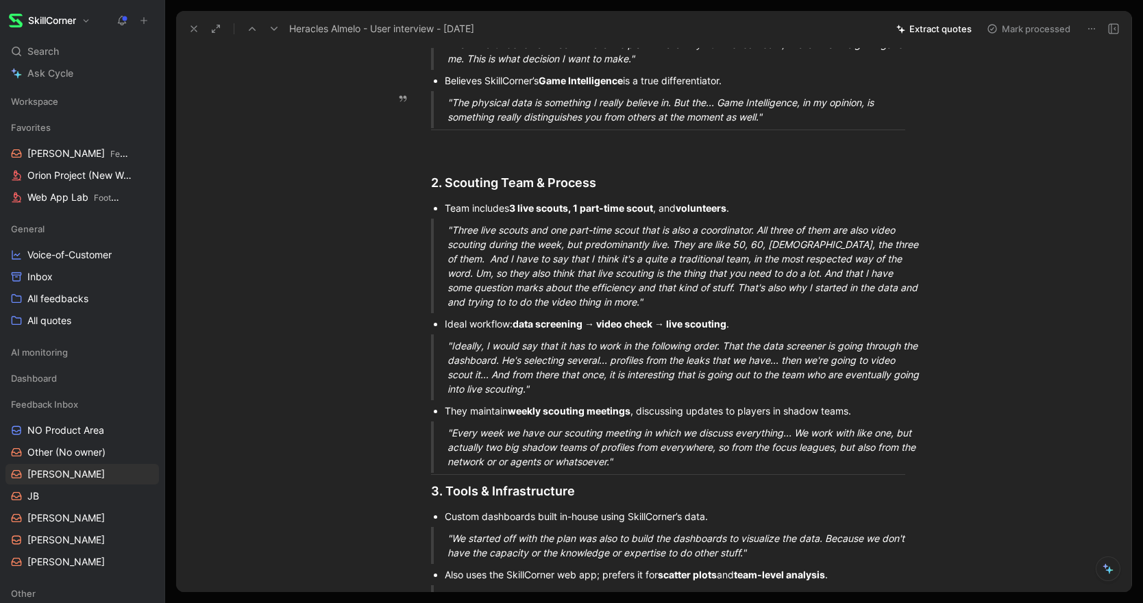
click at [808, 120] on div ""The physical data is something I really believe in. But the... Game Intelligen…" at bounding box center [684, 109] width 474 height 29
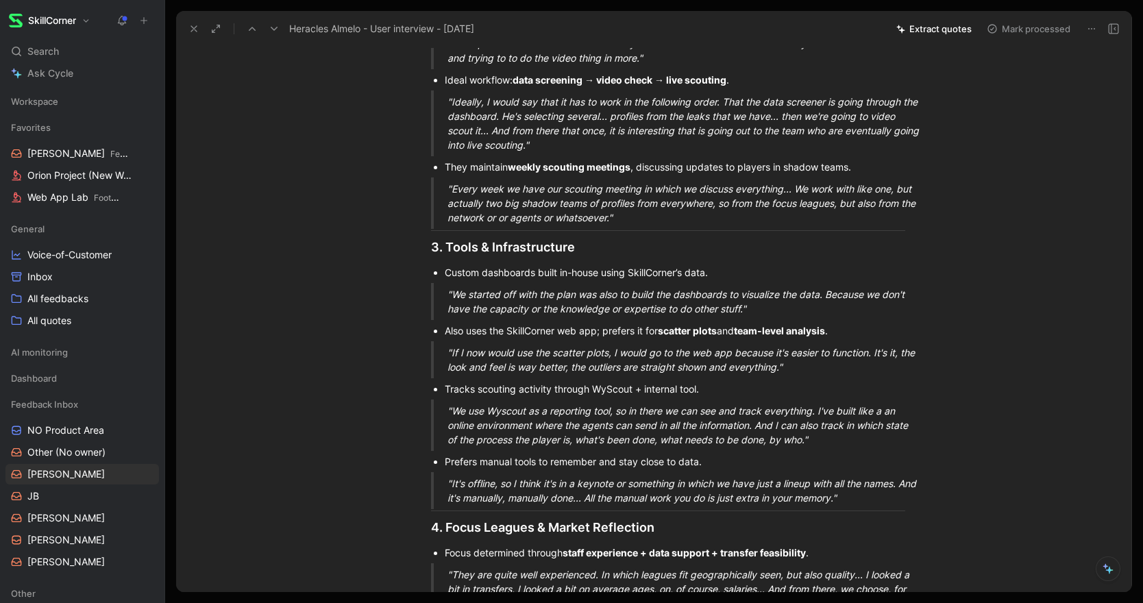
scroll to position [791, 0]
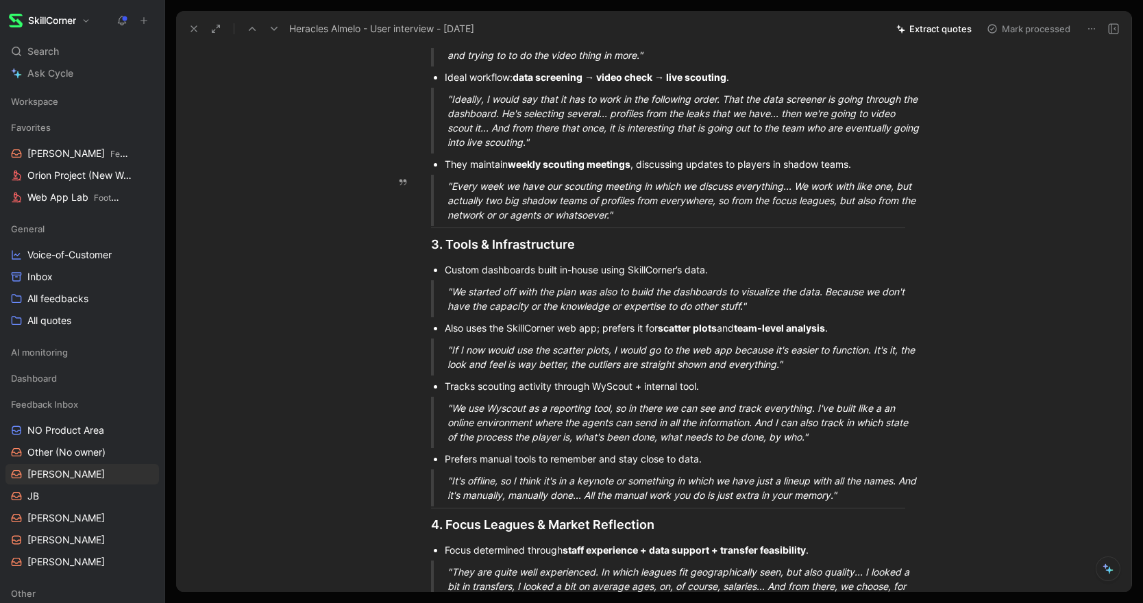
click at [669, 219] on div ""Every week we have our scouting meeting in which we discuss everything... We w…" at bounding box center [684, 200] width 474 height 43
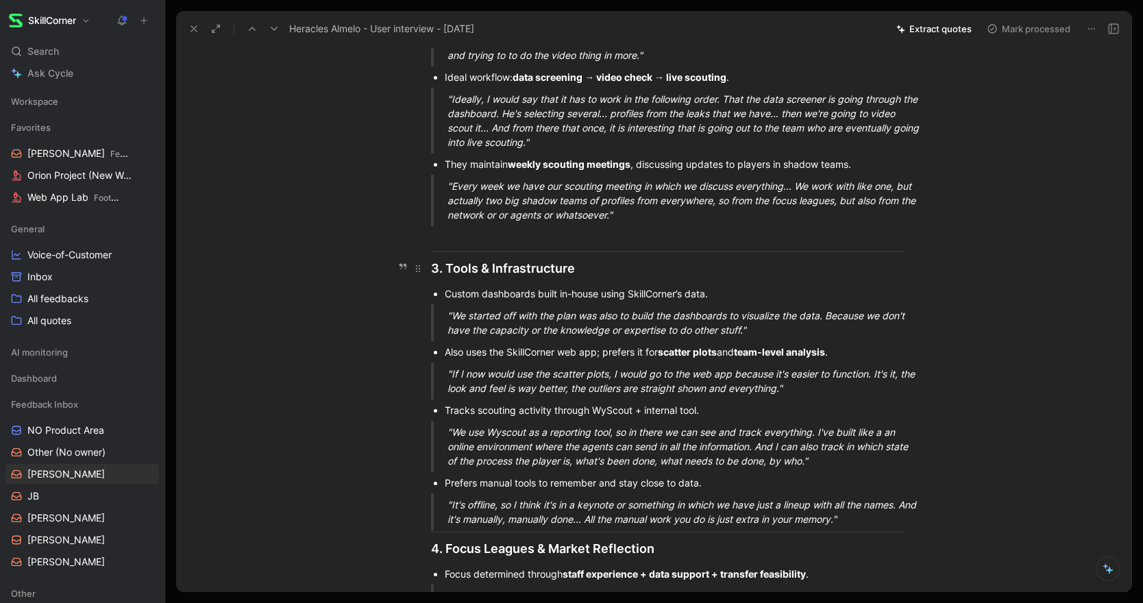
click at [434, 264] on div "3. Tools & Infrastructure" at bounding box center [668, 268] width 474 height 19
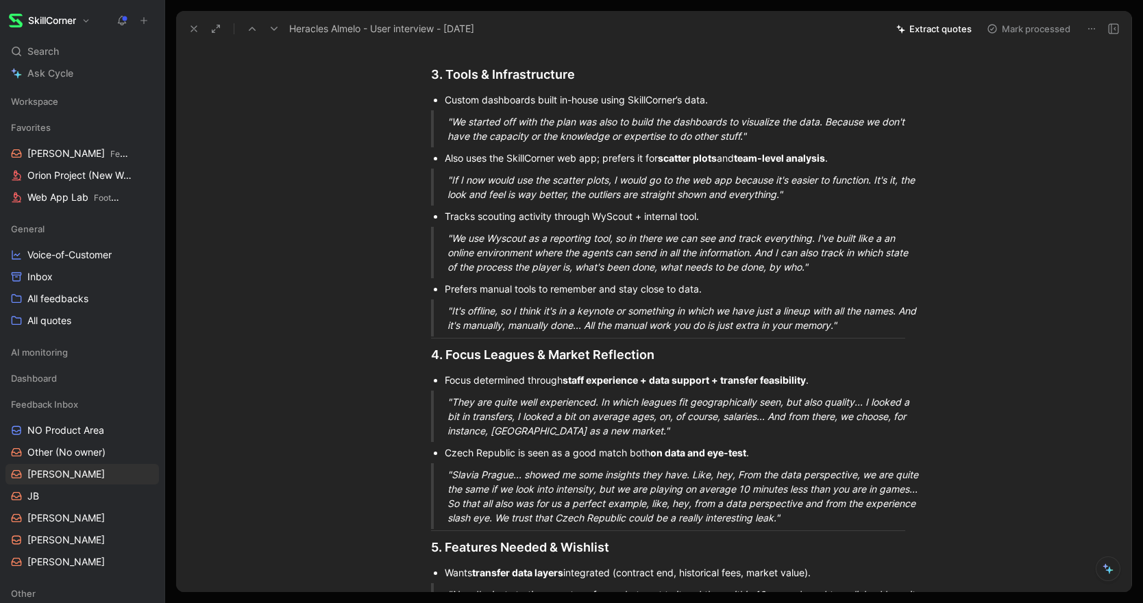
scroll to position [1015, 0]
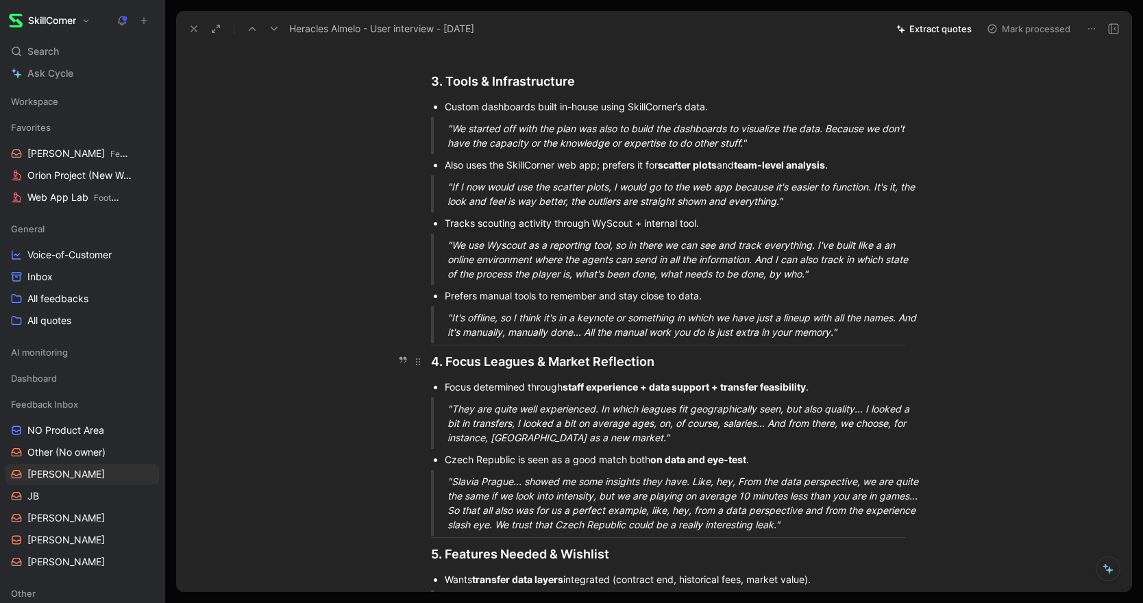
click at [426, 352] on h2 "4. Focus Leagues & Market Reflection" at bounding box center [668, 361] width 526 height 29
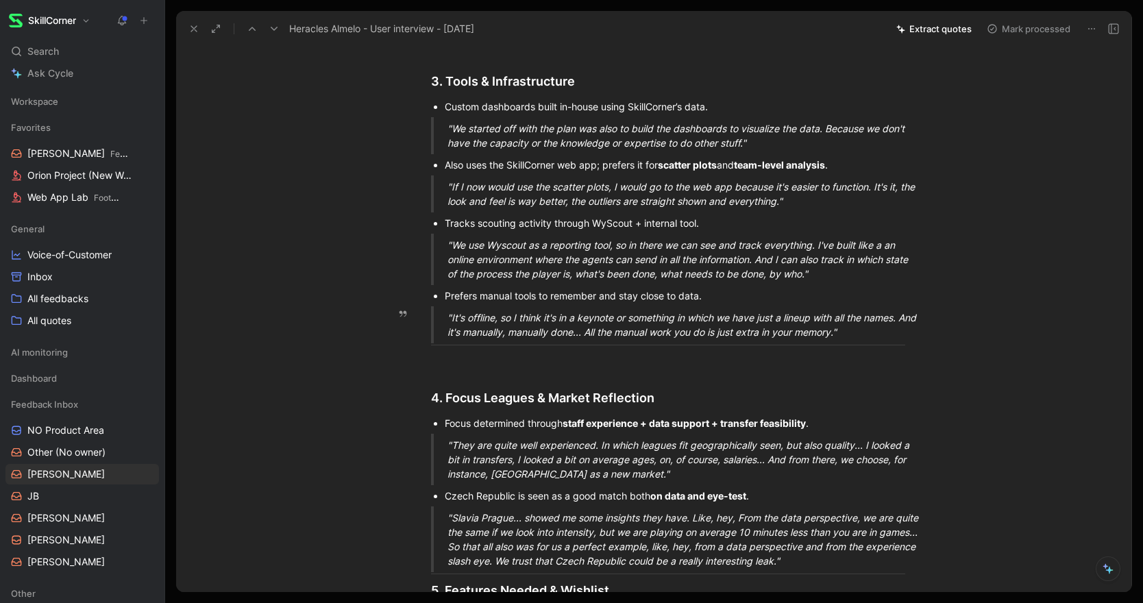
click at [874, 334] on div ""It's offline, so I think it's in a keynote or something in which we have just …" at bounding box center [684, 324] width 474 height 29
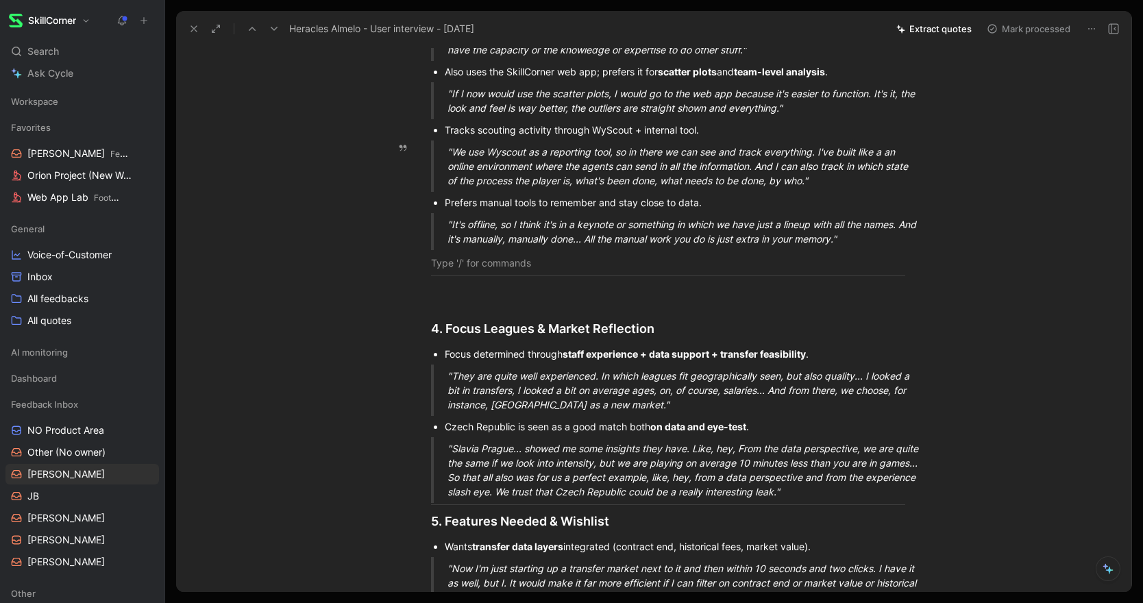
scroll to position [1096, 0]
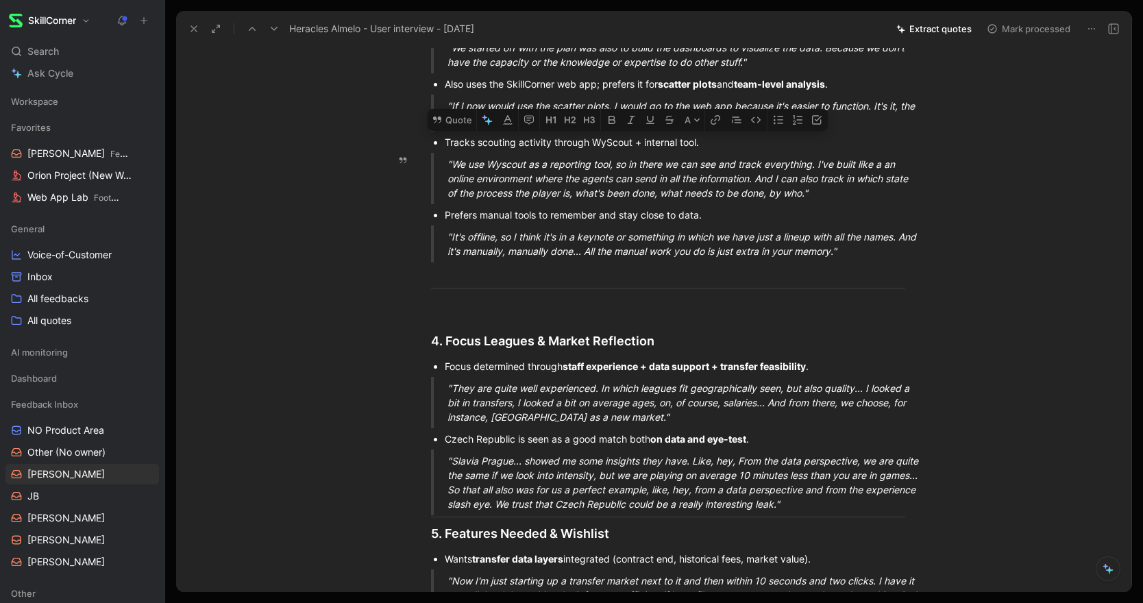
drag, startPoint x: 443, startPoint y: 138, endPoint x: 835, endPoint y: 201, distance: 397.7
click at [835, 201] on div "️Quick Summary [PERSON_NAME] joined Heracles at the start of the 2024/25 season…" at bounding box center [668, 71] width 926 height 2079
click at [457, 121] on button "Quote" at bounding box center [452, 120] width 49 height 22
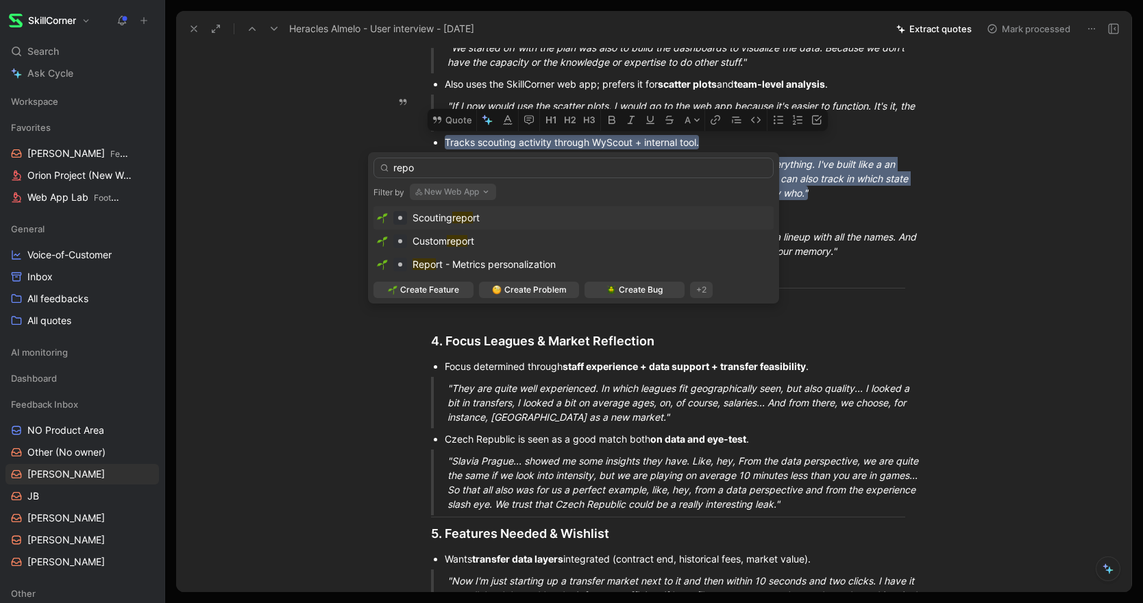
type input "repo"
click at [484, 221] on div "Scouting repo rt" at bounding box center [573, 218] width 393 height 16
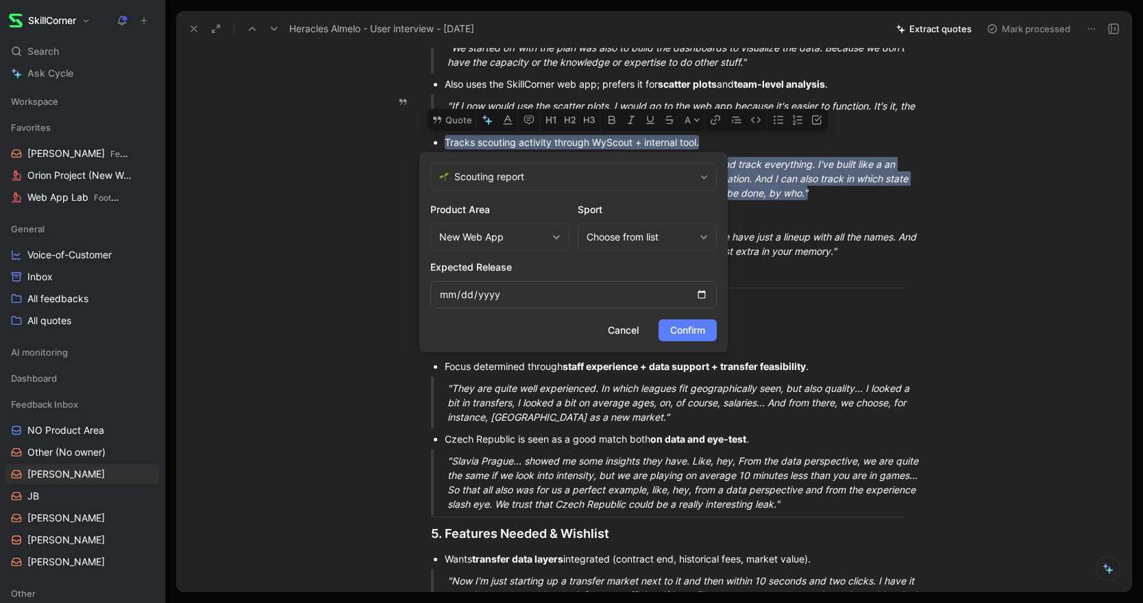
click at [703, 327] on span "Confirm" at bounding box center [687, 330] width 35 height 16
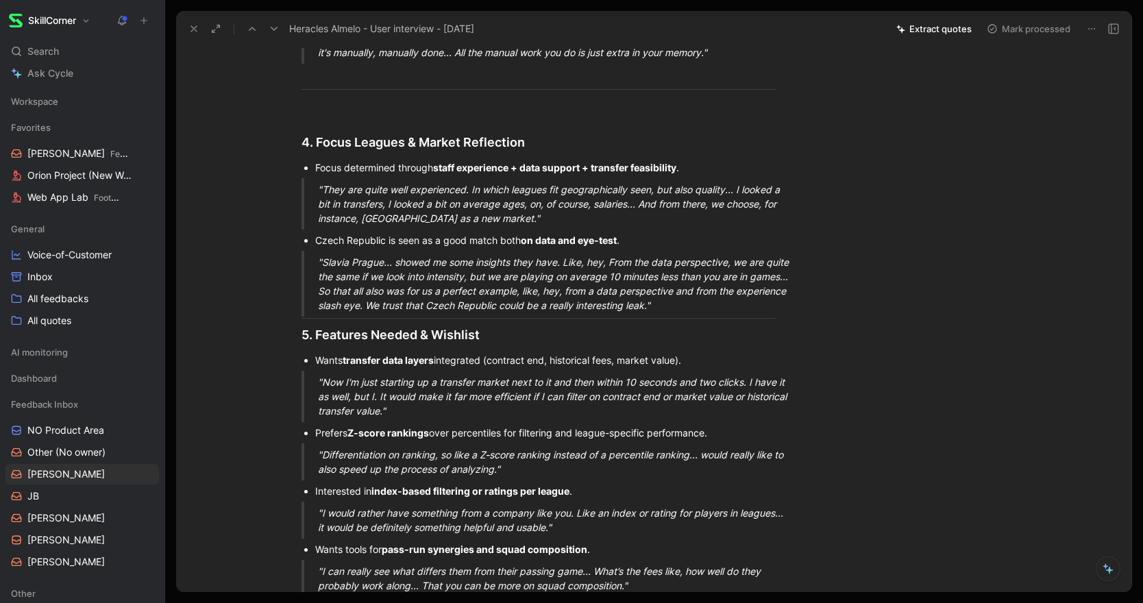
scroll to position [1299, 0]
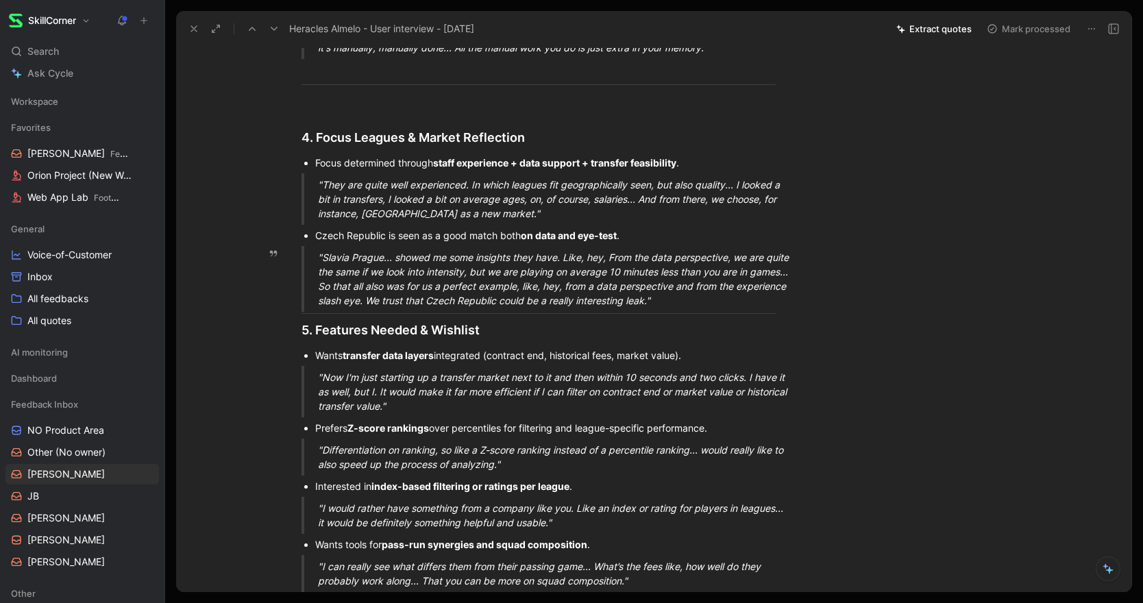
click at [718, 305] on div ""Slavia Prague... showed me some insights they have. Like, hey, From the data p…" at bounding box center [555, 279] width 474 height 58
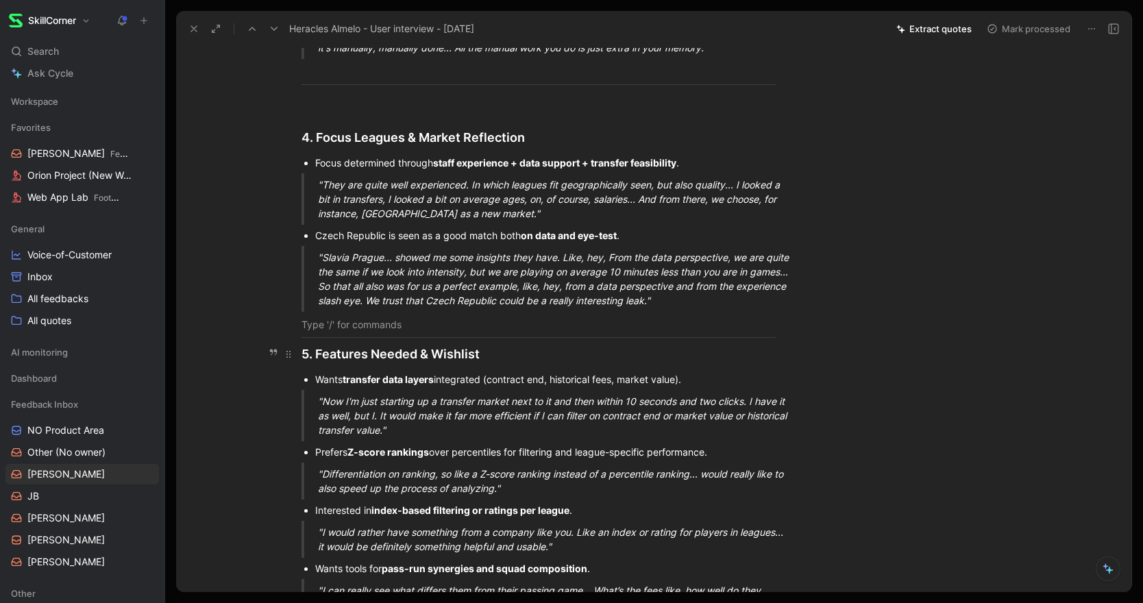
click at [300, 352] on h2 "5. Features Needed & Wishlist" at bounding box center [538, 353] width 526 height 29
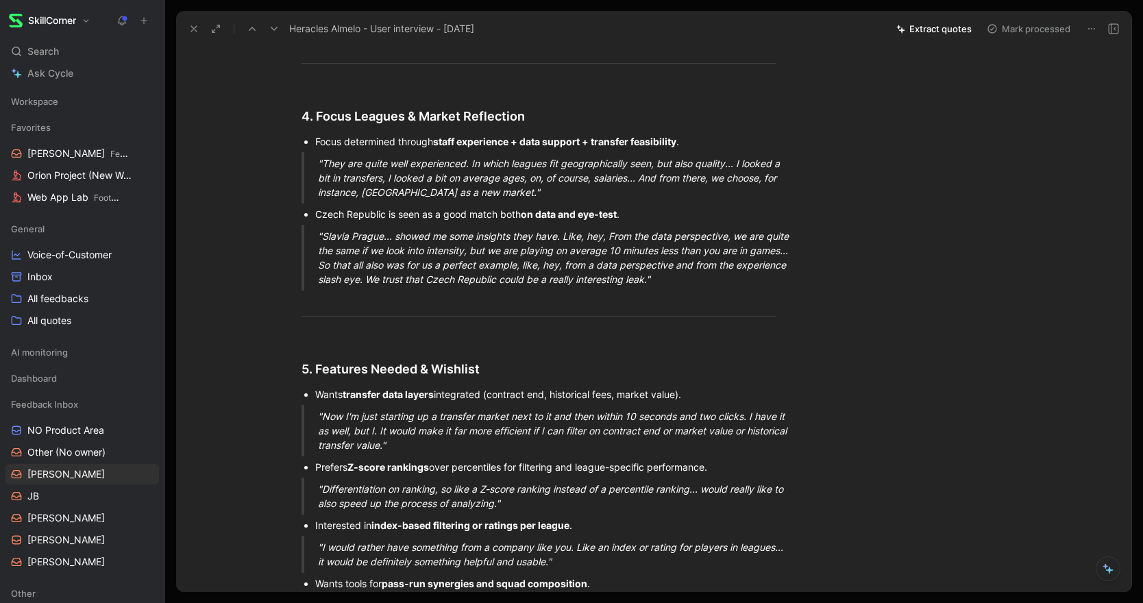
scroll to position [1325, 0]
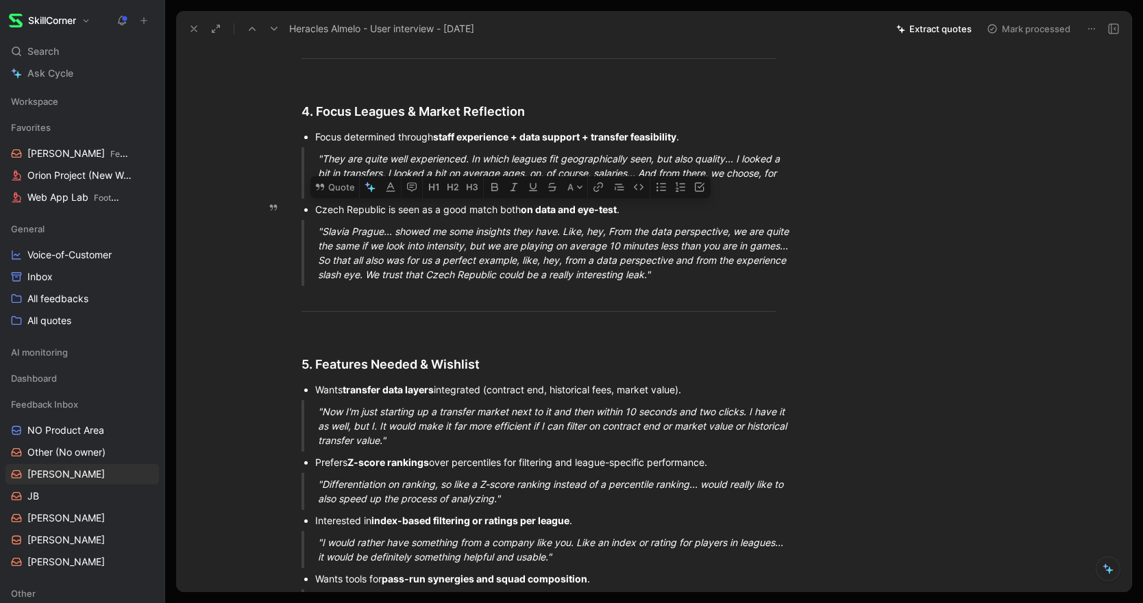
drag, startPoint x: 726, startPoint y: 275, endPoint x: 312, endPoint y: 216, distance: 418.1
click at [332, 188] on button "Quote" at bounding box center [334, 187] width 49 height 22
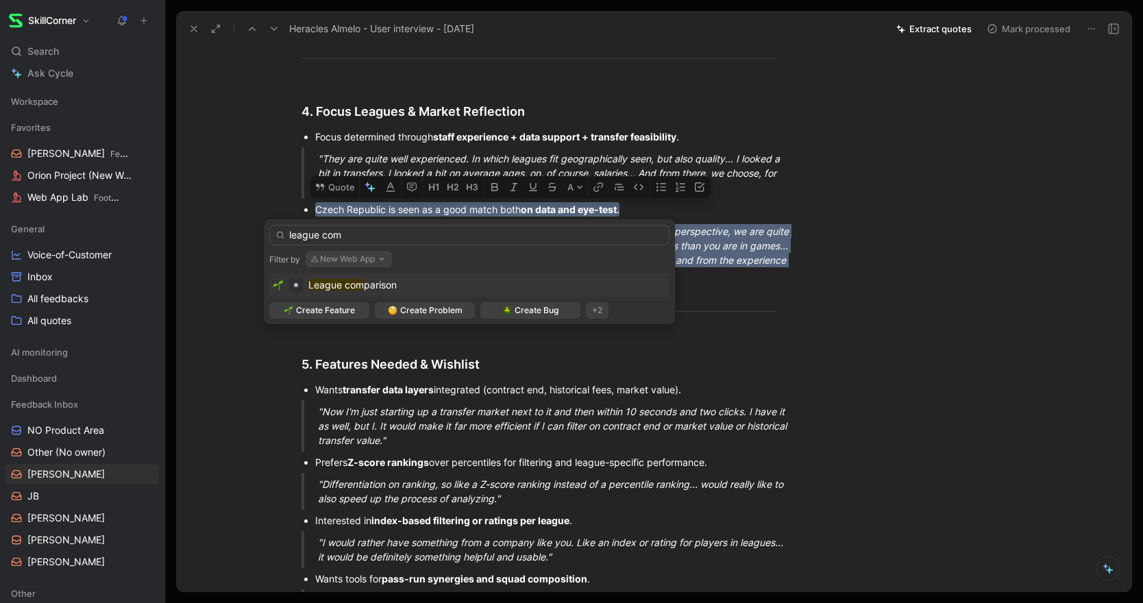
type input "league com"
click at [375, 291] on div "League com parison" at bounding box center [352, 285] width 88 height 16
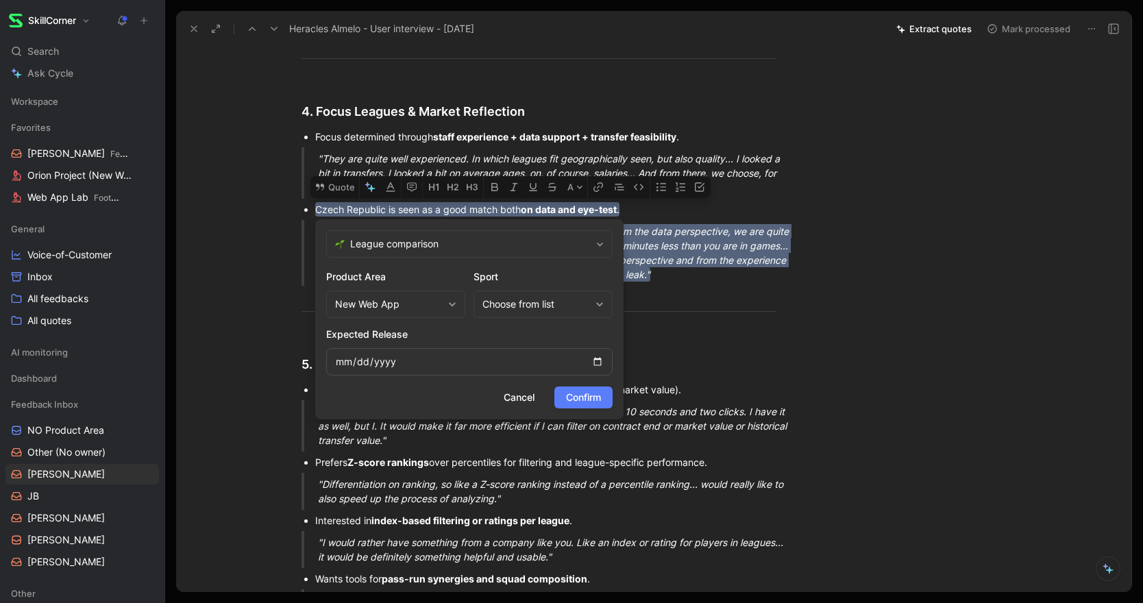
click at [583, 393] on span "Confirm" at bounding box center [583, 397] width 35 height 16
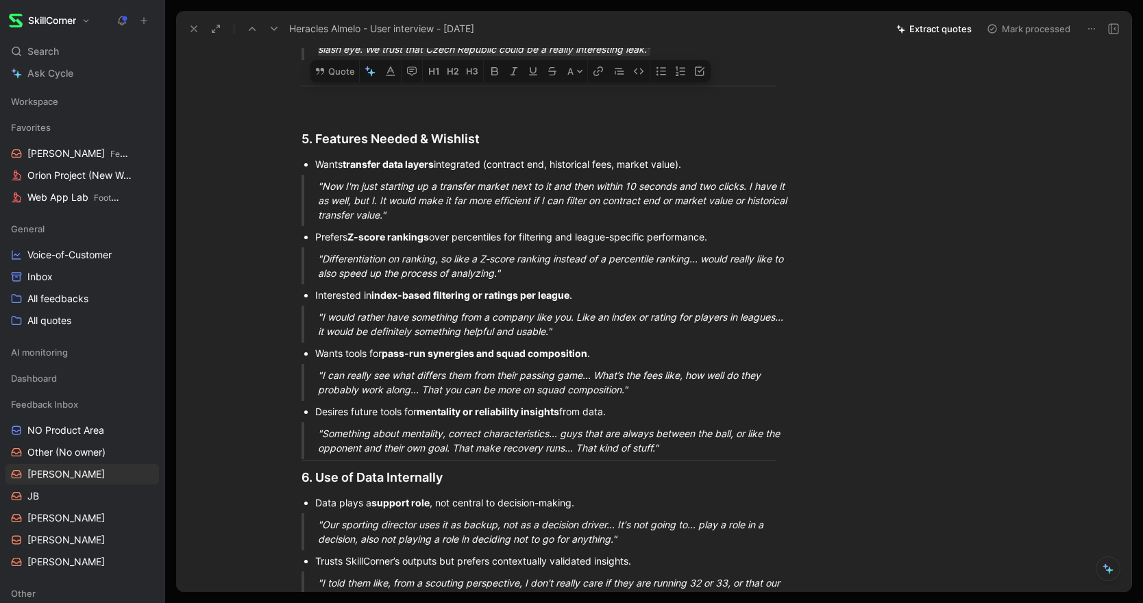
scroll to position [1584, 0]
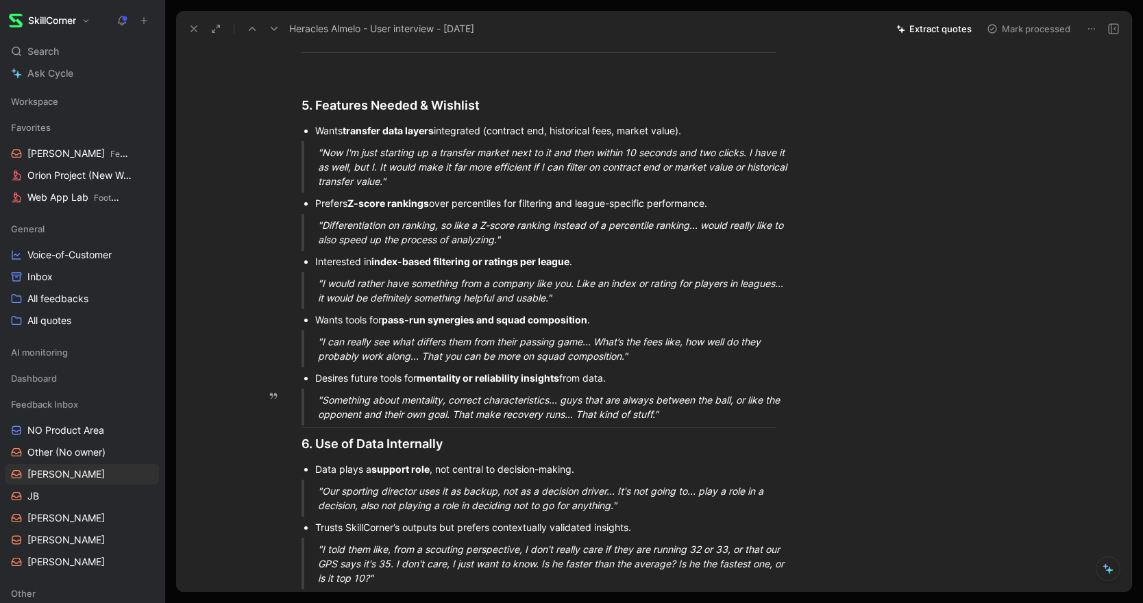
click at [676, 415] on div ""Something about mentality, correct characteristics... guys that are always bet…" at bounding box center [555, 407] width 474 height 29
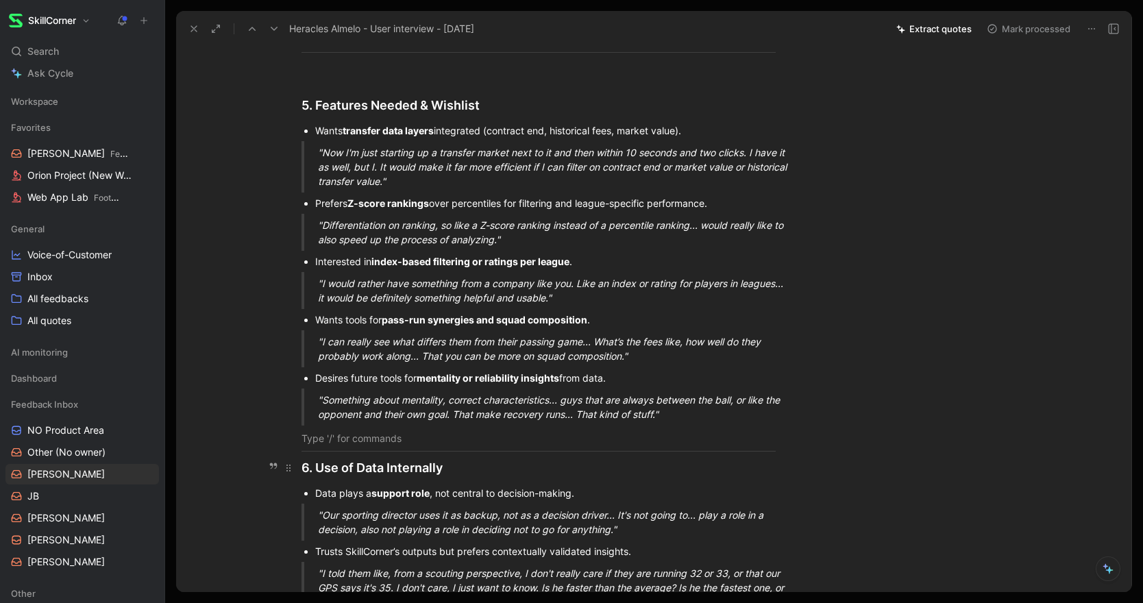
click at [299, 471] on h2 "6. Use of Data Internally" at bounding box center [538, 467] width 526 height 29
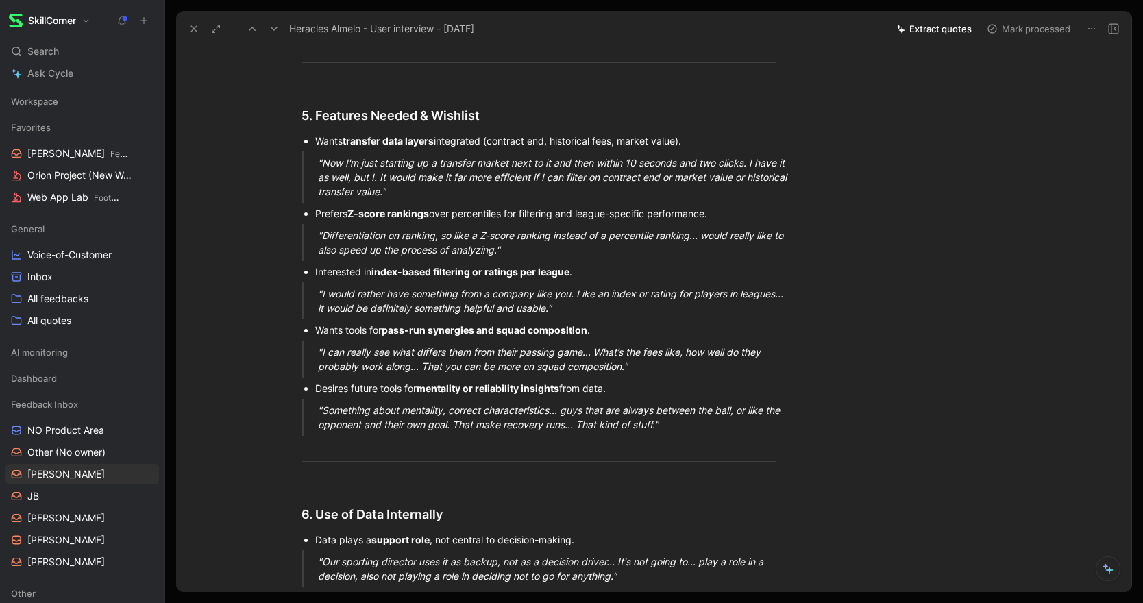
scroll to position [1566, 0]
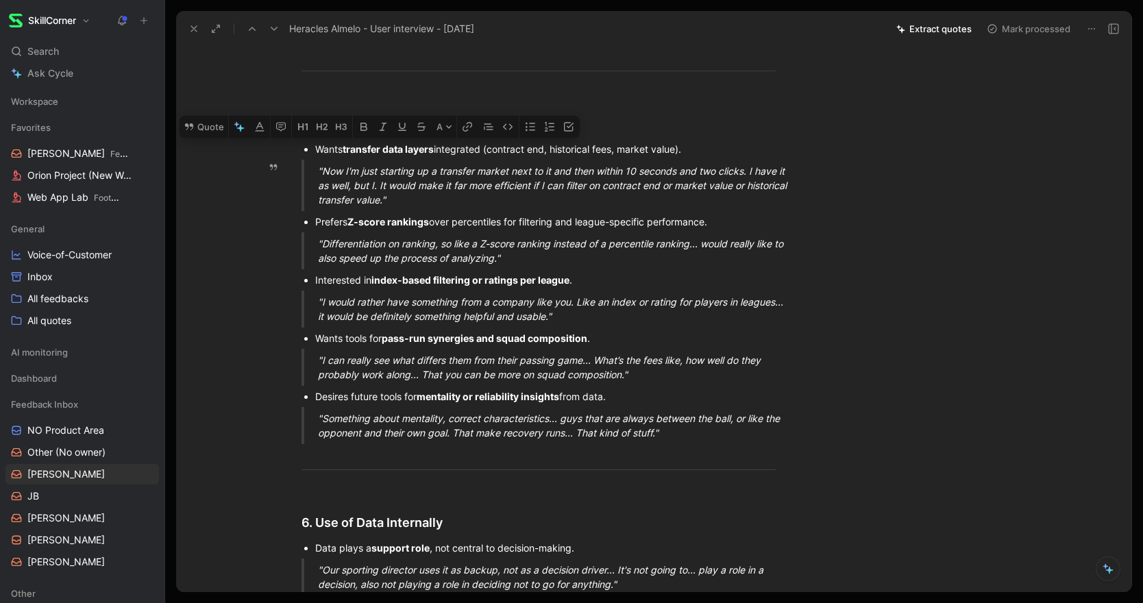
drag, startPoint x: 317, startPoint y: 148, endPoint x: 602, endPoint y: 210, distance: 292.3
click at [204, 125] on button "Quote" at bounding box center [204, 127] width 49 height 22
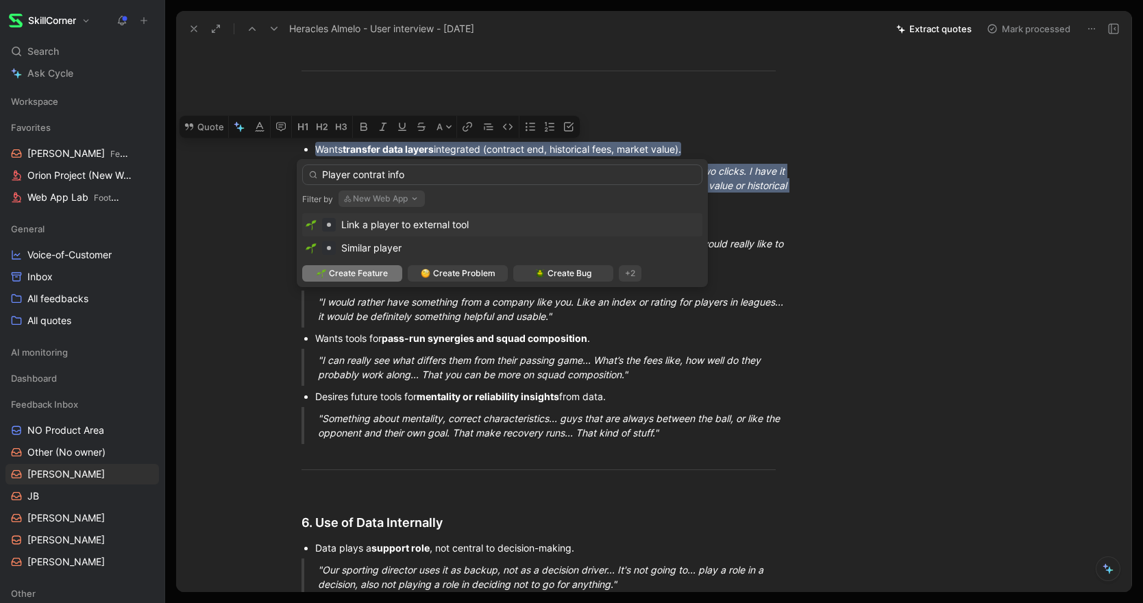
type input "Player contrat info"
click at [363, 274] on span "Create Feature" at bounding box center [358, 274] width 59 height 14
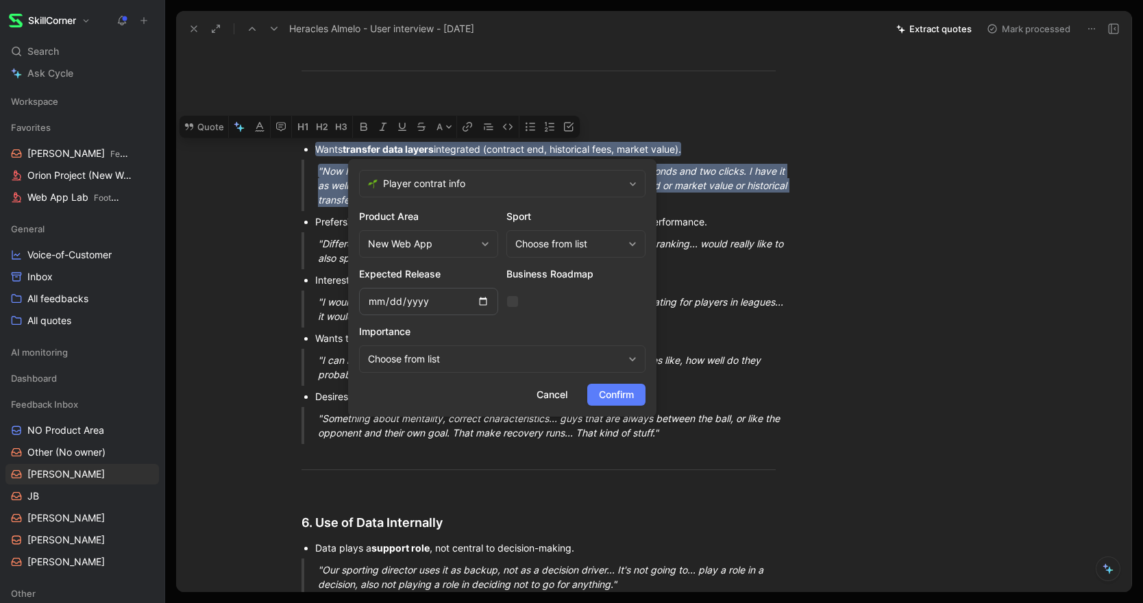
click at [615, 392] on span "Confirm" at bounding box center [616, 394] width 35 height 16
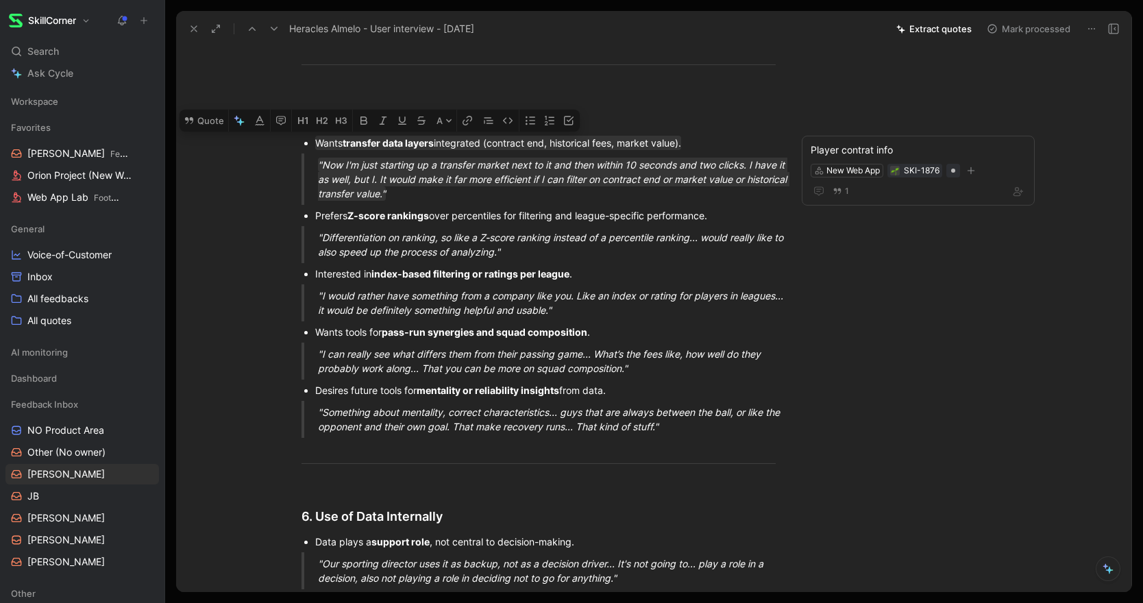
scroll to position [1573, 0]
drag, startPoint x: 315, startPoint y: 214, endPoint x: 521, endPoint y: 261, distance: 212.1
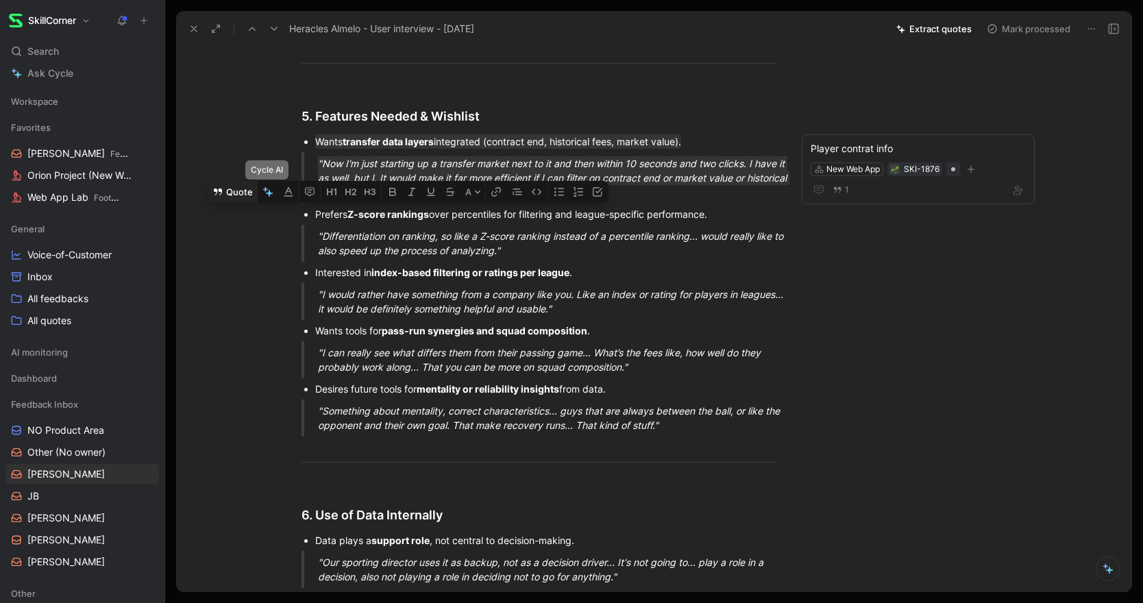
click at [246, 193] on button "Quote" at bounding box center [232, 192] width 49 height 22
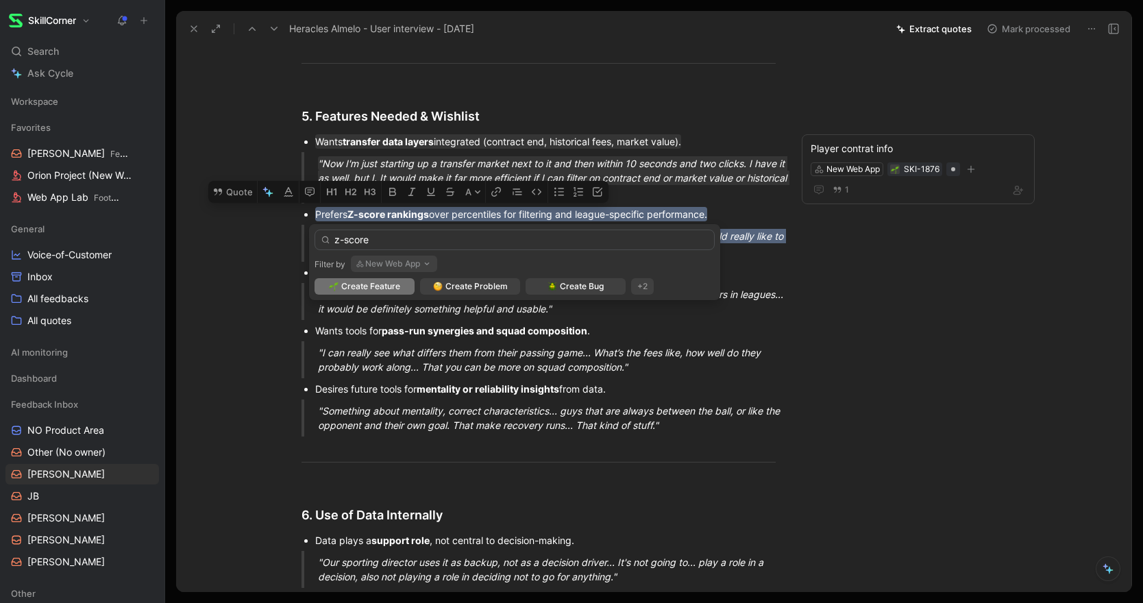
type input "z-score"
click at [379, 288] on span "Create Feature" at bounding box center [370, 287] width 59 height 14
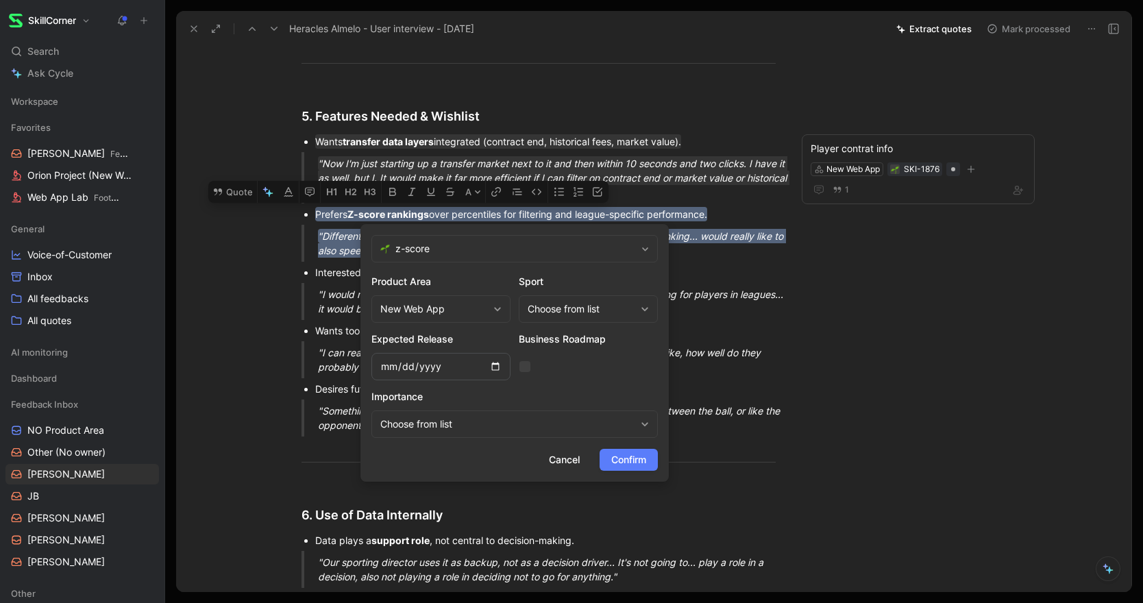
click at [620, 452] on span "Confirm" at bounding box center [628, 460] width 35 height 16
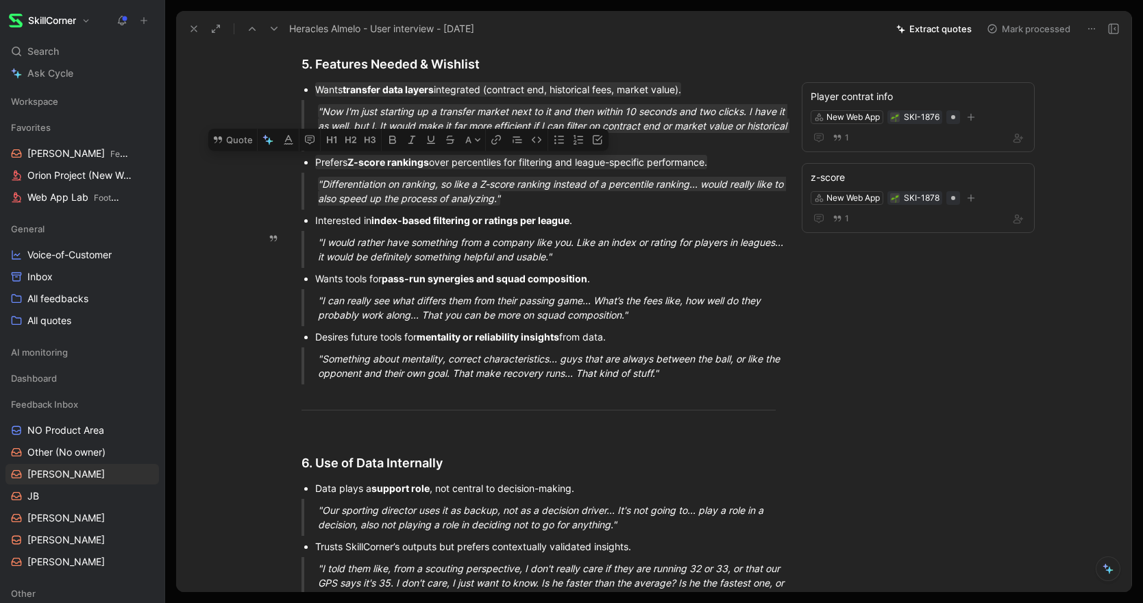
scroll to position [1618, 0]
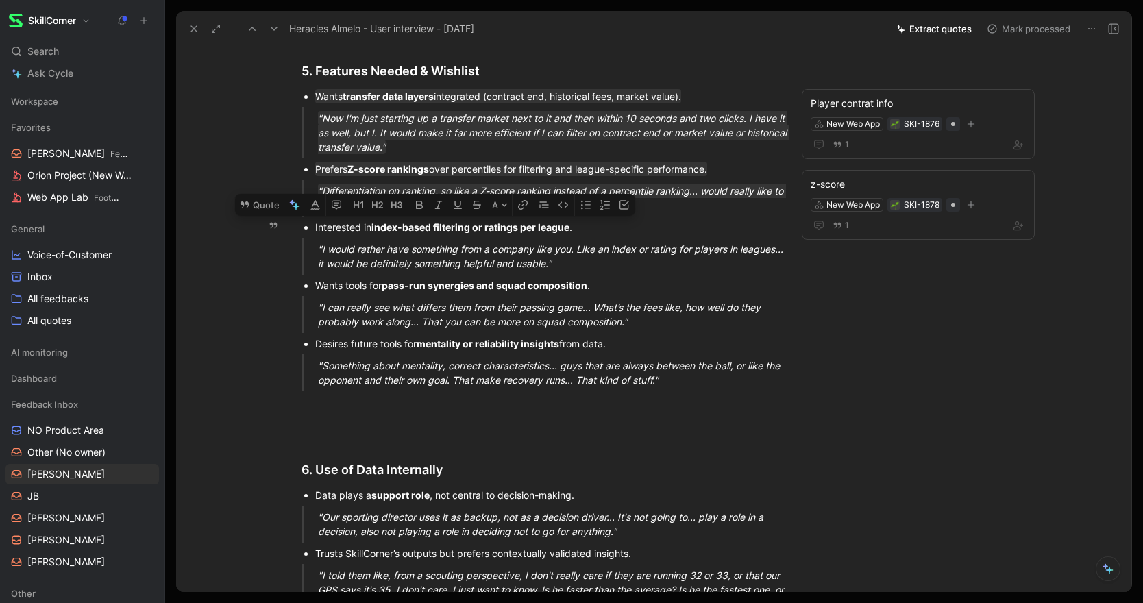
drag, startPoint x: 565, startPoint y: 265, endPoint x: 311, endPoint y: 229, distance: 256.1
click at [262, 210] on button "Quote" at bounding box center [259, 205] width 49 height 22
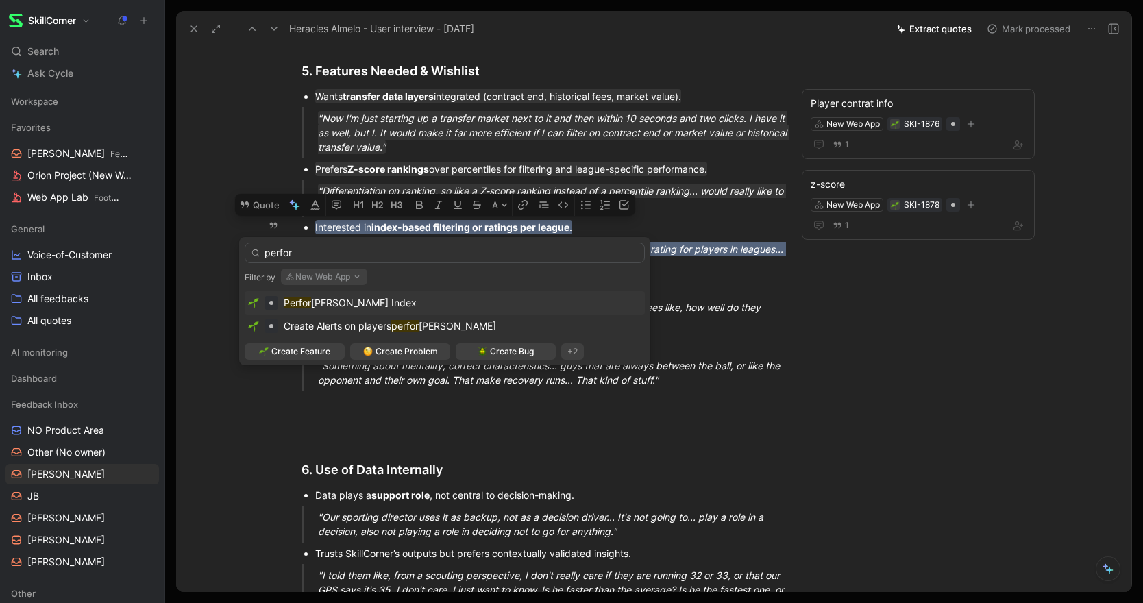
type input "perfor"
click at [330, 301] on span "[PERSON_NAME] Index" at bounding box center [364, 303] width 106 height 12
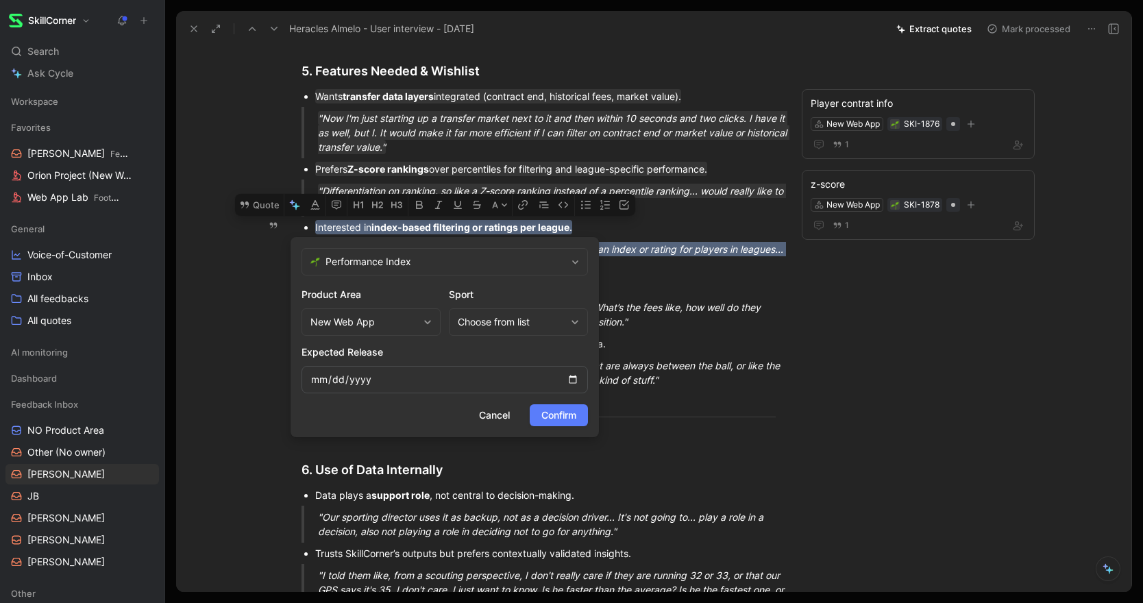
click at [571, 410] on span "Confirm" at bounding box center [558, 415] width 35 height 16
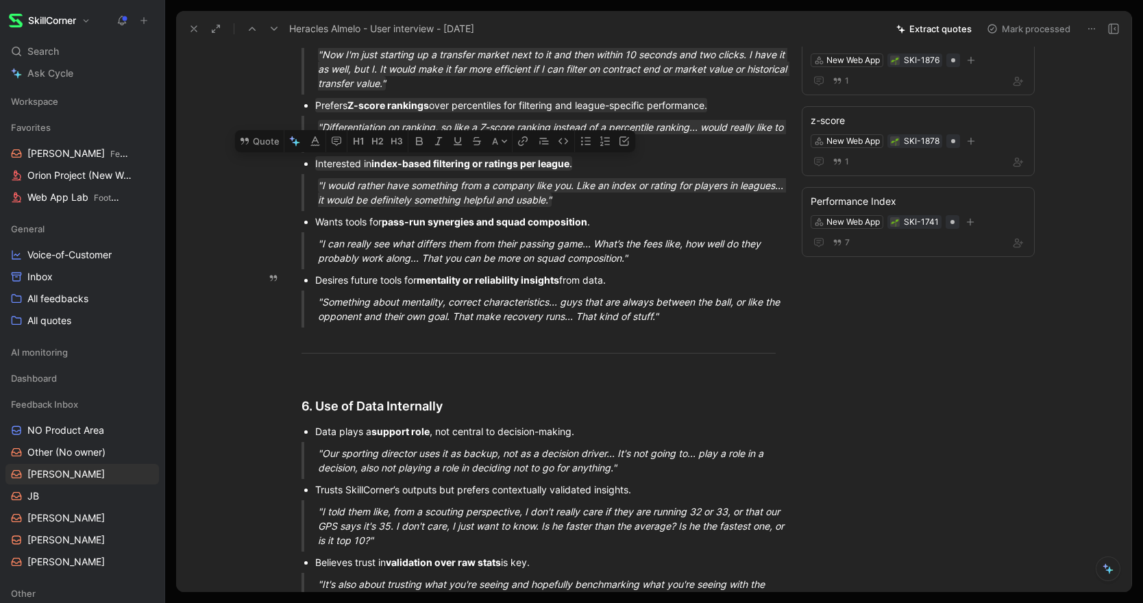
scroll to position [1697, 0]
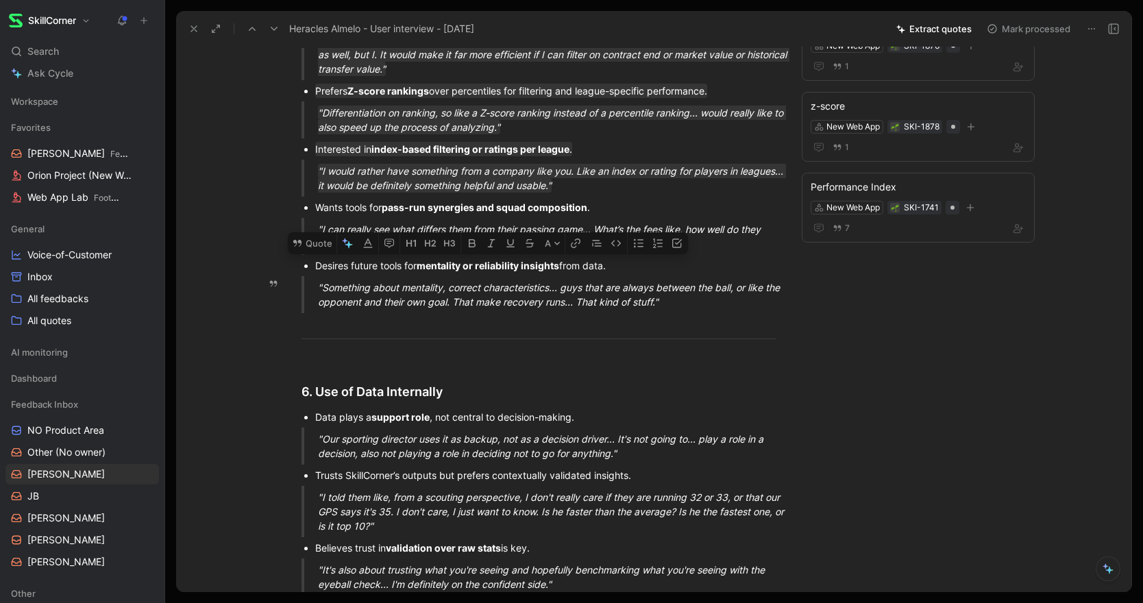
drag, startPoint x: 316, startPoint y: 268, endPoint x: 704, endPoint y: 307, distance: 390.5
click at [321, 243] on button "Quote" at bounding box center [312, 243] width 49 height 22
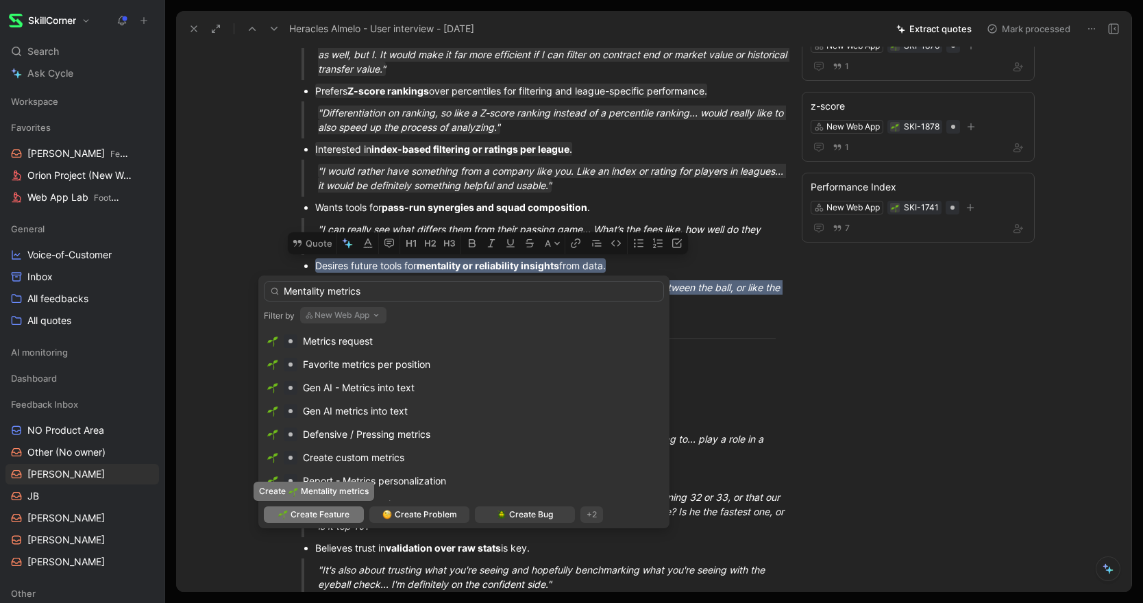
type input "Mentality metrics"
click at [316, 512] on span "Create Feature" at bounding box center [320, 515] width 59 height 14
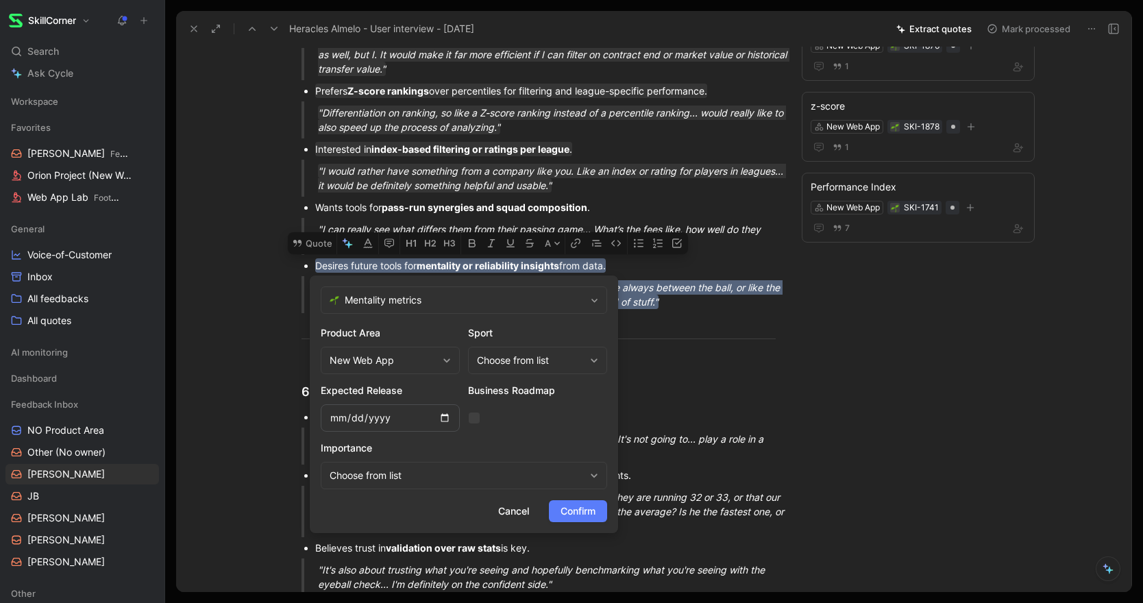
click at [579, 506] on span "Confirm" at bounding box center [578, 511] width 35 height 16
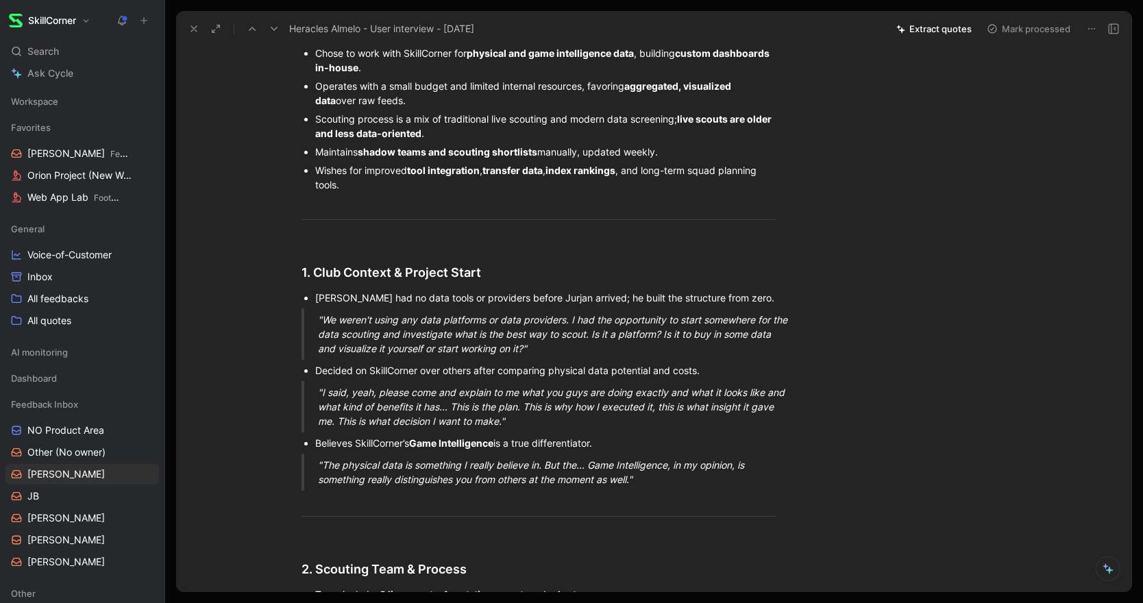
scroll to position [0, 0]
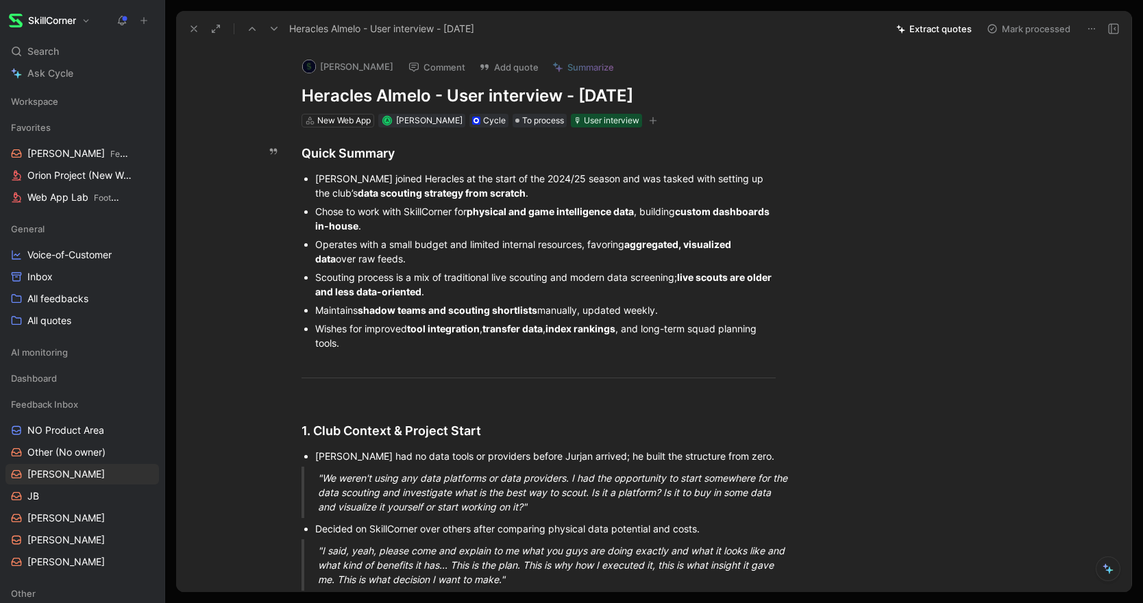
click at [1031, 29] on button "Mark processed" at bounding box center [1029, 28] width 96 height 19
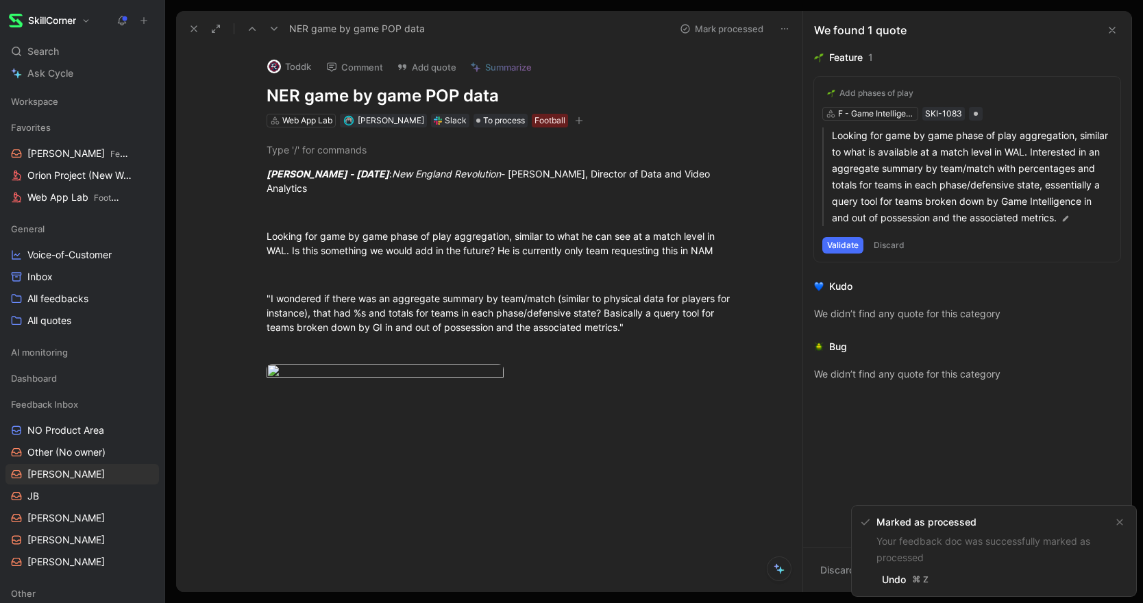
click at [187, 32] on button at bounding box center [193, 28] width 19 height 19
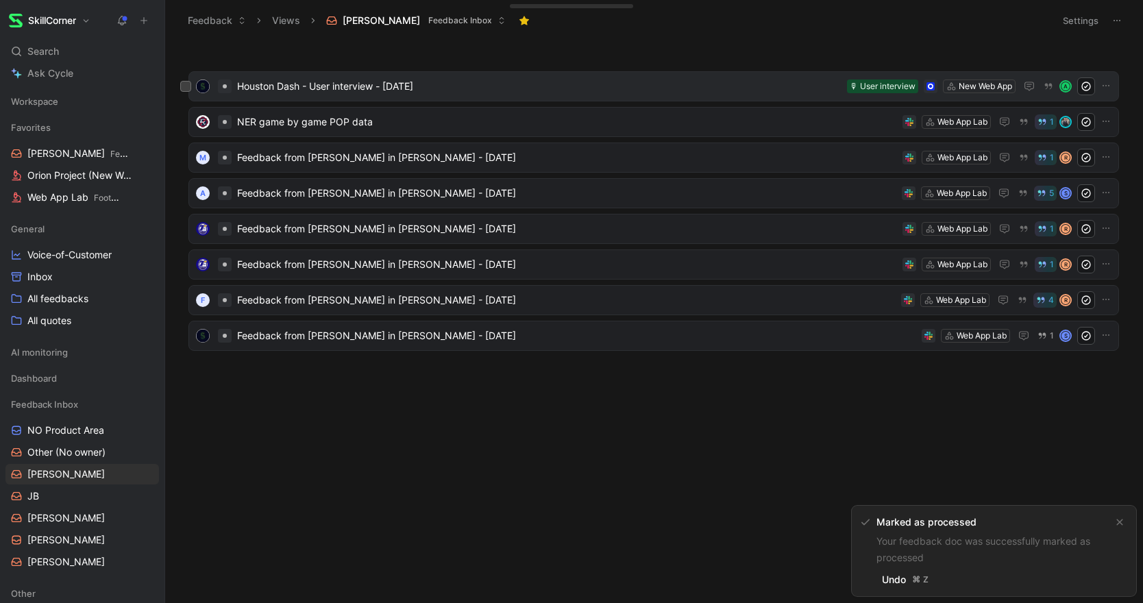
click at [388, 93] on span "Houston Dash - User interview - [DATE]" at bounding box center [539, 86] width 604 height 16
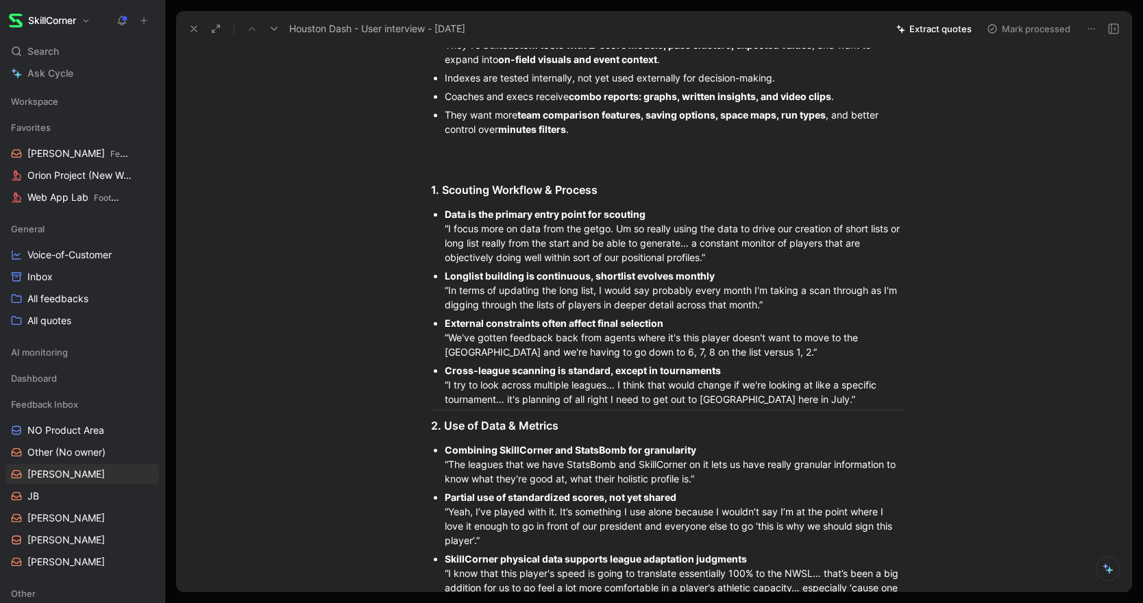
scroll to position [320, 0]
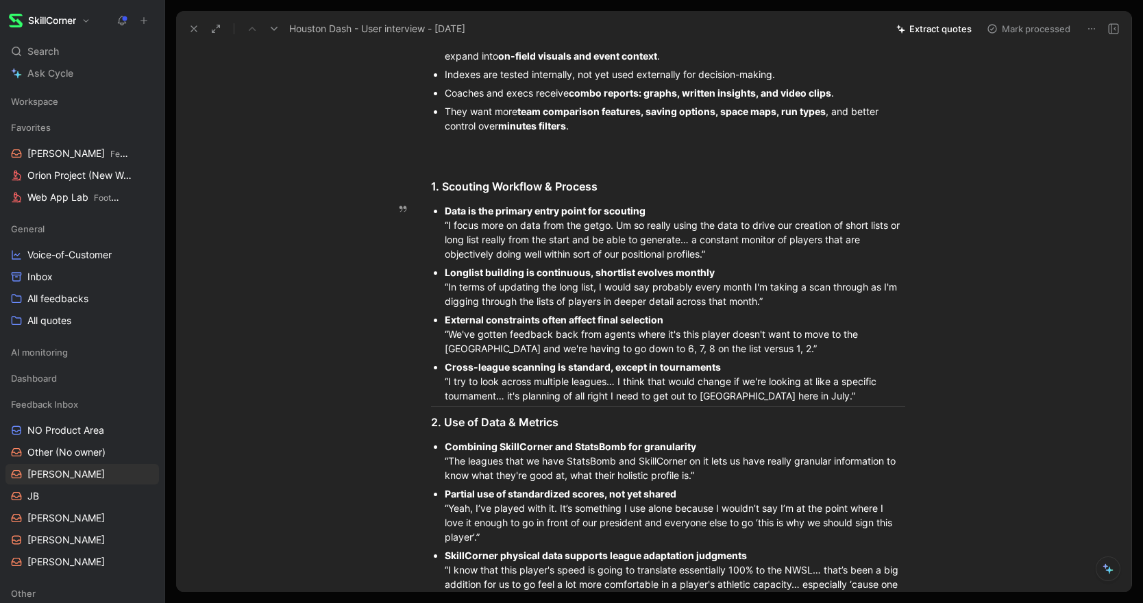
click at [839, 395] on div "Cross-league scanning is standard, except in tournaments “I try to look across …" at bounding box center [675, 381] width 460 height 43
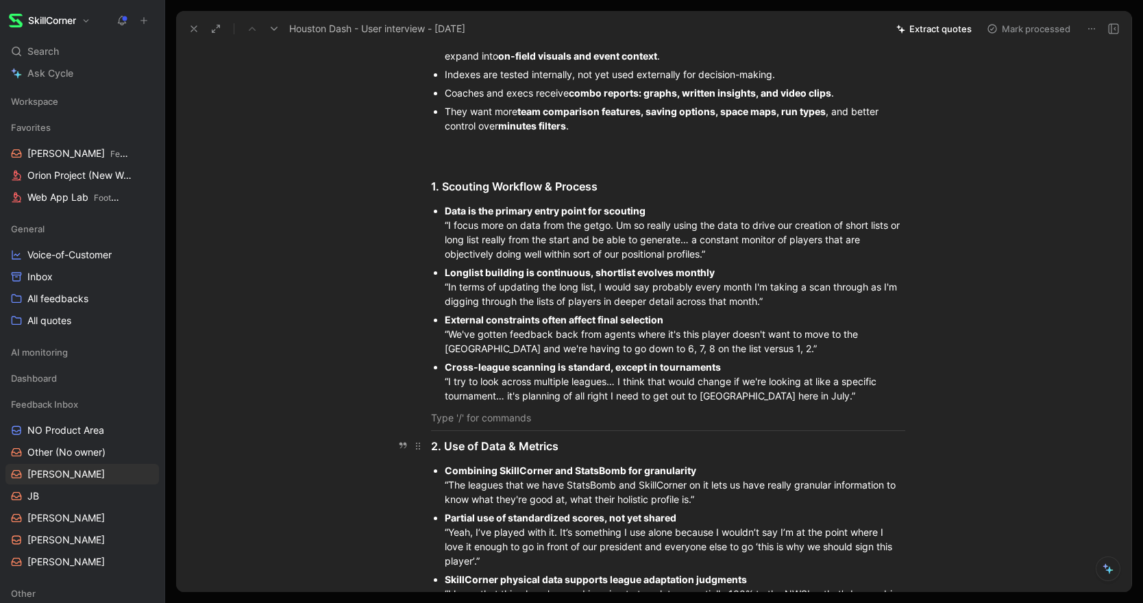
click at [431, 449] on div "2. Use of Data & Metrics" at bounding box center [668, 446] width 474 height 16
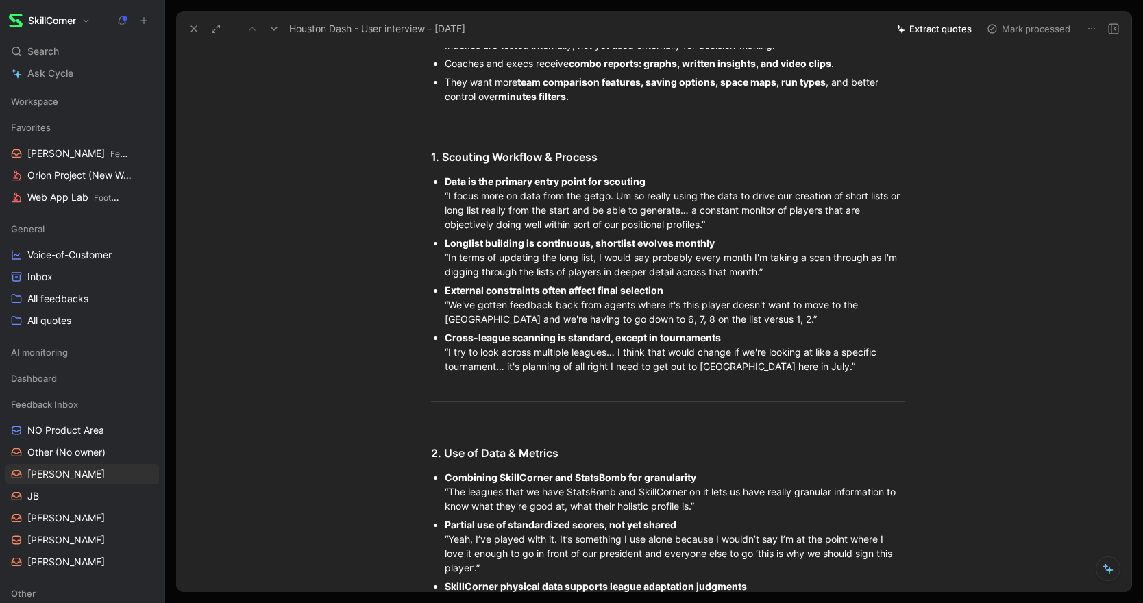
scroll to position [352, 0]
drag, startPoint x: 446, startPoint y: 178, endPoint x: 732, endPoint y: 234, distance: 291.2
click at [732, 234] on ul "Data is the primary entry point for scouting “I focus more on data from the get…" at bounding box center [668, 272] width 526 height 204
click at [730, 234] on div "Longlist building is continuous, shortlist evolves monthly “In terms of updatin…" at bounding box center [675, 255] width 460 height 43
drag, startPoint x: 719, startPoint y: 225, endPoint x: 441, endPoint y: 177, distance: 281.6
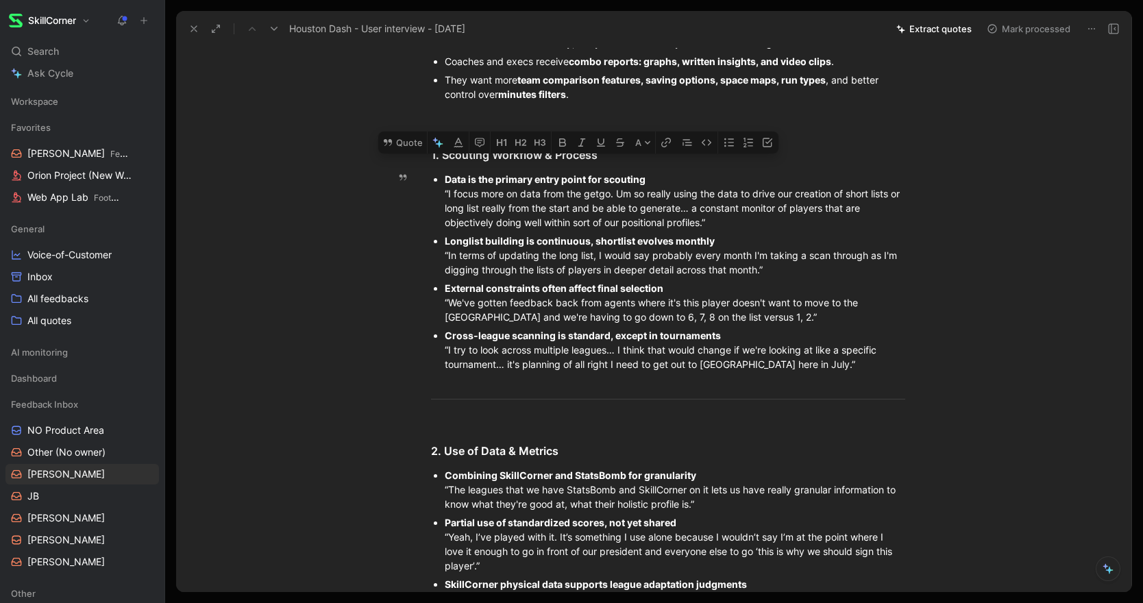
click at [441, 177] on ul "Data is the primary entry point for scouting “I focus more on data from the get…" at bounding box center [668, 272] width 526 height 204
click at [408, 153] on button "Quote" at bounding box center [402, 143] width 49 height 22
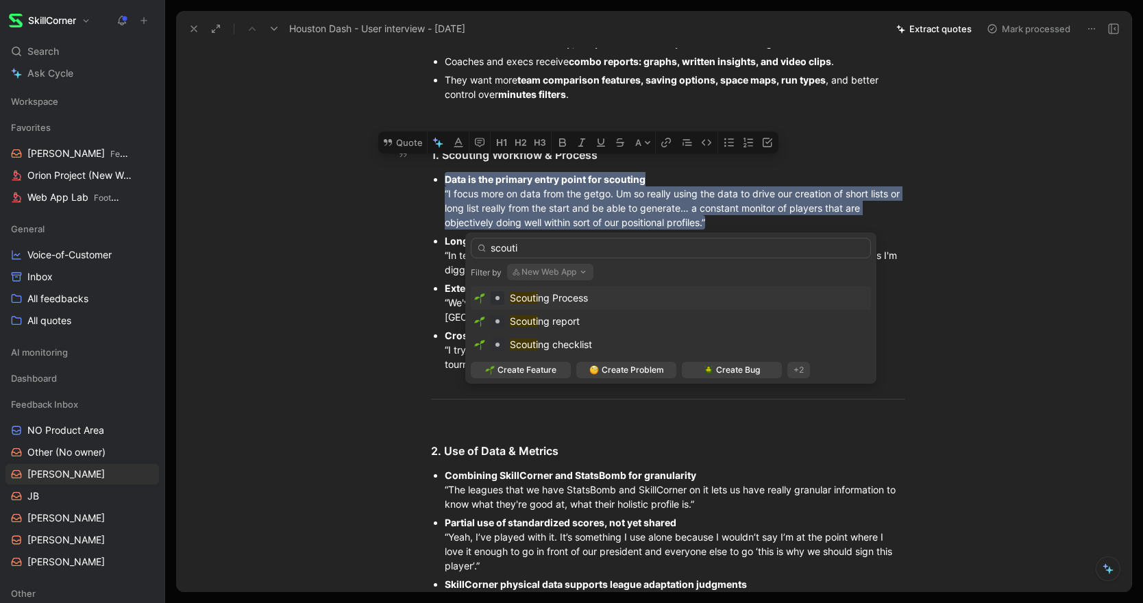
type input "scouti"
click at [563, 299] on span "ng Process" at bounding box center [563, 298] width 50 height 12
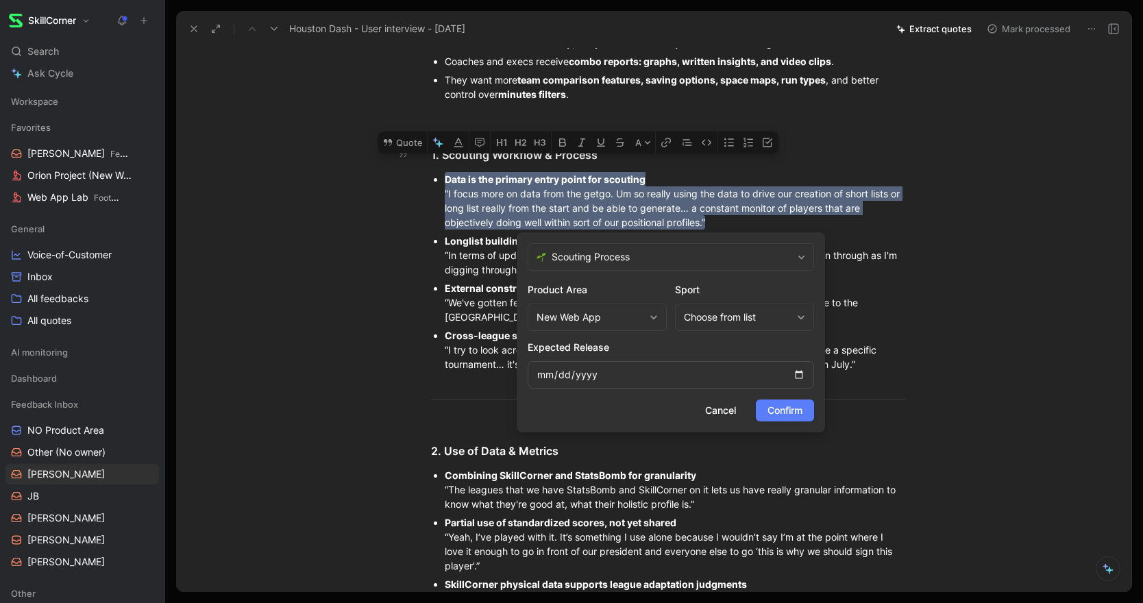
click at [785, 415] on span "Confirm" at bounding box center [784, 410] width 35 height 16
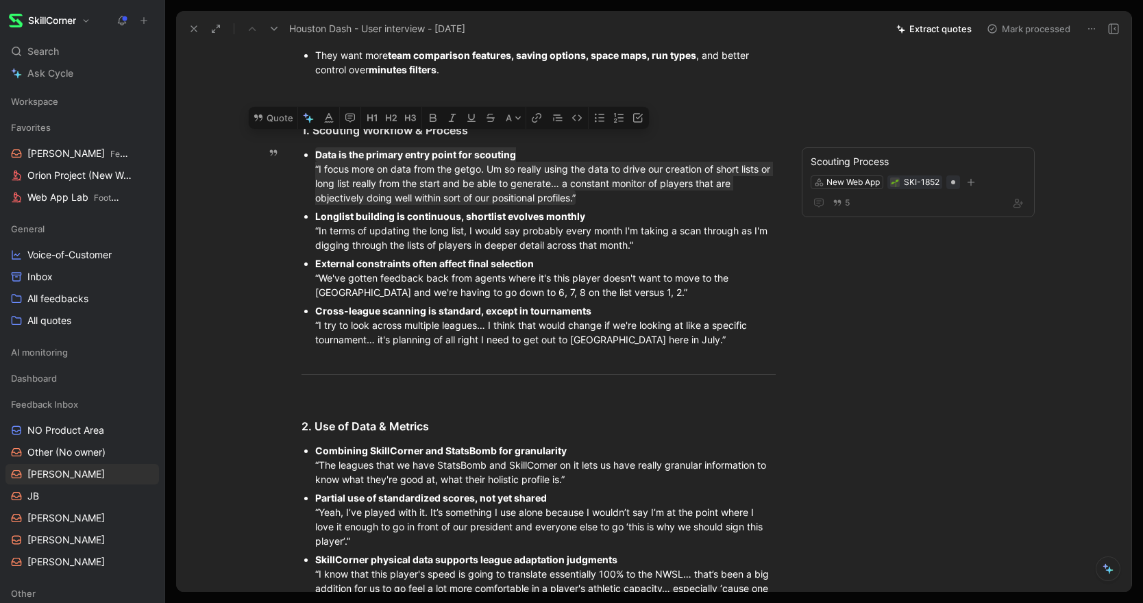
scroll to position [368, 0]
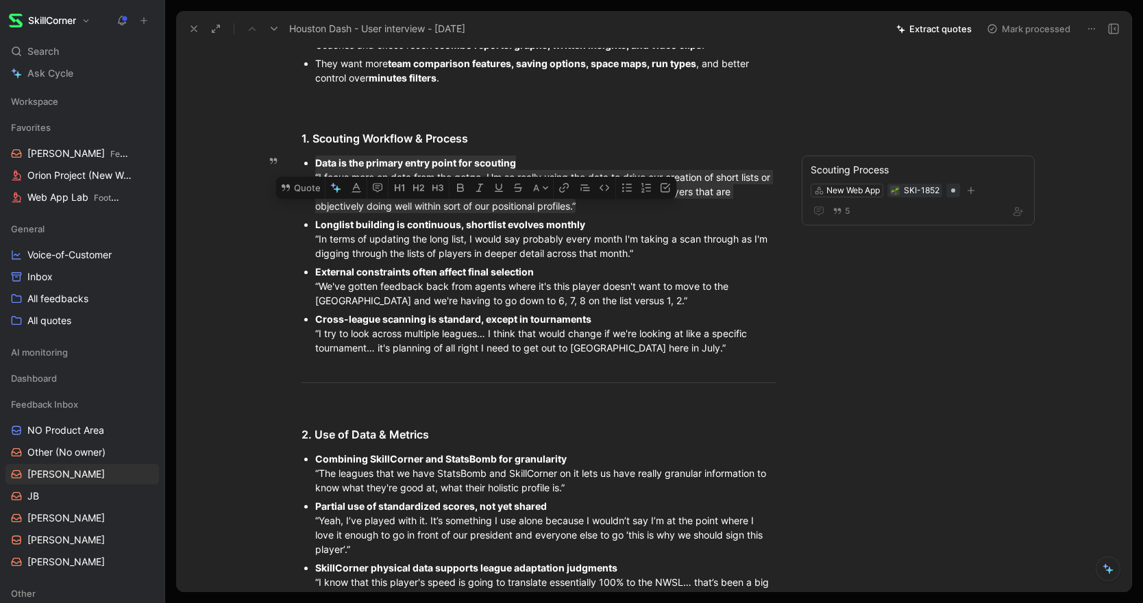
drag, startPoint x: 651, startPoint y: 255, endPoint x: 304, endPoint y: 229, distance: 348.4
click at [315, 229] on li "Longlist building is continuous, shortlist evolves monthly “In terms of updatin…" at bounding box center [545, 238] width 460 height 47
click at [302, 199] on button "Quote" at bounding box center [300, 188] width 49 height 22
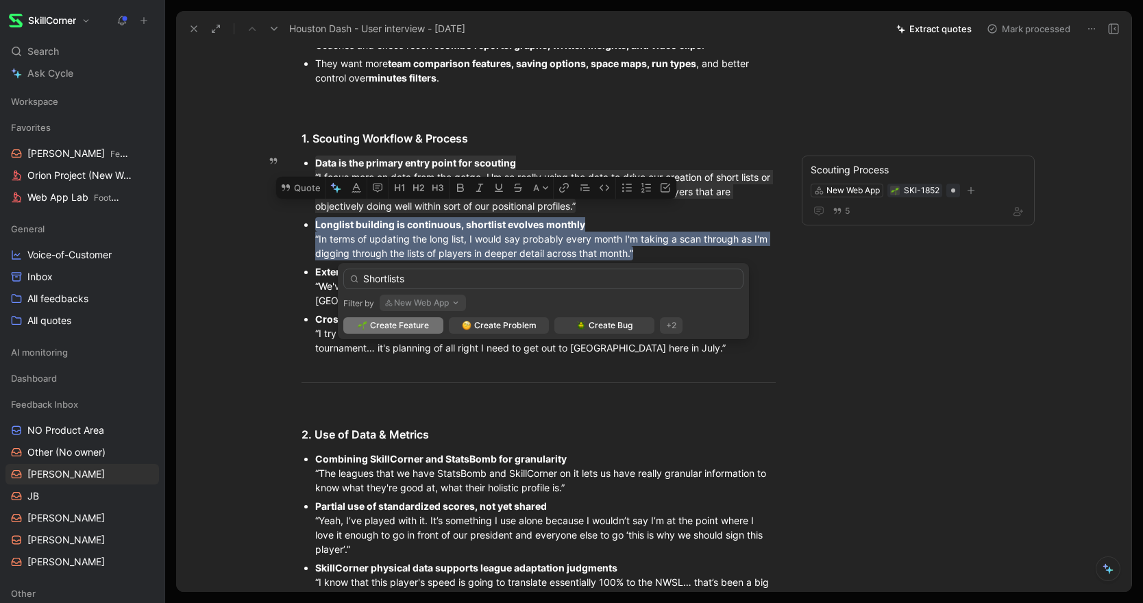
drag, startPoint x: 420, startPoint y: 281, endPoint x: 346, endPoint y: 280, distance: 74.0
click at [346, 280] on input "Shortlists" at bounding box center [543, 279] width 400 height 21
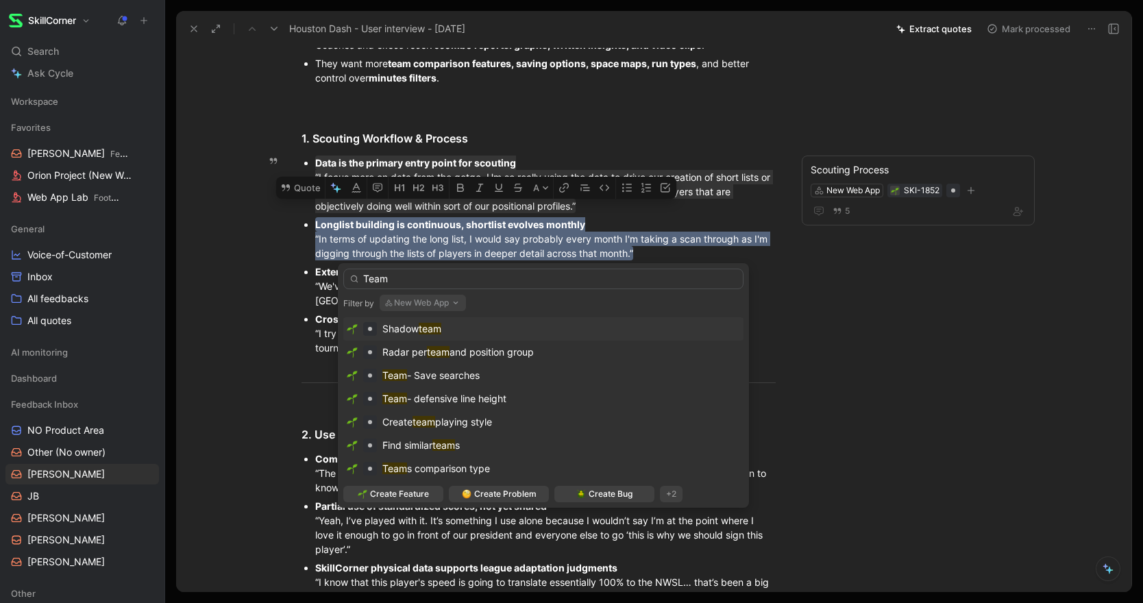
type input "Team"
click at [412, 328] on span "Shadow" at bounding box center [400, 329] width 36 height 12
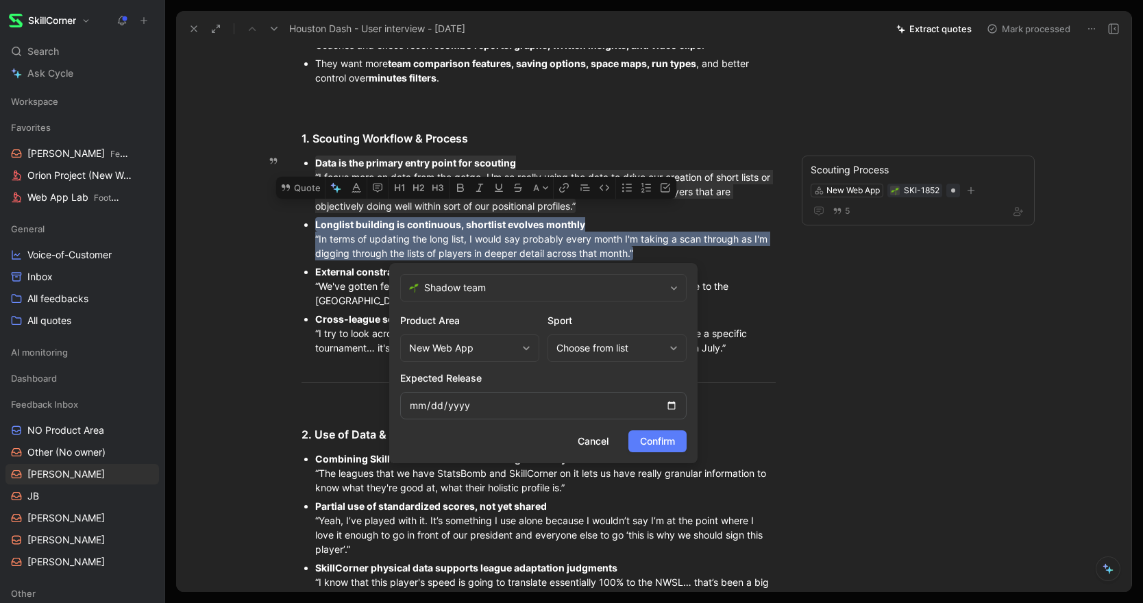
click at [643, 442] on span "Confirm" at bounding box center [657, 441] width 35 height 16
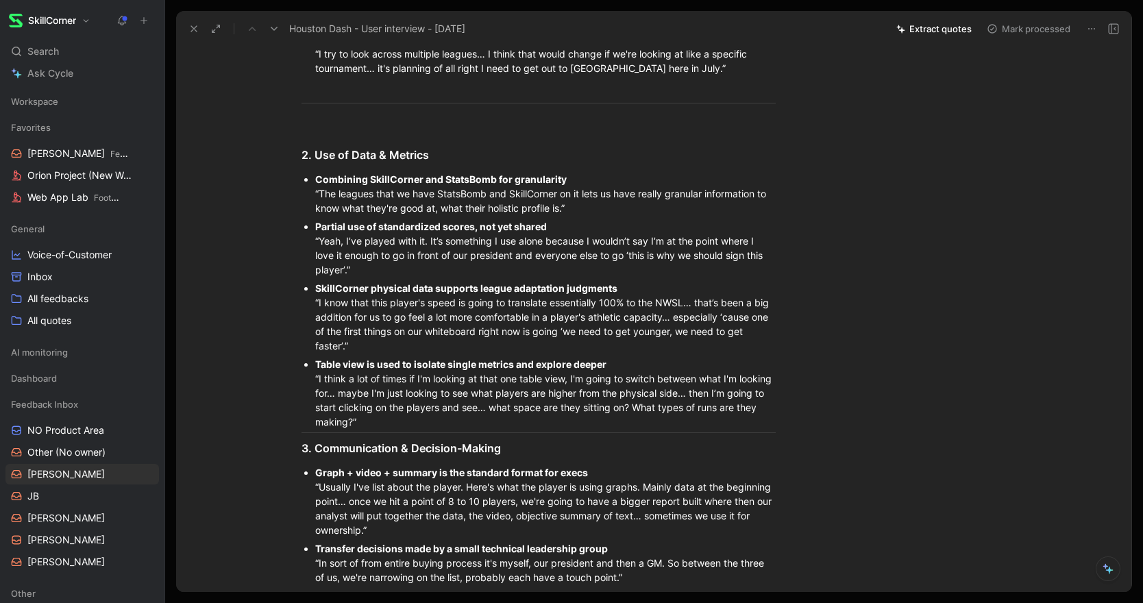
scroll to position [667, 0]
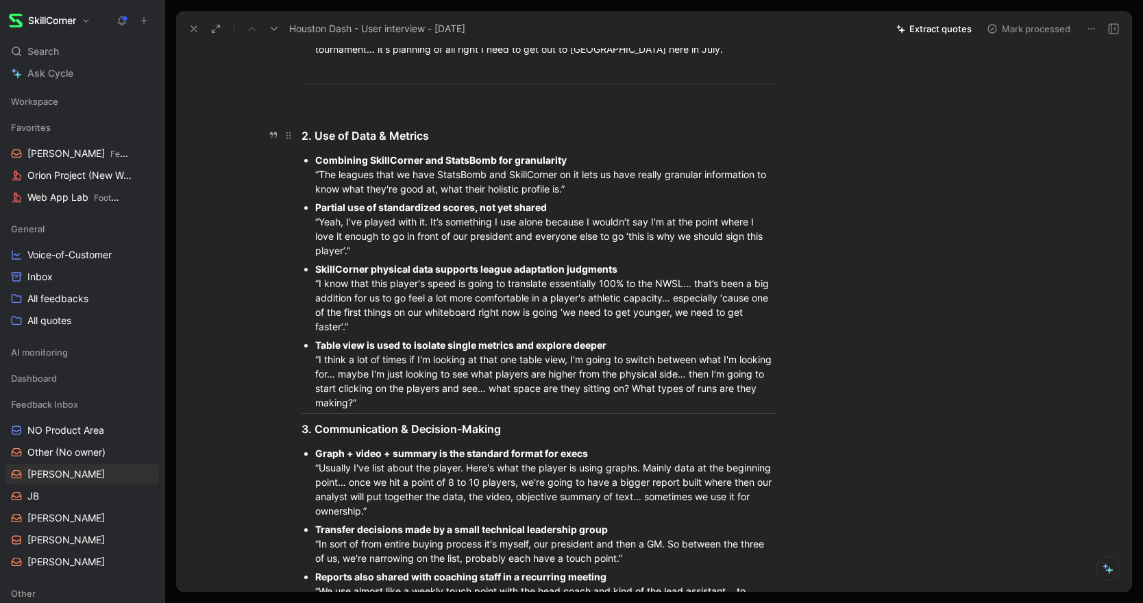
click at [338, 112] on h3 "2. Use of Data & Metrics" at bounding box center [538, 130] width 526 height 40
click at [442, 407] on div "Table view is used to isolate single metrics and explore deeper “I think a lot …" at bounding box center [545, 374] width 460 height 72
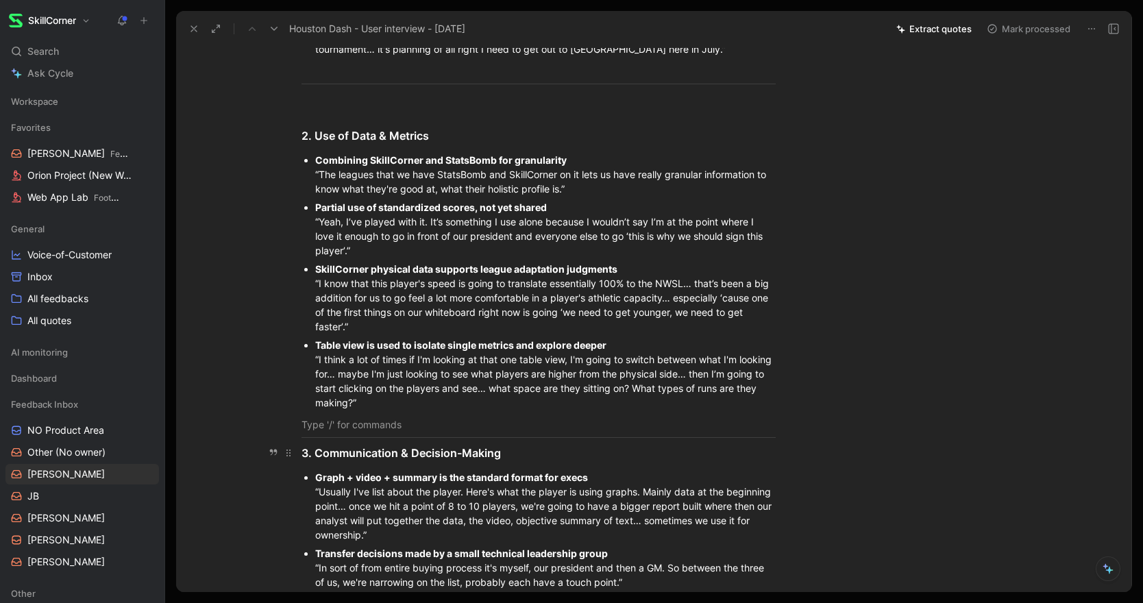
click at [303, 451] on div "3. Communication & Decision-Making" at bounding box center [538, 453] width 474 height 16
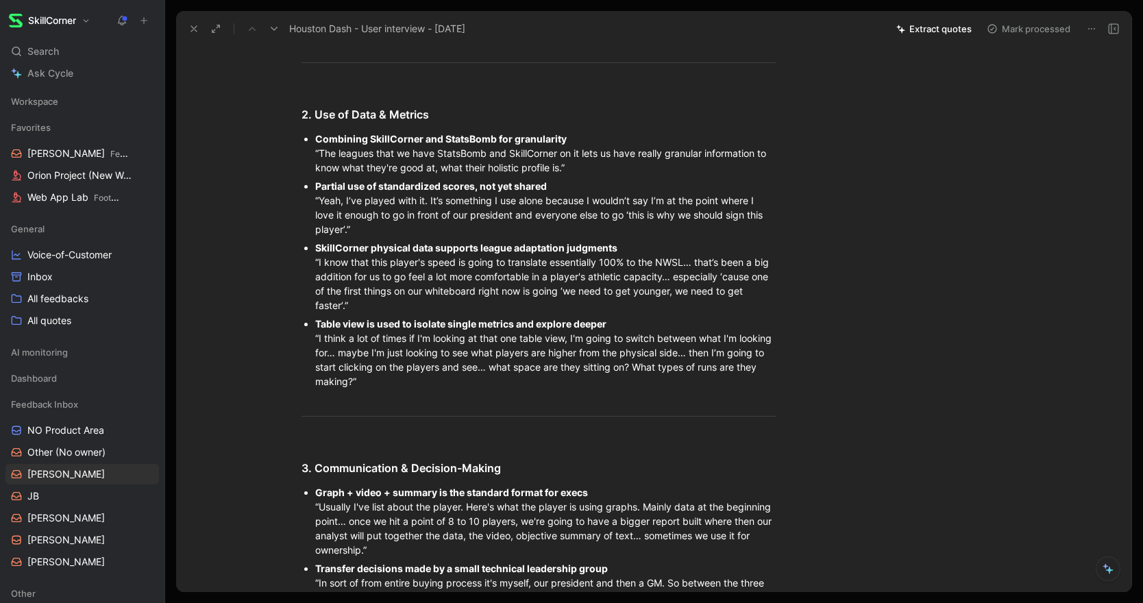
scroll to position [689, 0]
drag, startPoint x: 356, startPoint y: 228, endPoint x: 308, endPoint y: 182, distance: 66.9
click at [315, 182] on li "Partial use of standardized scores, not yet shared “Yeah, I’ve played with it. …" at bounding box center [545, 206] width 460 height 62
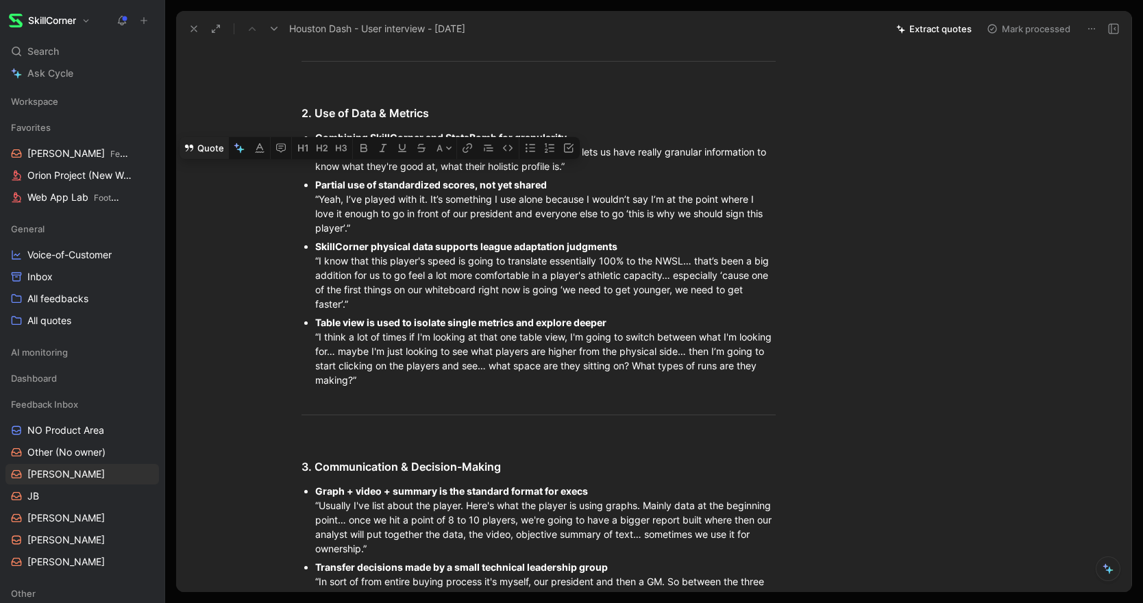
click at [202, 159] on button "Quote" at bounding box center [204, 148] width 49 height 22
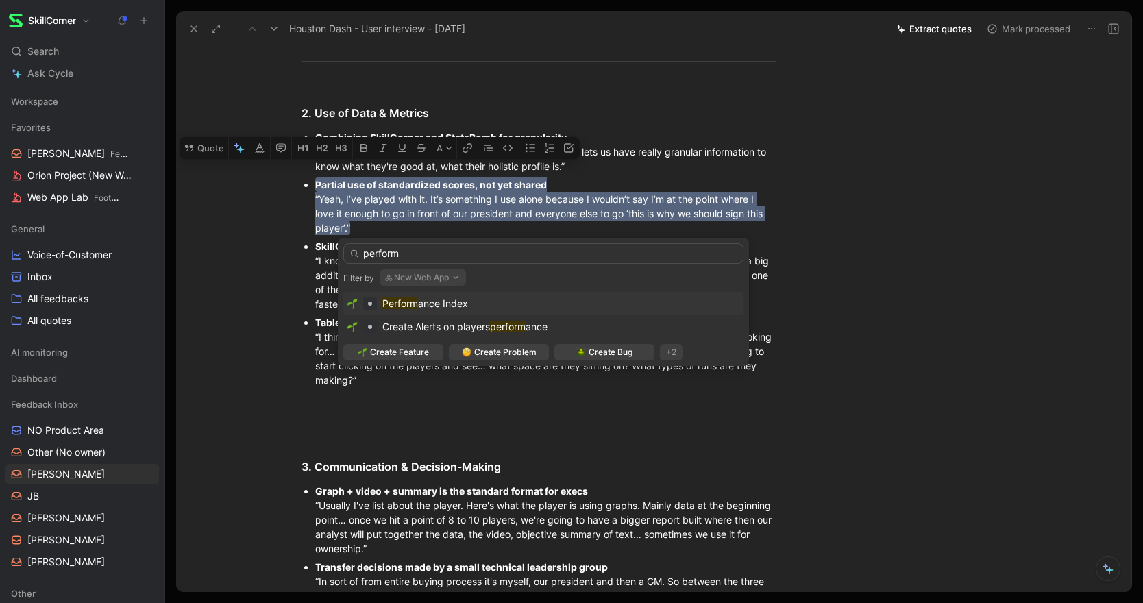
type input "perform"
click at [451, 301] on span "ance Index" at bounding box center [443, 303] width 50 height 12
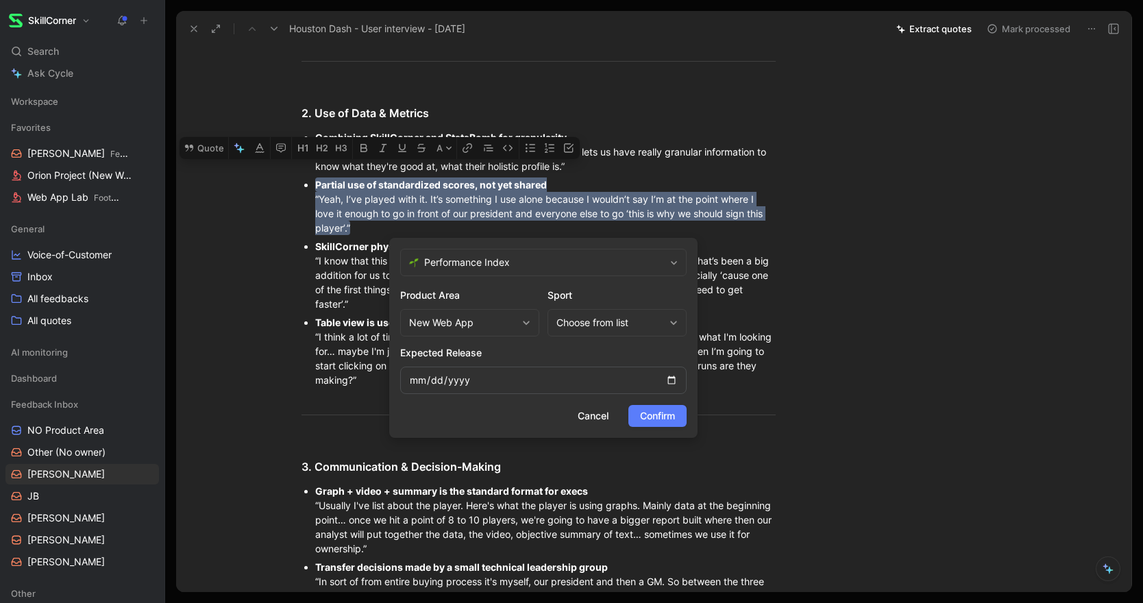
click at [671, 412] on span "Confirm" at bounding box center [657, 416] width 35 height 16
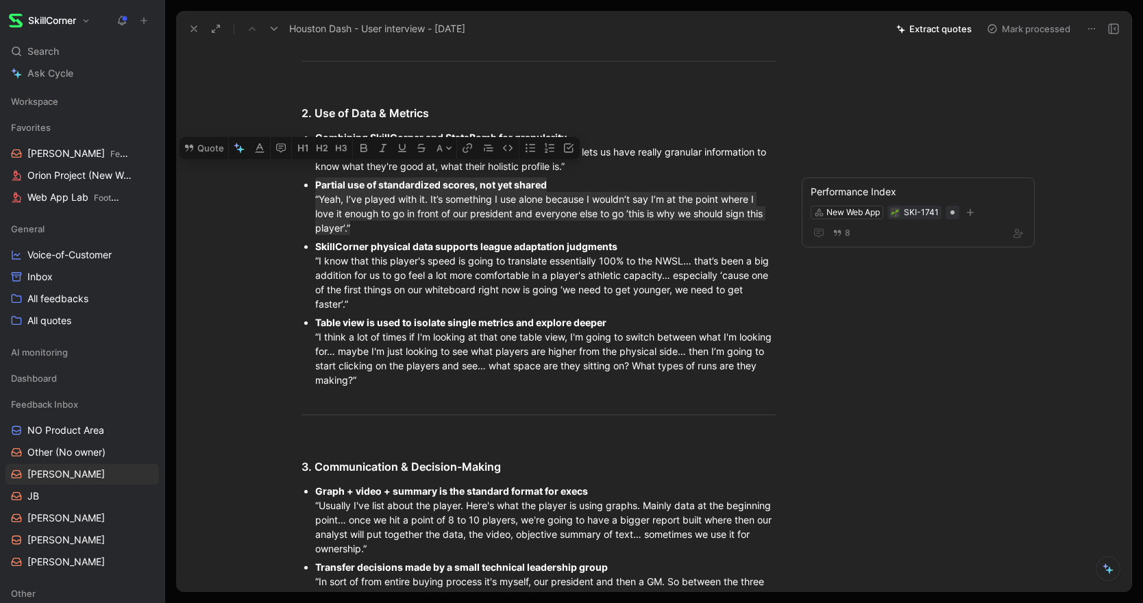
click at [266, 323] on div "Quick Summary [PERSON_NAME] is building a data-first recruitment department wit…" at bounding box center [538, 425] width 667 height 1974
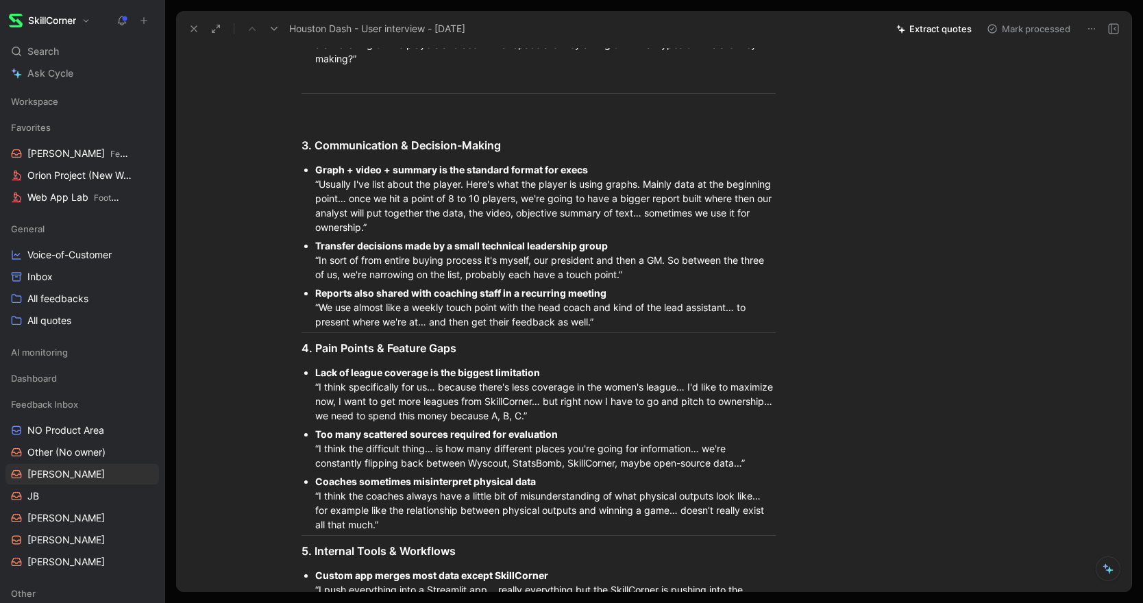
scroll to position [1015, 0]
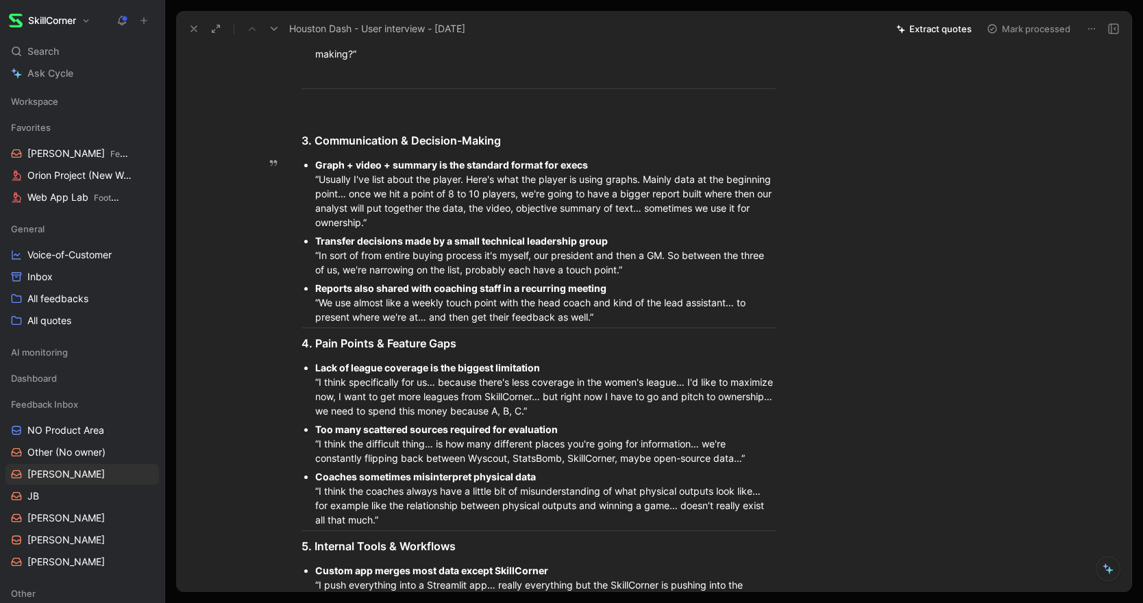
click at [612, 317] on div "Reports also shared with coaching staff in a recurring meeting “We use almost l…" at bounding box center [545, 302] width 460 height 43
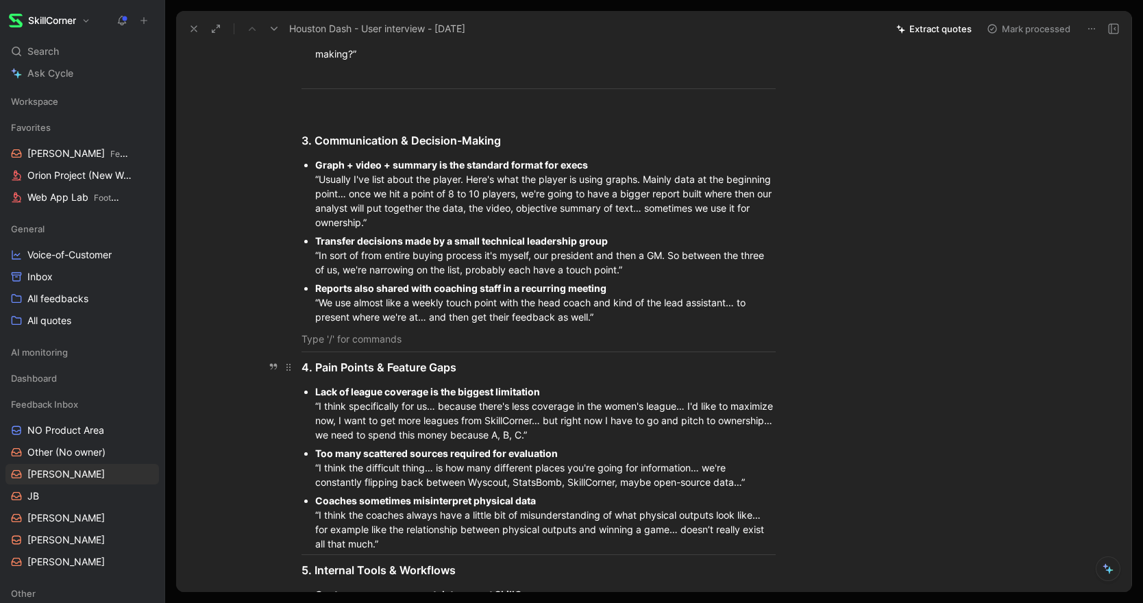
click at [302, 369] on div "4. Pain Points & Feature Gaps" at bounding box center [538, 367] width 474 height 16
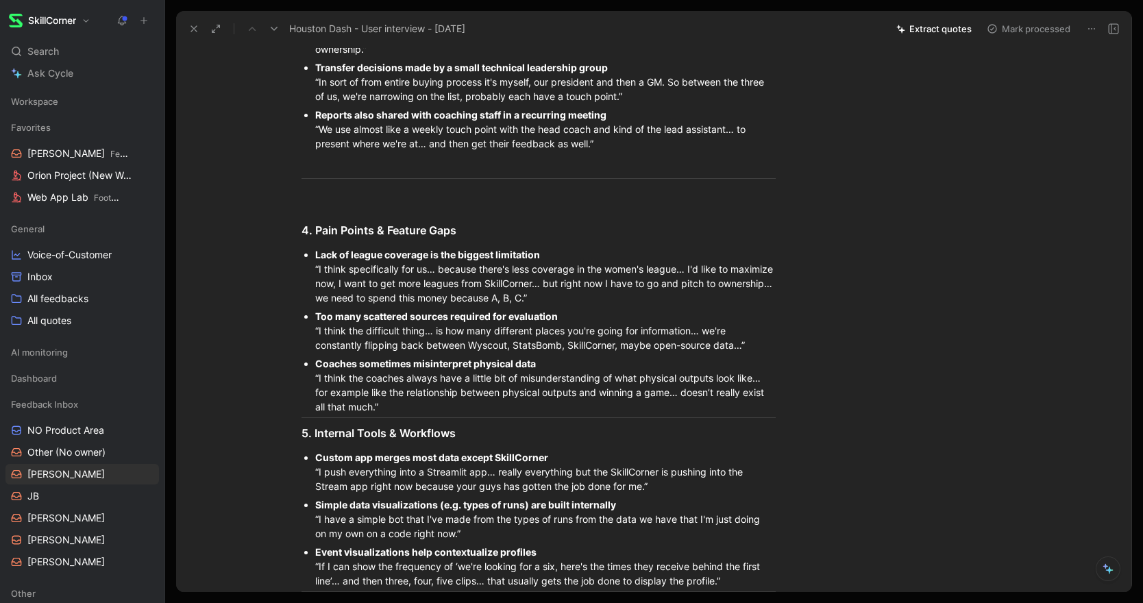
scroll to position [1211, 0]
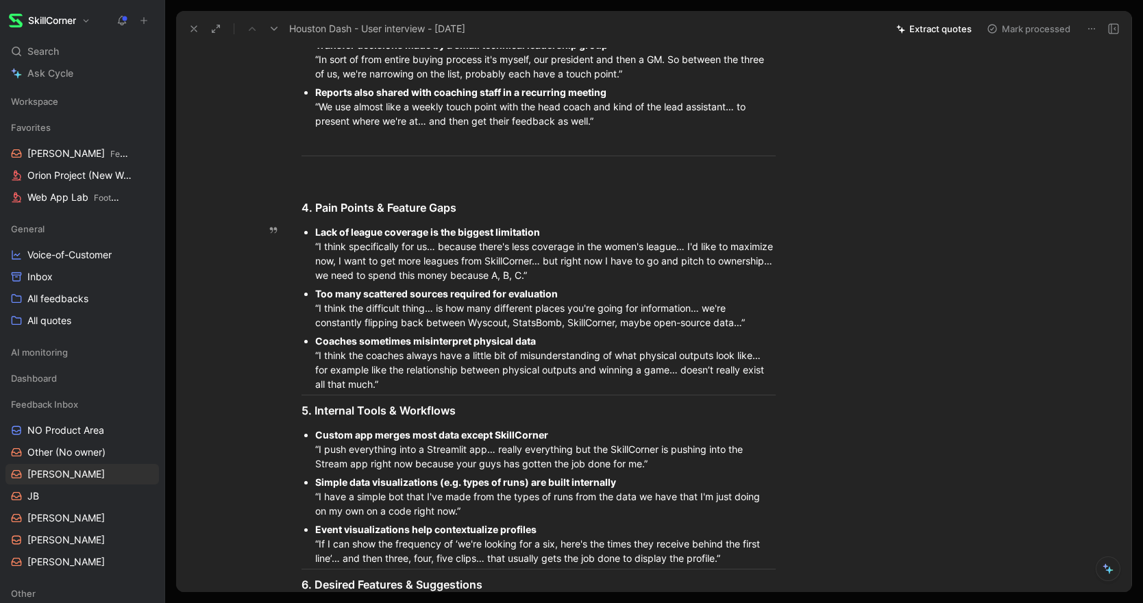
click at [419, 379] on div "Coaches sometimes misinterpret physical data “I think the coaches always have a…" at bounding box center [545, 363] width 460 height 58
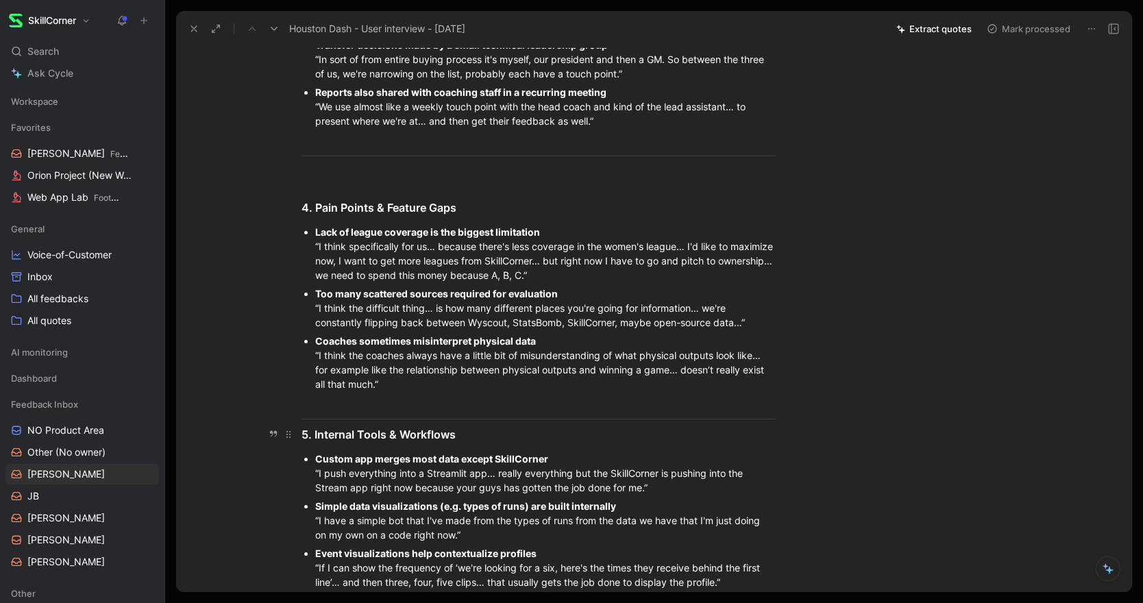
click at [302, 436] on div "5. Internal Tools & Workflows" at bounding box center [538, 434] width 474 height 16
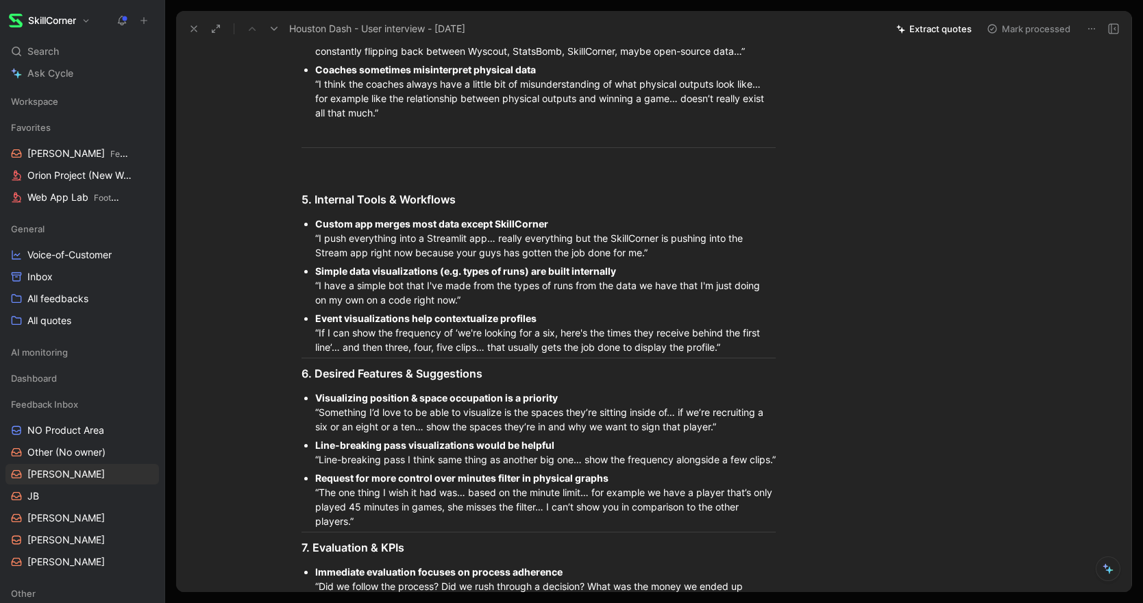
scroll to position [1486, 0]
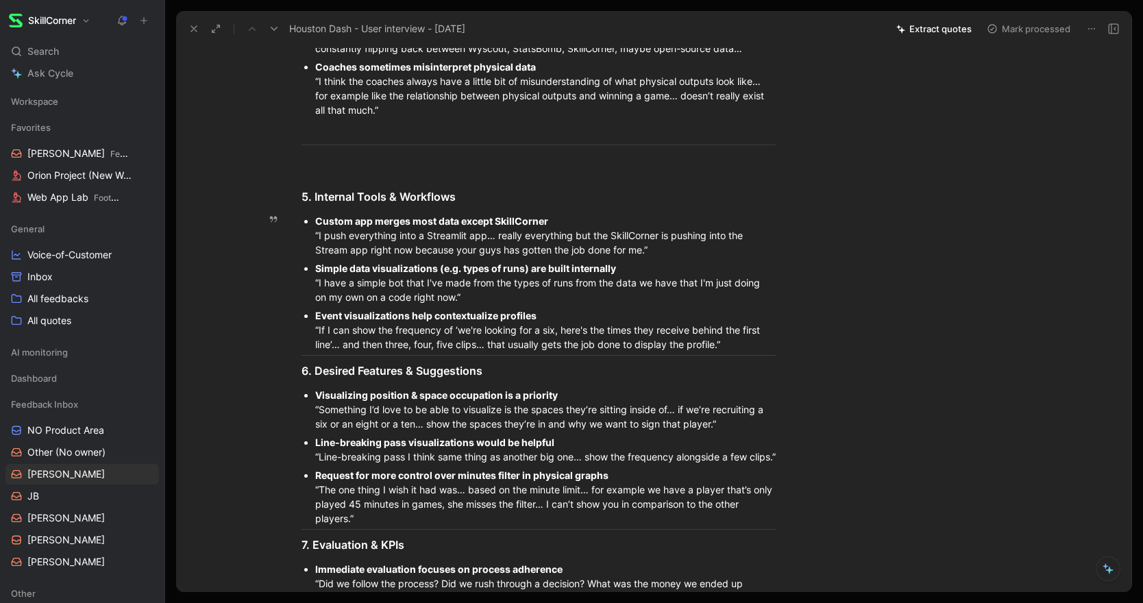
click at [743, 348] on div "Event visualizations help contextualize profiles “If I can show the frequency o…" at bounding box center [545, 329] width 460 height 43
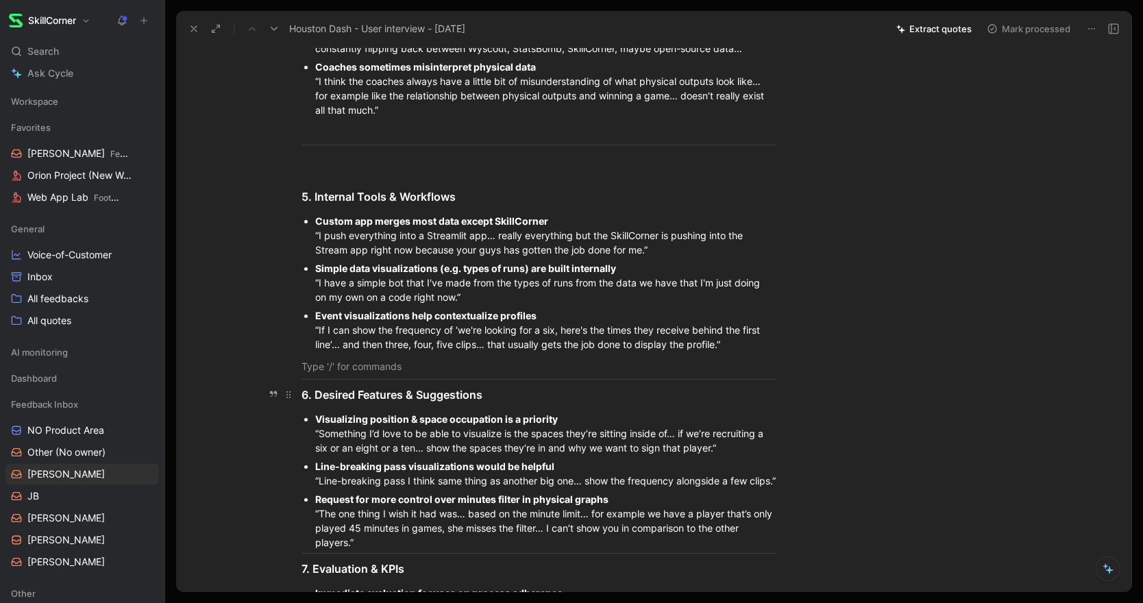
click at [300, 392] on h3 "6. Desired Features & Suggestions" at bounding box center [538, 394] width 526 height 27
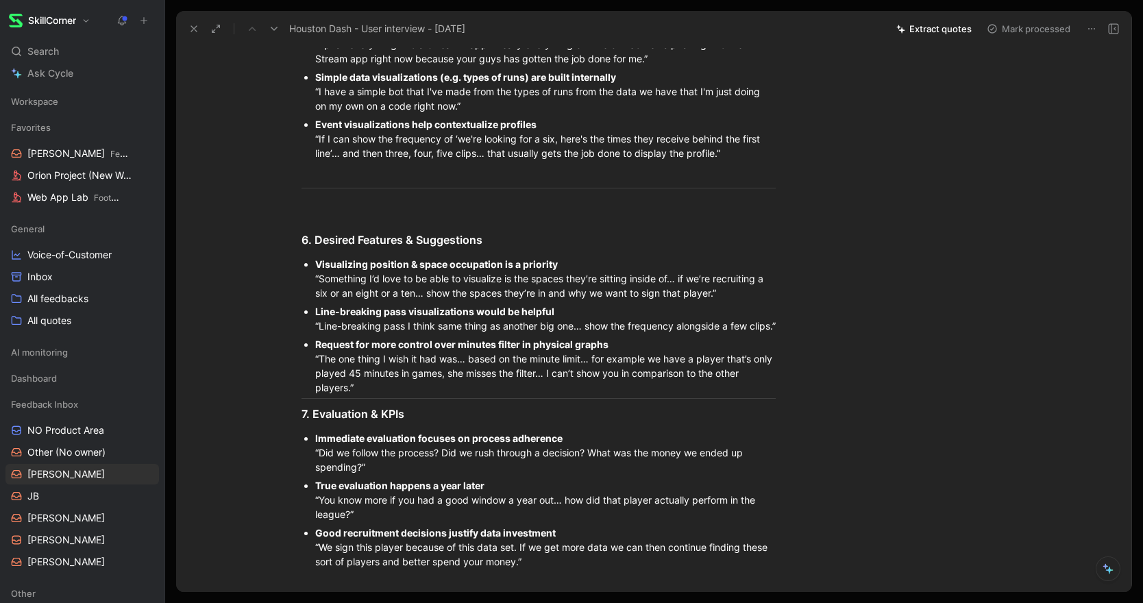
scroll to position [1677, 0]
click at [367, 394] on div "Request for more control over minutes filter in physical graphs “The one thing …" at bounding box center [545, 365] width 460 height 58
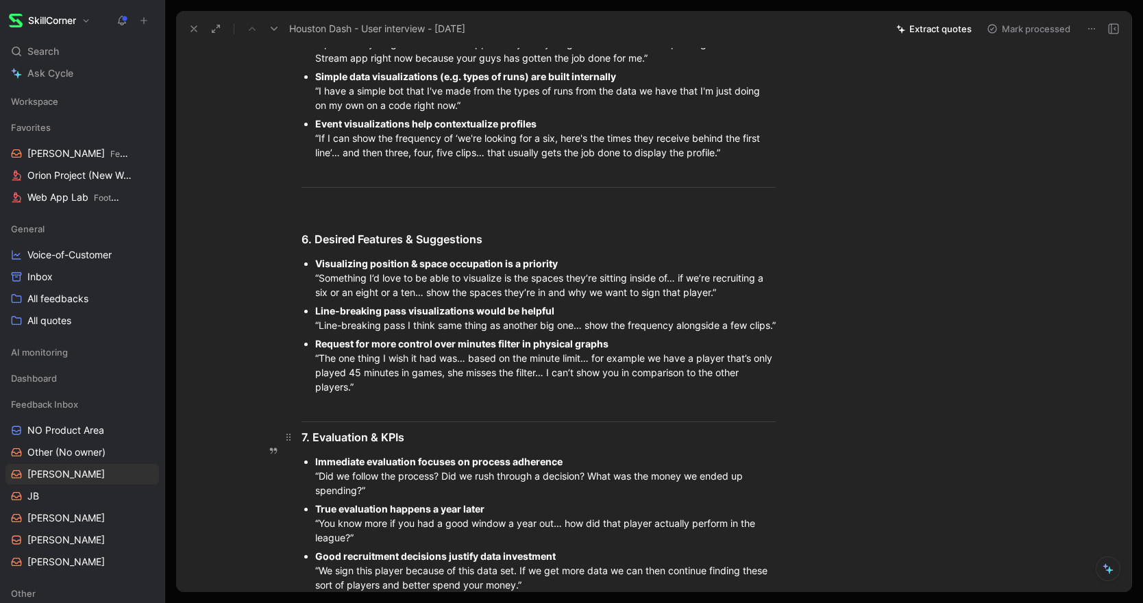
click at [300, 451] on h3 "7. Evaluation & KPIs" at bounding box center [538, 436] width 526 height 27
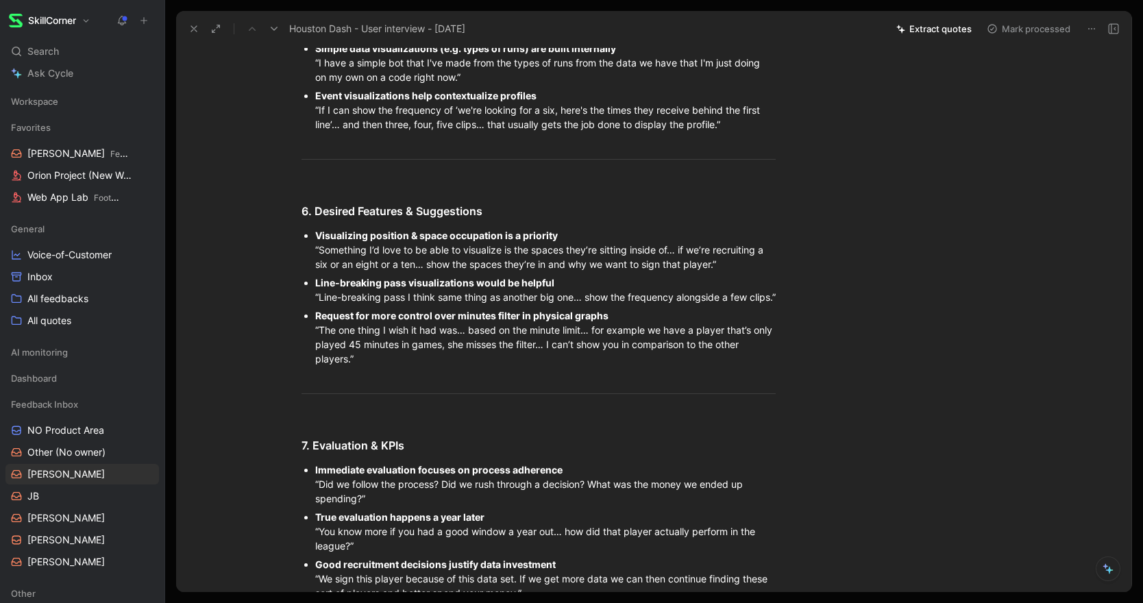
scroll to position [1709, 0]
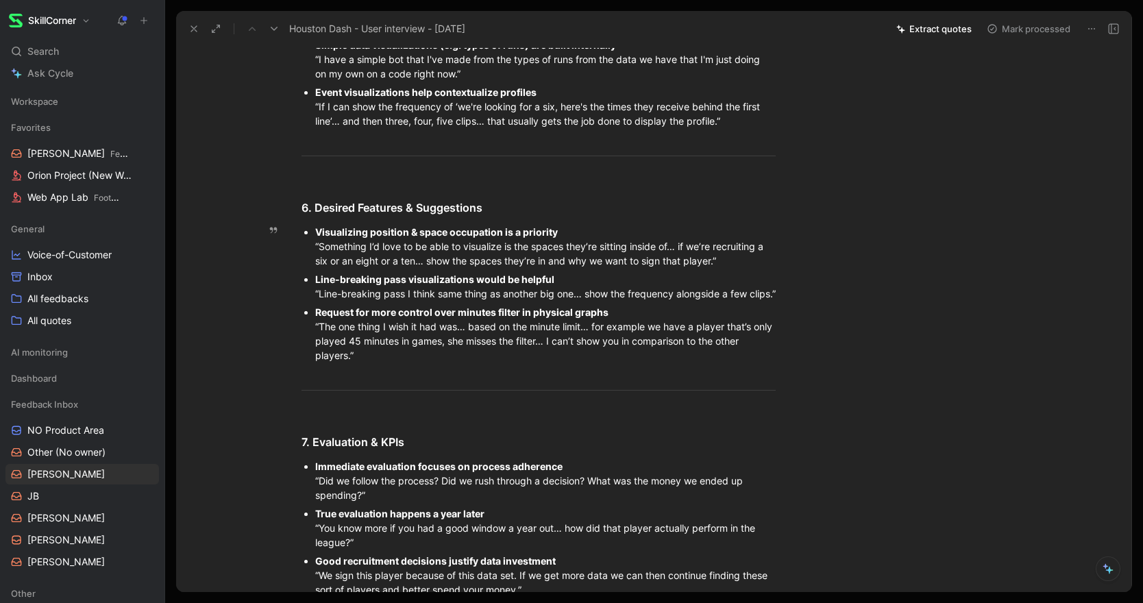
click at [726, 259] on div "Visualizing position & space occupation is a priority “Something I’d love to be…" at bounding box center [545, 246] width 460 height 43
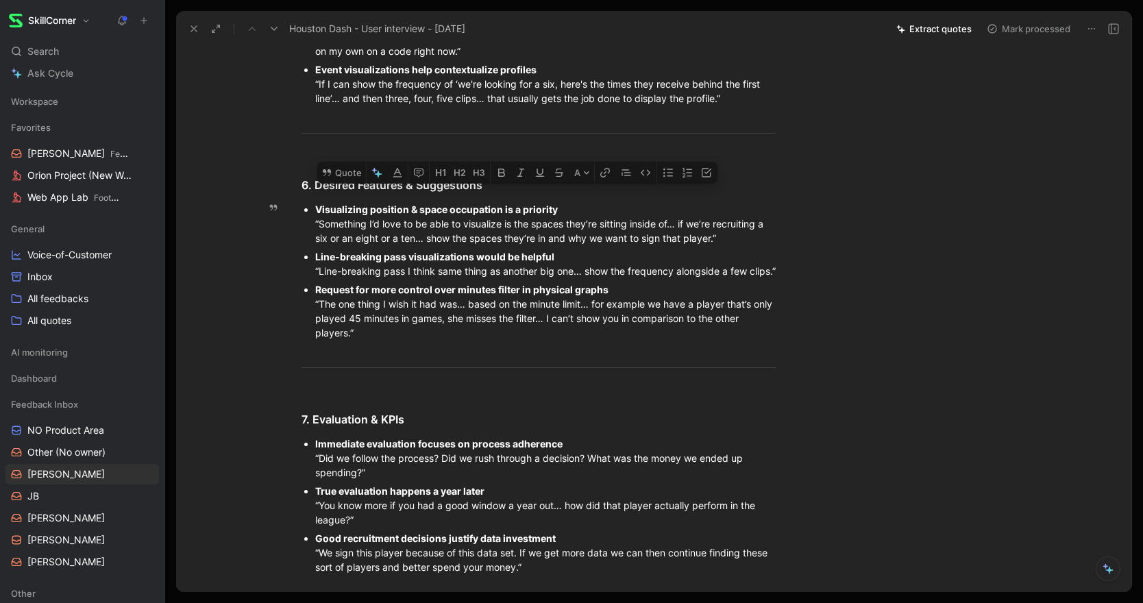
drag, startPoint x: 732, startPoint y: 238, endPoint x: 304, endPoint y: 208, distance: 428.7
click at [315, 208] on li "Visualizing position & space occupation is a priority “Something I’d love to be…" at bounding box center [545, 223] width 460 height 47
click at [333, 184] on button "Quote" at bounding box center [341, 173] width 49 height 22
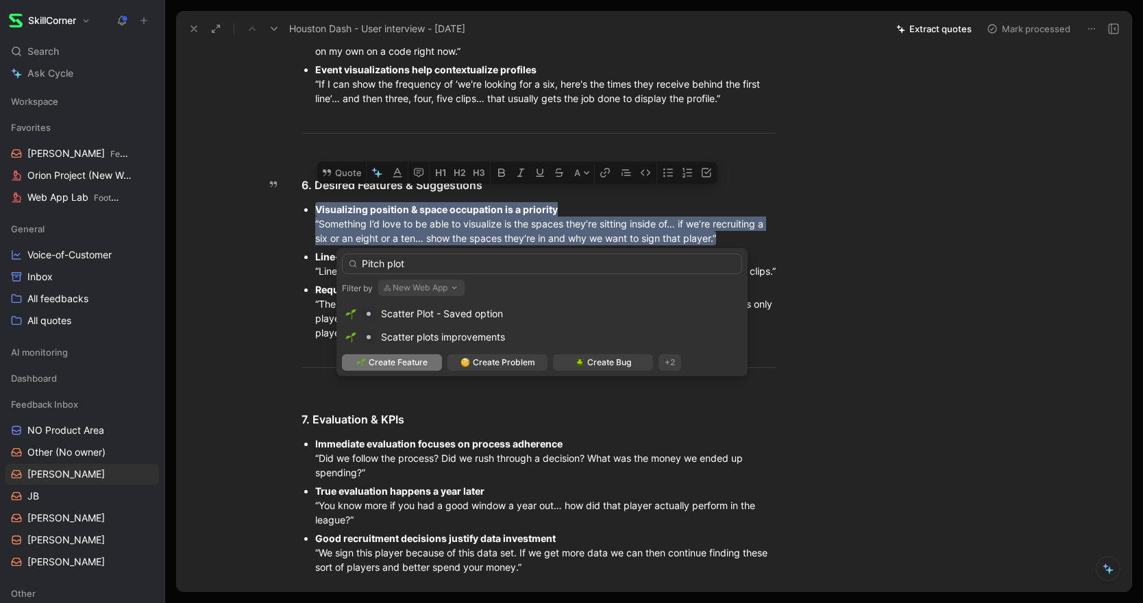
type input "Pitch plot"
click at [391, 356] on span "Create Feature" at bounding box center [398, 363] width 59 height 14
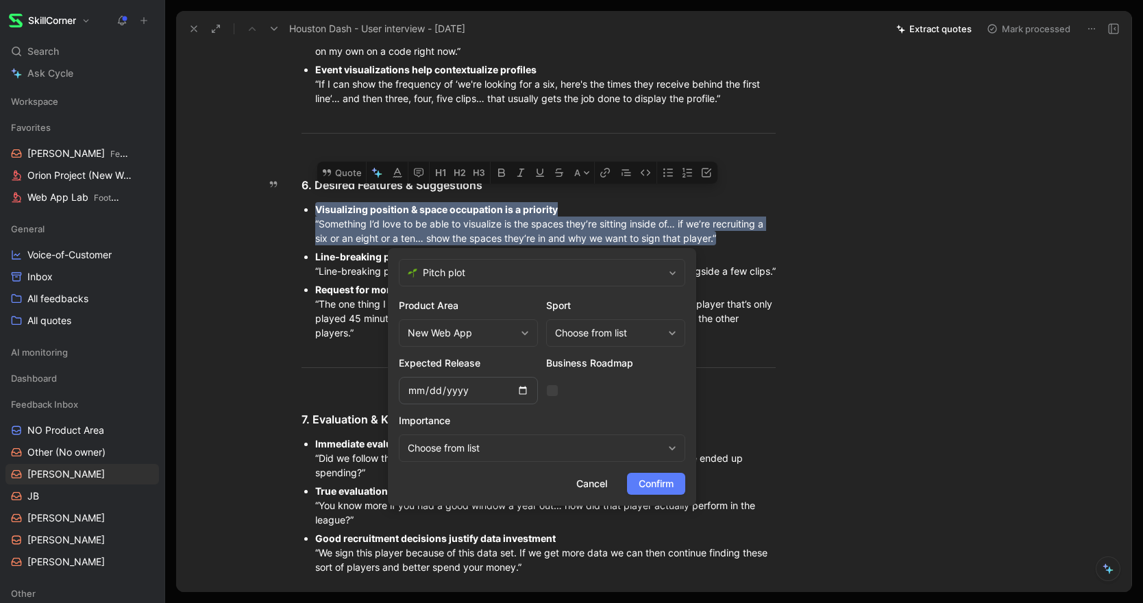
click at [661, 473] on button "Confirm" at bounding box center [656, 484] width 58 height 22
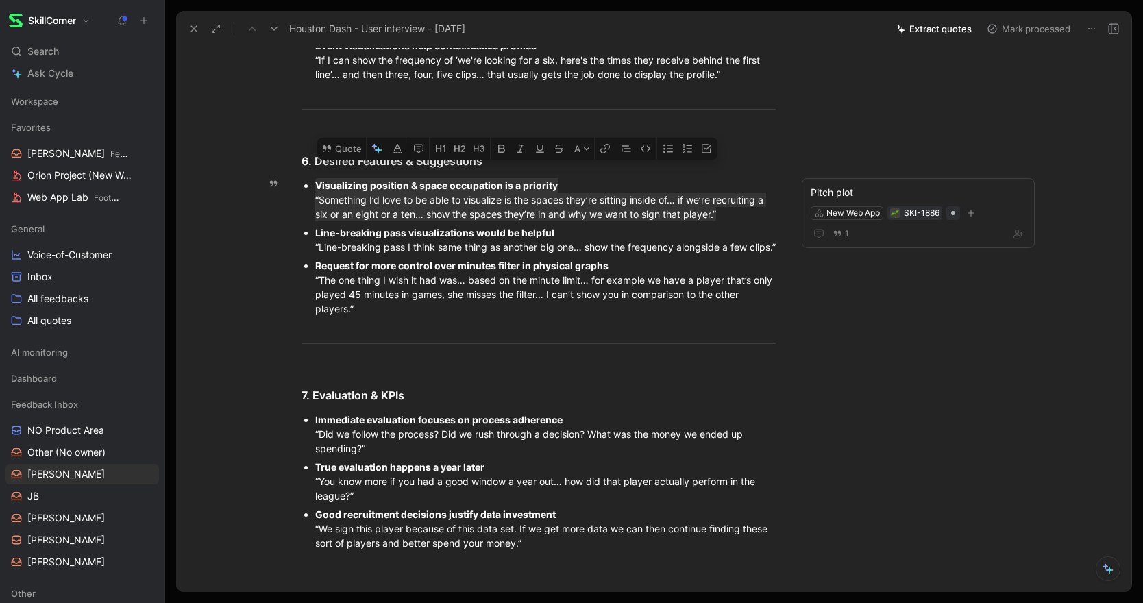
scroll to position [1756, 0]
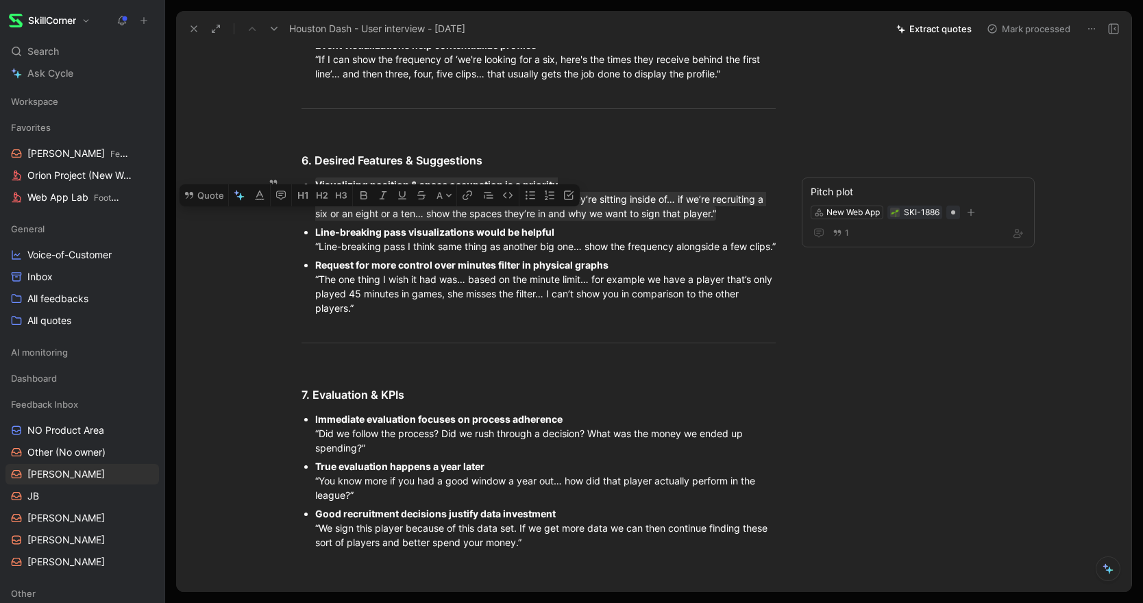
drag, startPoint x: 363, startPoint y: 258, endPoint x: 299, endPoint y: 230, distance: 70.0
click at [299, 230] on ul "Visualizing position & space occupation is a priority “Something I’d love to be…" at bounding box center [538, 246] width 526 height 142
click at [206, 206] on button "Quote" at bounding box center [204, 195] width 49 height 22
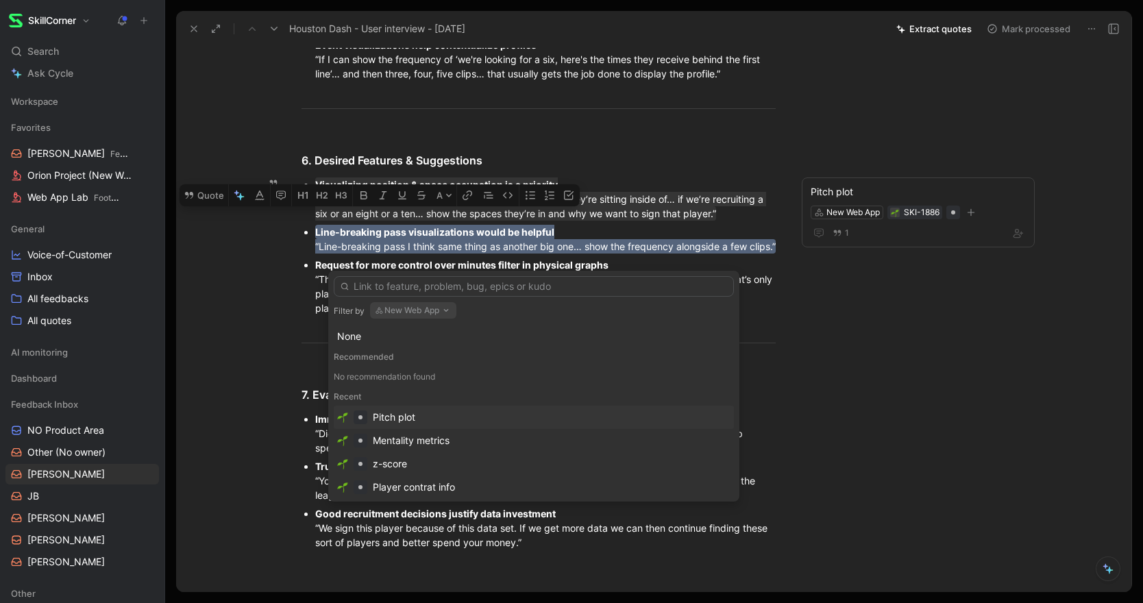
click at [404, 410] on div "Pitch plot" at bounding box center [394, 417] width 42 height 16
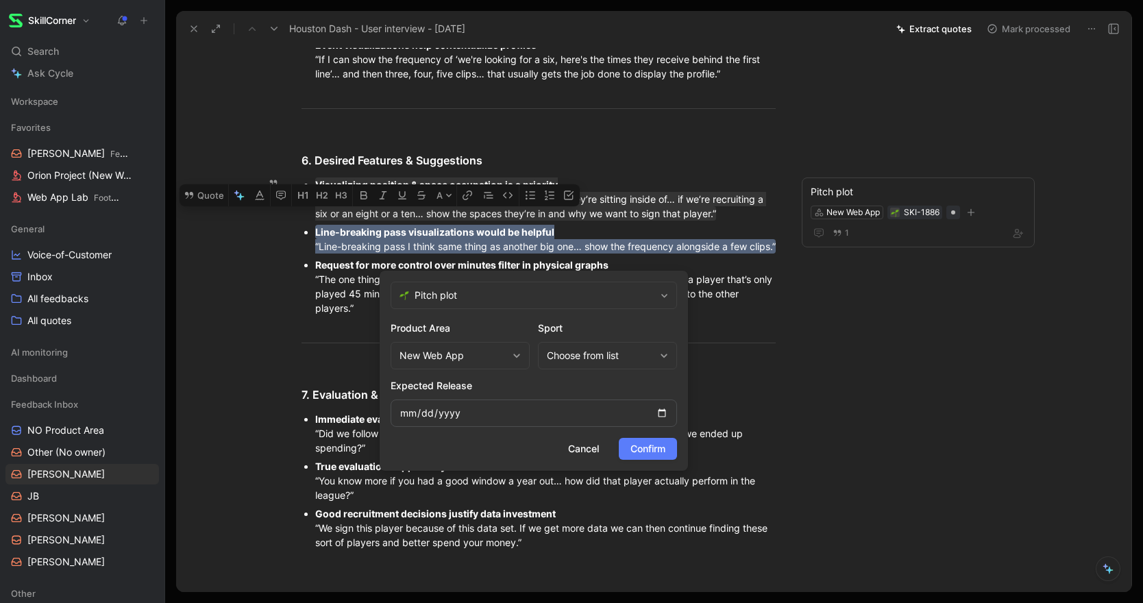
click at [658, 447] on span "Confirm" at bounding box center [647, 449] width 35 height 16
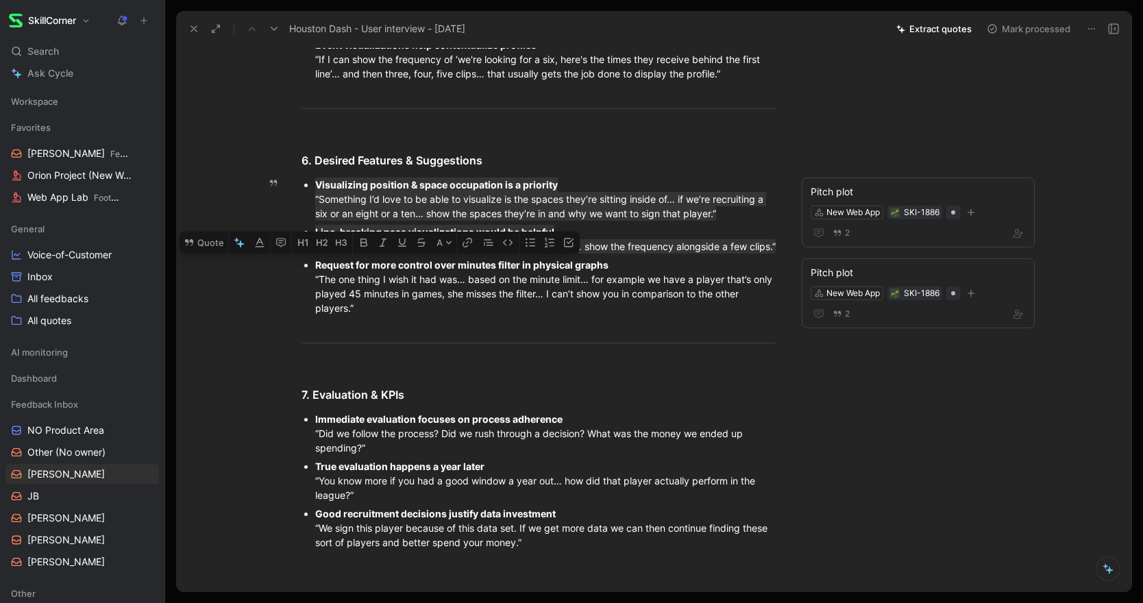
drag, startPoint x: 368, startPoint y: 324, endPoint x: 297, endPoint y: 286, distance: 80.0
click at [297, 286] on ul "Visualizing position & space occupation is a priority “Something I’d love to be…" at bounding box center [538, 246] width 526 height 142
click at [205, 254] on button "Quote" at bounding box center [204, 243] width 49 height 22
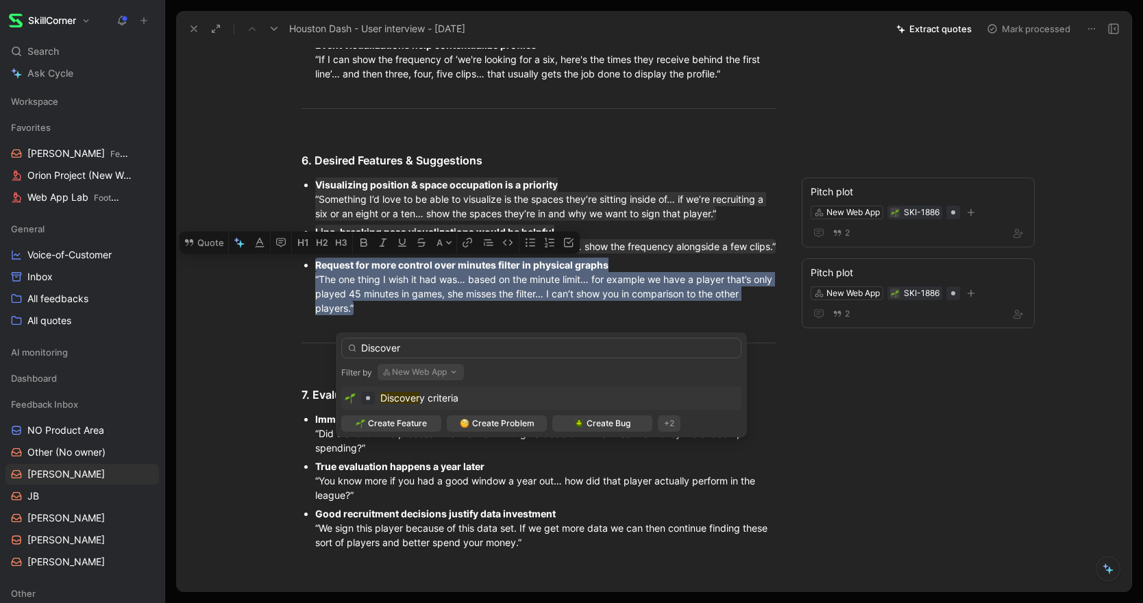
drag, startPoint x: 408, startPoint y: 345, endPoint x: 349, endPoint y: 345, distance: 58.9
click at [349, 345] on div "Discover" at bounding box center [541, 348] width 400 height 21
type input "Minum"
click at [486, 399] on span "Minimum match filtering" at bounding box center [433, 398] width 107 height 12
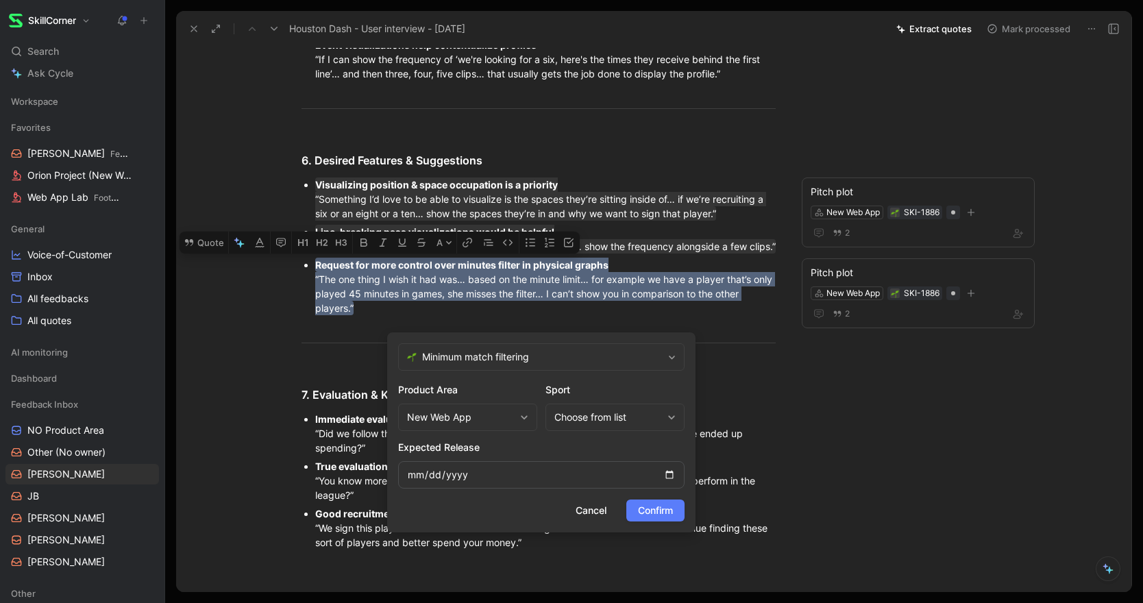
click at [654, 514] on span "Confirm" at bounding box center [655, 510] width 35 height 16
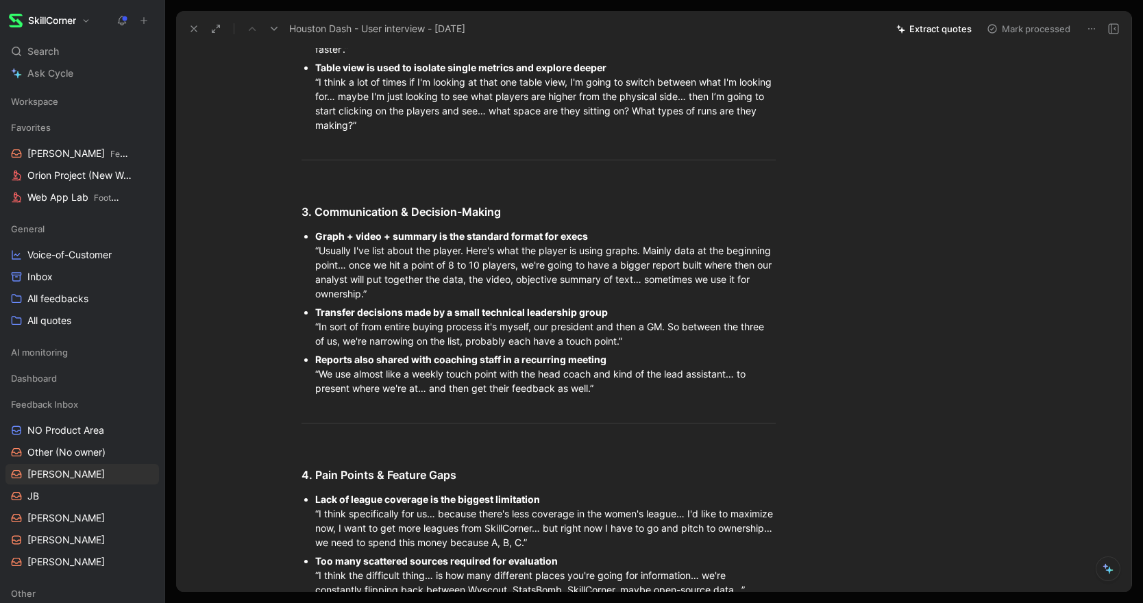
scroll to position [134, 0]
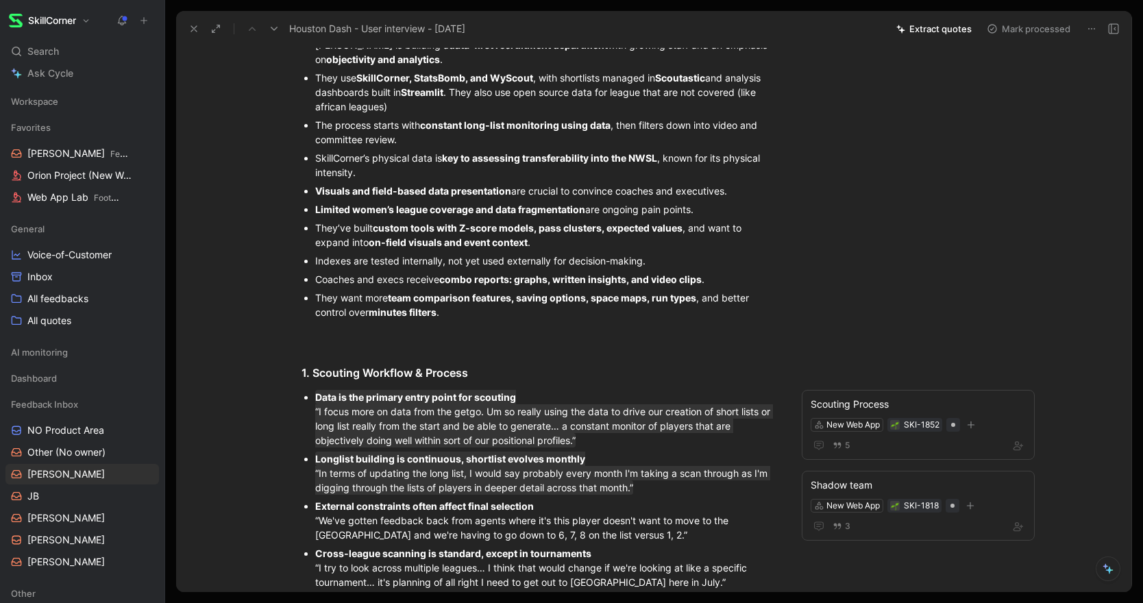
click at [1051, 24] on button "Mark processed" at bounding box center [1029, 28] width 96 height 19
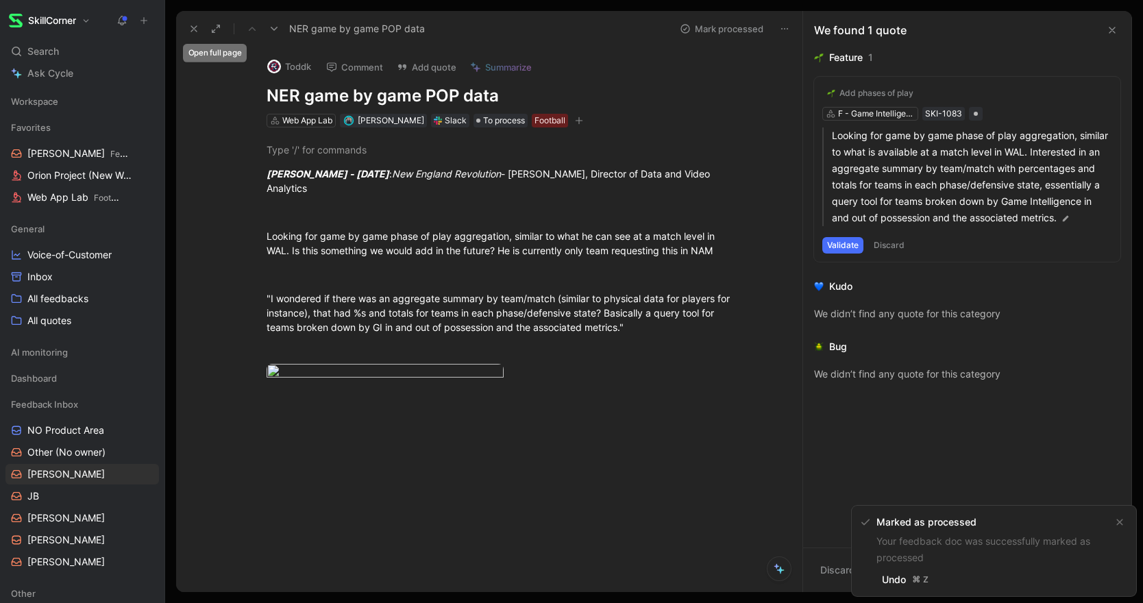
click at [188, 29] on icon at bounding box center [193, 28] width 11 height 11
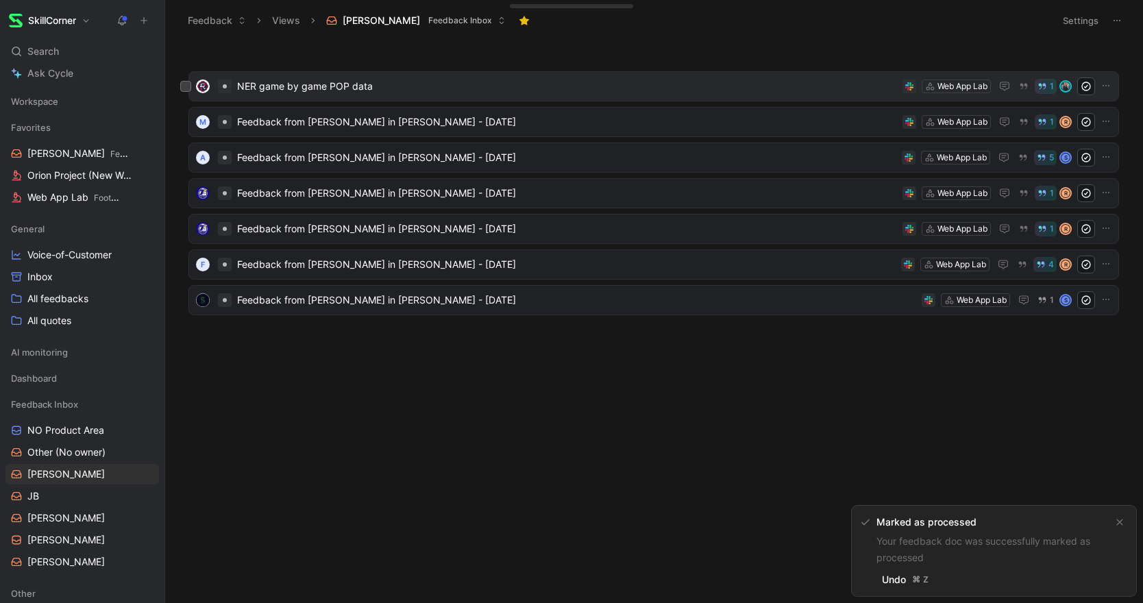
click at [499, 100] on div "NER game by game POP data Web App Lab 1" at bounding box center [653, 86] width 931 height 30
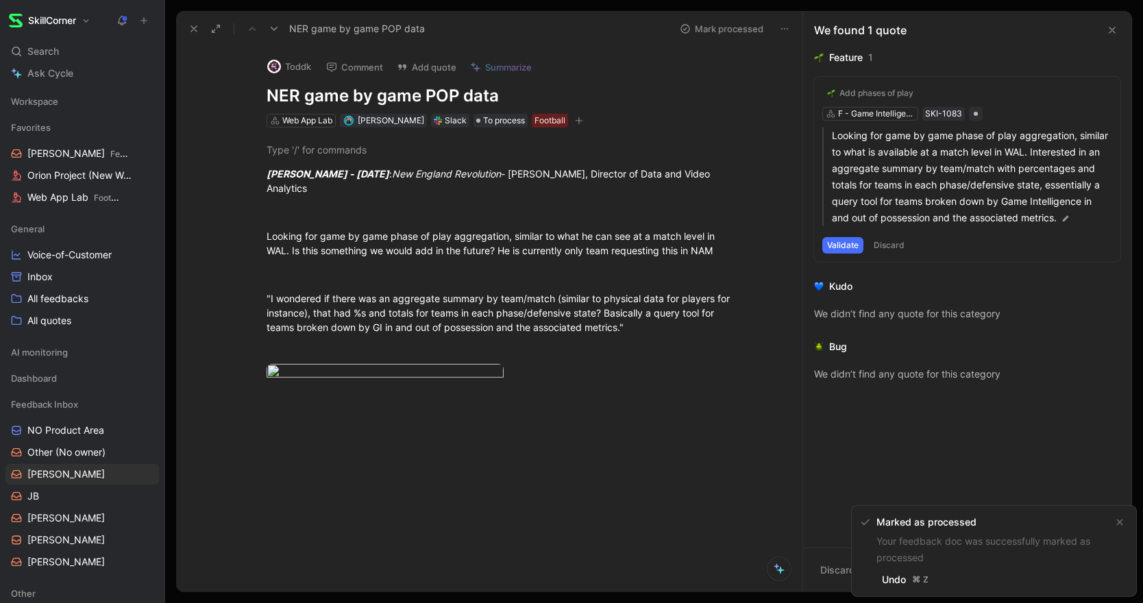
click at [190, 29] on icon at bounding box center [193, 28] width 11 height 11
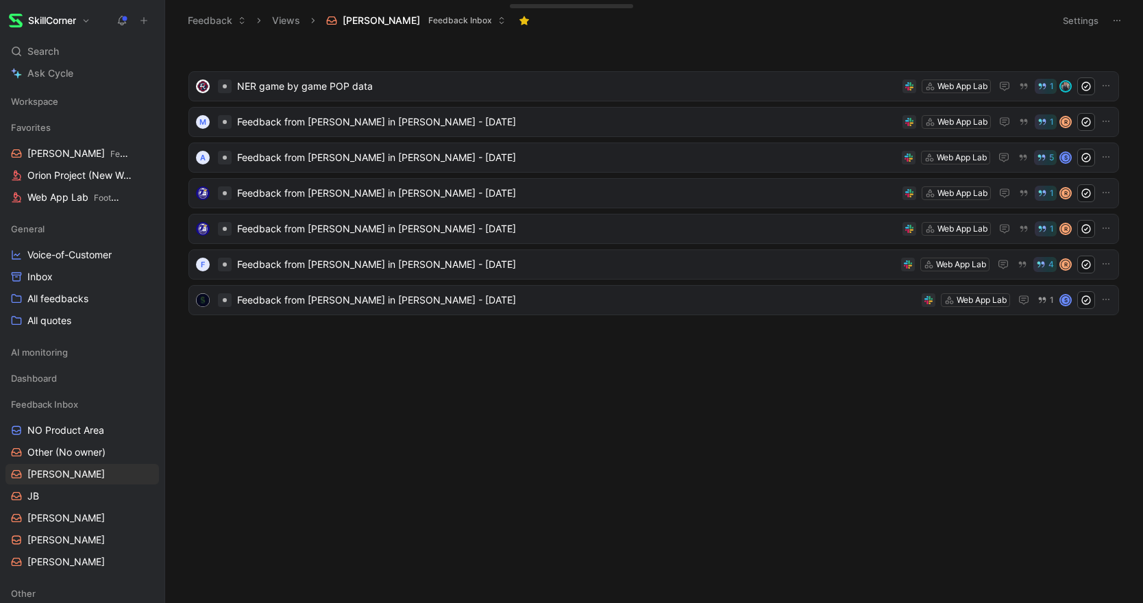
click at [813, 420] on div "NER game by game POP data Web App Lab 1 M Feedback from [PERSON_NAME] in [PERSO…" at bounding box center [653, 325] width 958 height 556
